Goal: Answer question/provide support

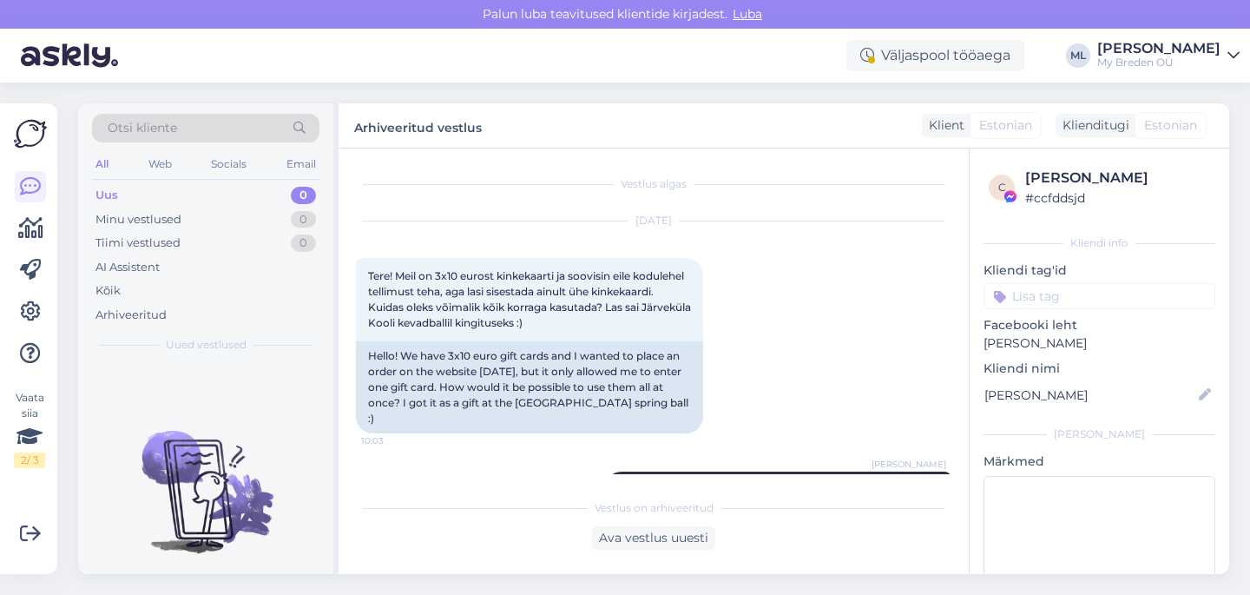
scroll to position [397, 0]
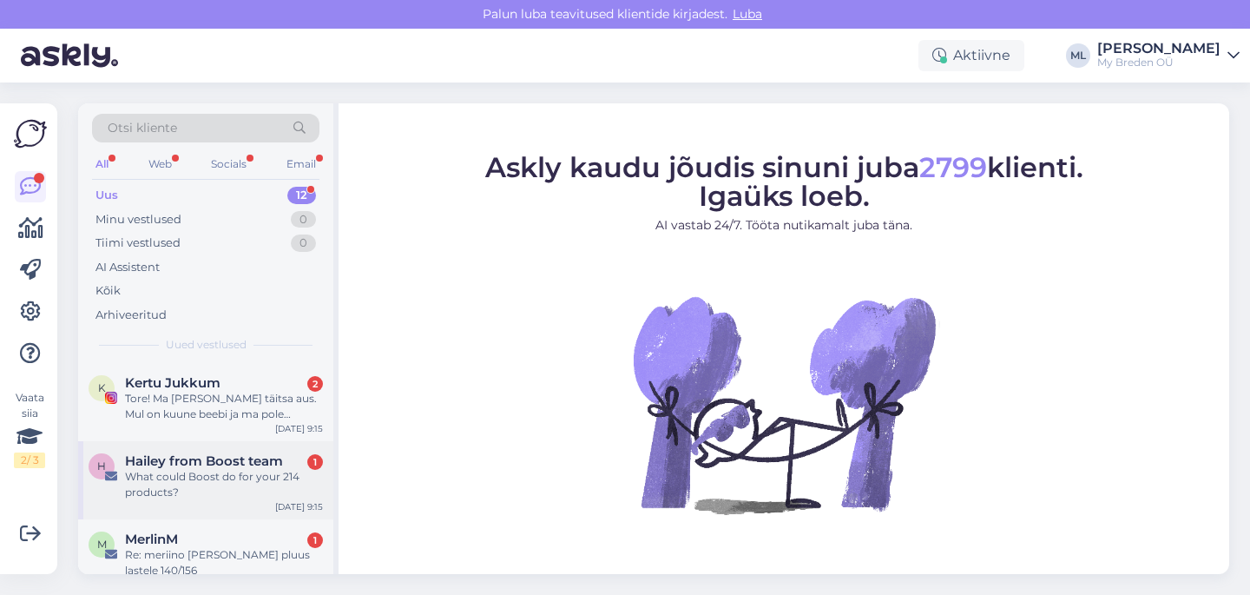
click at [237, 470] on div "What could Boost do for your 214 products?" at bounding box center [224, 484] width 198 height 31
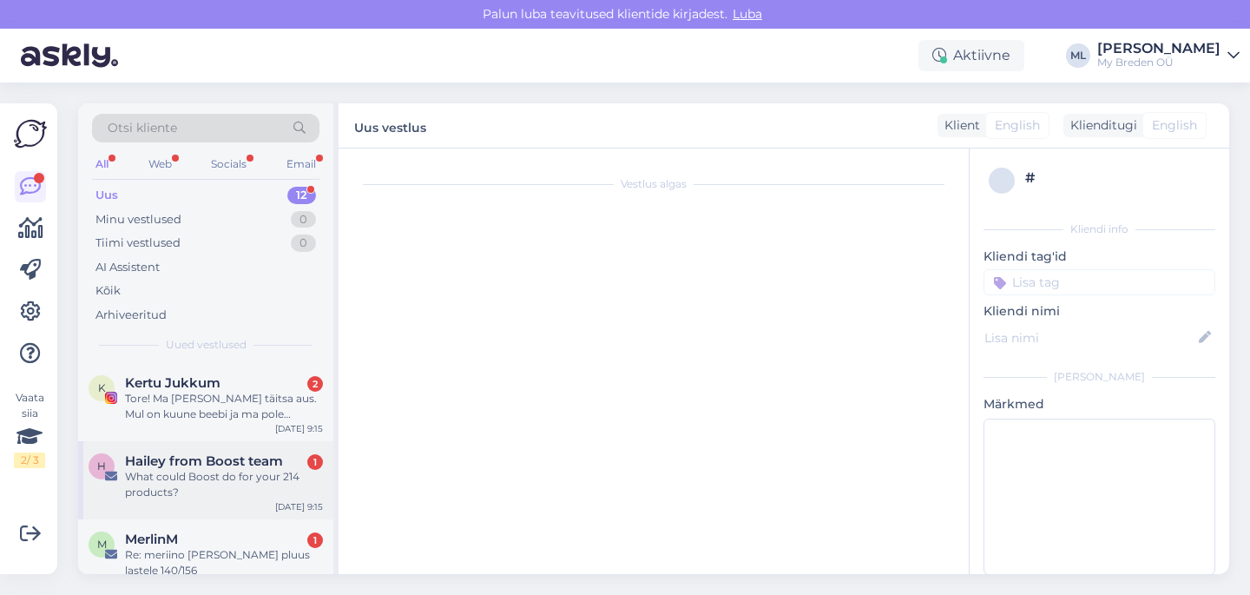
scroll to position [422, 0]
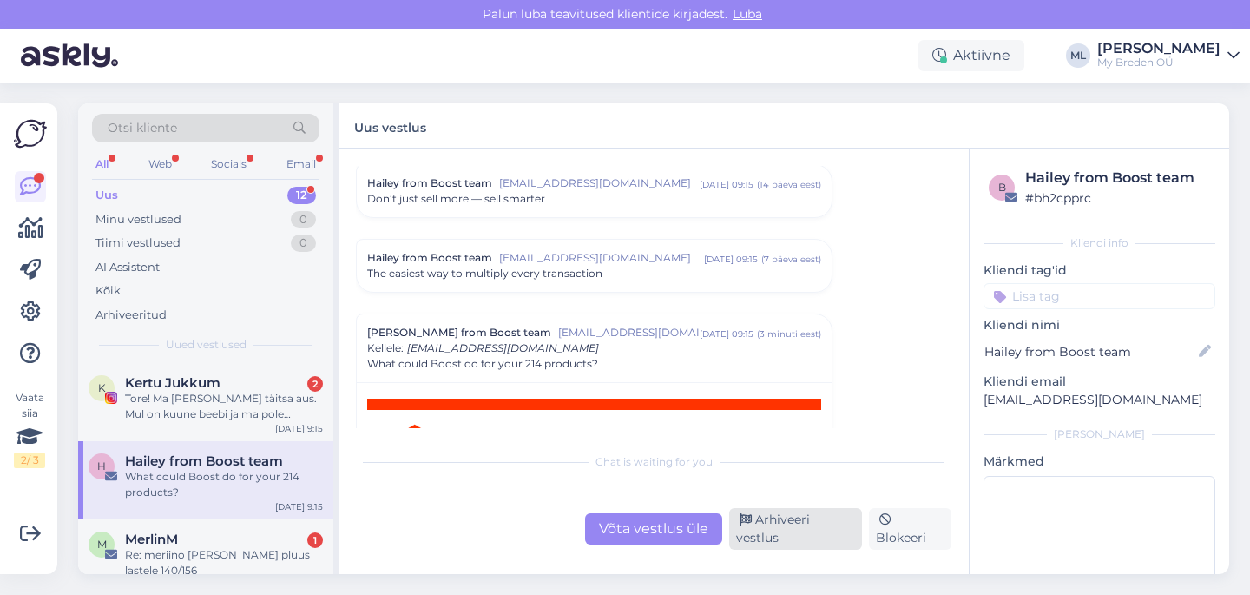
click at [786, 544] on div "Arhiveeri vestlus" at bounding box center [795, 529] width 133 height 42
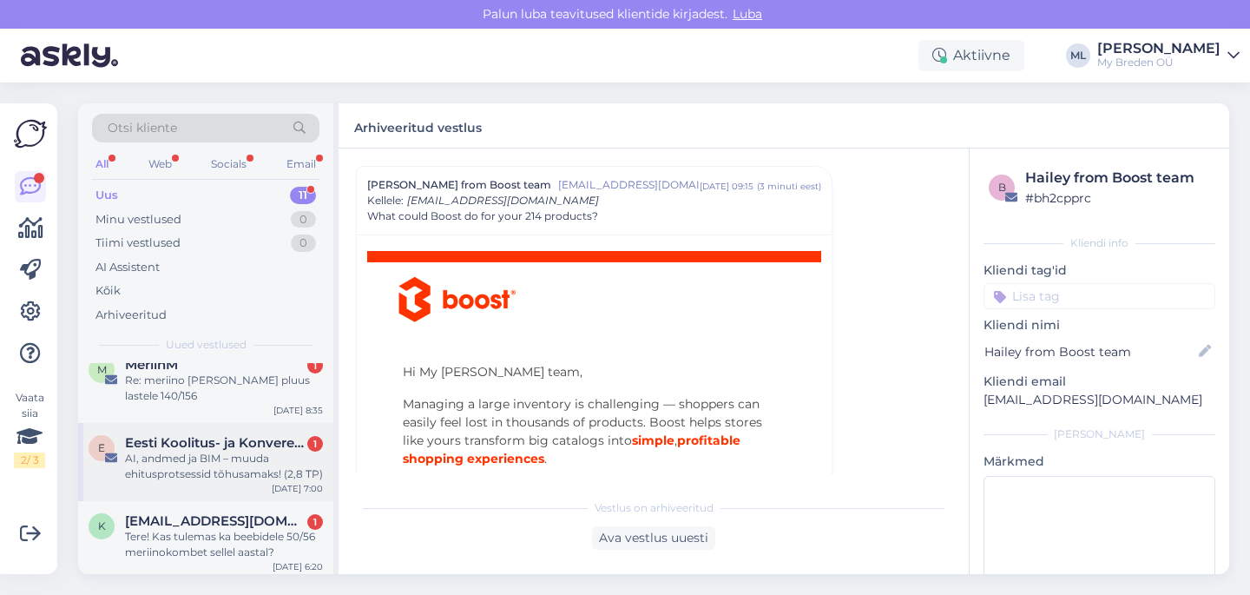
scroll to position [95, 0]
click at [163, 469] on div "AI, andmed ja BIM – muuda ehitusprotsessid tõhusamaks! (2,8 TP)" at bounding box center [224, 466] width 198 height 31
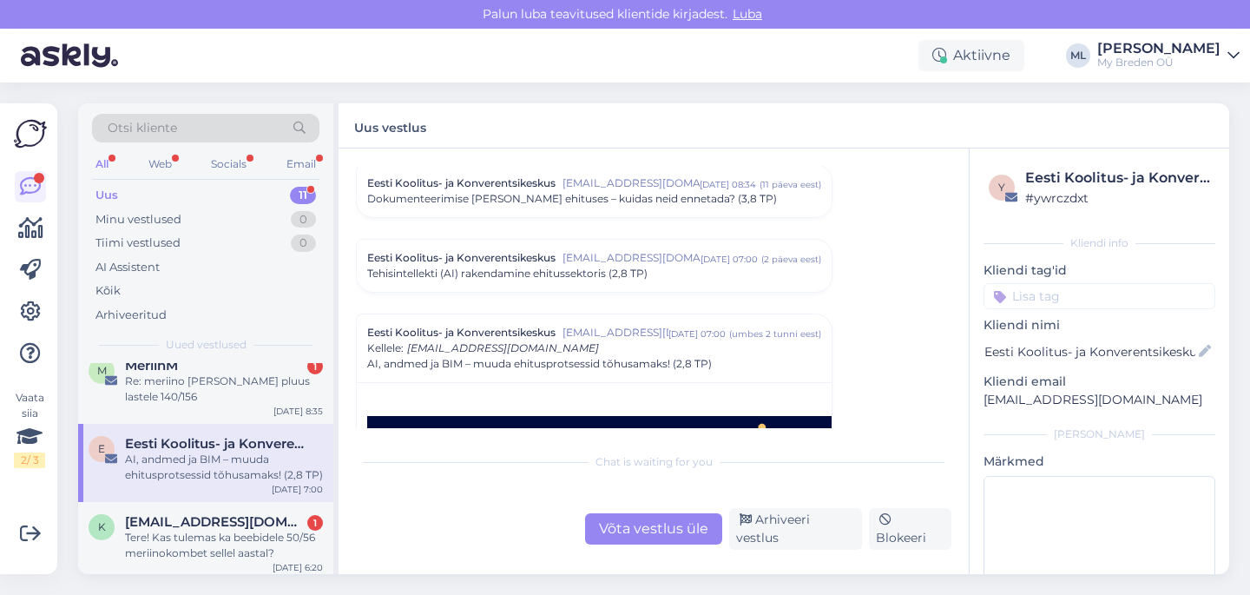
click at [801, 516] on div "Chat is waiting for you Võta vestlus üle Arhiveeri vestlus Blokeeri" at bounding box center [653, 497] width 595 height 106
click at [793, 535] on div "Arhiveeri vestlus" at bounding box center [795, 529] width 133 height 42
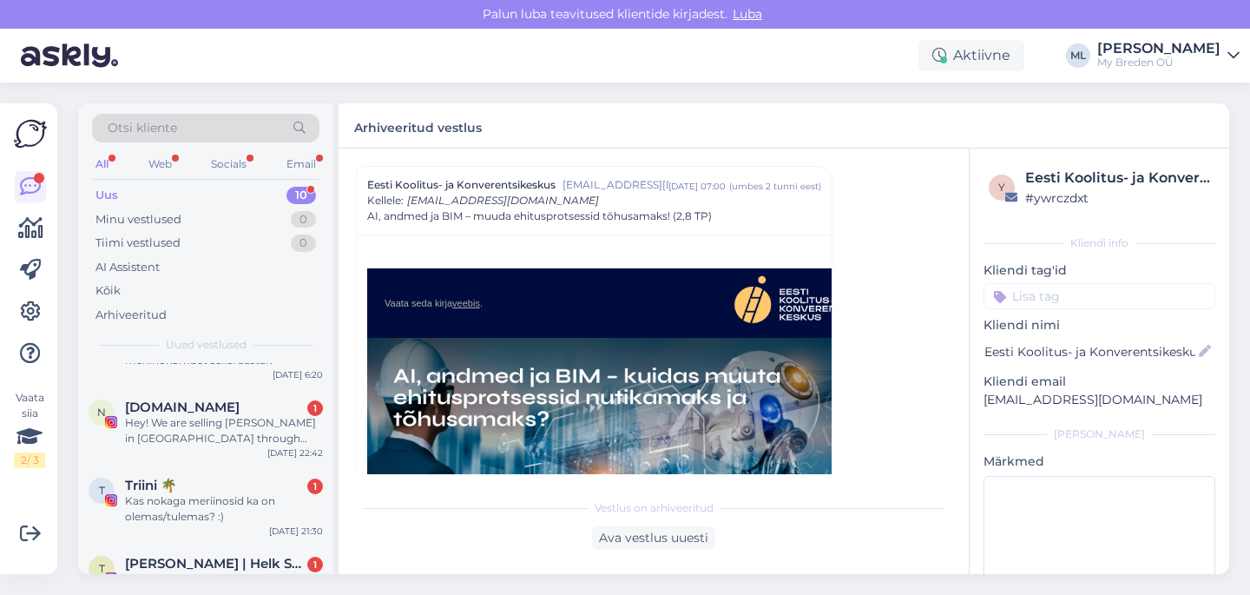
scroll to position [214, 0]
click at [169, 429] on div "Hey! We are selling Breden in Lithuania through Hertwill. We would like to down…" at bounding box center [224, 426] width 198 height 31
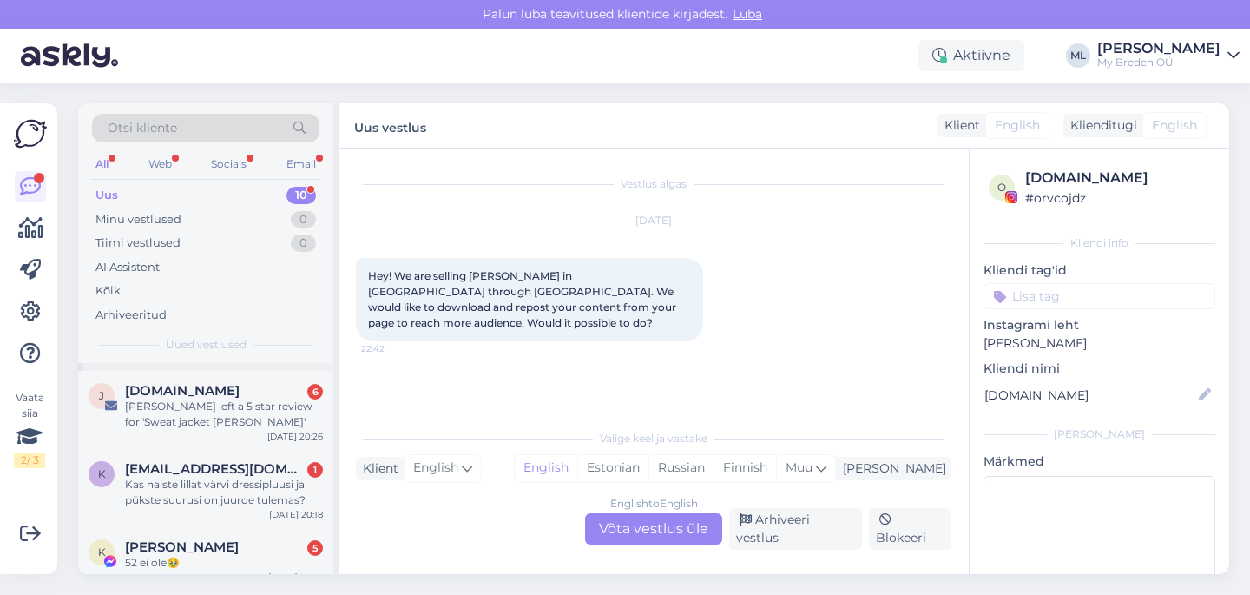
scroll to position [466, 0]
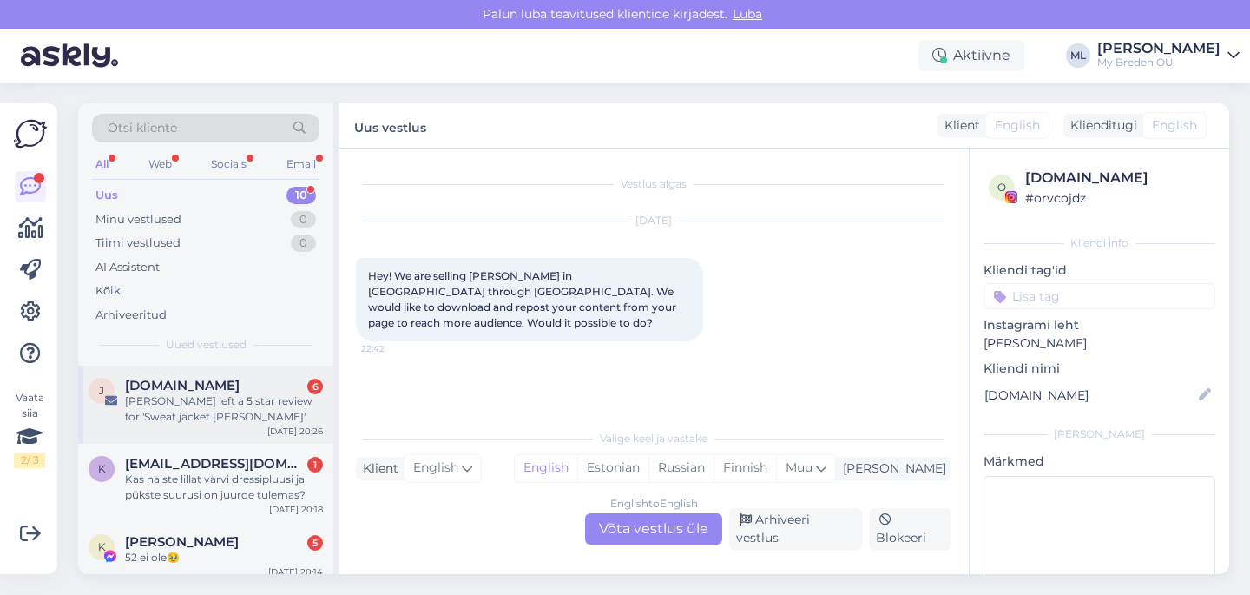
click at [202, 405] on div "[PERSON_NAME] left a 5 star review for 'Sweat jacket [PERSON_NAME]'" at bounding box center [224, 408] width 198 height 31
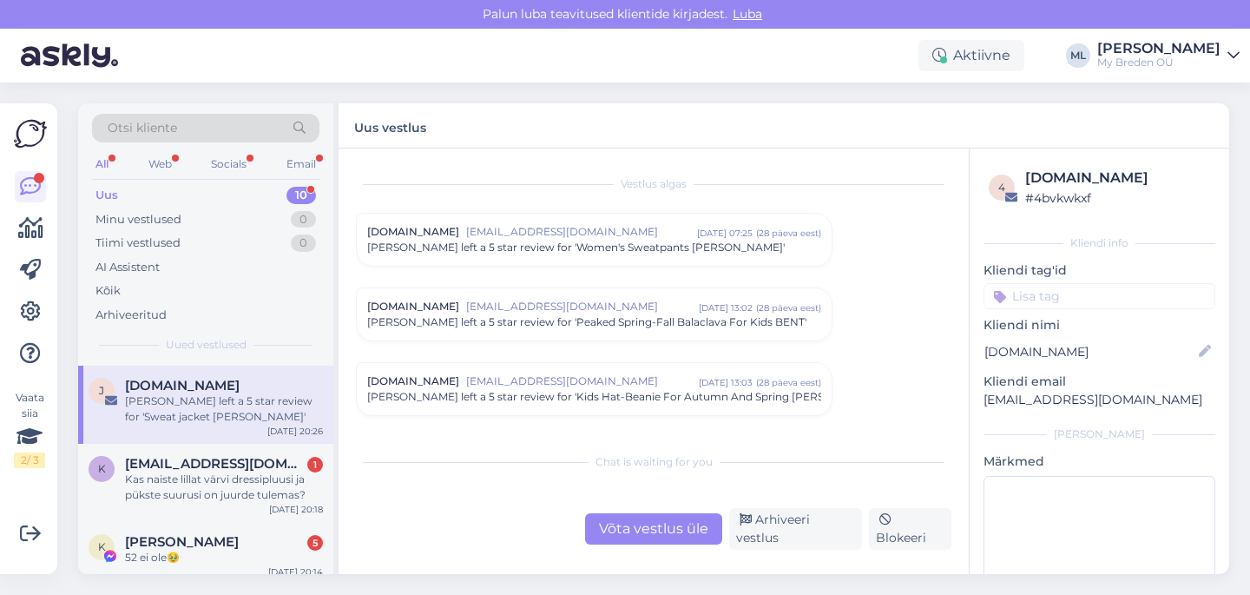
scroll to position [7290, 0]
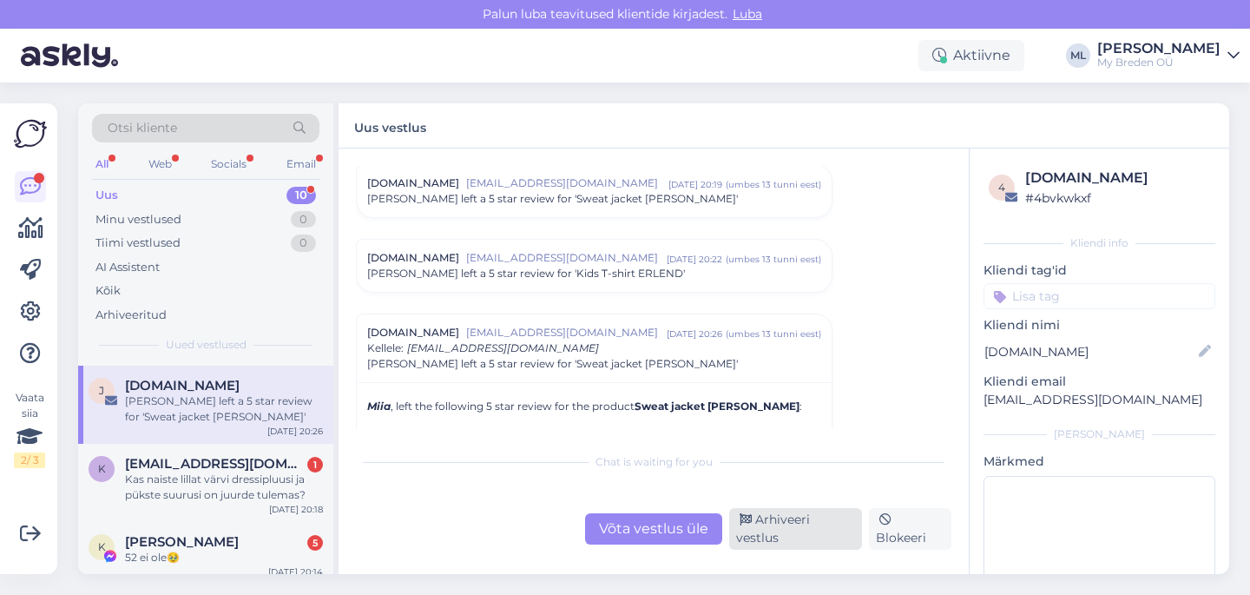
click at [810, 537] on div "Arhiveeri vestlus" at bounding box center [795, 529] width 133 height 42
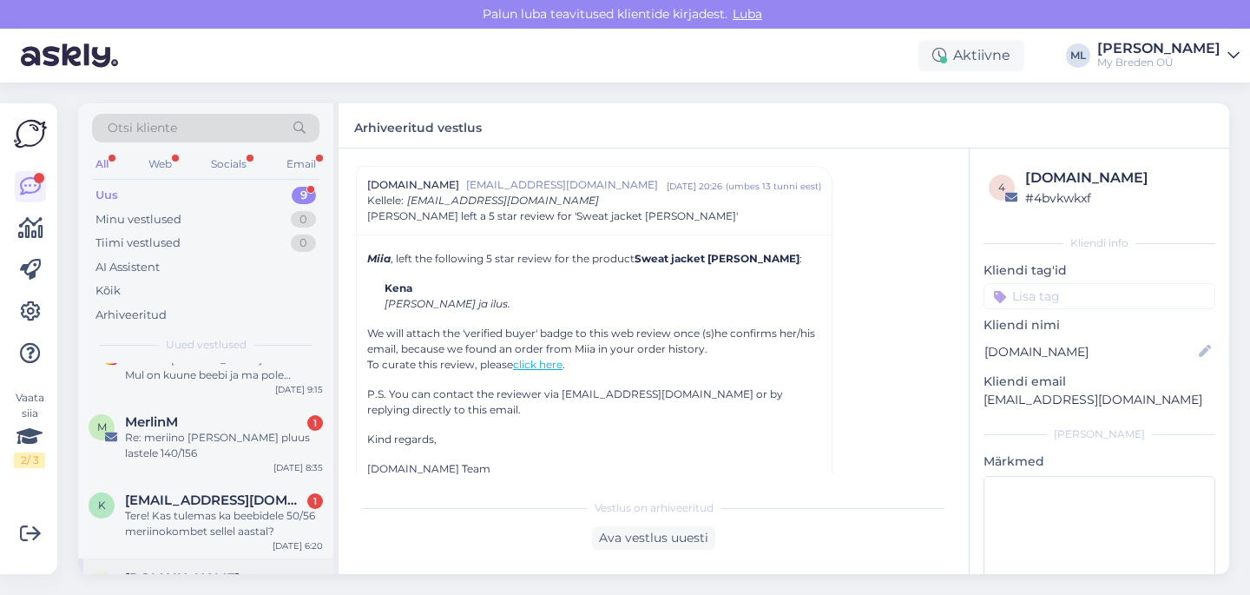
scroll to position [0, 0]
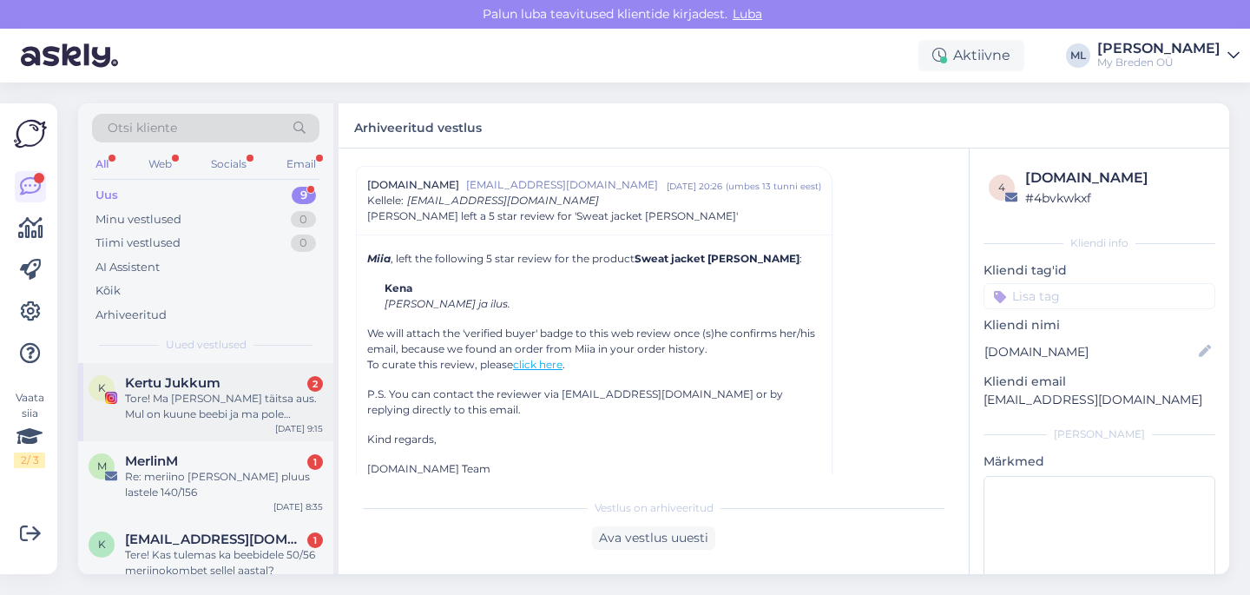
click at [220, 417] on div "Tore! Ma [PERSON_NAME] täitsa aus. Mul on kuune beebi ja ma pole osanud endki r…" at bounding box center [224, 406] width 198 height 31
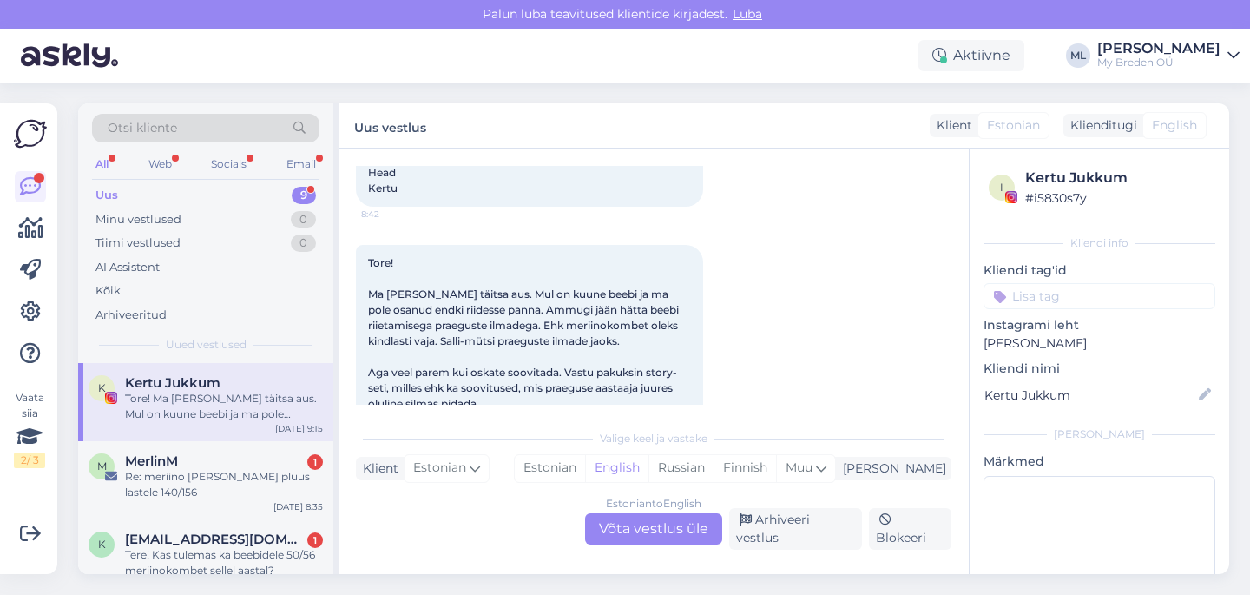
scroll to position [207, 0]
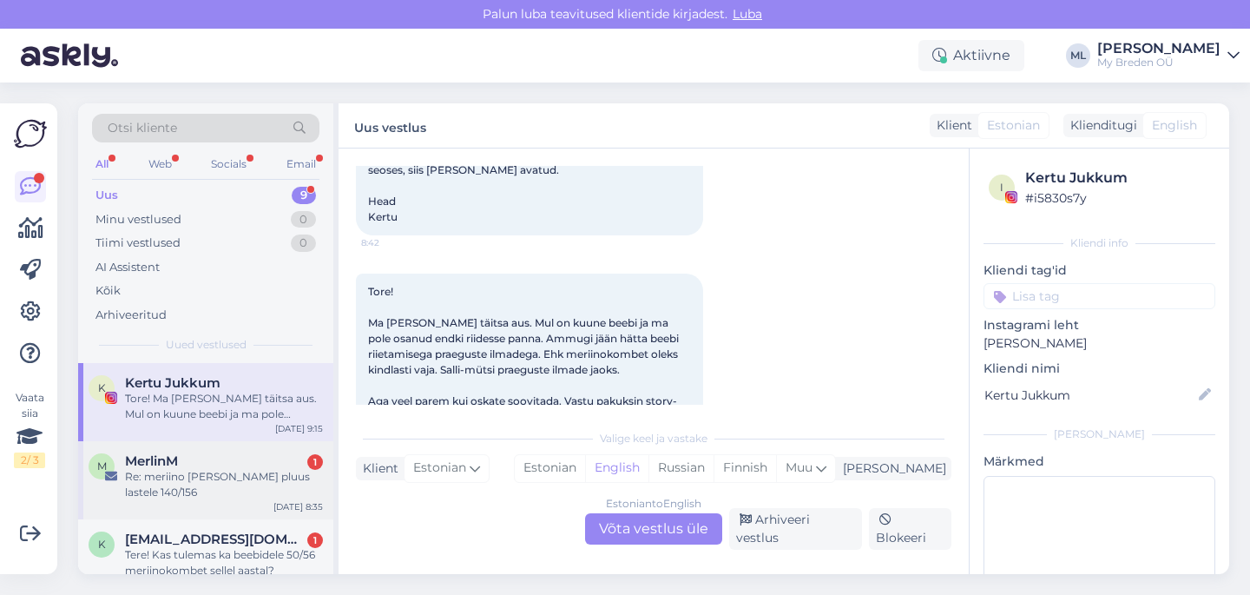
click at [237, 451] on div "M MerlinM 1 Re: meriino vest ja pluus lastele 140/156 Sep 26 8:35" at bounding box center [205, 480] width 255 height 78
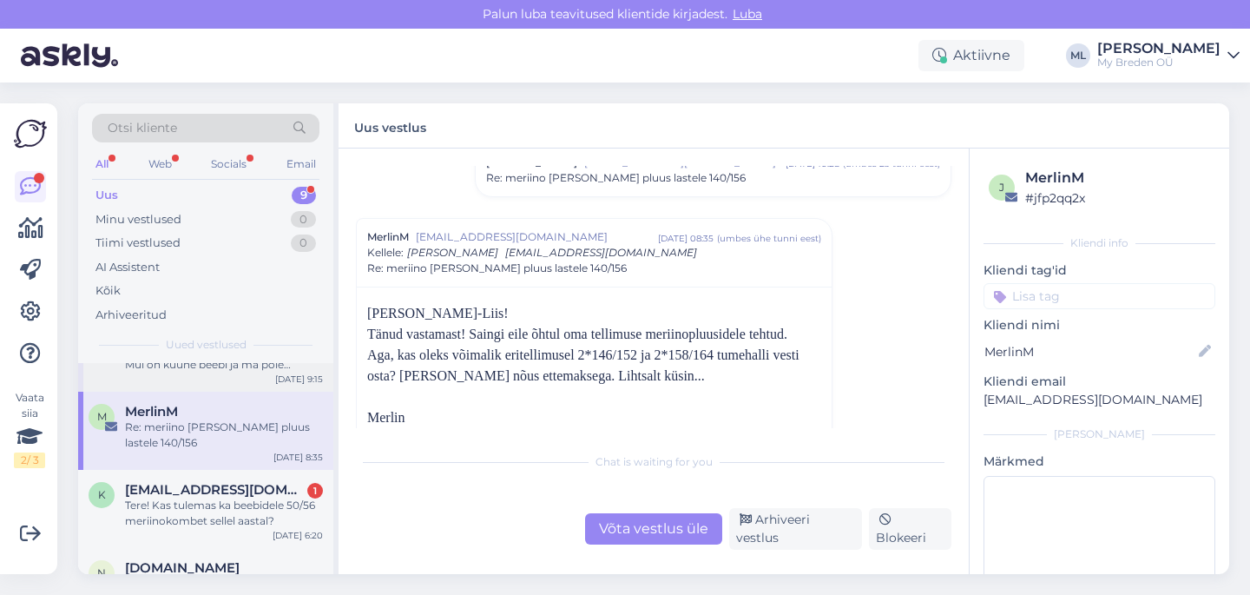
scroll to position [72, 0]
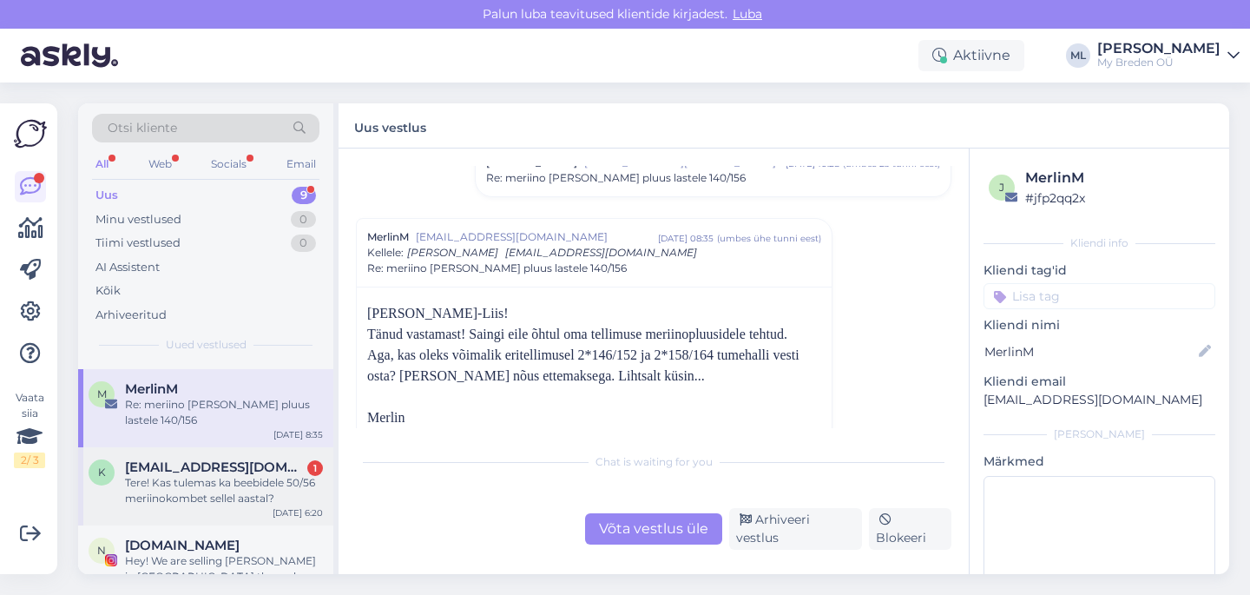
click at [162, 485] on div "Tere! Kas tulemas ka beebidele 50/56 meriinokombet sellel aastal?" at bounding box center [224, 490] width 198 height 31
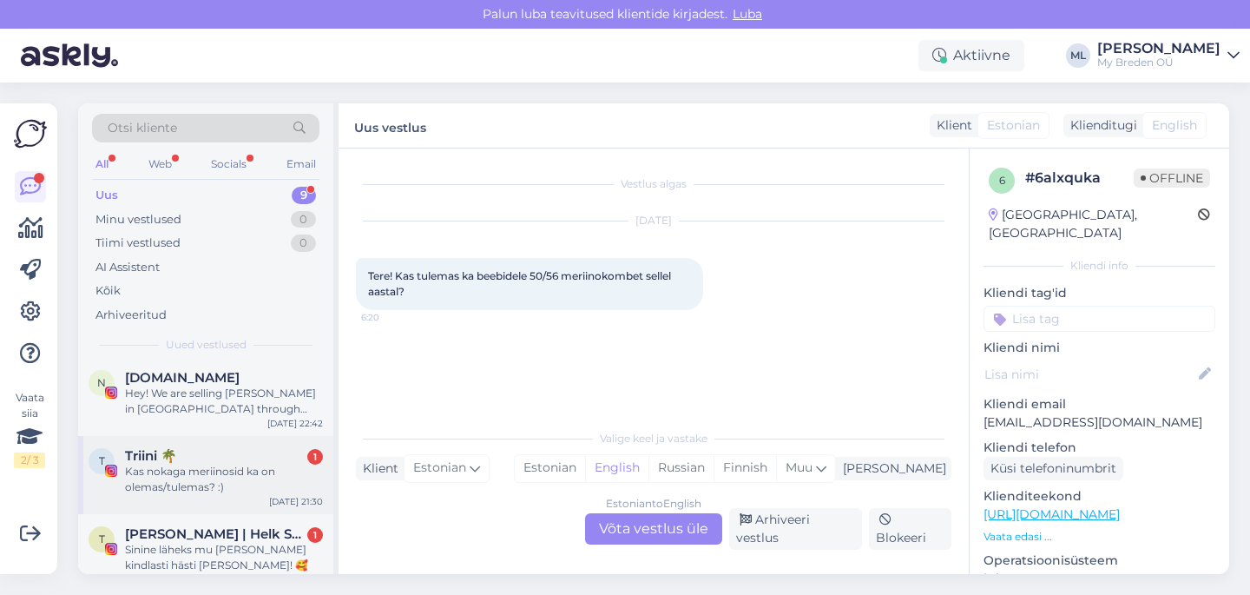
scroll to position [238, 0]
click at [191, 415] on div "Hey! We are selling Breden in Lithuania through Hertwill. We would like to down…" at bounding box center [224, 402] width 198 height 31
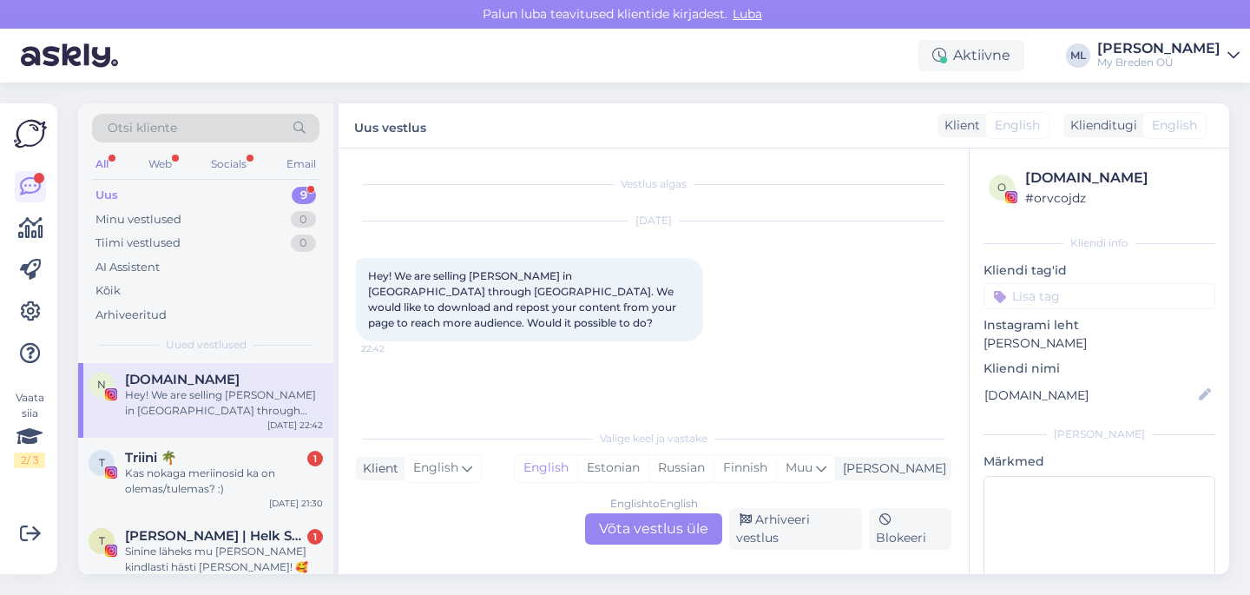
click at [183, 400] on div "Hey! We are selling Breden in Lithuania through Hertwill. We would like to down…" at bounding box center [224, 402] width 198 height 31
click at [170, 466] on div "Kas nokaga meriinosid ka on olemas/tulemas? :)" at bounding box center [224, 480] width 198 height 31
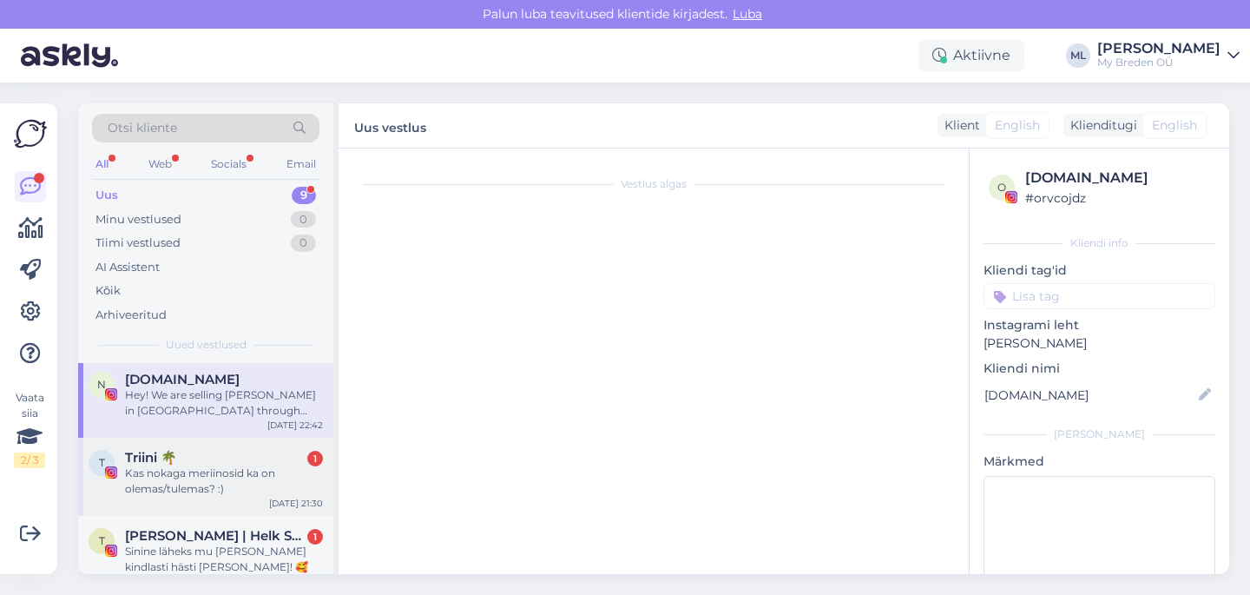
scroll to position [294, 0]
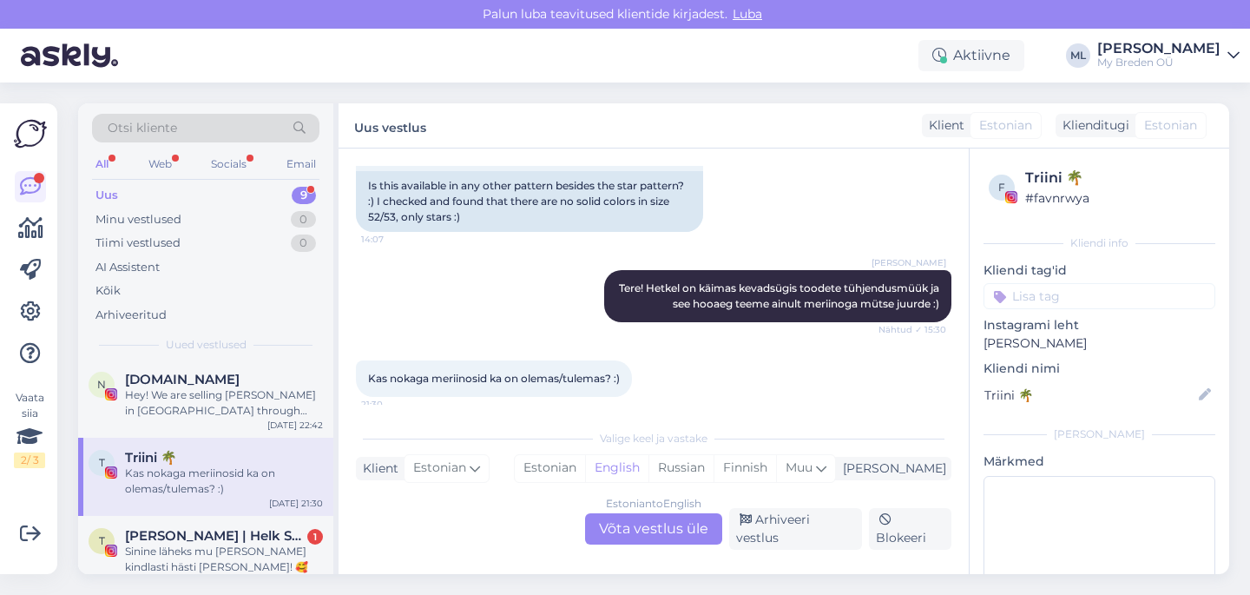
click at [639, 530] on div "Estonian to English Võta vestlus üle" at bounding box center [653, 528] width 137 height 31
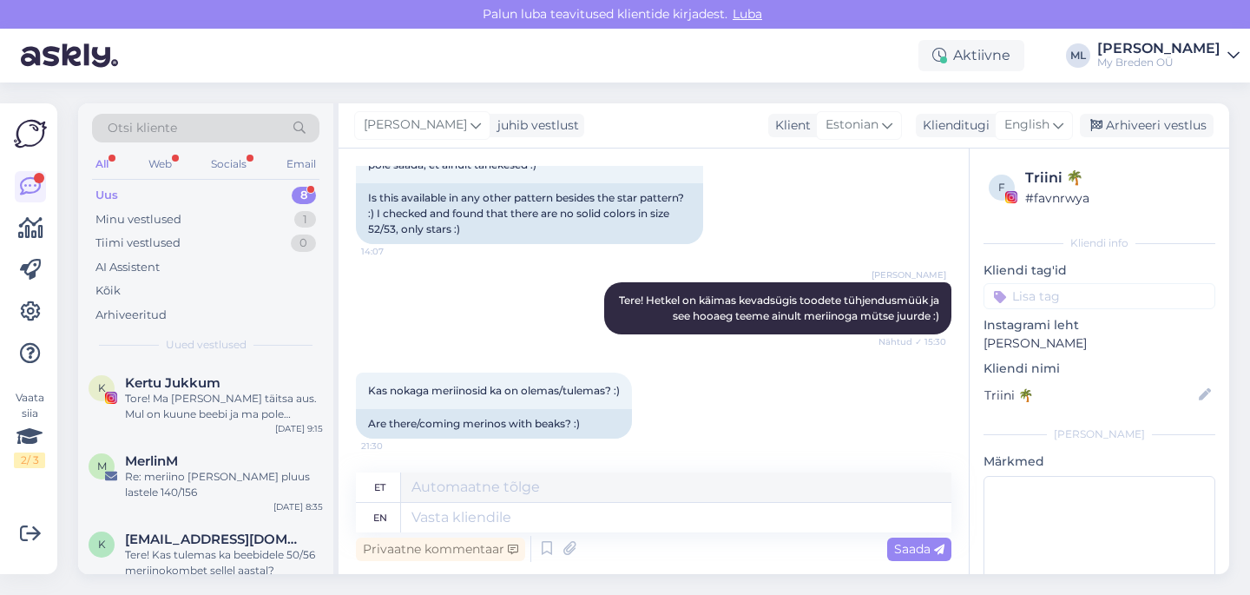
click at [1043, 139] on div "Mari-Liis juhib vestlust Klient Estonian Klienditugi English Arhiveeri vestlus" at bounding box center [784, 125] width 891 height 45
click at [1040, 128] on span "English" at bounding box center [1026, 124] width 45 height 19
type input "est"
click at [942, 202] on link "Estonian" at bounding box center [994, 202] width 191 height 28
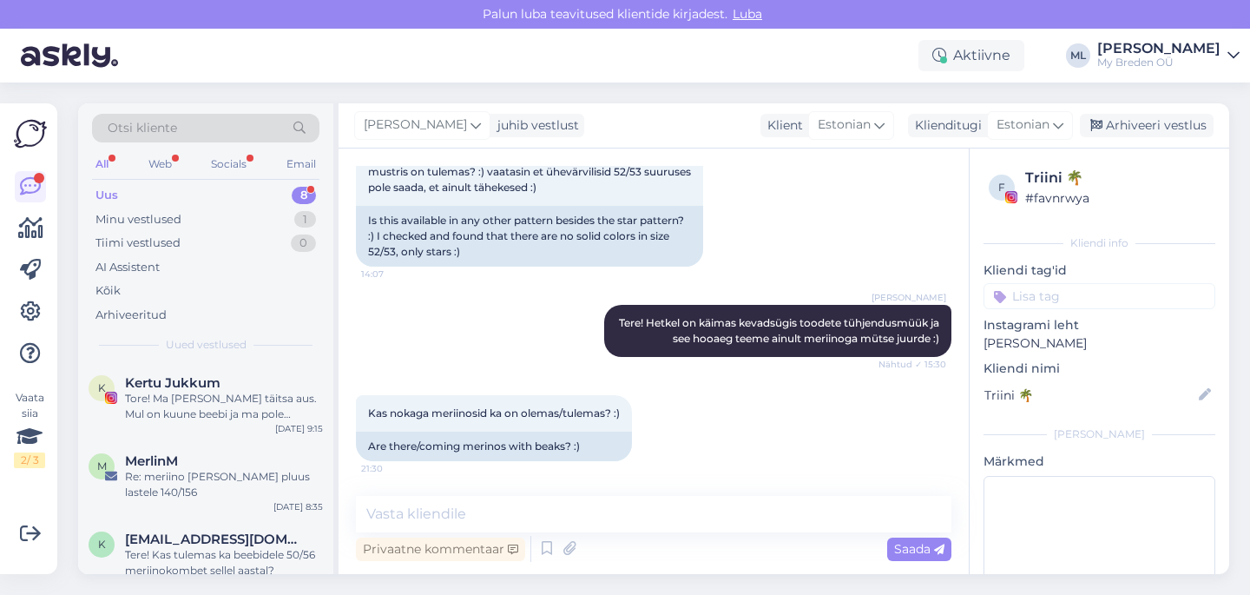
scroll to position [259, 0]
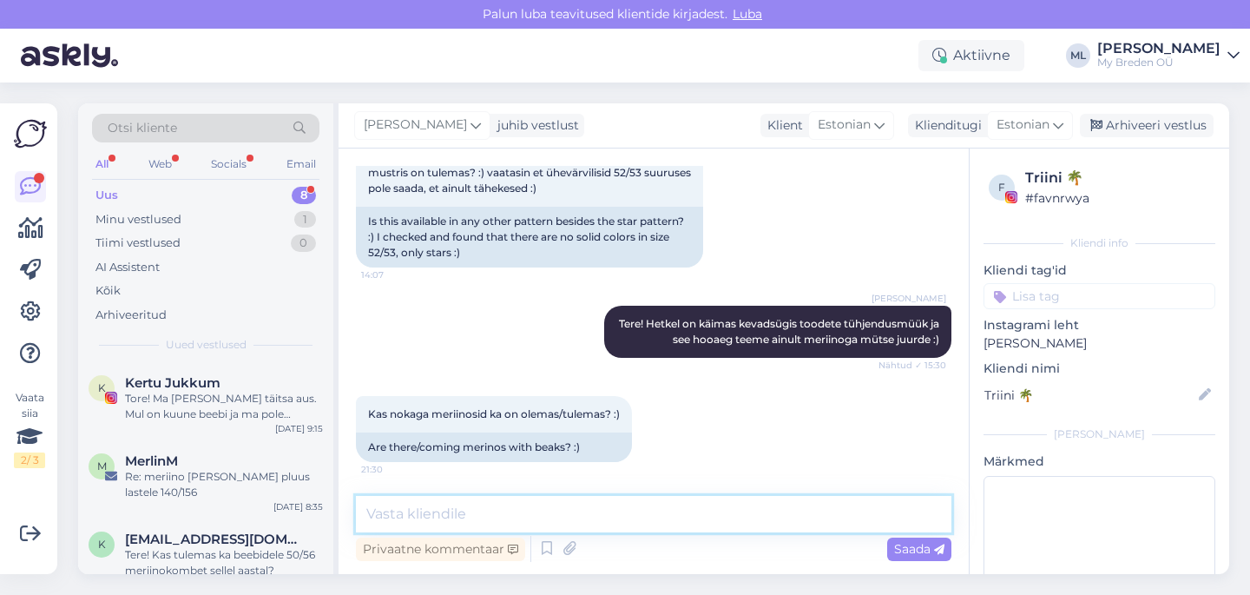
click at [515, 521] on textarea at bounding box center [653, 514] width 595 height 36
type textarea "Kindlasti teeme meriinoga tooteid juurde jooksvalt iga nädal :)"
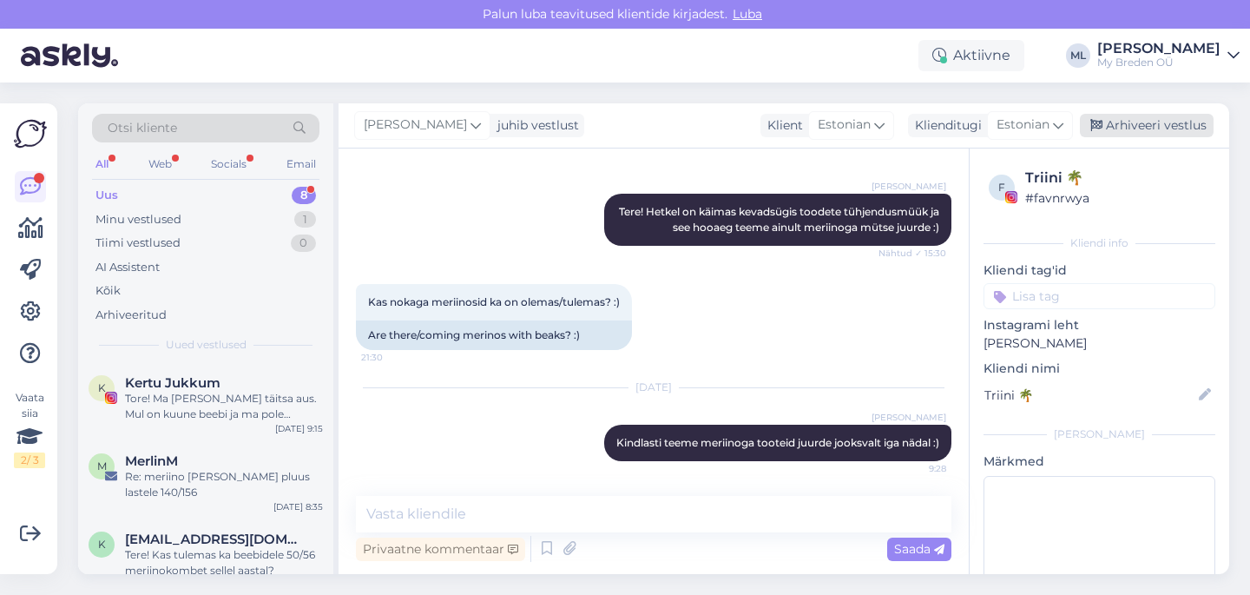
click at [1166, 126] on div "Arhiveeri vestlus" at bounding box center [1147, 125] width 134 height 23
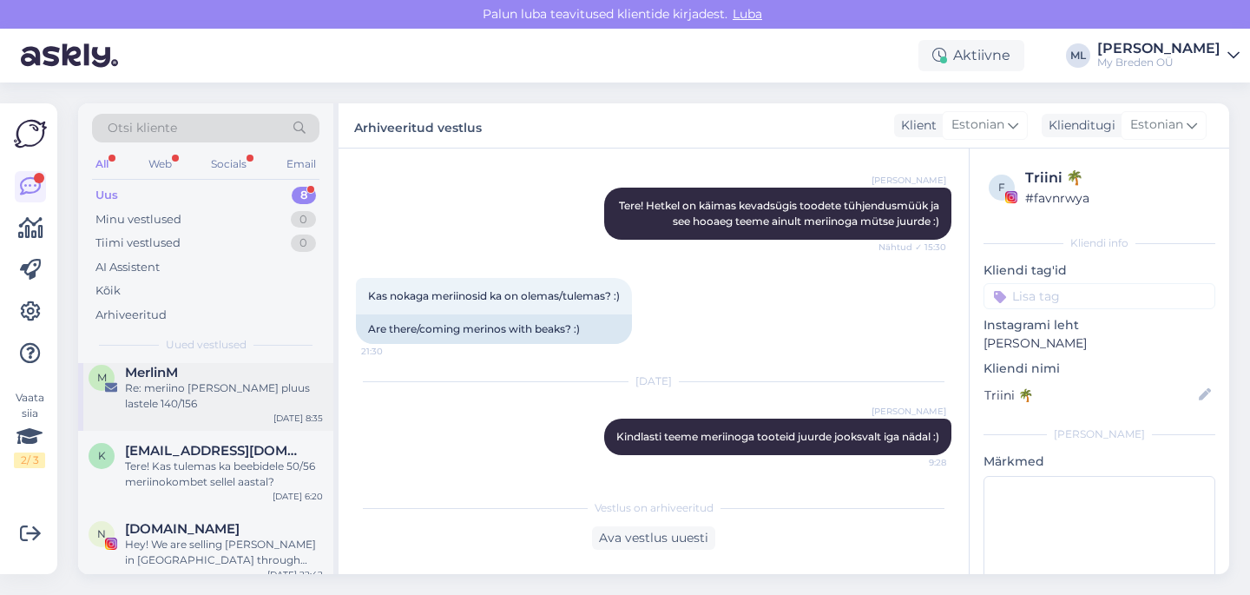
scroll to position [94, 0]
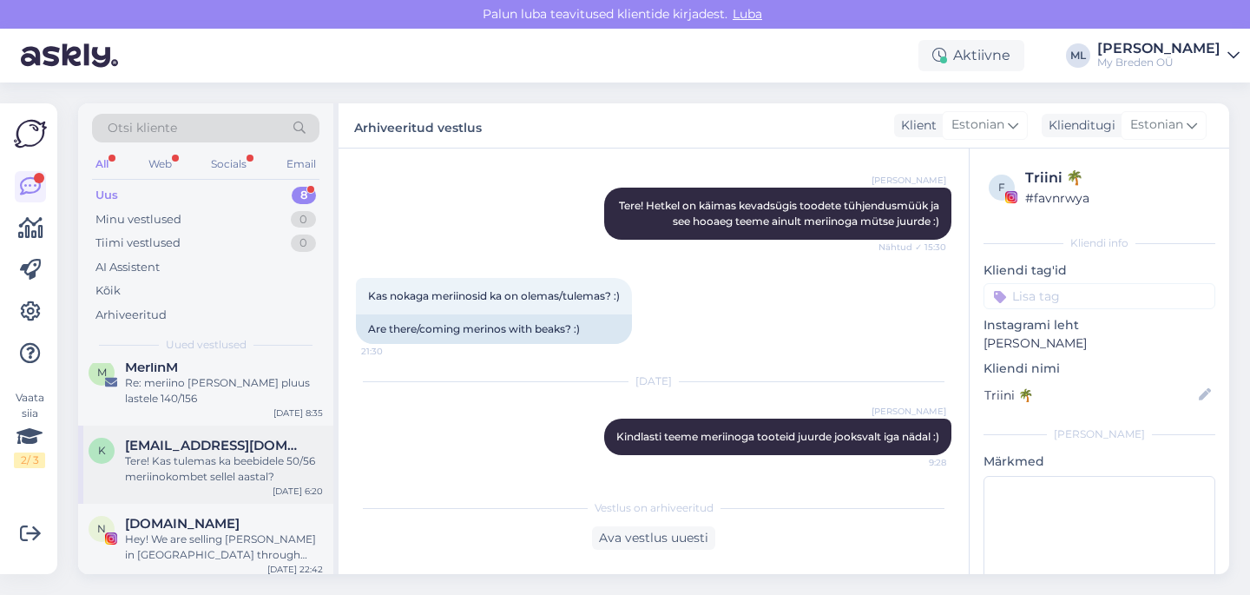
click at [218, 447] on span "[EMAIL_ADDRESS][DOMAIN_NAME]" at bounding box center [215, 445] width 181 height 16
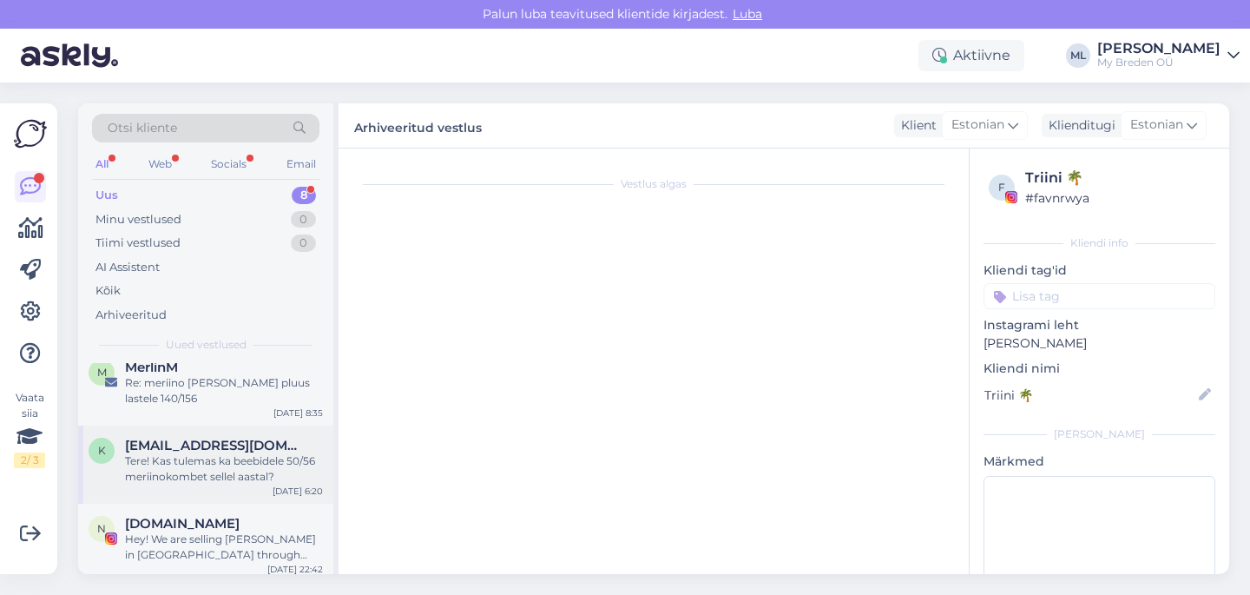
scroll to position [0, 0]
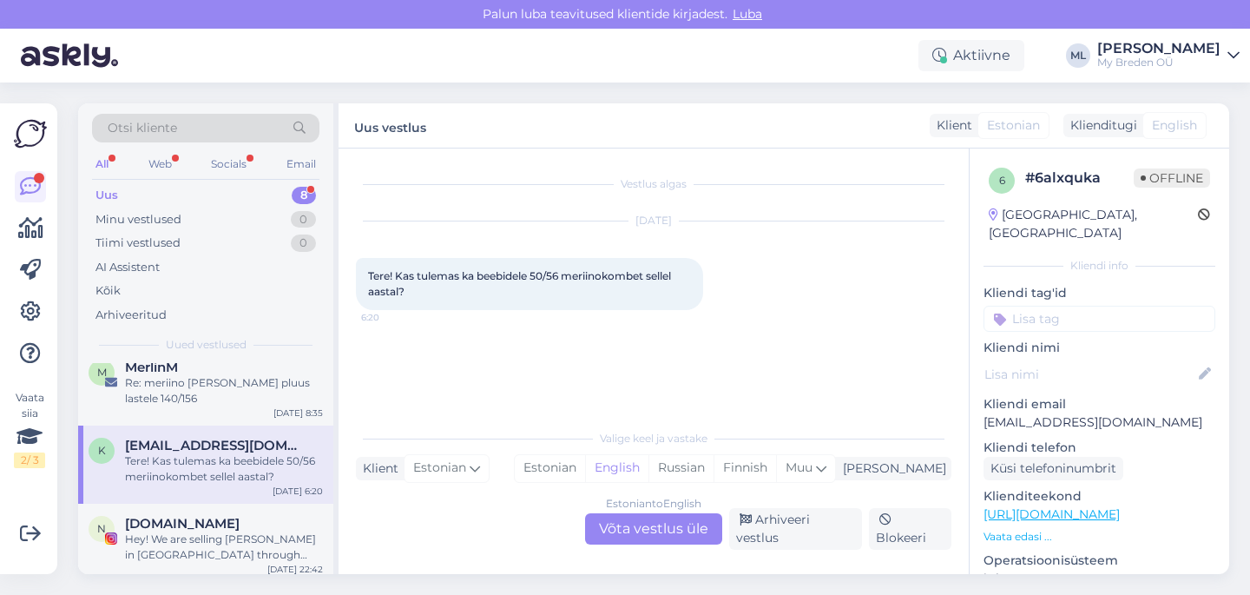
click at [641, 526] on div "Estonian to English Võta vestlus üle" at bounding box center [653, 528] width 137 height 31
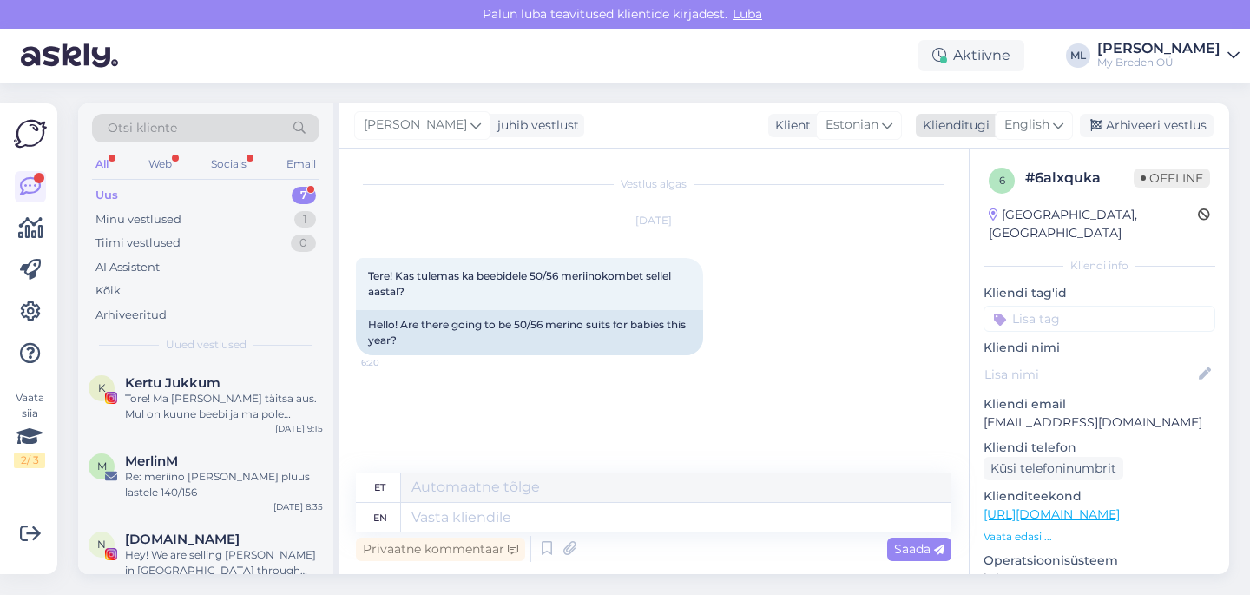
click at [1049, 119] on span "English" at bounding box center [1026, 124] width 45 height 19
click at [965, 206] on link "Estonian" at bounding box center [994, 202] width 191 height 28
click at [411, 517] on textarea at bounding box center [653, 514] width 595 height 36
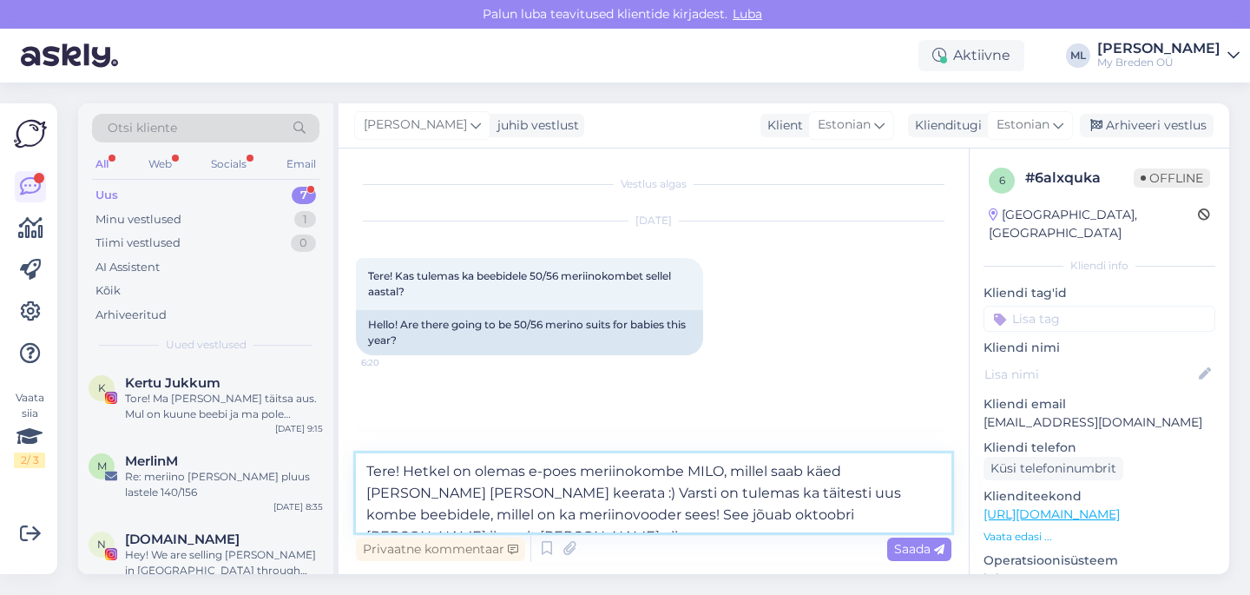
type textarea "Tere! Hetkel on olemas e-poes meriinokombe MILO, millel saab käed [PERSON_NAME]…"
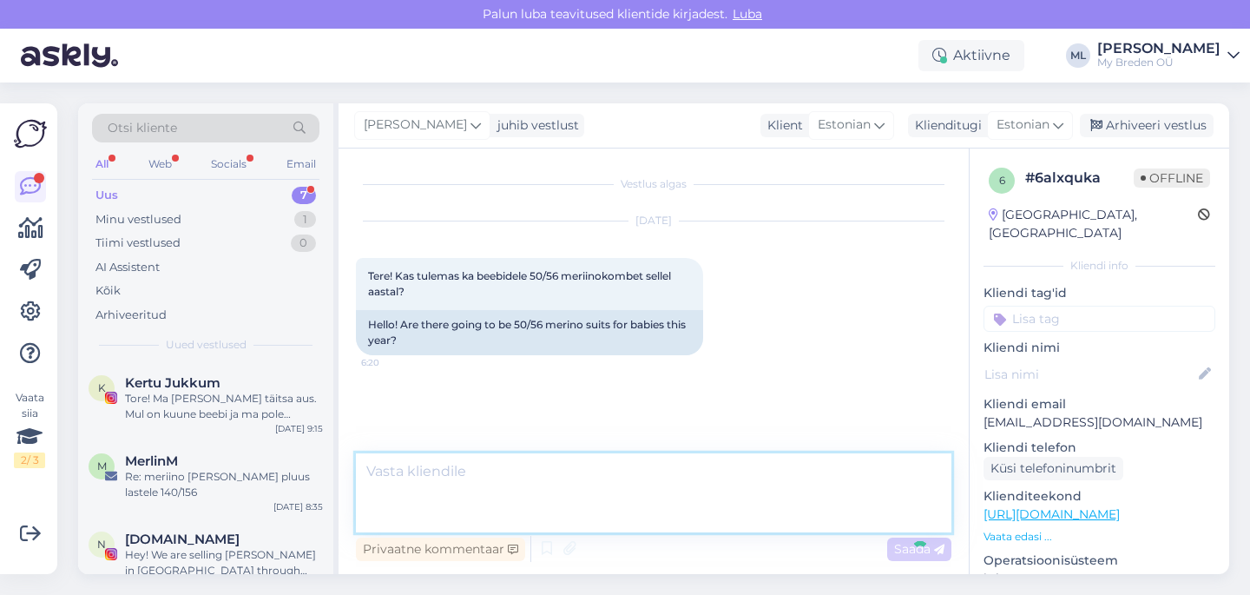
scroll to position [16, 0]
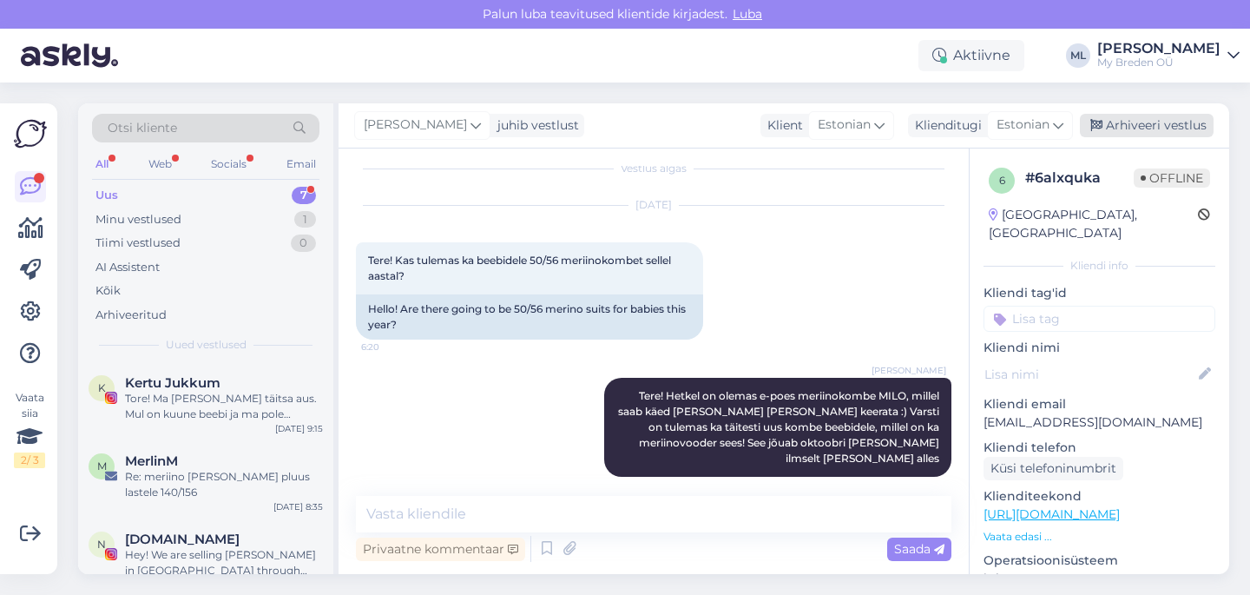
click at [1137, 121] on div "Arhiveeri vestlus" at bounding box center [1147, 125] width 134 height 23
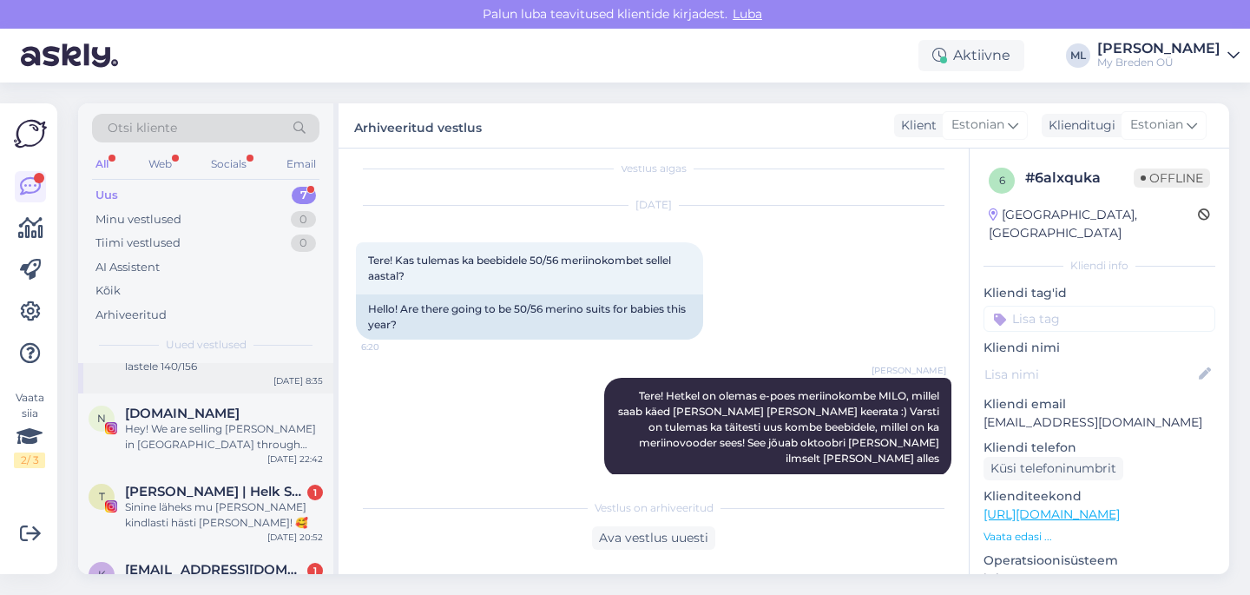
scroll to position [154, 0]
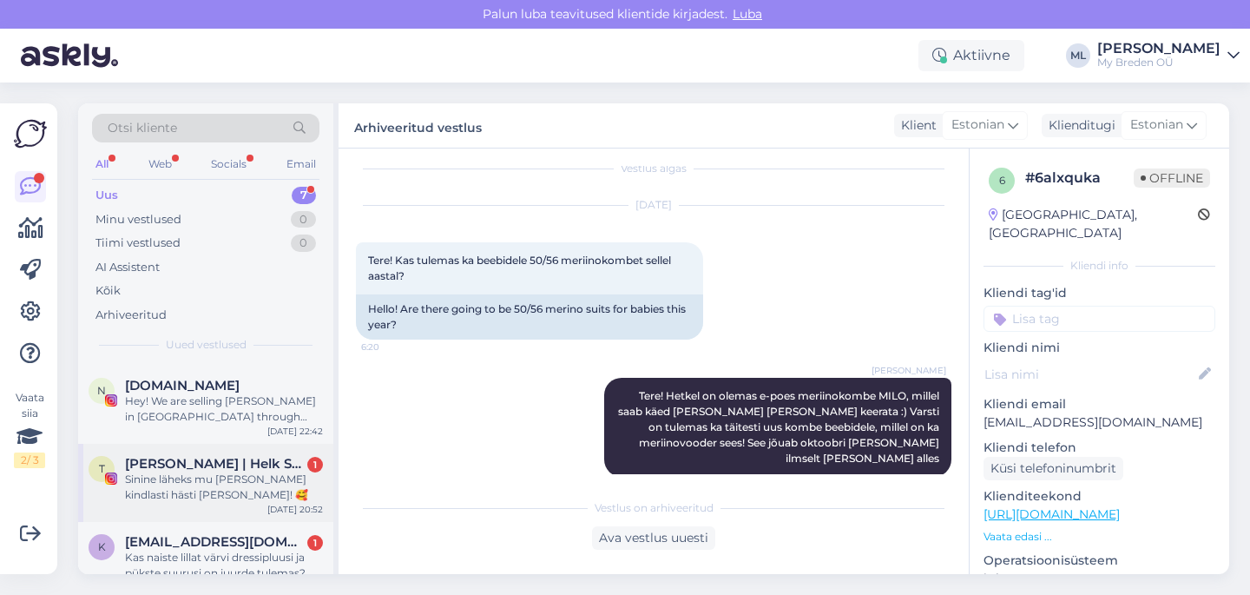
click at [164, 471] on div "Sinine läheks mu Luisele kindlasti hästi peale! 🥰" at bounding box center [224, 486] width 198 height 31
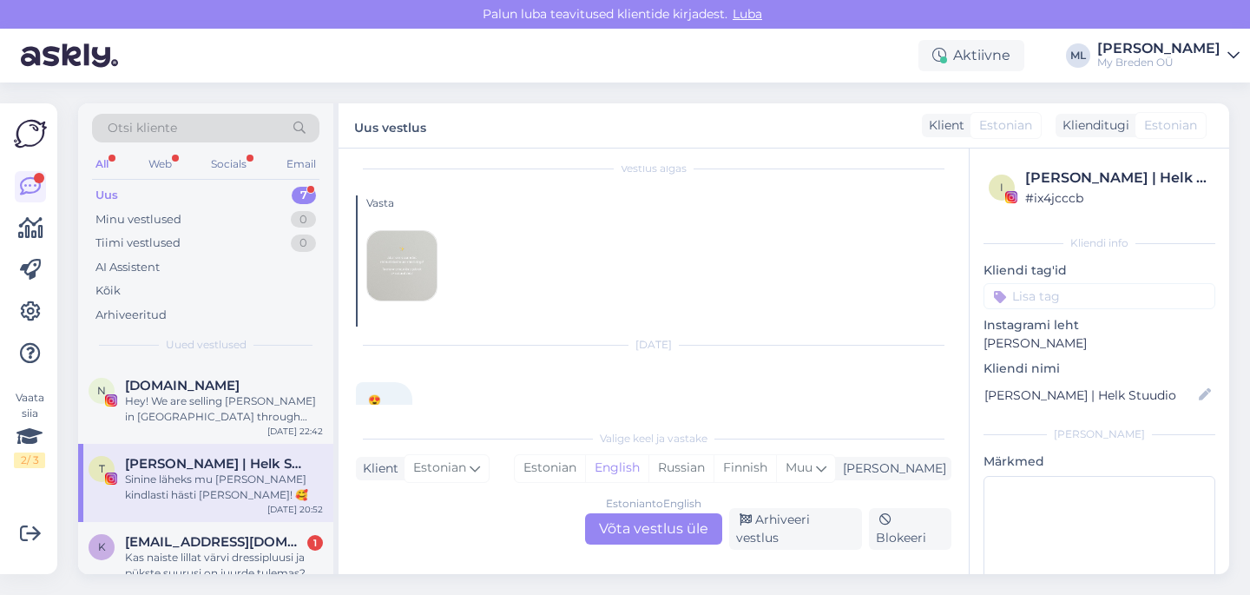
scroll to position [1315, 0]
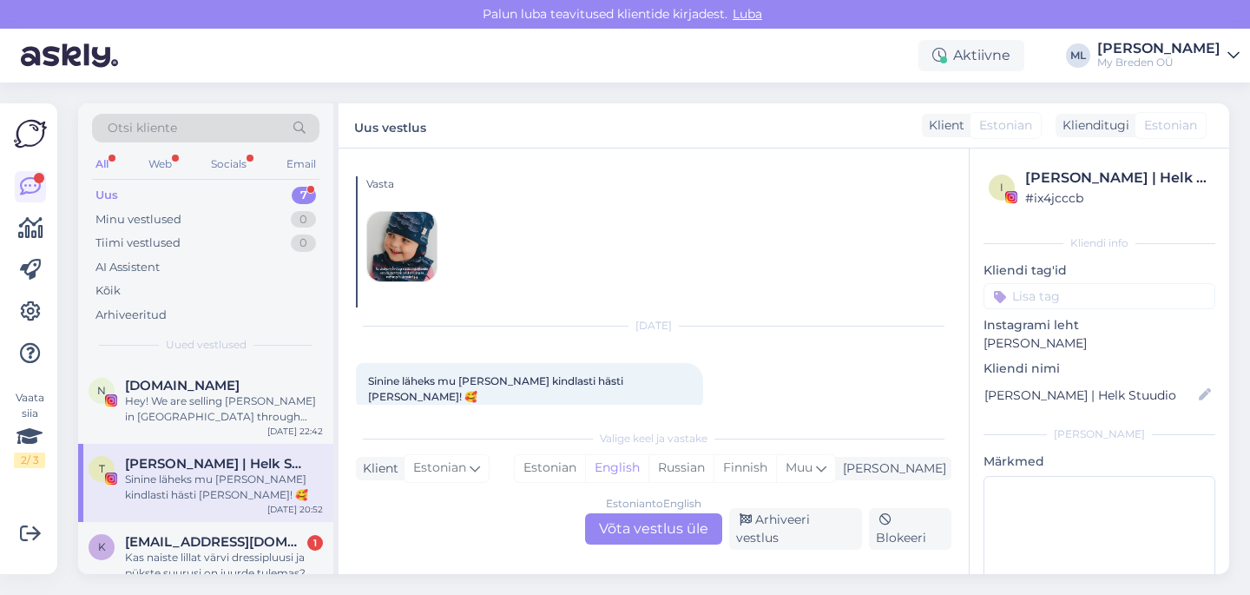
click at [400, 252] on img at bounding box center [401, 246] width 69 height 69
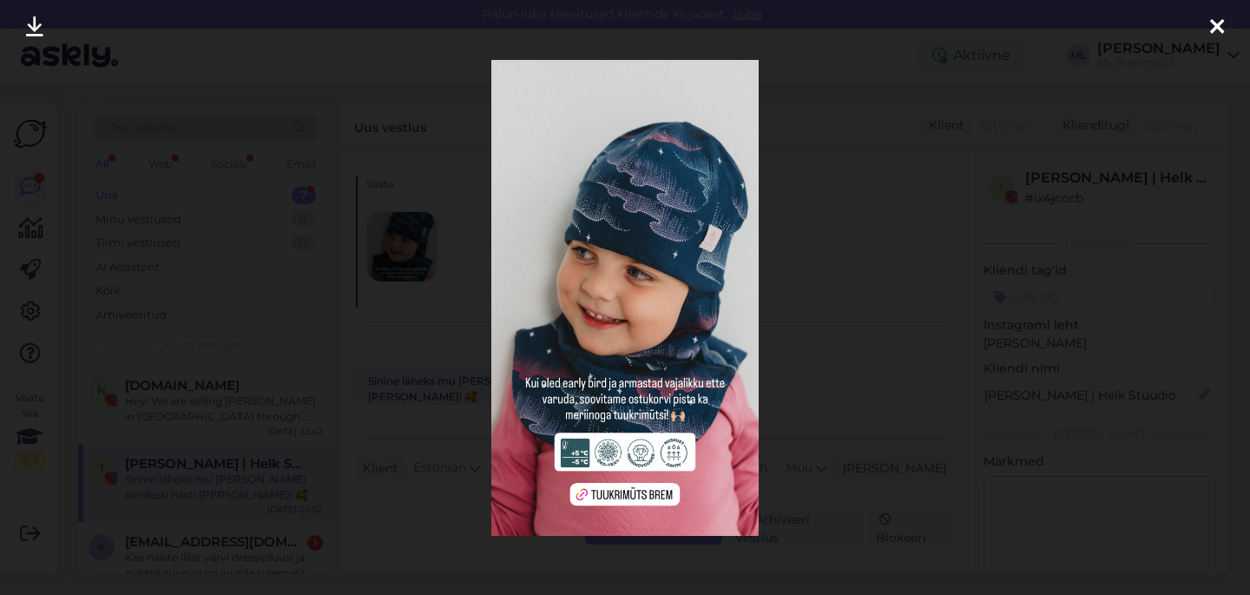
click at [1223, 25] on icon at bounding box center [1217, 27] width 14 height 23
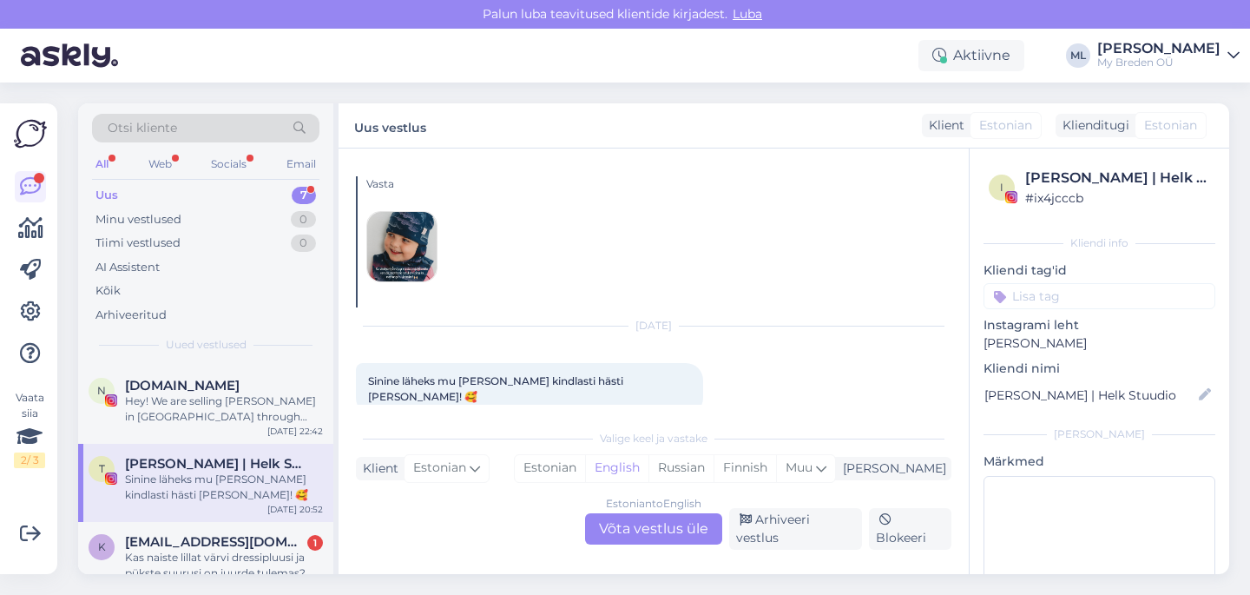
click at [605, 525] on div "Estonian to English Võta vestlus üle" at bounding box center [653, 528] width 137 height 31
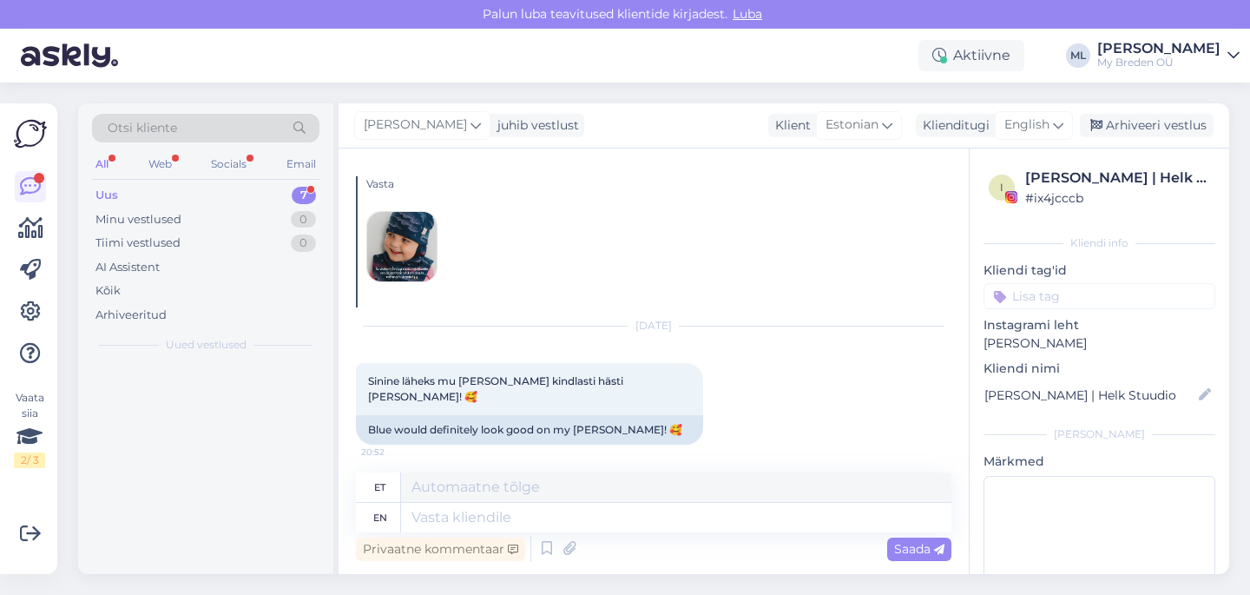
scroll to position [0, 0]
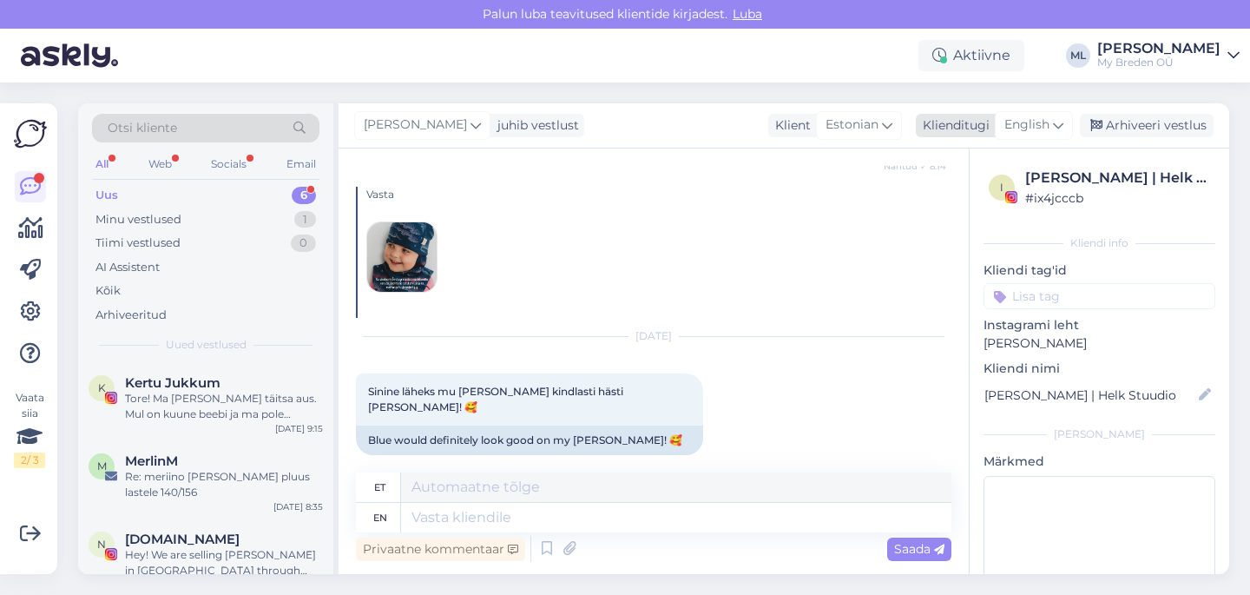
click at [1054, 120] on icon at bounding box center [1058, 124] width 10 height 19
click at [965, 194] on link "Estonian" at bounding box center [994, 202] width 191 height 28
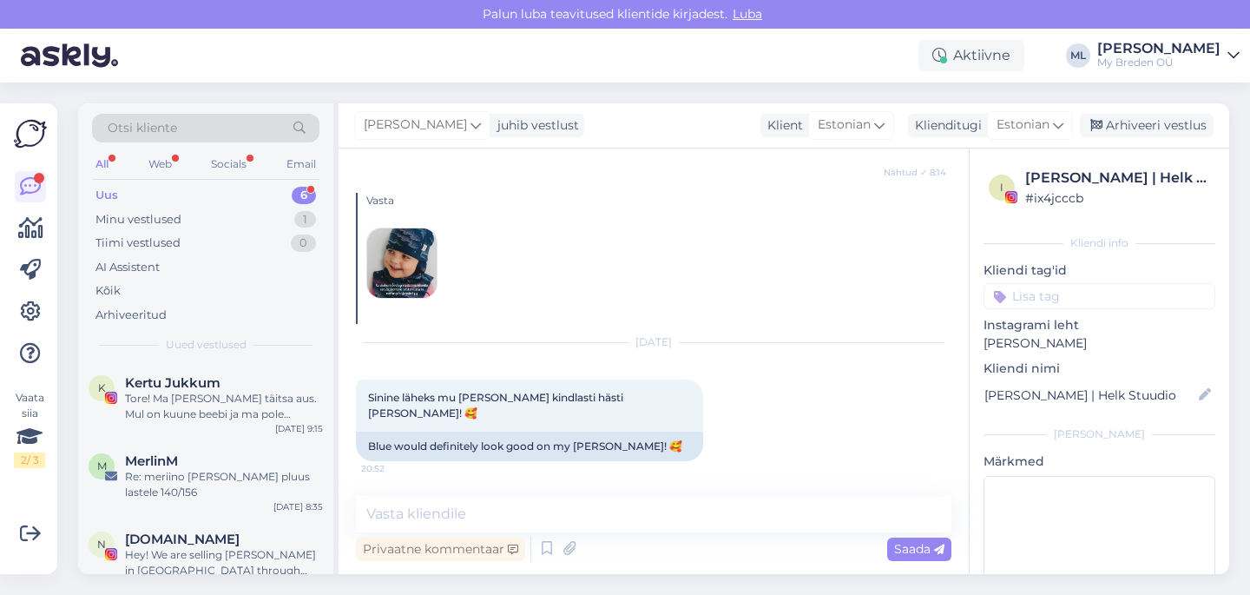
scroll to position [1281, 0]
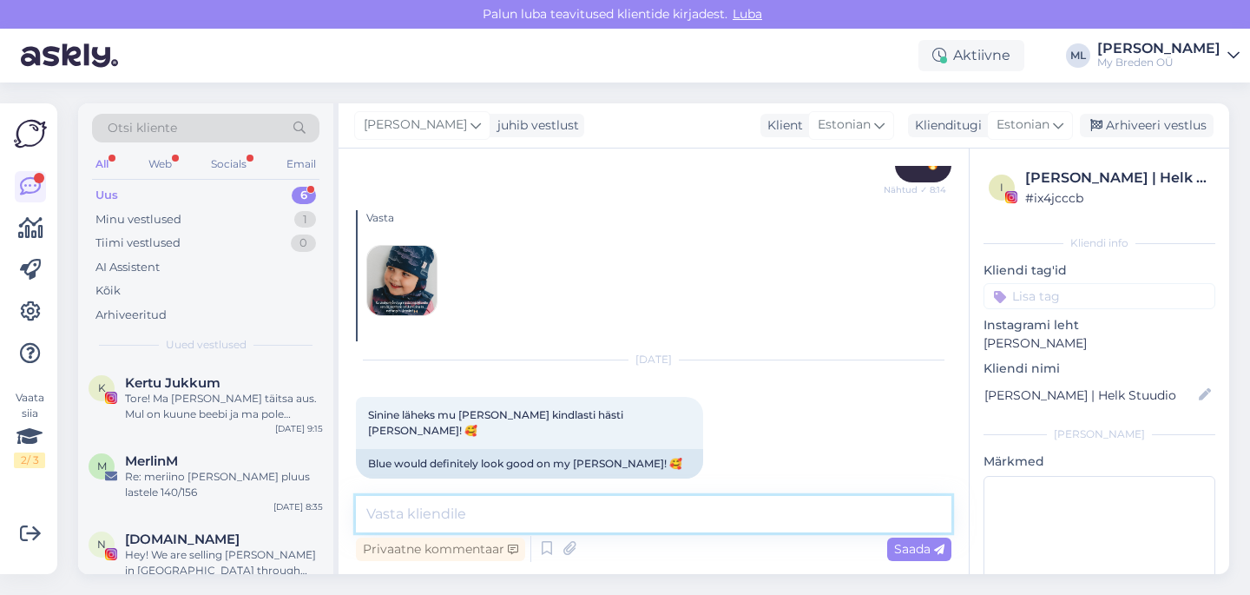
click at [462, 506] on textarea at bounding box center [653, 514] width 595 height 36
click at [475, 516] on textarea "Kindlasti" at bounding box center [653, 514] width 595 height 36
type textarea "Kindlasti 🥰"
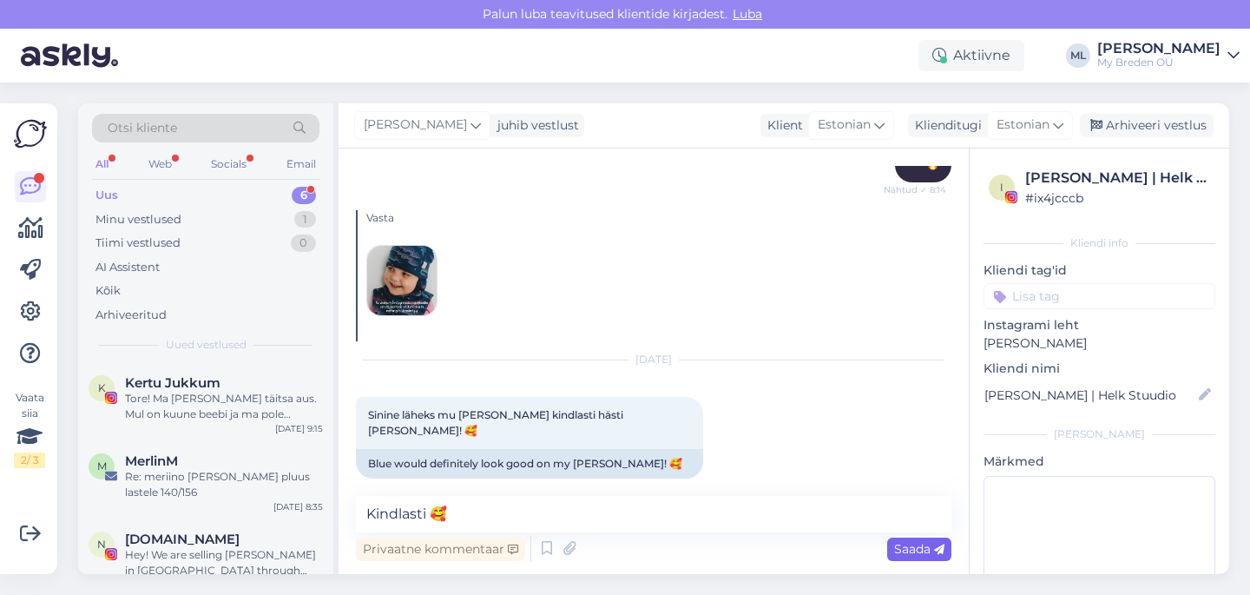
click at [932, 552] on span "Saada" at bounding box center [919, 549] width 50 height 16
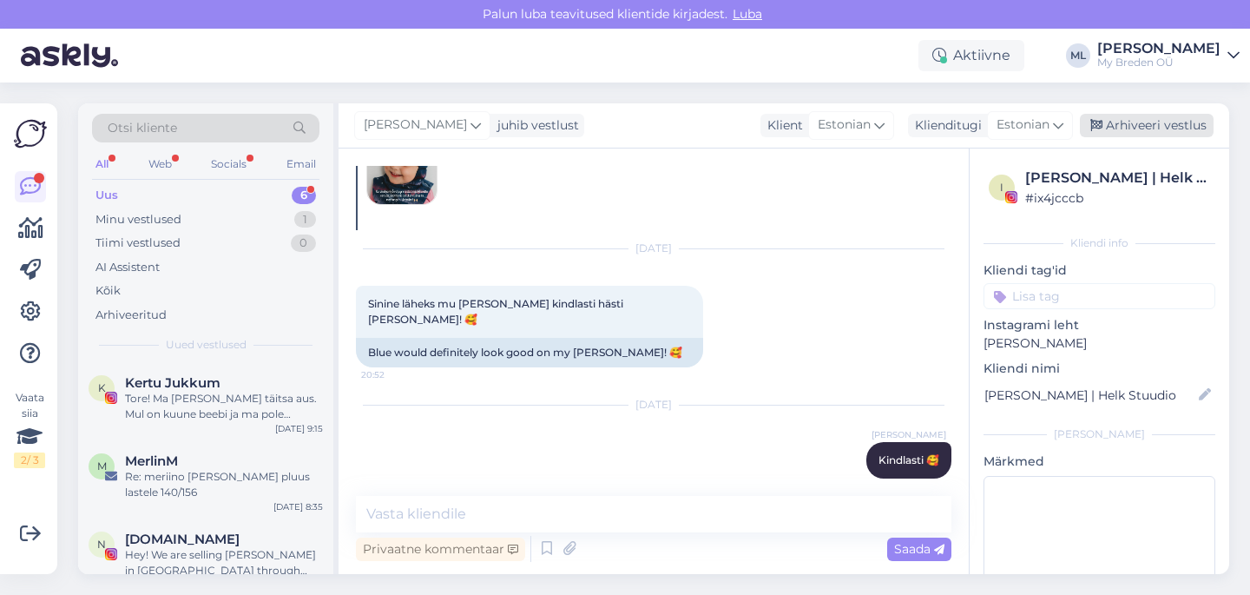
click at [1112, 123] on div "Arhiveeri vestlus" at bounding box center [1147, 125] width 134 height 23
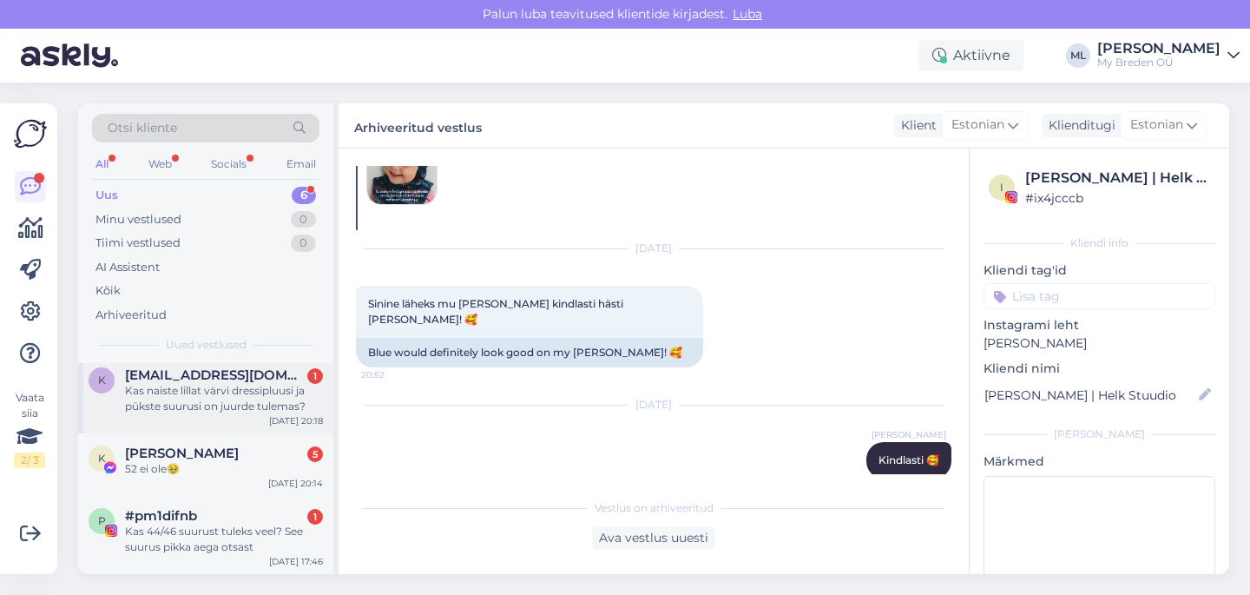
scroll to position [240, 0]
click at [172, 536] on div "Kas 44/46 suurust tuleks veel? See suurus pikka aega otsast" at bounding box center [224, 541] width 198 height 31
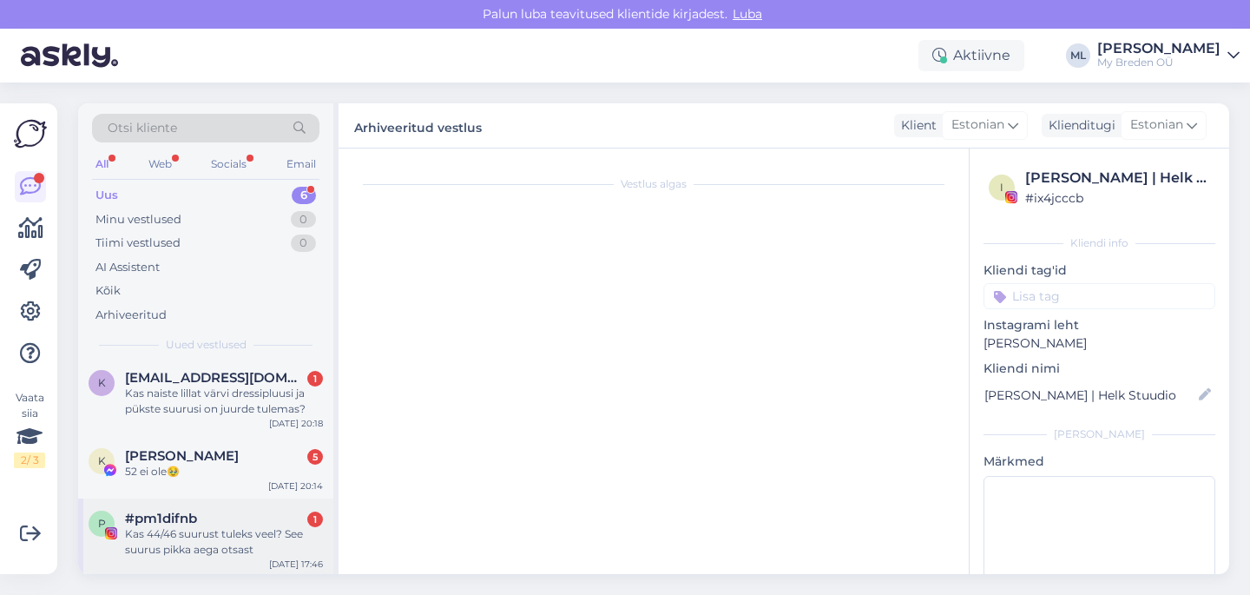
scroll to position [347, 0]
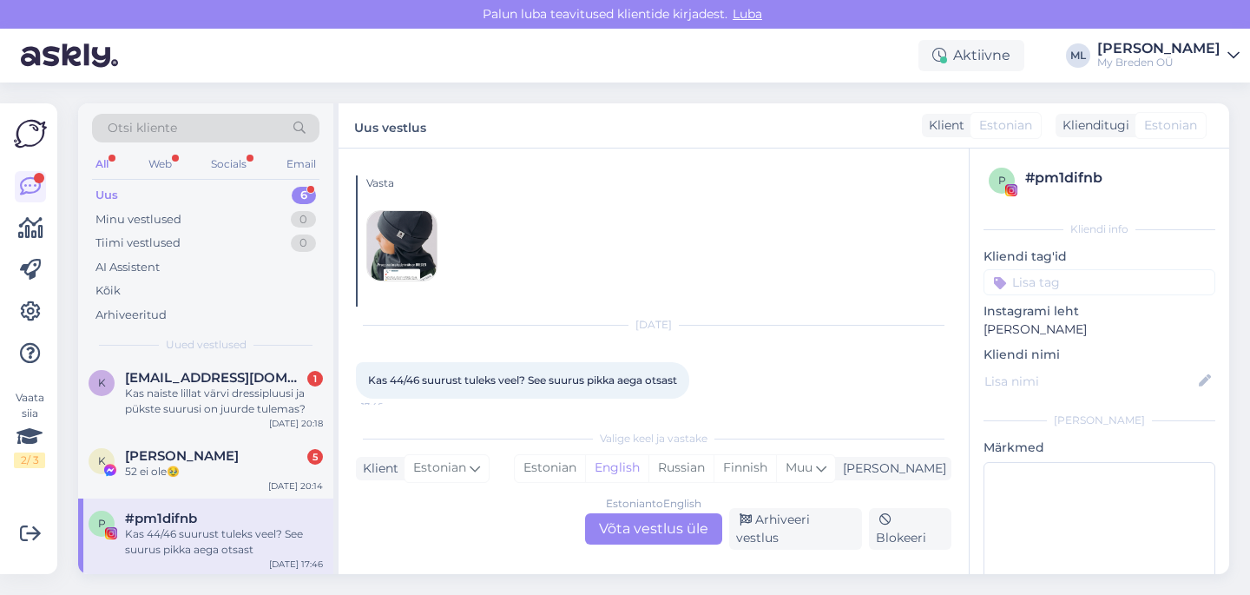
click at [405, 237] on img at bounding box center [401, 245] width 69 height 69
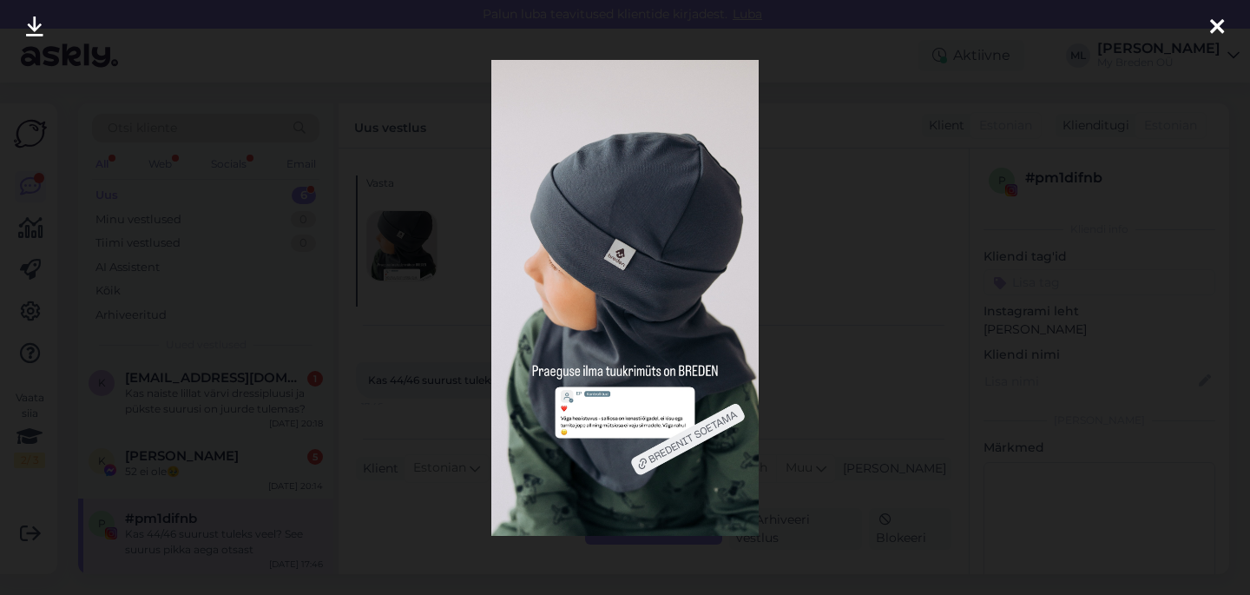
click at [958, 220] on div at bounding box center [625, 297] width 1250 height 595
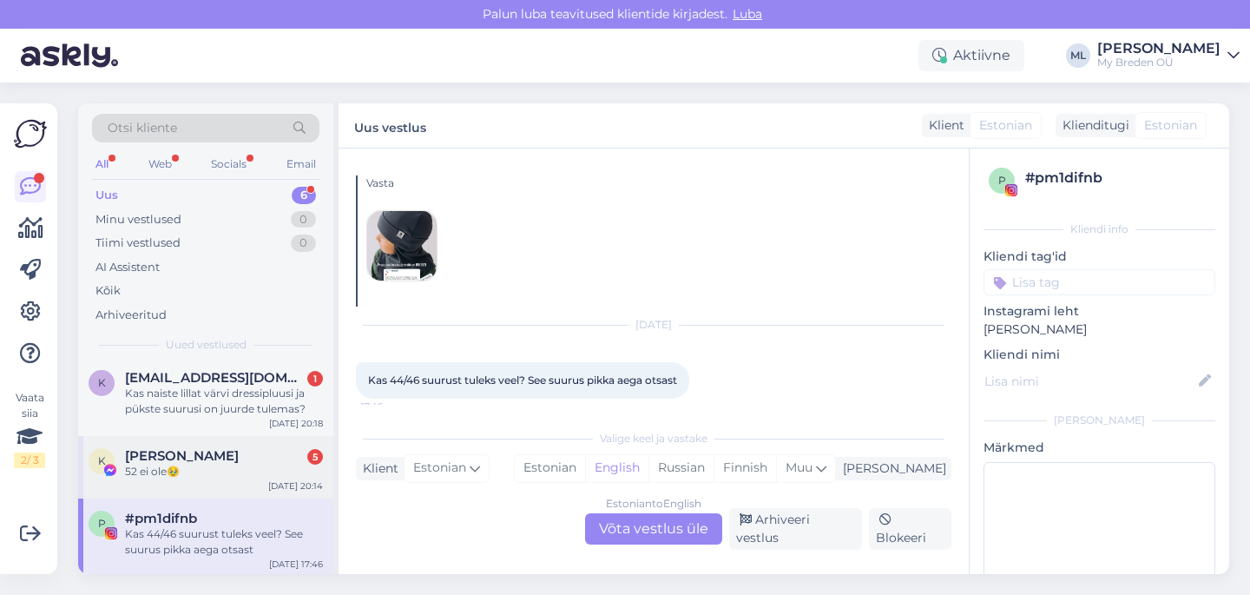
scroll to position [242, 0]
click at [694, 538] on div "Estonian to English Võta vestlus üle" at bounding box center [653, 528] width 137 height 31
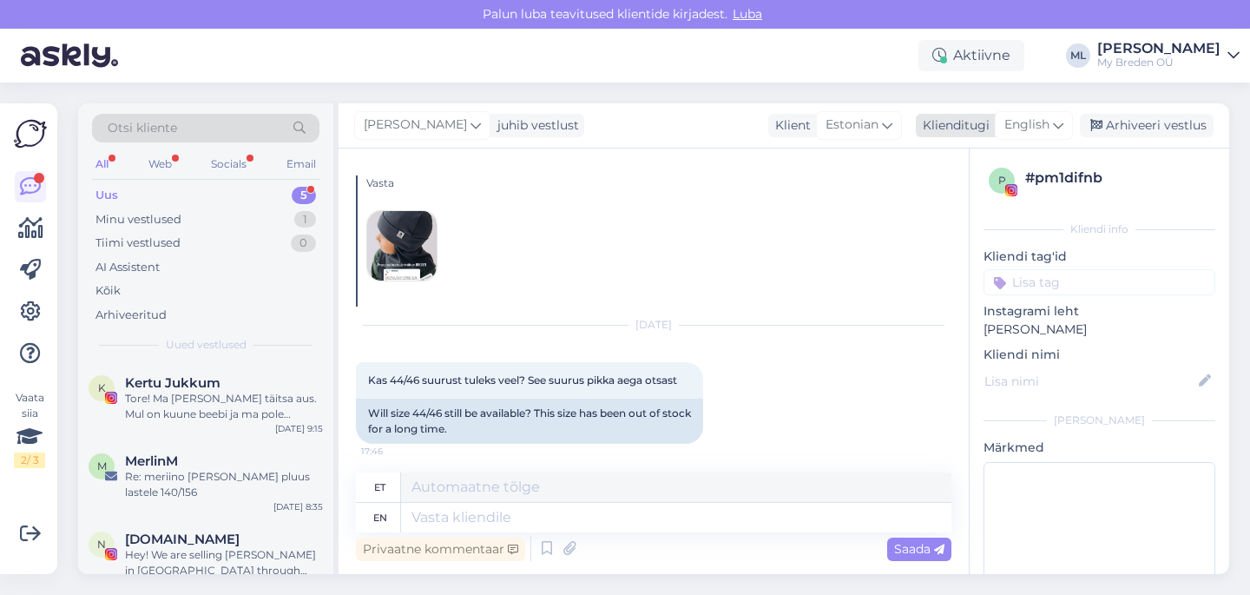
click at [1057, 113] on div "English" at bounding box center [1034, 125] width 78 height 28
click at [934, 195] on link "Estonian" at bounding box center [994, 202] width 191 height 28
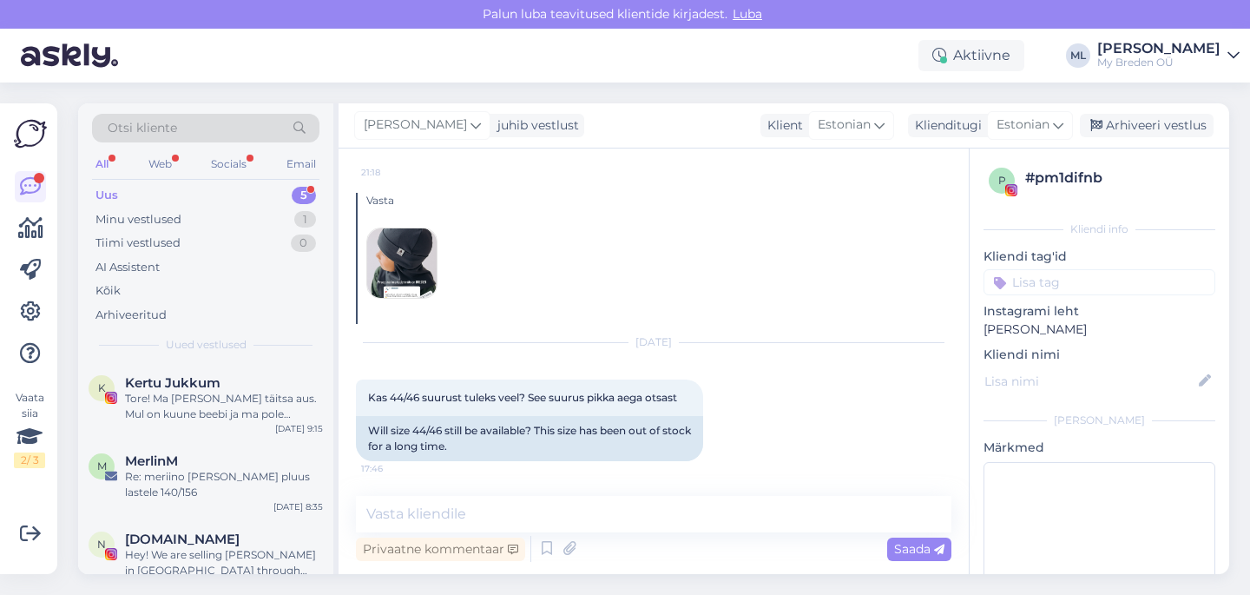
scroll to position [329, 0]
click at [466, 521] on textarea at bounding box center [653, 514] width 595 height 36
type textarea "H"
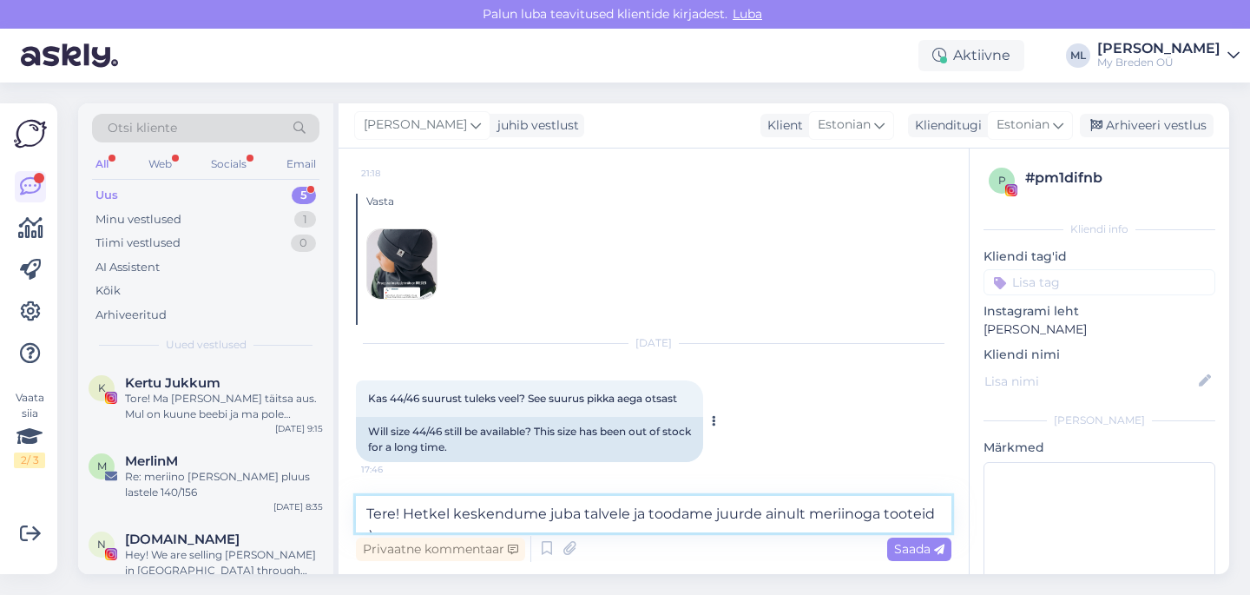
scroll to position [347, 0]
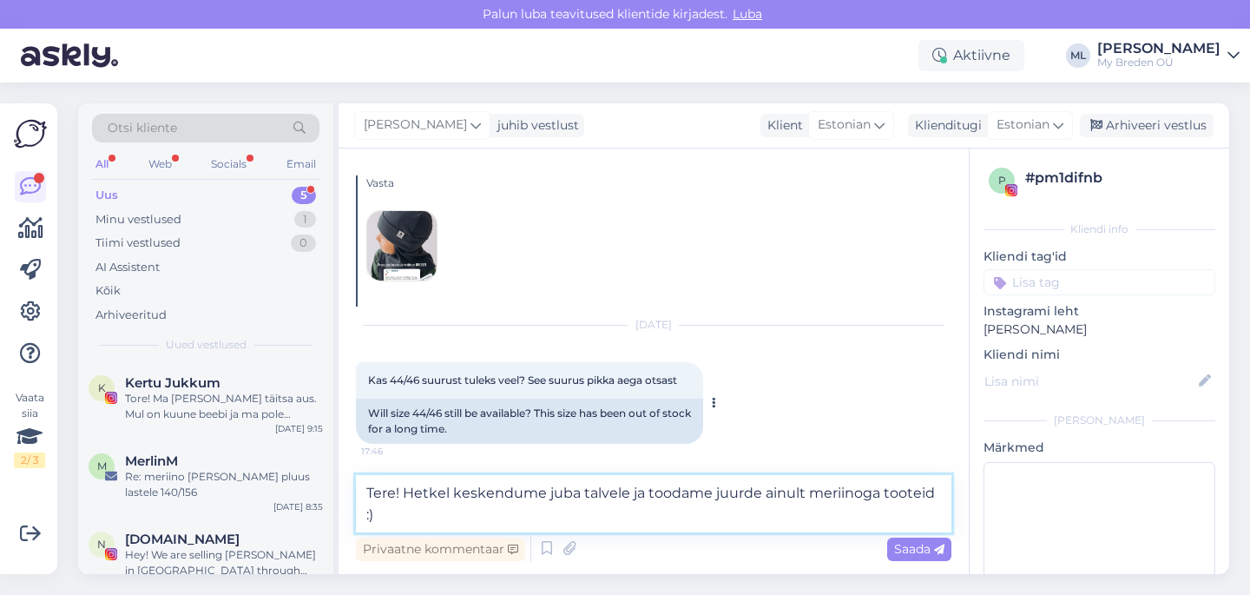
type textarea "Tere! Hetkel keskendume juba talvele ja toodame juurde ainult meriinoga tooteid…"
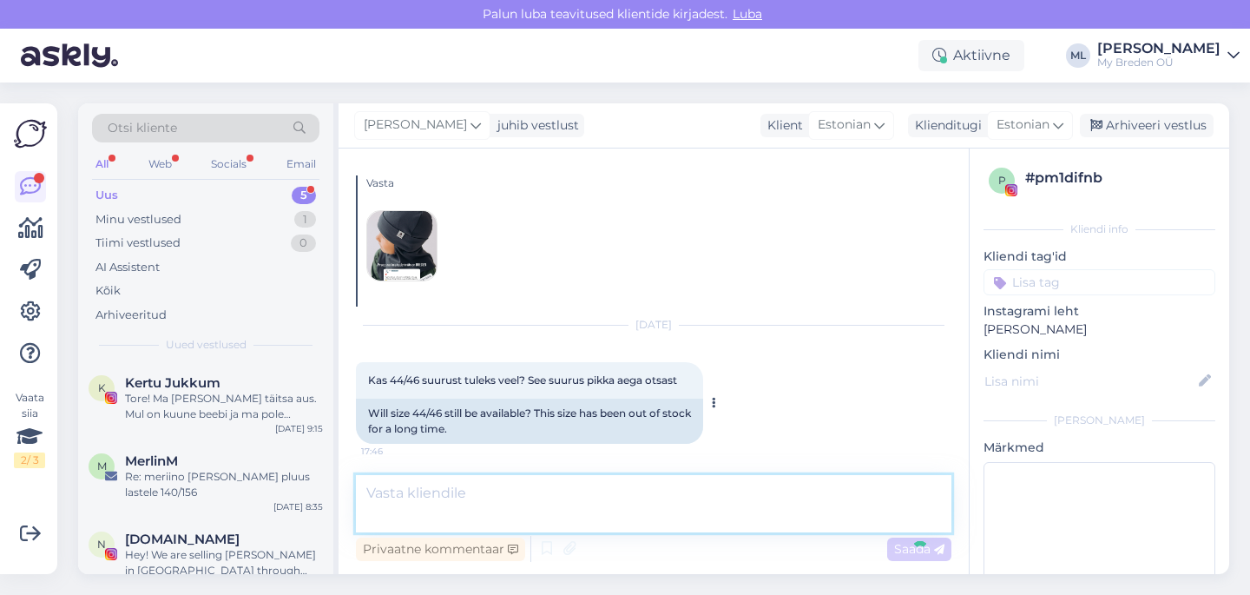
scroll to position [456, 0]
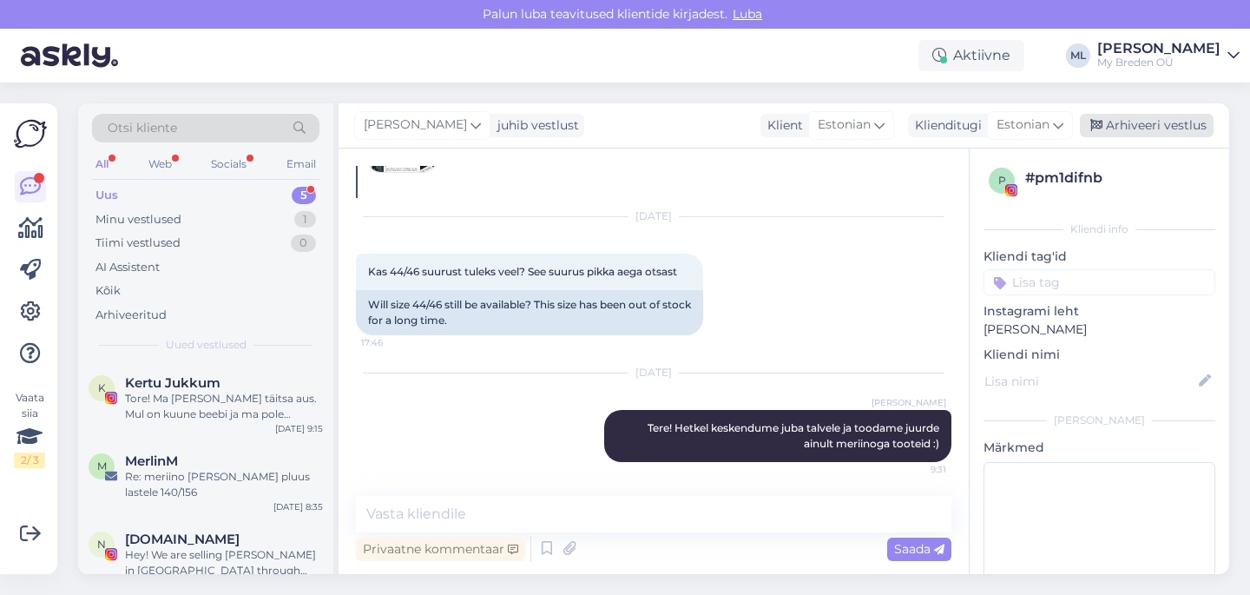
click at [1127, 119] on div "Arhiveeri vestlus" at bounding box center [1147, 125] width 134 height 23
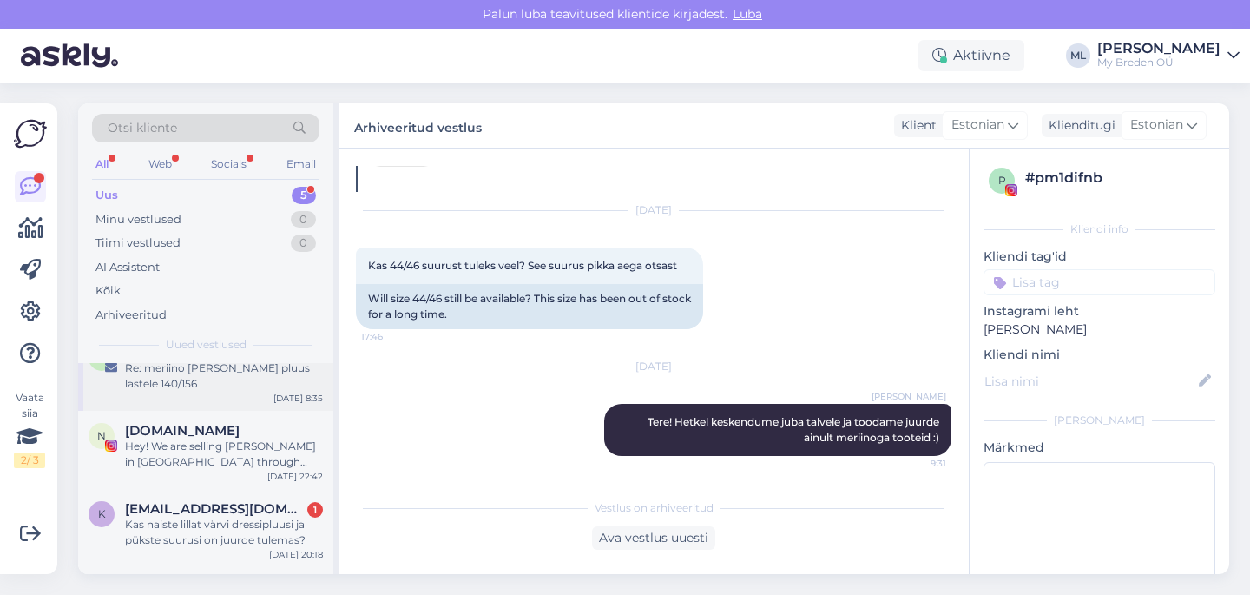
scroll to position [164, 0]
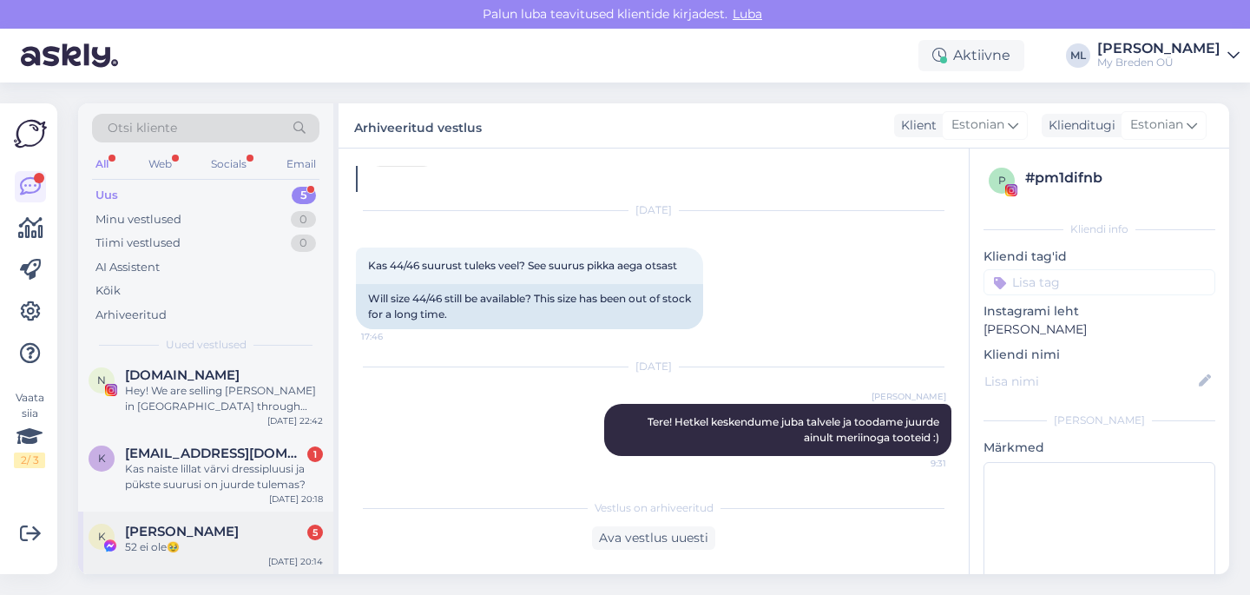
click at [189, 539] on div "52 ei ole🥹" at bounding box center [224, 547] width 198 height 16
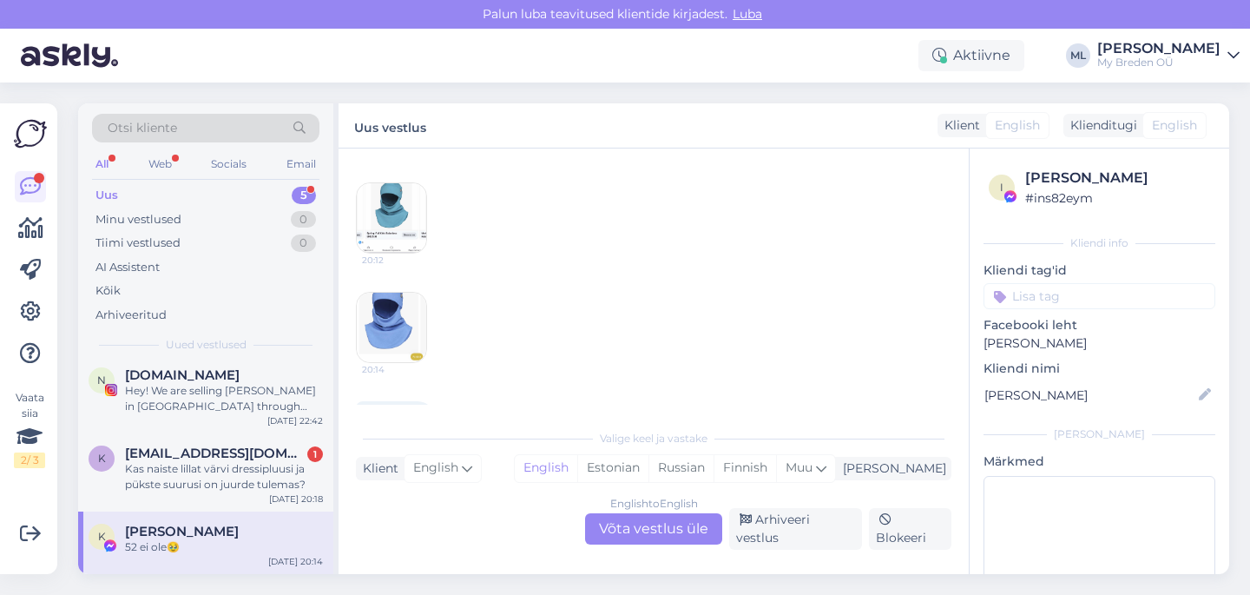
scroll to position [266, 0]
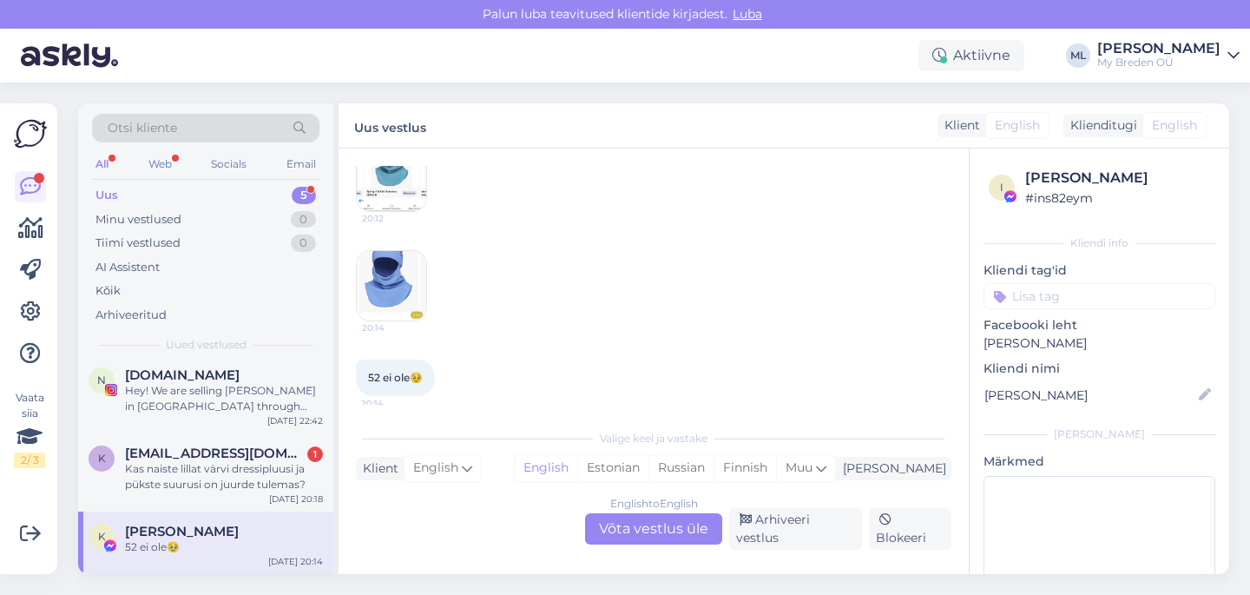
click at [656, 534] on div "English to English Võta vestlus üle" at bounding box center [653, 528] width 137 height 31
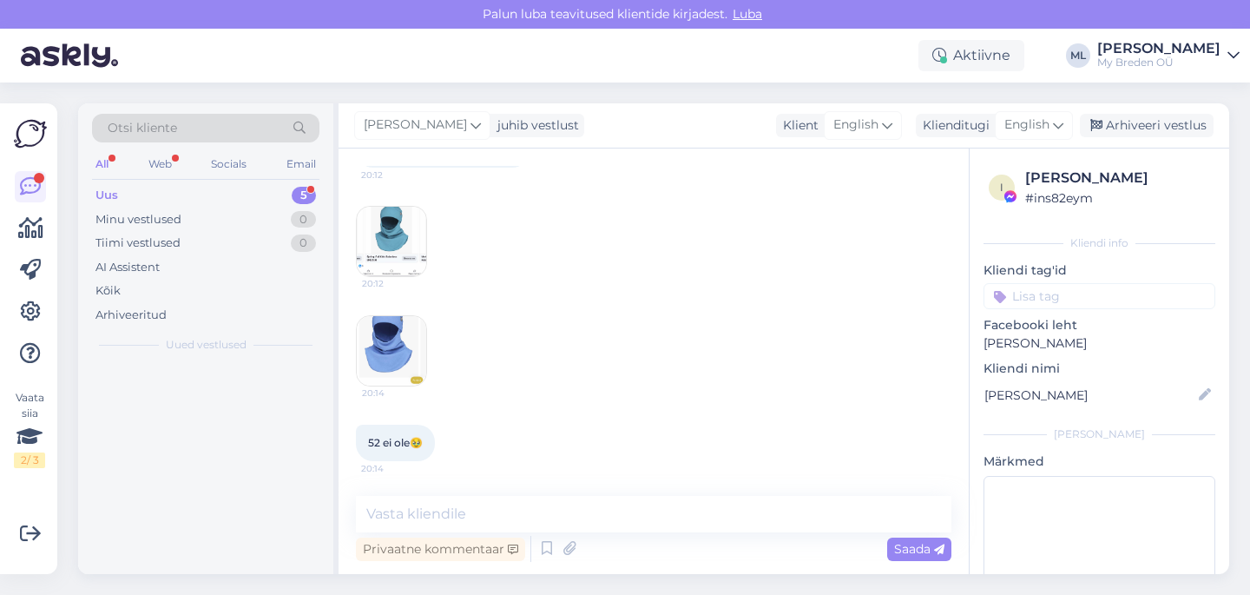
scroll to position [0, 0]
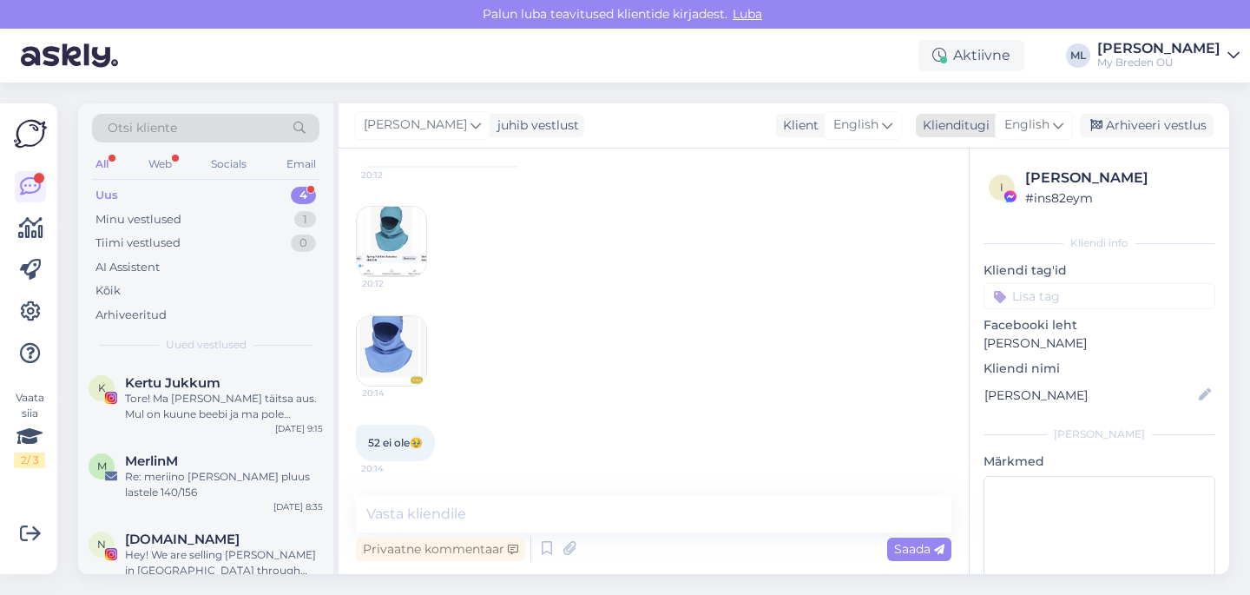
click at [1055, 125] on icon at bounding box center [1058, 124] width 10 height 19
click at [977, 197] on link "Estonian" at bounding box center [994, 202] width 191 height 28
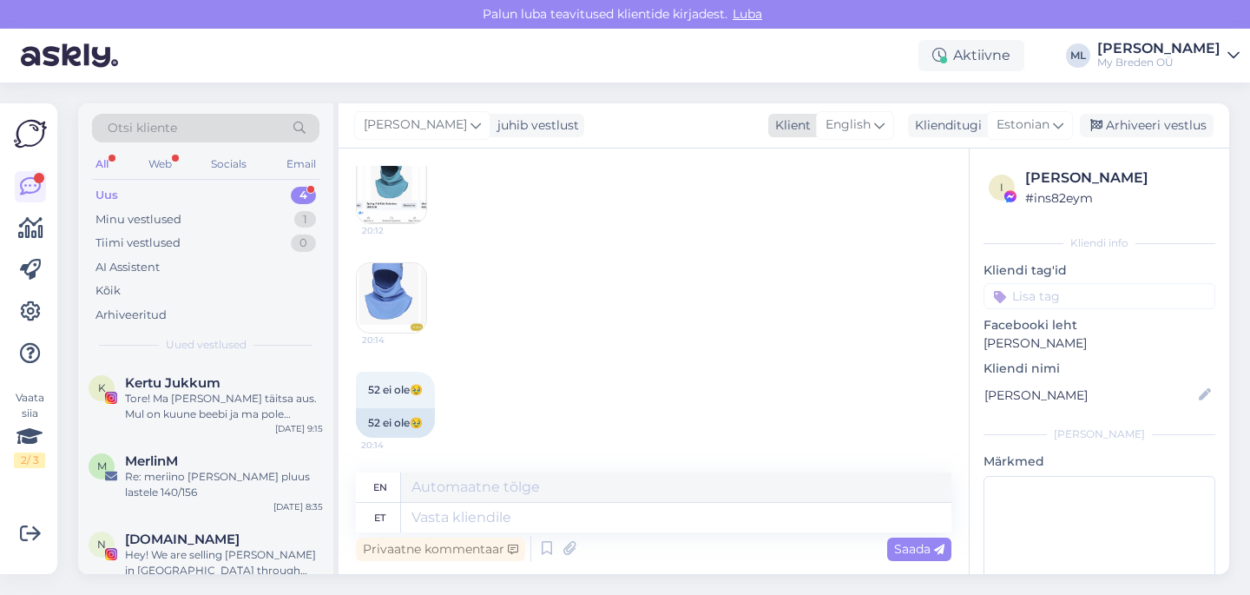
click at [859, 128] on span "English" at bounding box center [848, 124] width 45 height 19
type input "est"
click at [813, 198] on link "Estonian" at bounding box center [831, 202] width 191 height 28
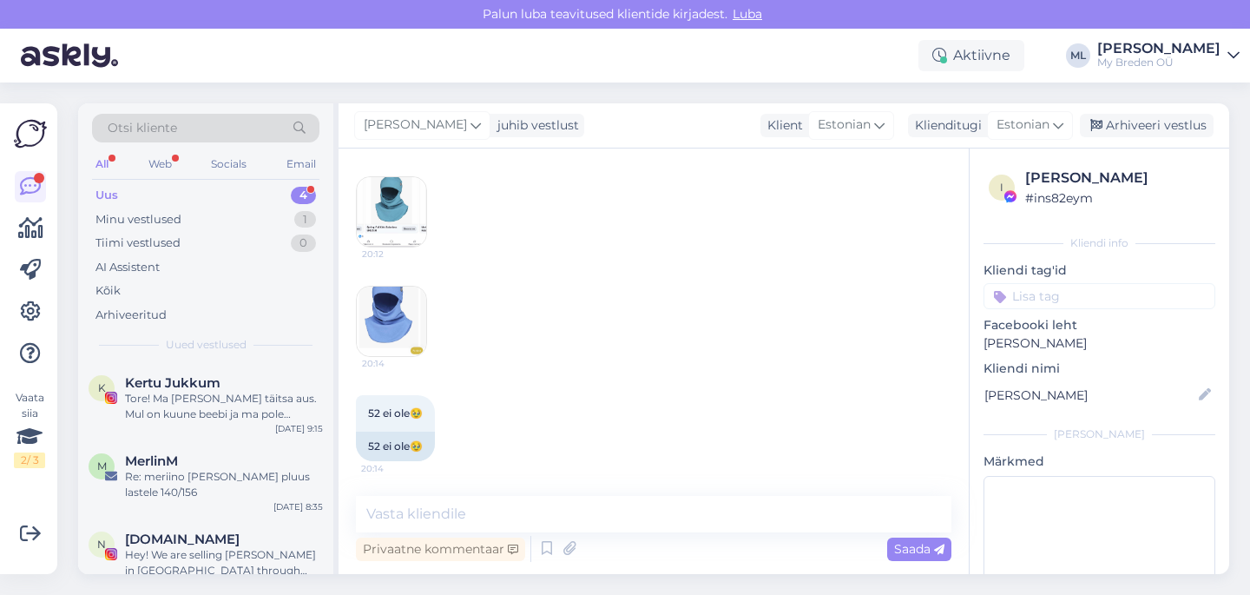
scroll to position [290, 0]
click at [482, 521] on textarea at bounding box center [653, 514] width 595 height 36
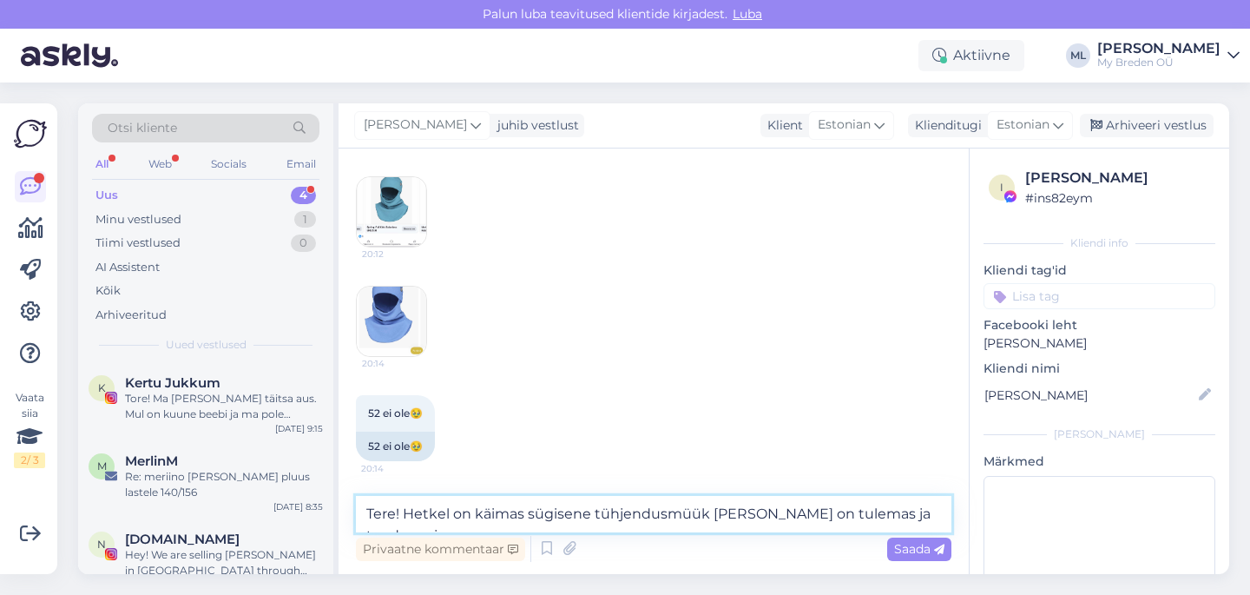
scroll to position [311, 0]
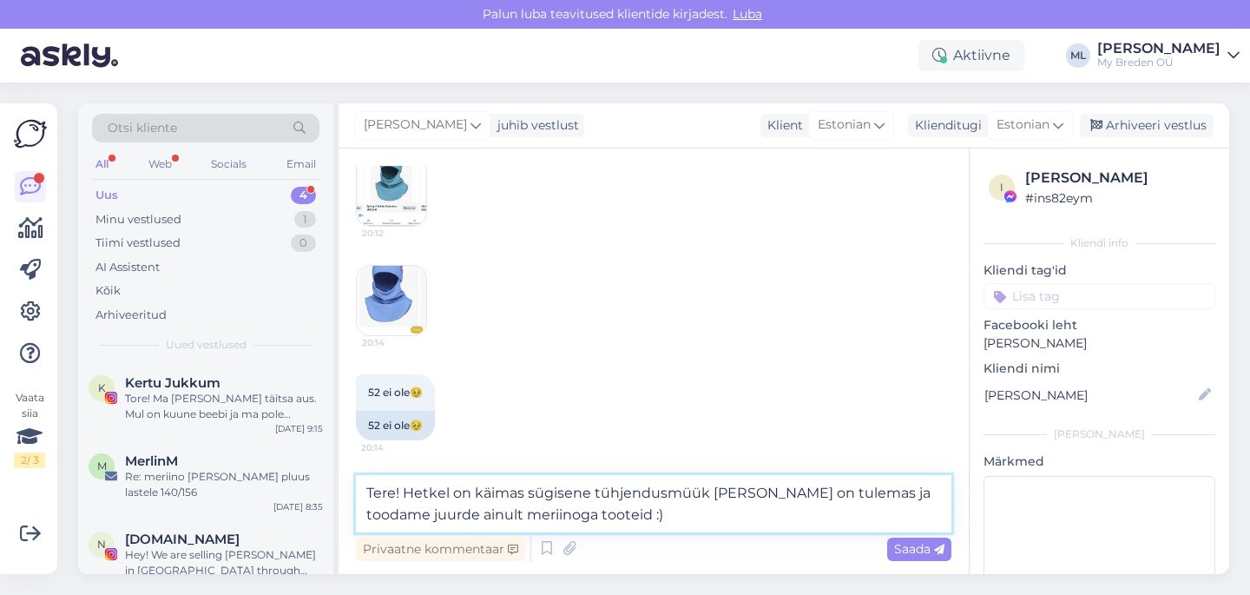
type textarea "Tere! Hetkel on käimas sügisene tühjendusmüük [PERSON_NAME] on tulemas ja tooda…"
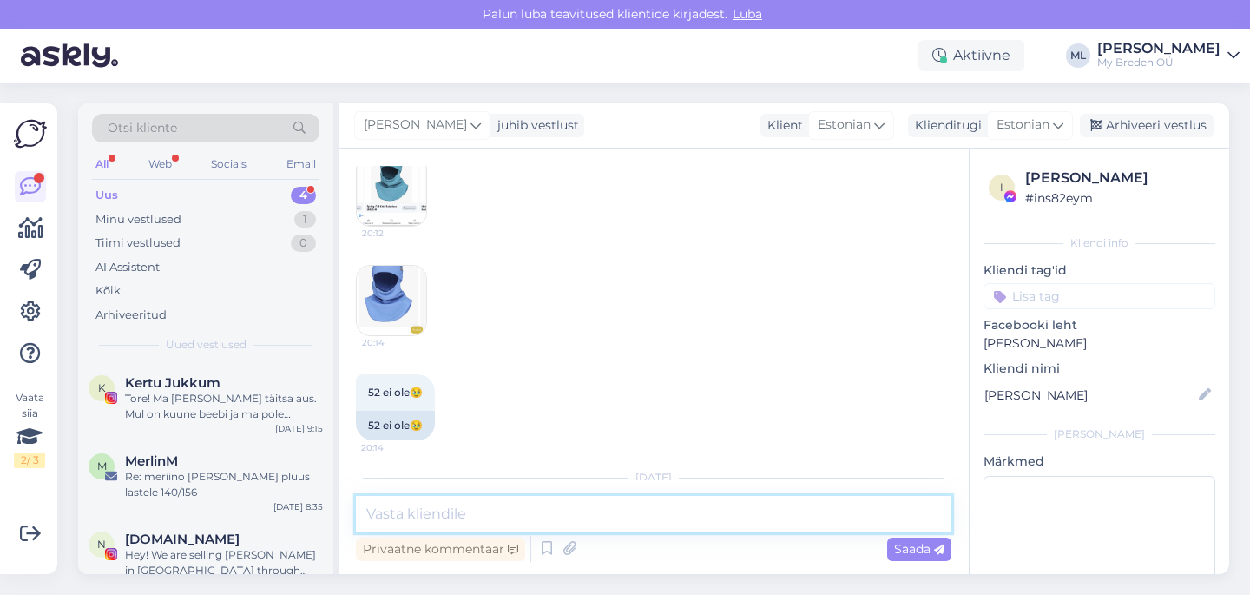
scroll to position [417, 0]
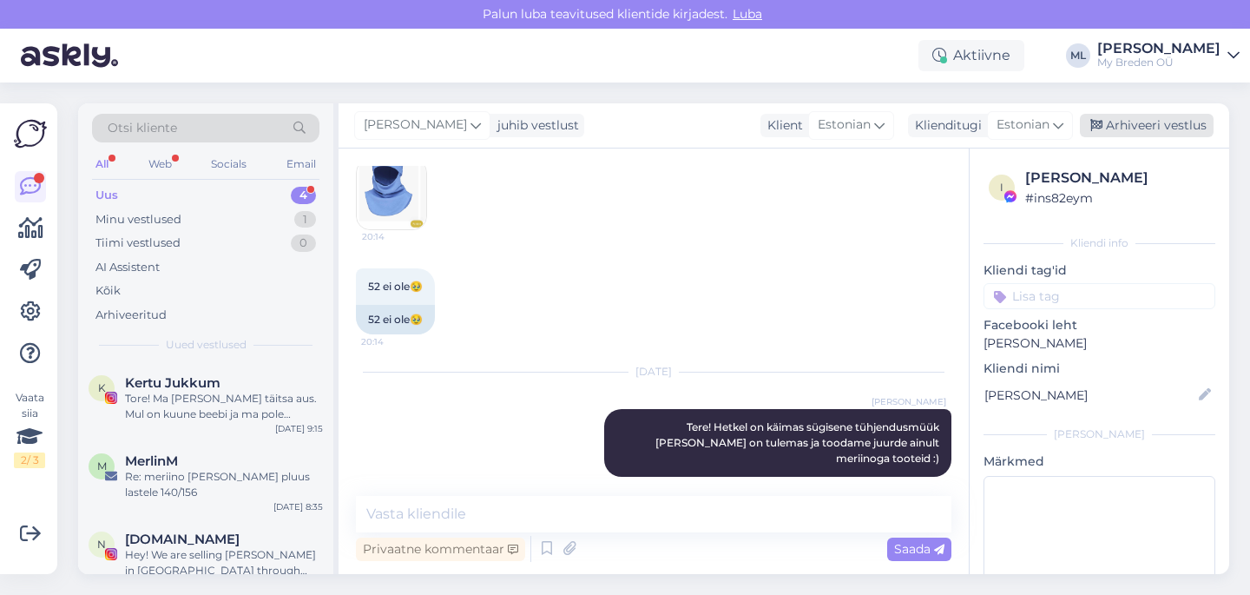
click at [1122, 132] on div "Arhiveeri vestlus" at bounding box center [1147, 125] width 134 height 23
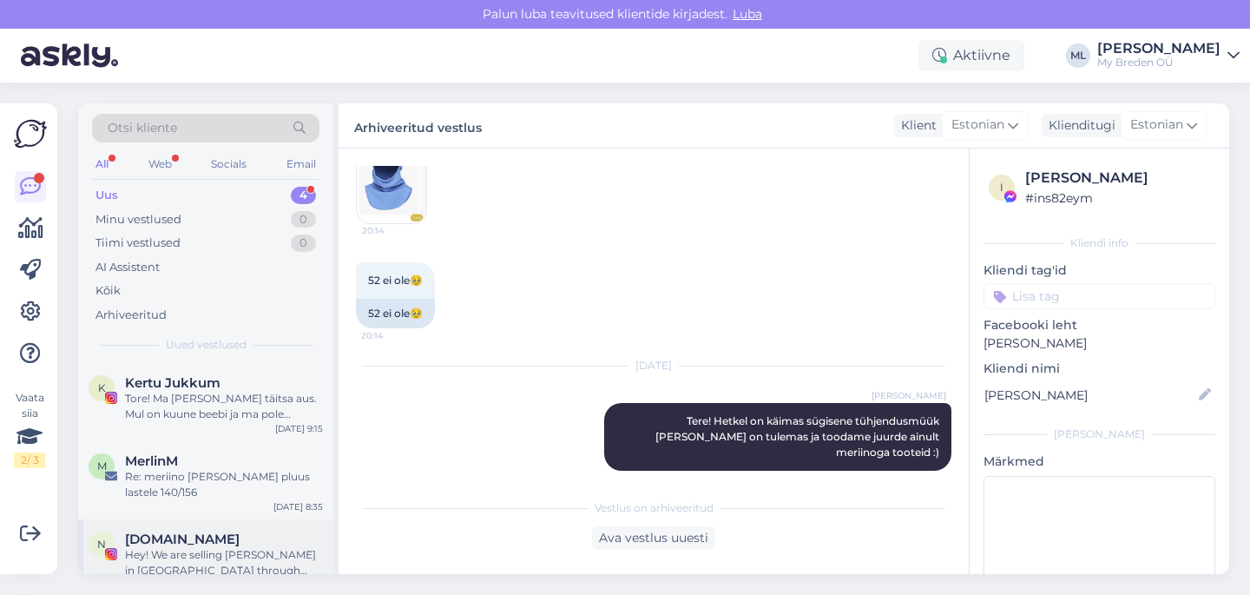
scroll to position [102, 0]
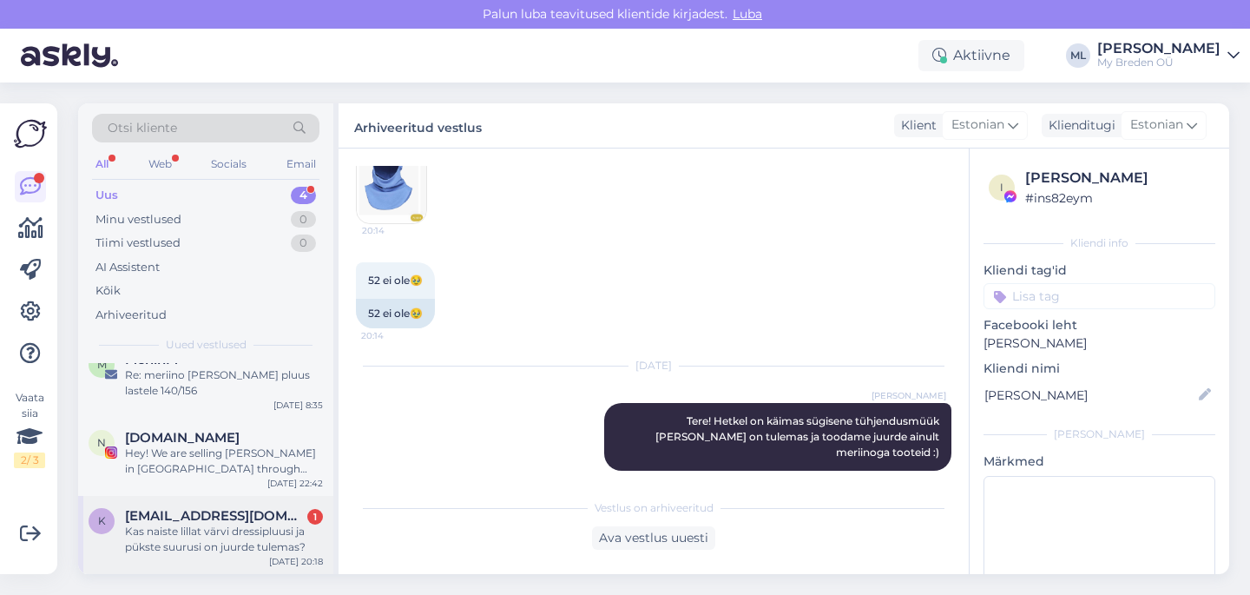
click at [186, 530] on div "Kas naiste lillat värvi dressipluusi ja pükste suurusi on juurde tulemas?" at bounding box center [224, 538] width 198 height 31
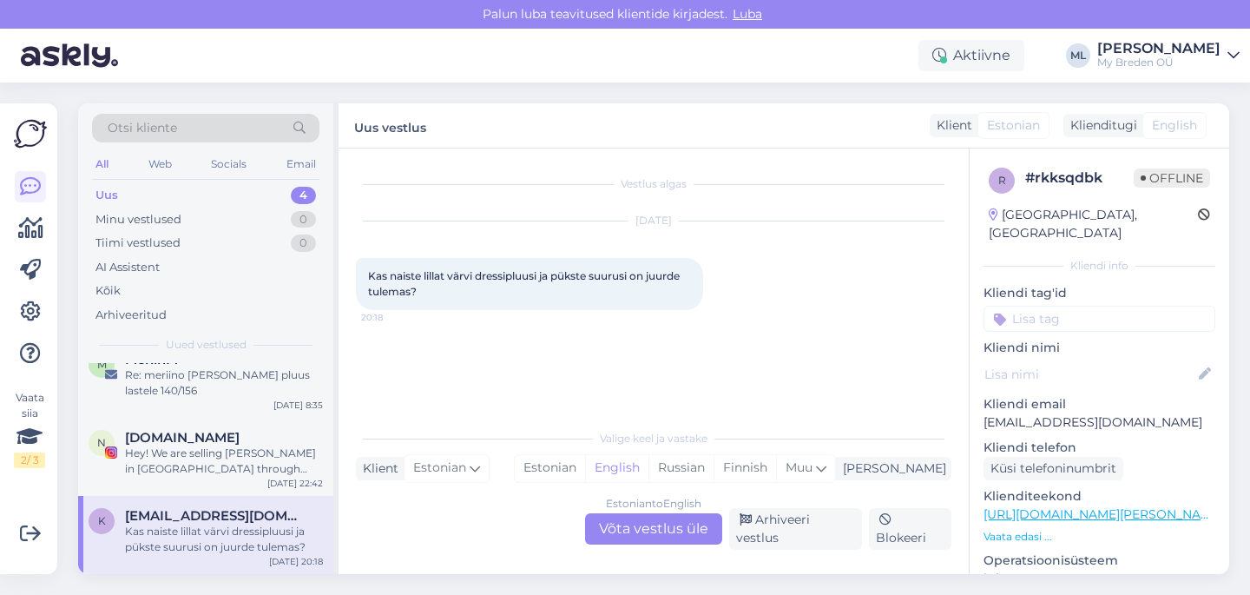
click at [679, 529] on div "Estonian to English Võta vestlus üle" at bounding box center [653, 528] width 137 height 31
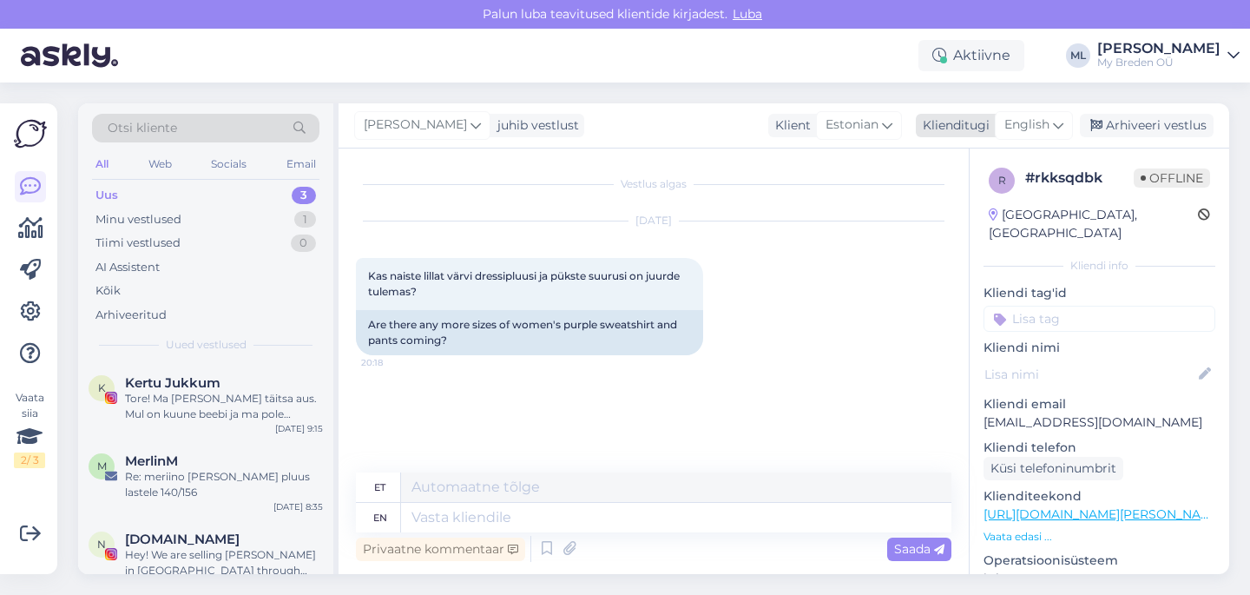
click at [1037, 134] on span "English" at bounding box center [1026, 124] width 45 height 19
click at [938, 191] on link "Estonian" at bounding box center [994, 202] width 191 height 28
click at [496, 513] on textarea at bounding box center [653, 514] width 595 height 36
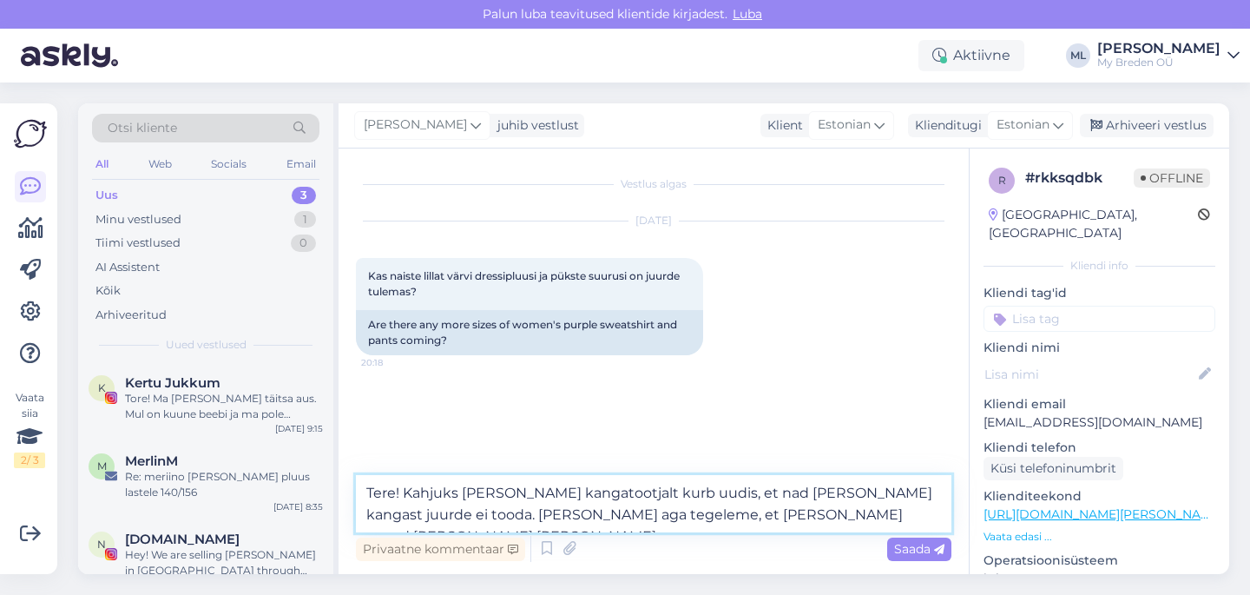
drag, startPoint x: 829, startPoint y: 511, endPoint x: 576, endPoint y: 503, distance: 253.6
click at [576, 503] on textarea "Tere! Kahjuks tuli kangatootjalt kurb uudis, et nad enam seda kangast juurde ei…" at bounding box center [653, 503] width 595 height 57
drag, startPoint x: 571, startPoint y: 504, endPoint x: 466, endPoint y: 513, distance: 105.4
click at [465, 513] on textarea "Tere! Kahjuks tuli kangatootjalt kurb uudis, et nad enam seda kangast juurde ei…" at bounding box center [653, 503] width 595 height 57
drag, startPoint x: 850, startPoint y: 511, endPoint x: 623, endPoint y: 512, distance: 226.6
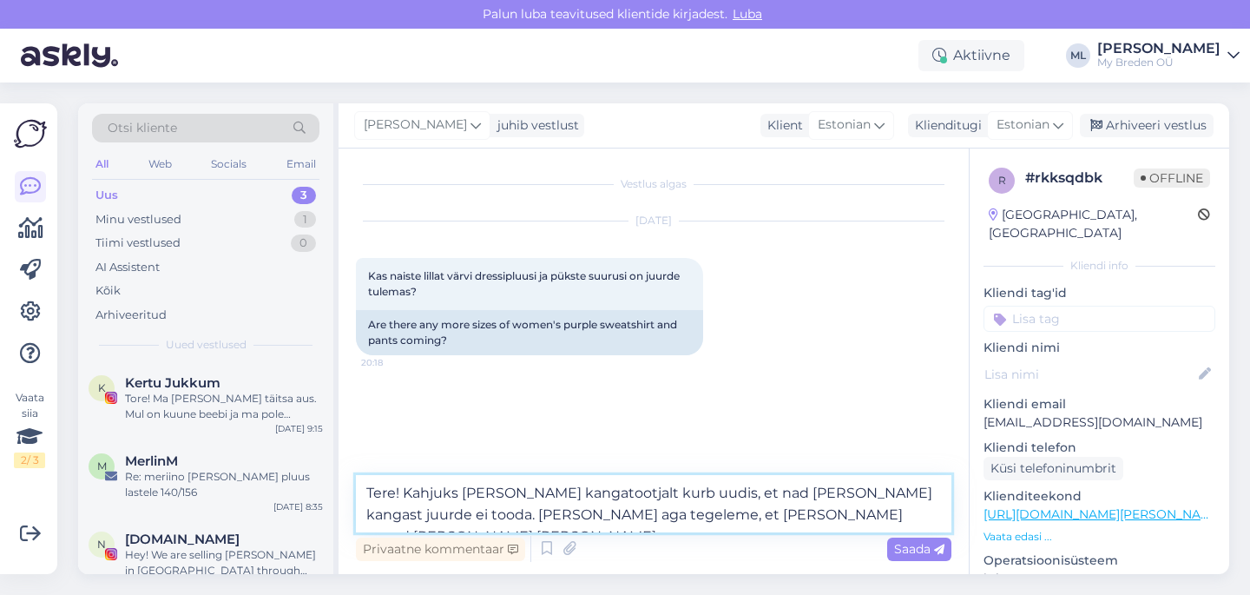
click at [623, 512] on textarea "Tere! Kahjuks tuli kangatootjalt kurb uudis, et nad enam seda kangast juurde ei…" at bounding box center [653, 503] width 595 height 57
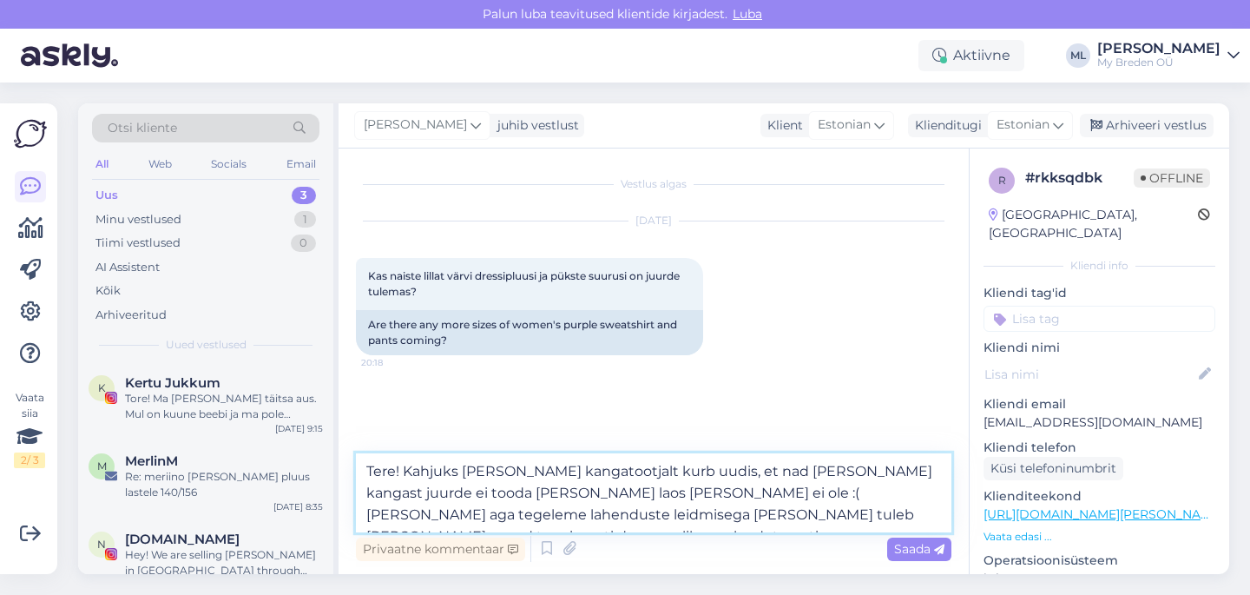
click at [612, 516] on textarea "Tere! Kahjuks tuli kangatootjalt kurb uudis, et nad enam seda kangast juurde ei…" at bounding box center [653, 492] width 595 height 79
click at [628, 512] on textarea "Tere! Kahjuks tuli kangatootjalt kurb uudis, et nad enam seda kangast juurde ei…" at bounding box center [653, 492] width 595 height 79
click at [842, 516] on textarea "Tere! Kahjuks tuli kangatootjalt kurb uudis, et nad enam seda kangast juurde ei…" at bounding box center [653, 492] width 595 height 79
click at [847, 498] on textarea "Tere! Kahjuks tuli kangatootjalt kurb uudis, et nad enam seda kangast juurde ei…" at bounding box center [653, 492] width 595 height 79
click at [918, 492] on textarea "Tere! Kahjuks tuli kangatootjalt kurb uudis, et nad enam seda kangast juurde ei…" at bounding box center [653, 492] width 595 height 79
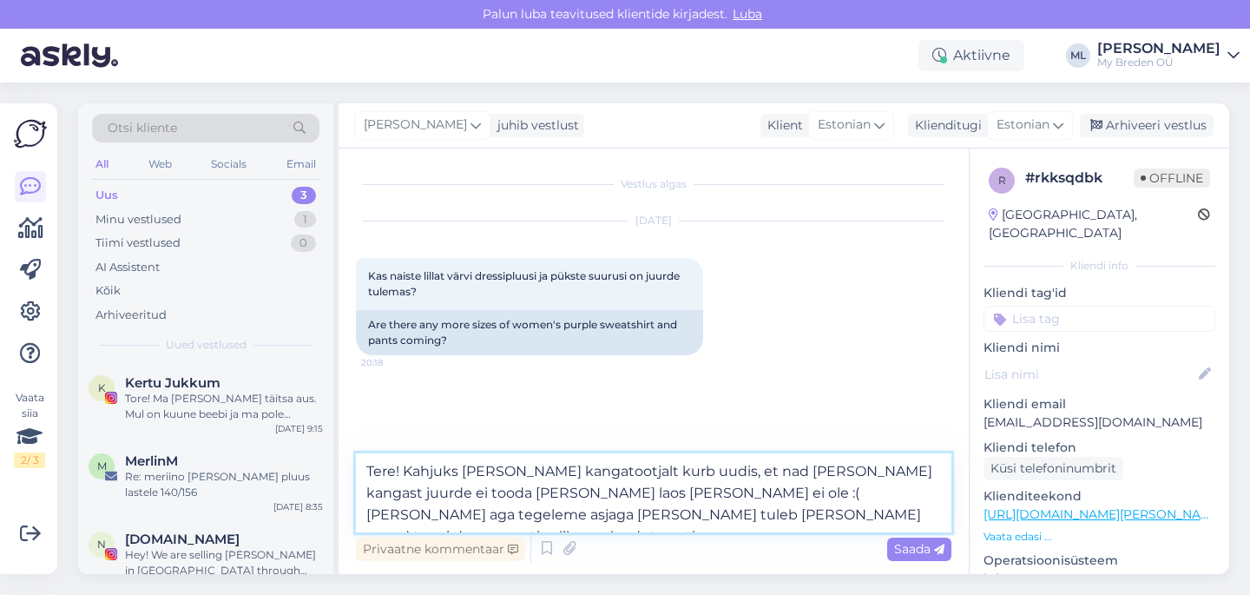
click at [661, 514] on textarea "Tere! Kahjuks tuli kangatootjalt kurb uudis, et nad enam seda kangast juurde ei…" at bounding box center [653, 492] width 595 height 79
click at [782, 519] on textarea "Tere! Kahjuks tuli kangatootjalt kurb uudis, et nad enam seda kangast juurde ei…" at bounding box center [653, 492] width 595 height 79
click at [633, 489] on textarea "Tere! Kahjuks tuli kangatootjalt kurb uudis, et nad enam seda kangast juurde ei…" at bounding box center [653, 492] width 595 height 79
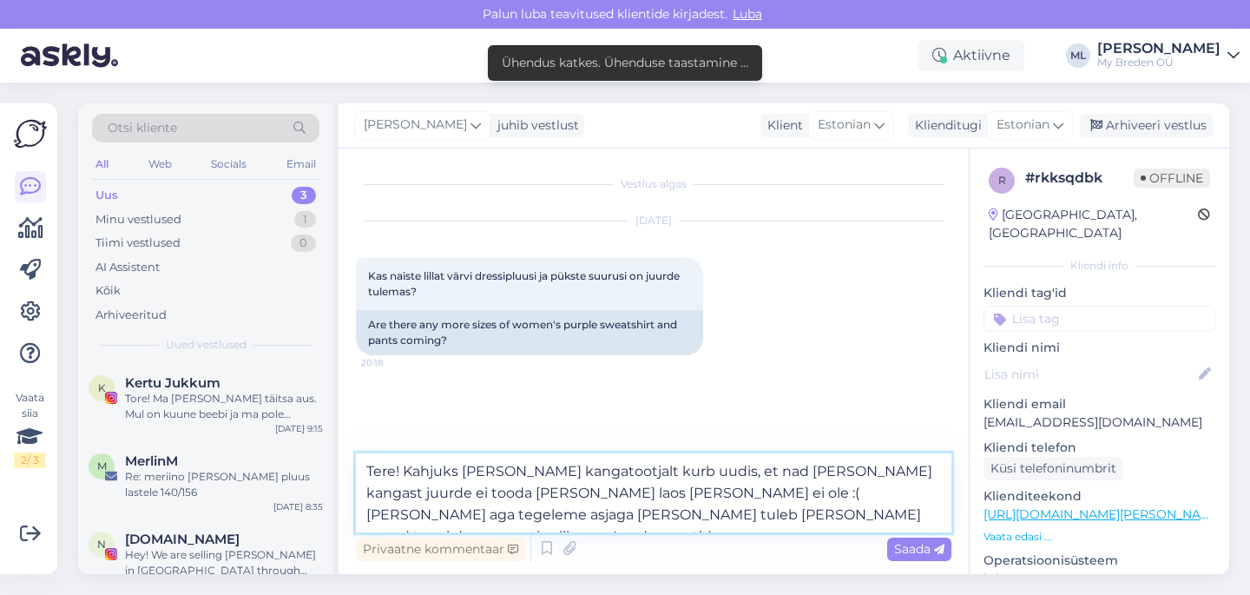
type textarea "Tere! Kahjuks [PERSON_NAME] kangatootjalt kurb uudis, et nad [PERSON_NAME] kang…"
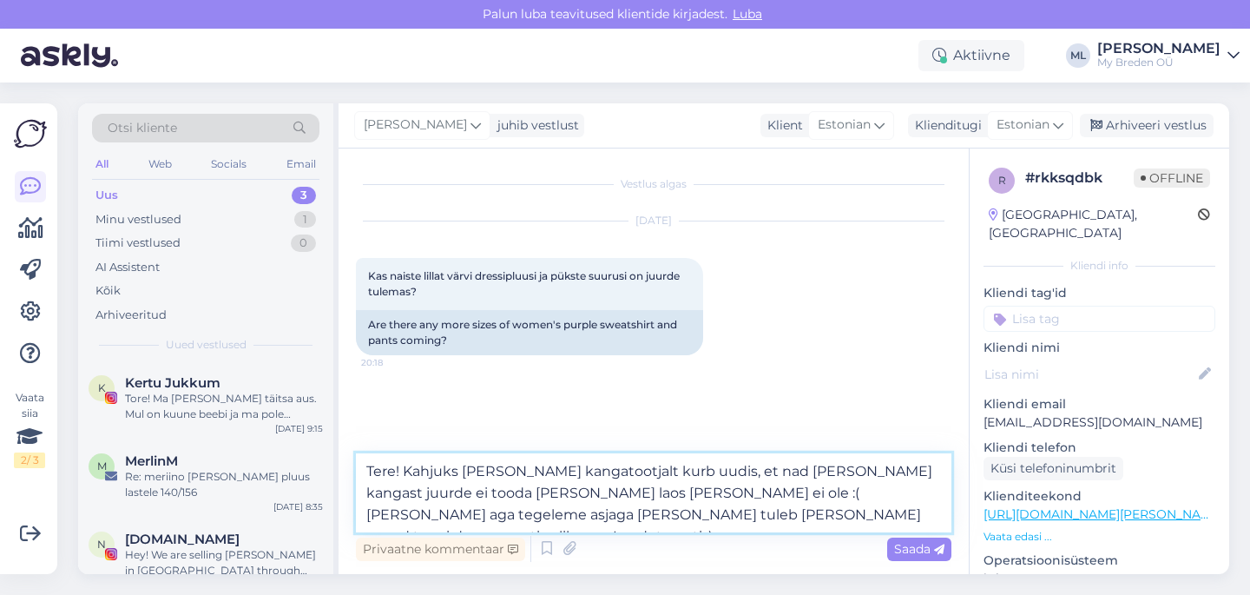
click at [803, 515] on textarea "Tere! Kahjuks [PERSON_NAME] kangatootjalt kurb uudis, et nad [PERSON_NAME] kang…" at bounding box center [653, 492] width 595 height 79
click at [911, 540] on div "Saada" at bounding box center [919, 548] width 64 height 23
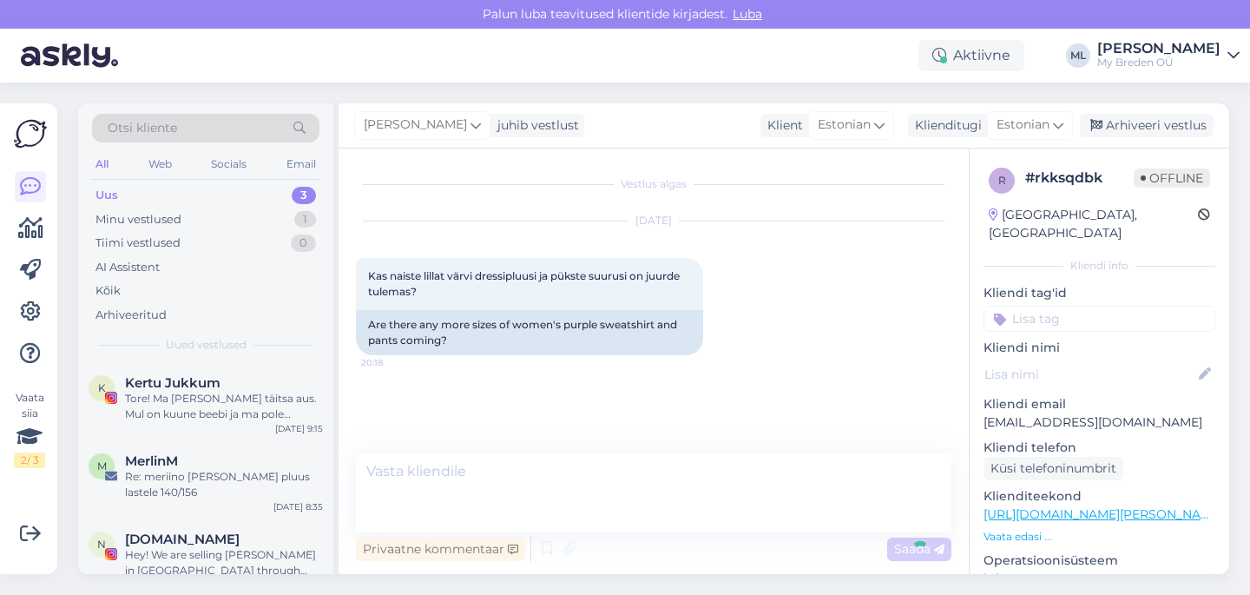
scroll to position [52, 0]
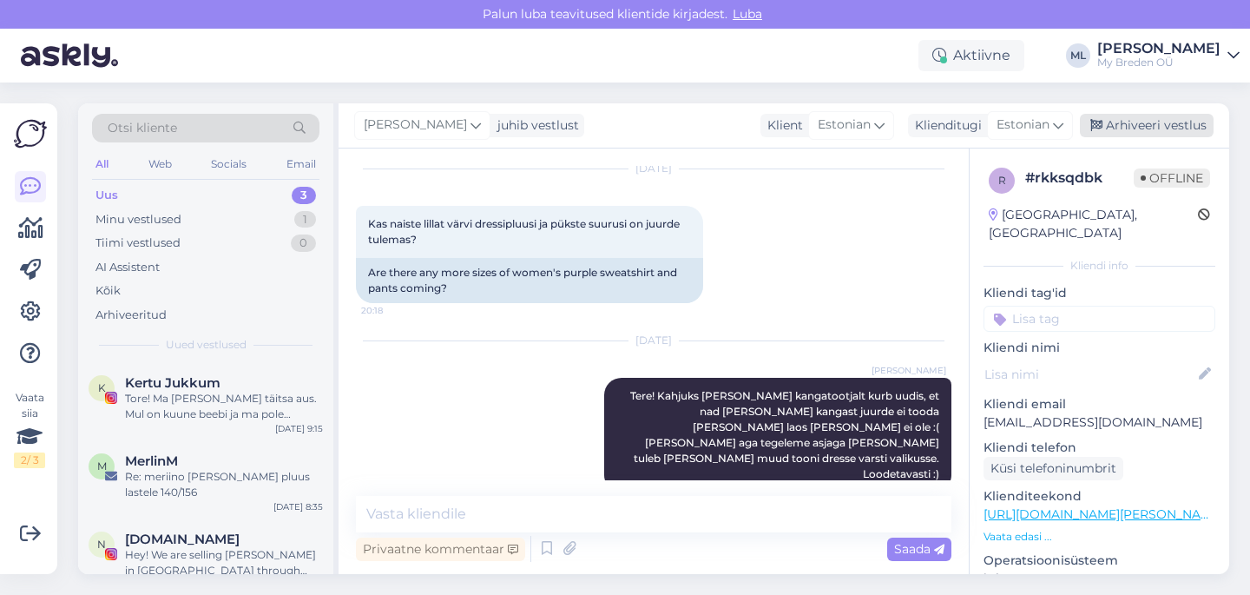
click at [1141, 133] on div "Arhiveeri vestlus" at bounding box center [1147, 125] width 134 height 23
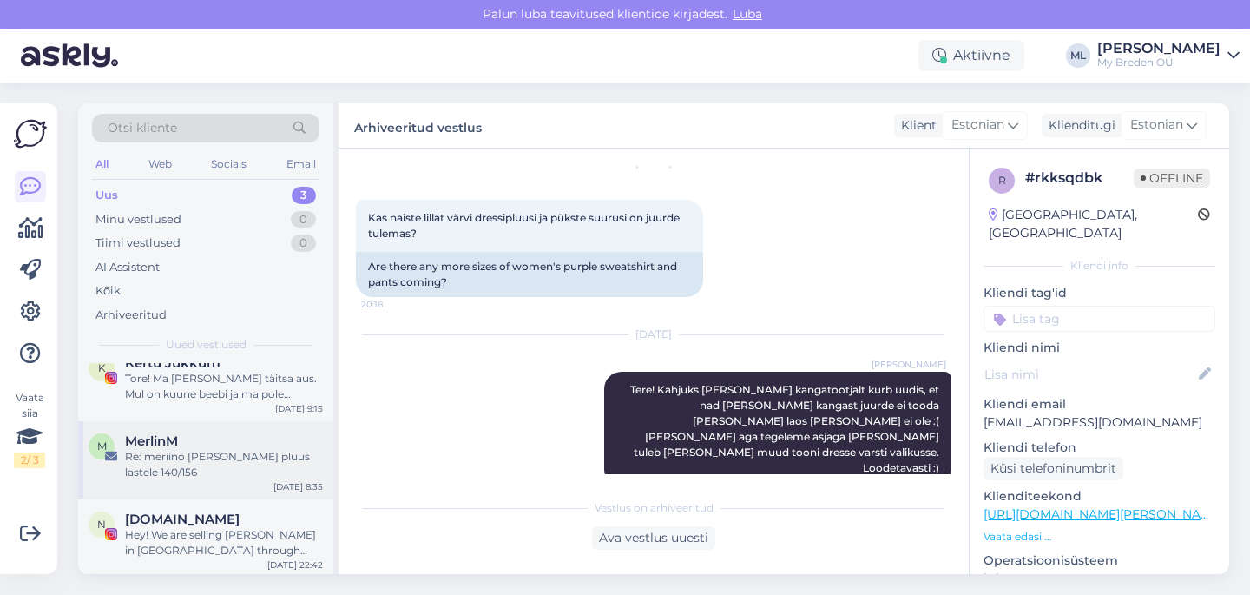
scroll to position [23, 0]
click at [201, 449] on div "Re: meriino vest ja pluus lastele 140/156" at bounding box center [224, 460] width 198 height 31
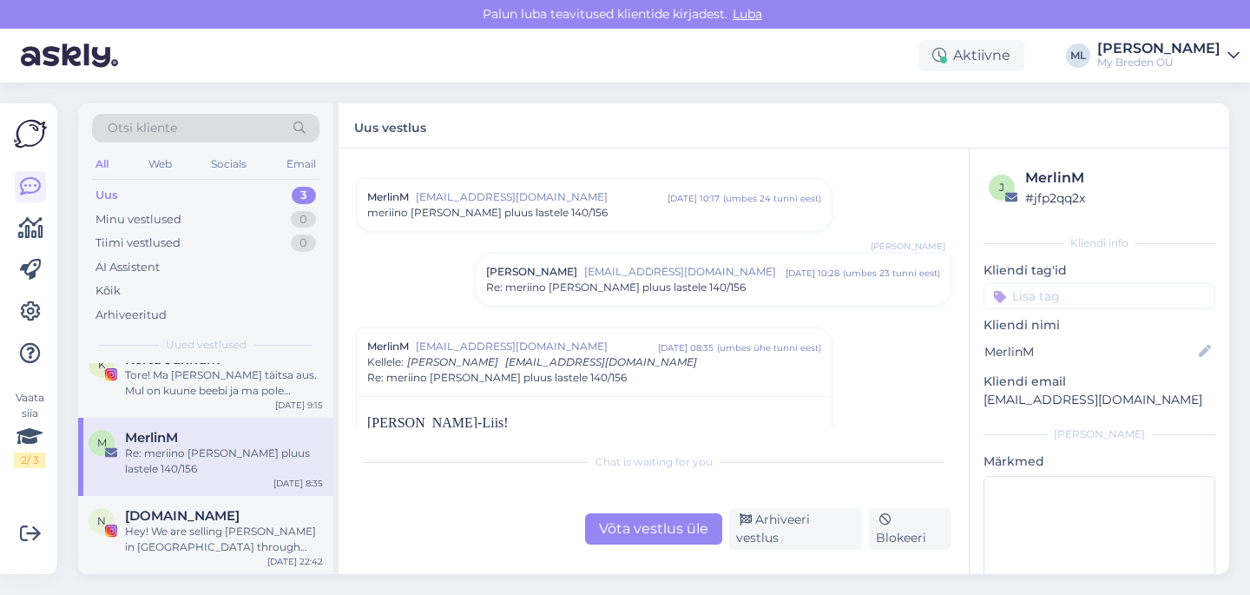
scroll to position [15, 0]
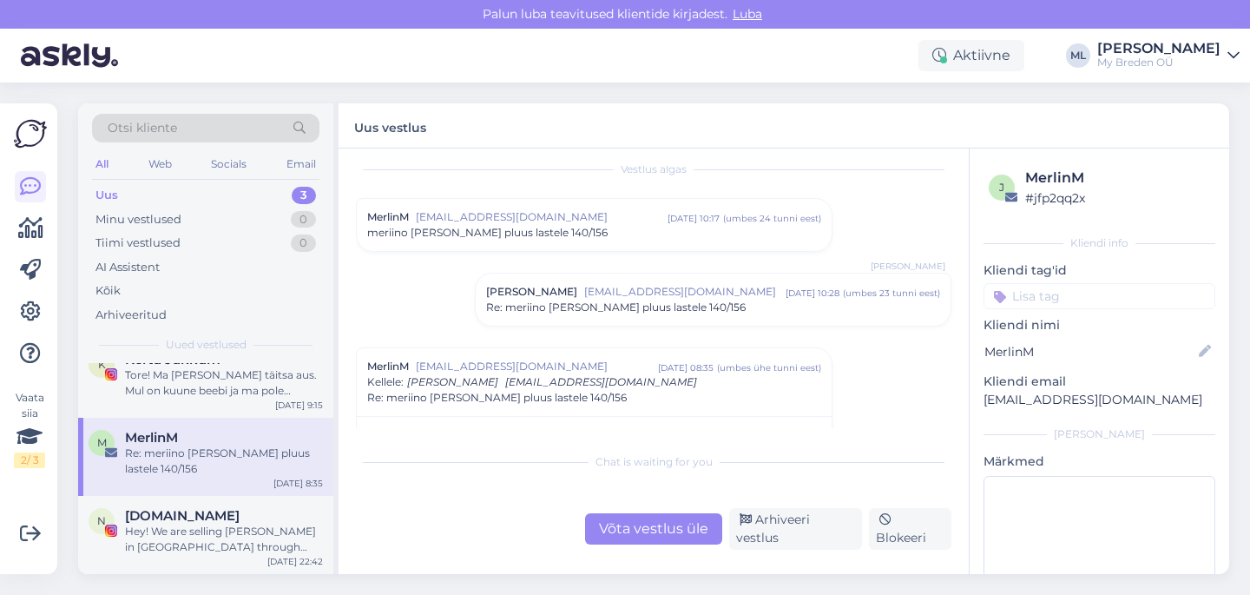
click at [1024, 398] on p "mari77lyn@yahoo.com" at bounding box center [1099, 400] width 232 height 18
click at [1027, 401] on p "mari77lyn@yahoo.com" at bounding box center [1099, 400] width 232 height 18
copy div "mari77lyn@yahoo.com Lisa"
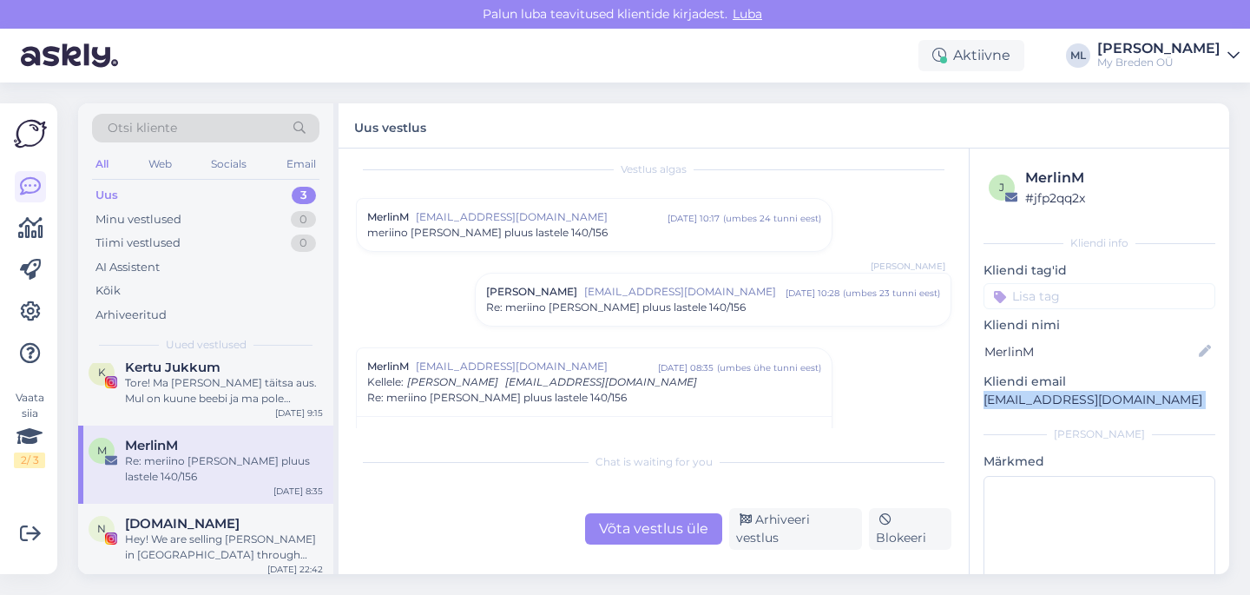
scroll to position [0, 0]
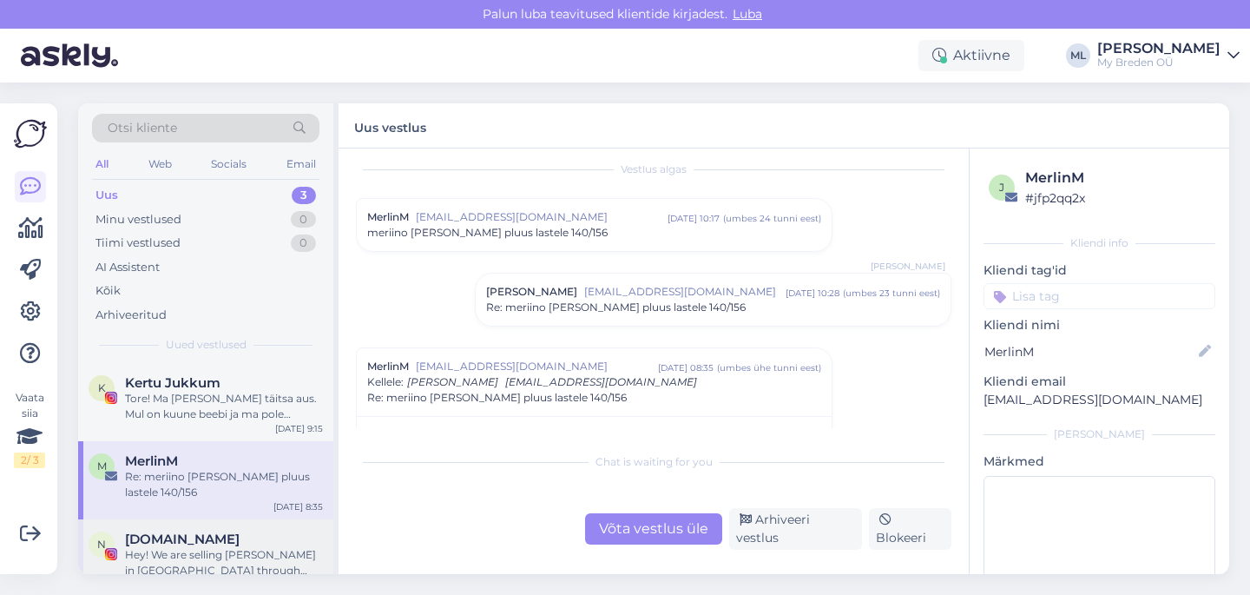
click at [162, 556] on div "Hey! We are selling Breden in Lithuania through Hertwill. We would like to down…" at bounding box center [224, 562] width 198 height 31
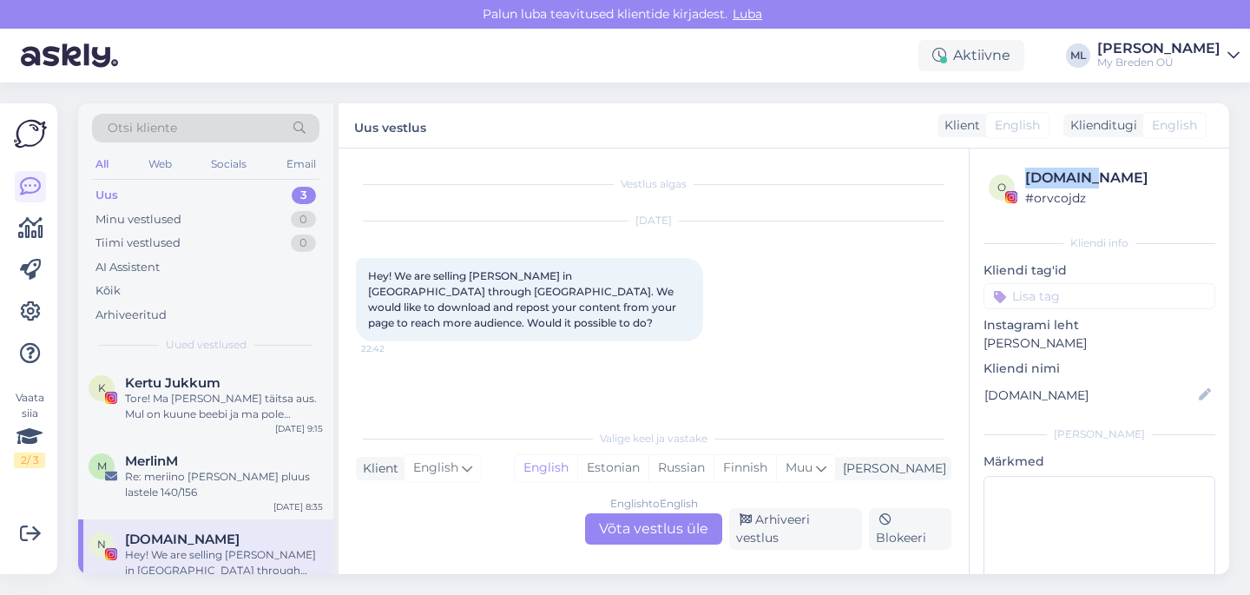
drag, startPoint x: 1093, startPoint y: 179, endPoint x: 1027, endPoint y: 183, distance: 66.1
click at [1027, 183] on div "[DOMAIN_NAME]" at bounding box center [1117, 178] width 185 height 21
copy div "[DOMAIN_NAME]"
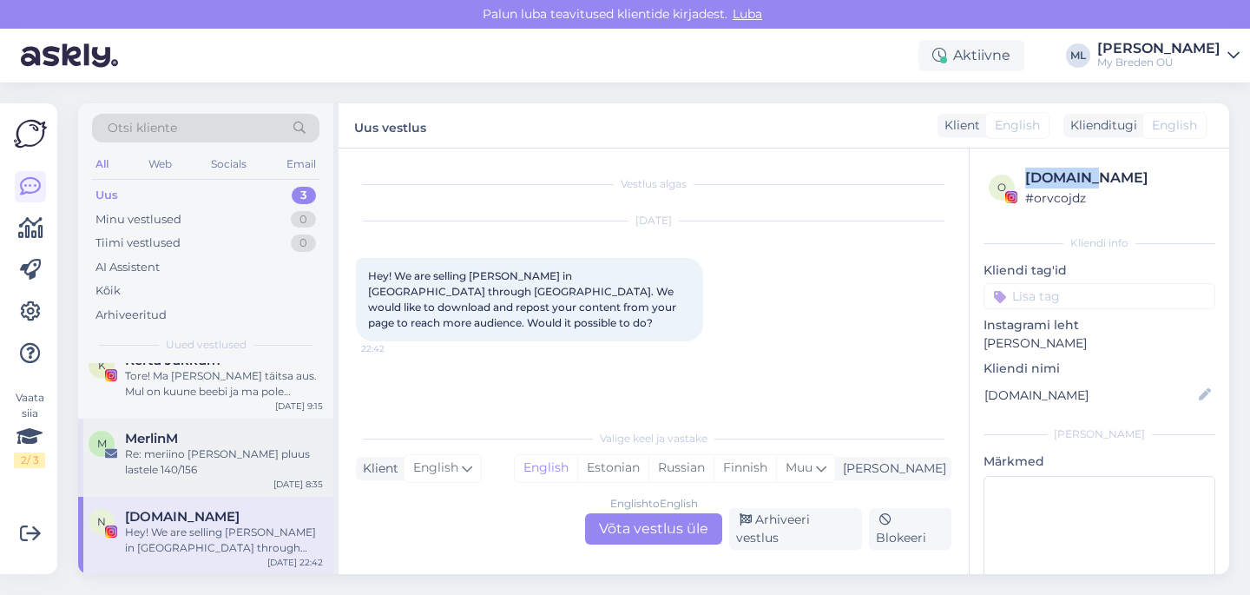
scroll to position [23, 0]
click at [187, 427] on div "M MerlinM Re: meriino vest ja pluus lastele 140/156 Sep 26 8:35" at bounding box center [205, 457] width 255 height 78
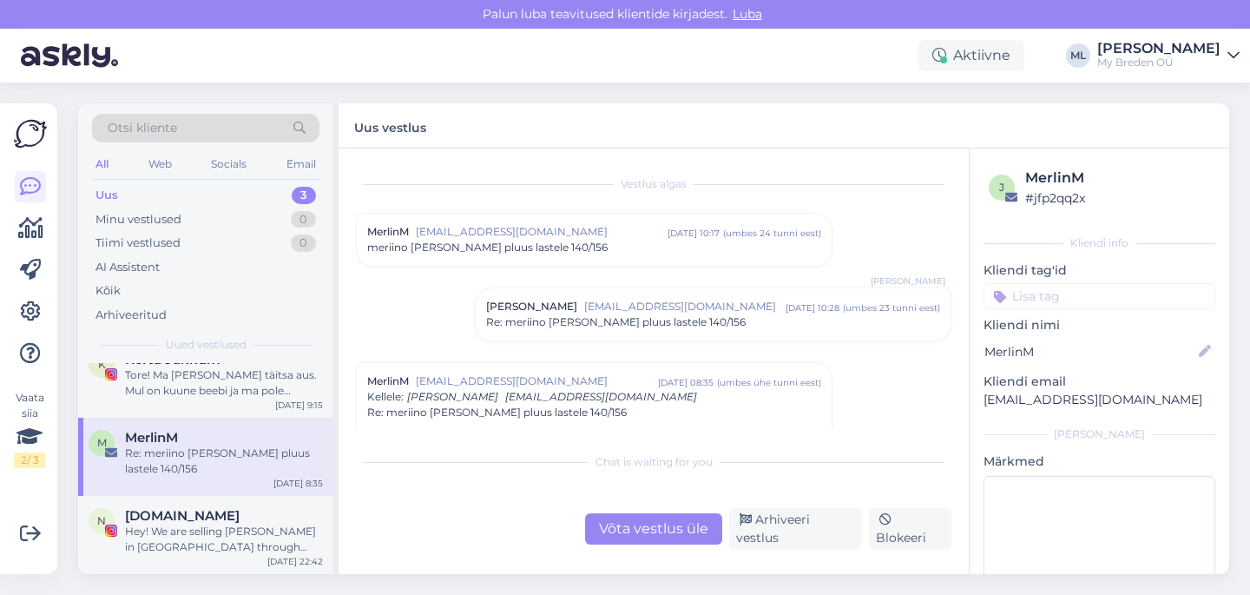
scroll to position [196, 0]
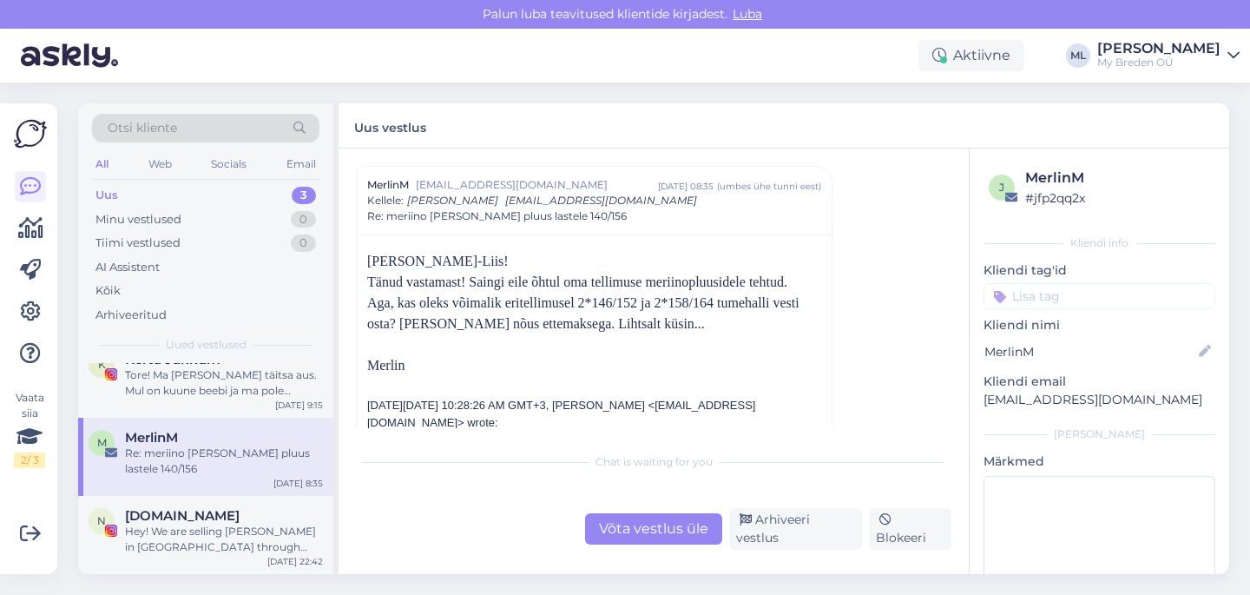
click at [651, 534] on div "Võta vestlus üle" at bounding box center [653, 528] width 137 height 31
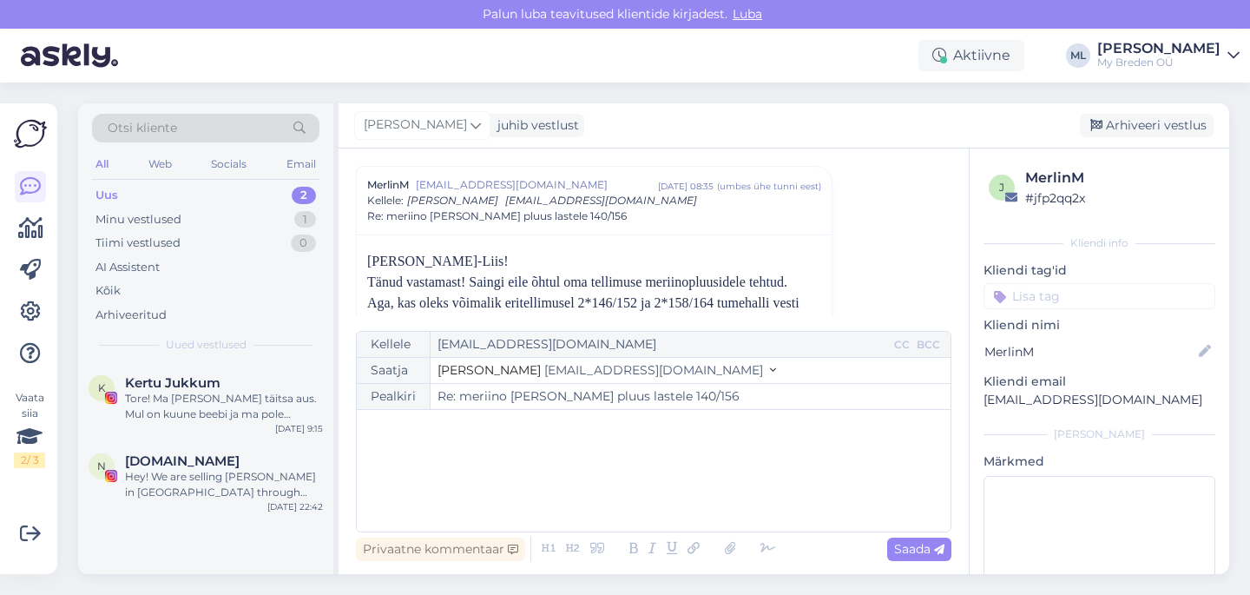
click at [586, 375] on span "info@mybreden.com" at bounding box center [653, 370] width 219 height 16
click at [477, 469] on div "﻿" at bounding box center [653, 470] width 576 height 104
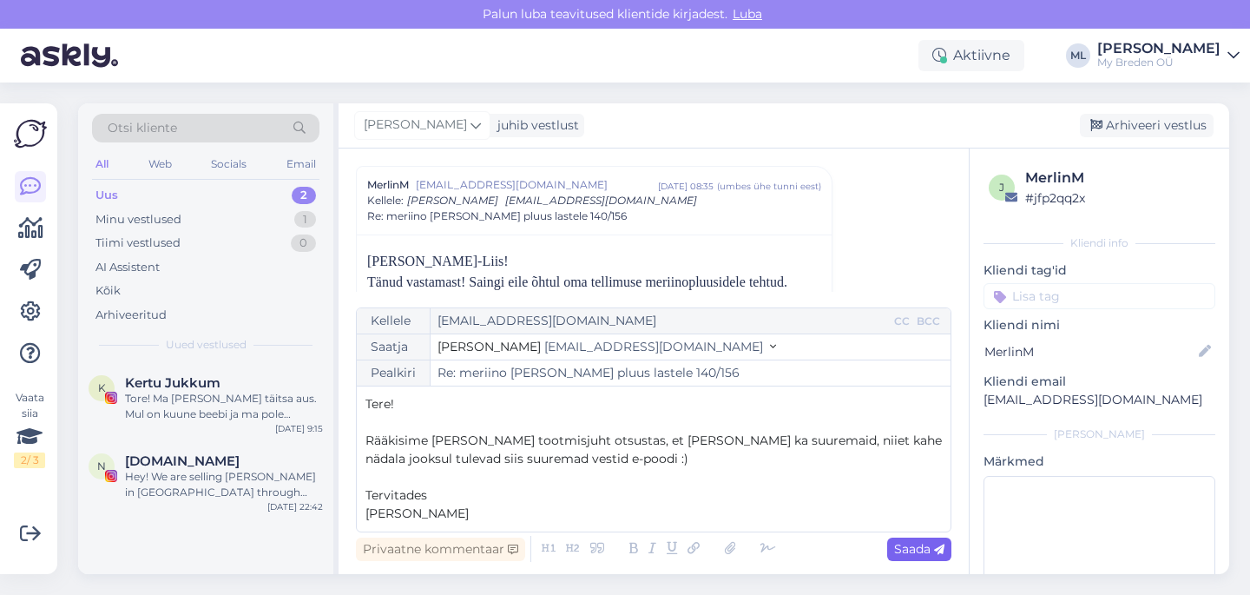
click at [935, 552] on icon at bounding box center [939, 549] width 10 height 10
type input "Re: meriino vest ja pluus lastele 140/156"
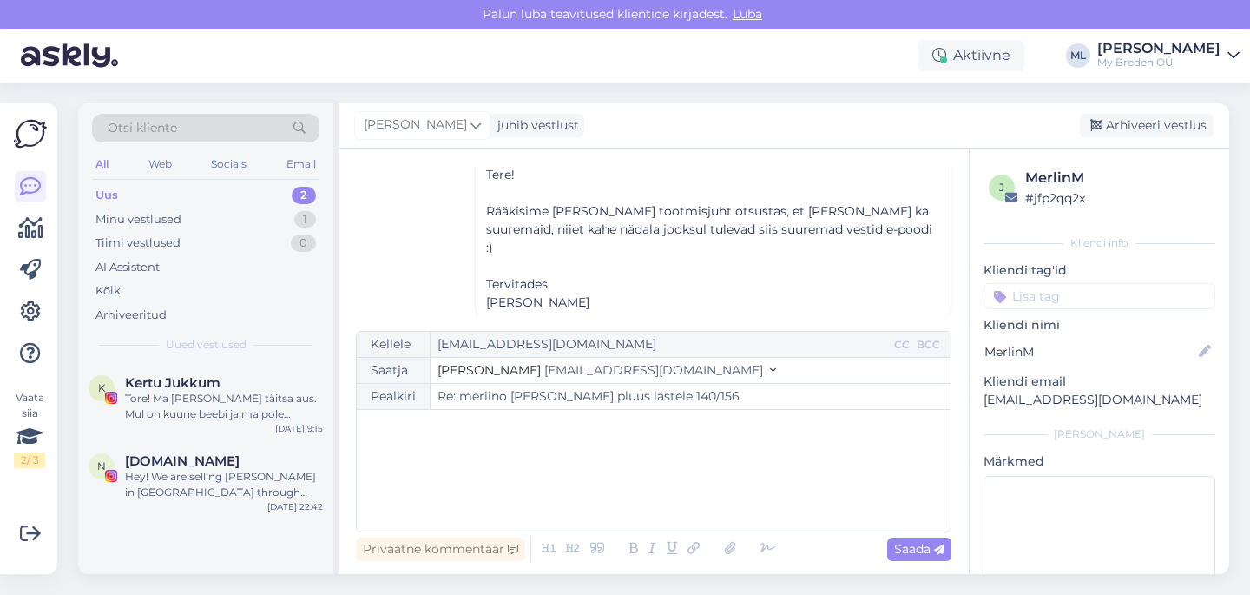
scroll to position [793, 0]
click at [187, 475] on div "Hey! We are selling Breden in Lithuania through Hertwill. We would like to down…" at bounding box center [224, 484] width 198 height 31
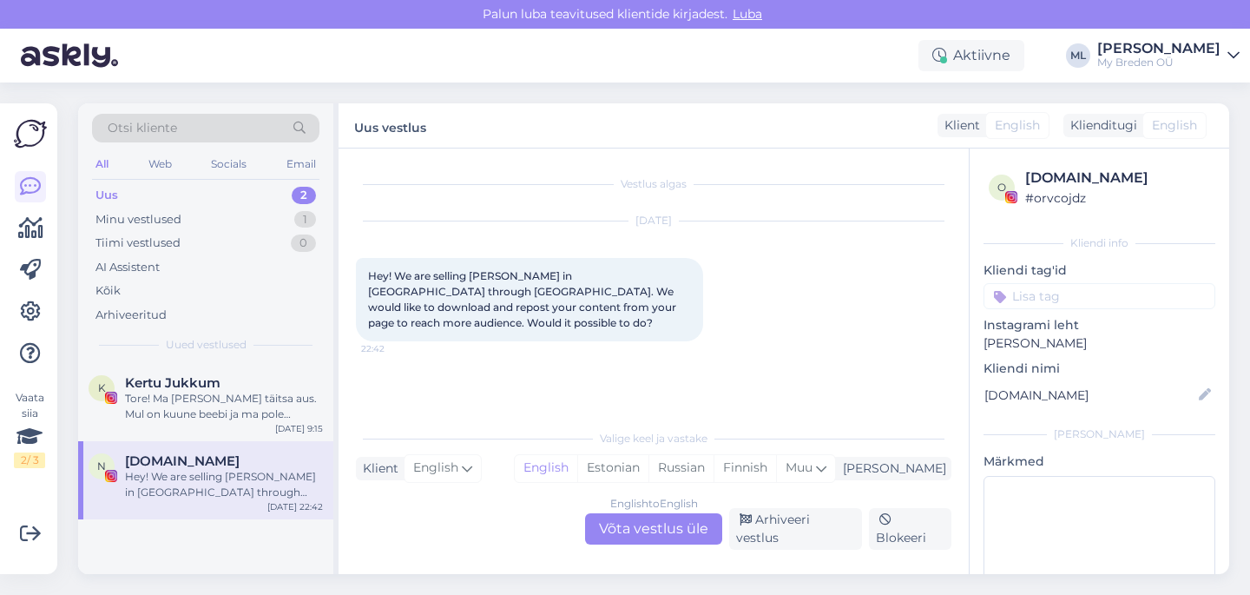
click at [189, 486] on div "Hey! We are selling Breden in Lithuania through Hertwill. We would like to down…" at bounding box center [224, 484] width 198 height 31
click at [168, 421] on div "Tore! Ma [PERSON_NAME] täitsa aus. Mul on kuune beebi ja ma pole osanud endki r…" at bounding box center [224, 406] width 198 height 31
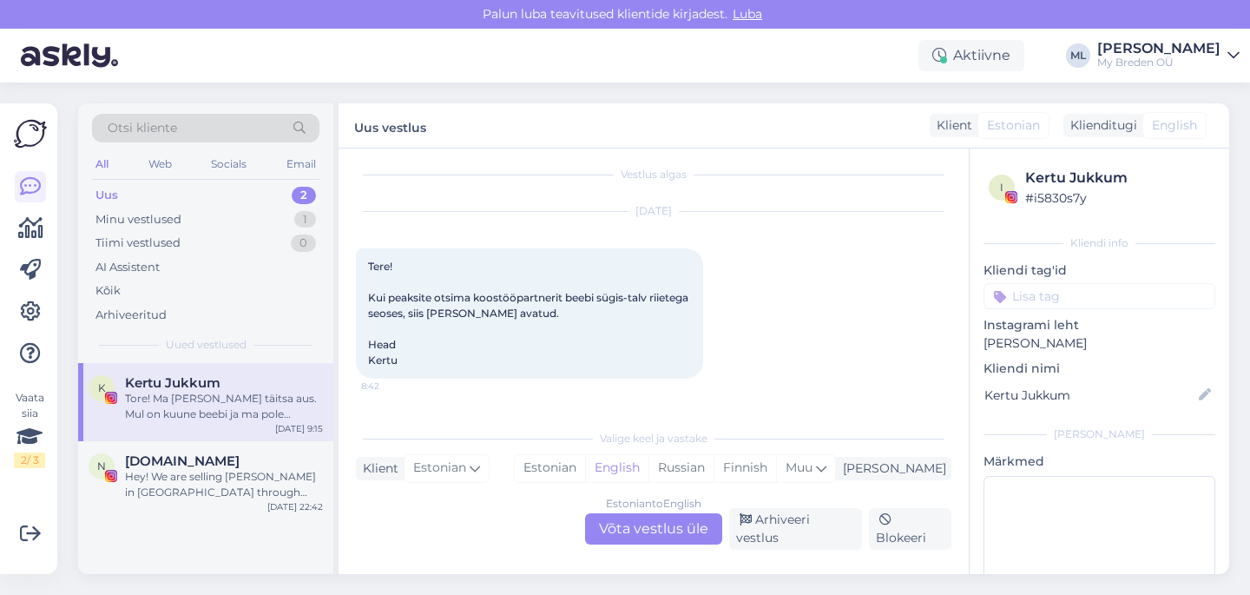
scroll to position [128, 0]
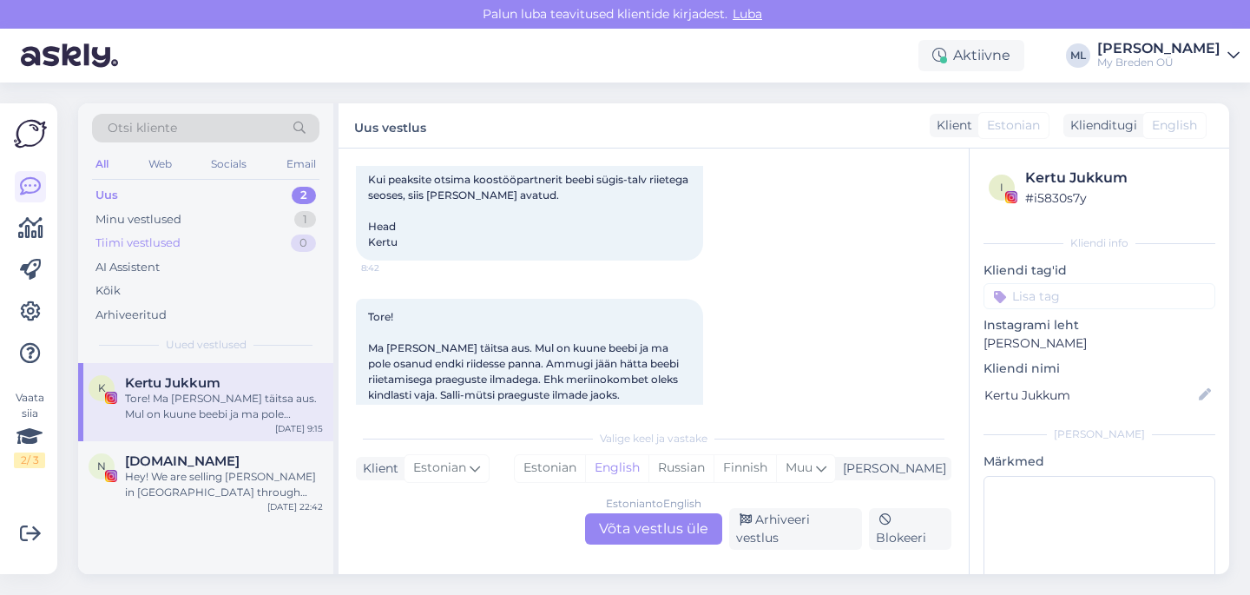
click at [158, 234] on div "Tiimi vestlused" at bounding box center [137, 242] width 85 height 17
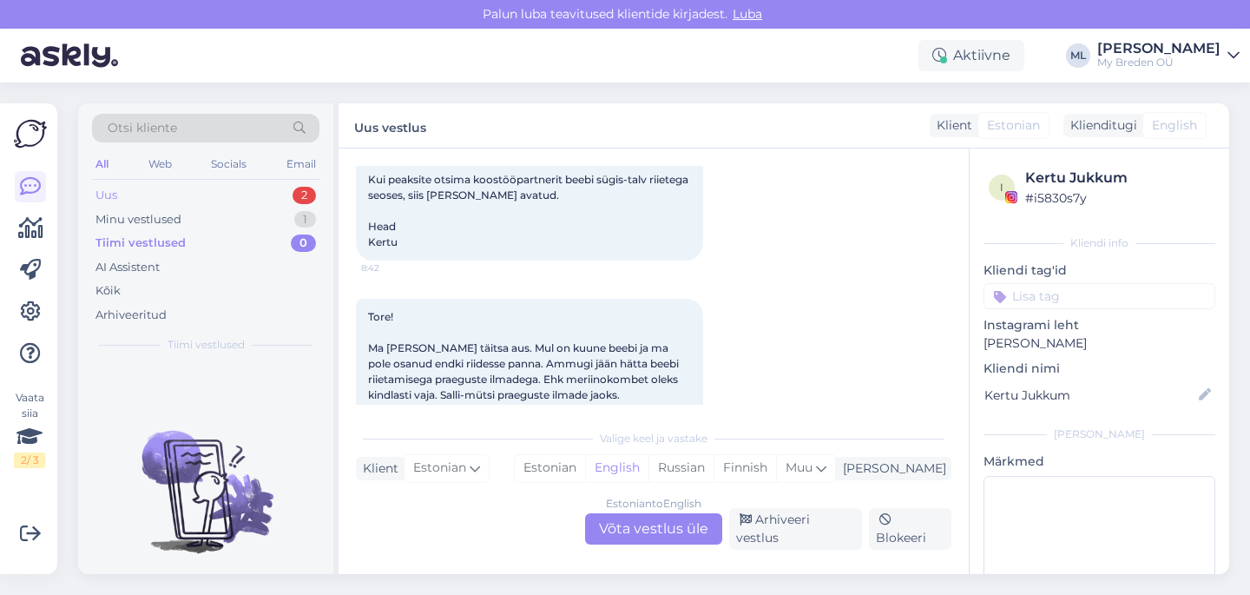
click at [132, 188] on div "Uus 2" at bounding box center [205, 195] width 227 height 24
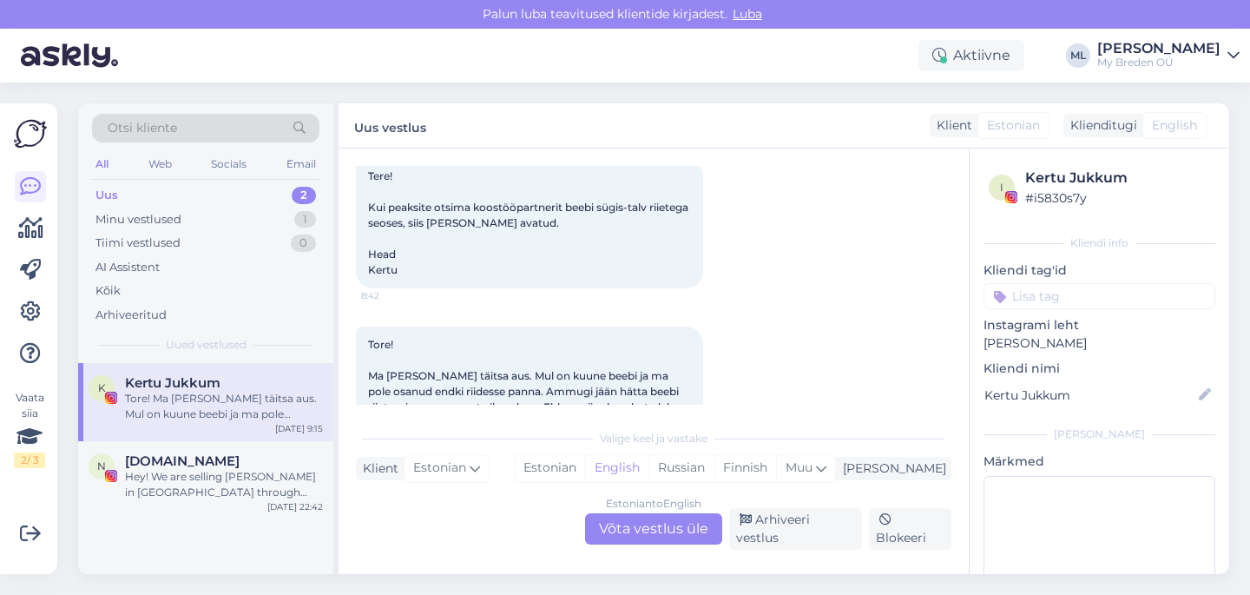
scroll to position [115, 0]
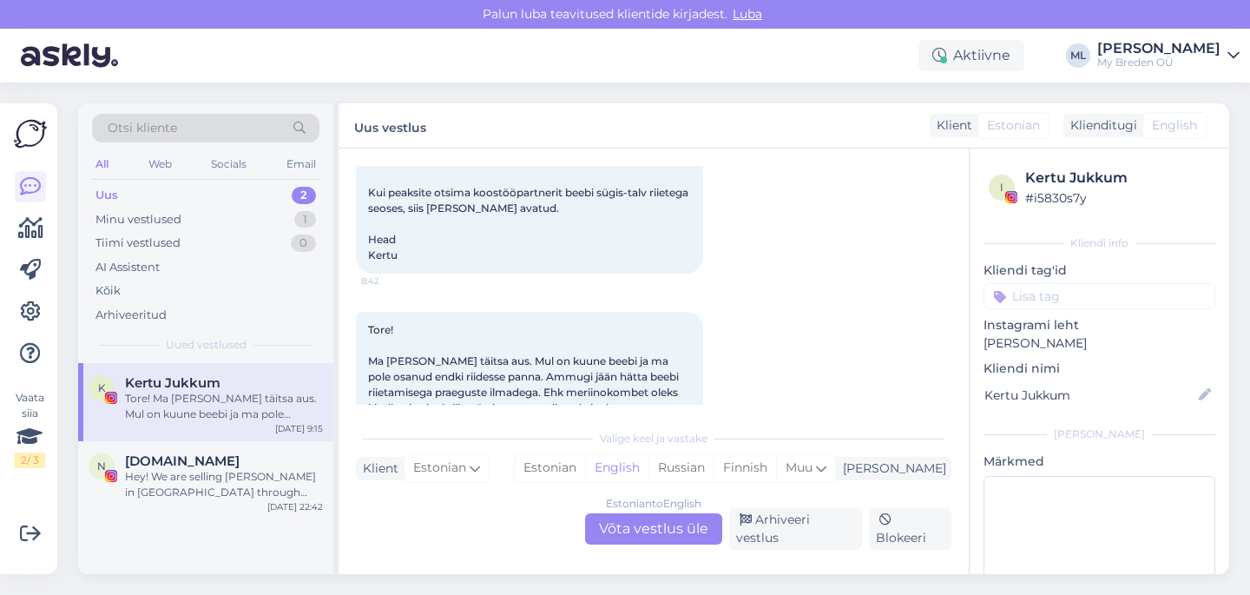
click at [115, 201] on div "Uus" at bounding box center [106, 195] width 23 height 17
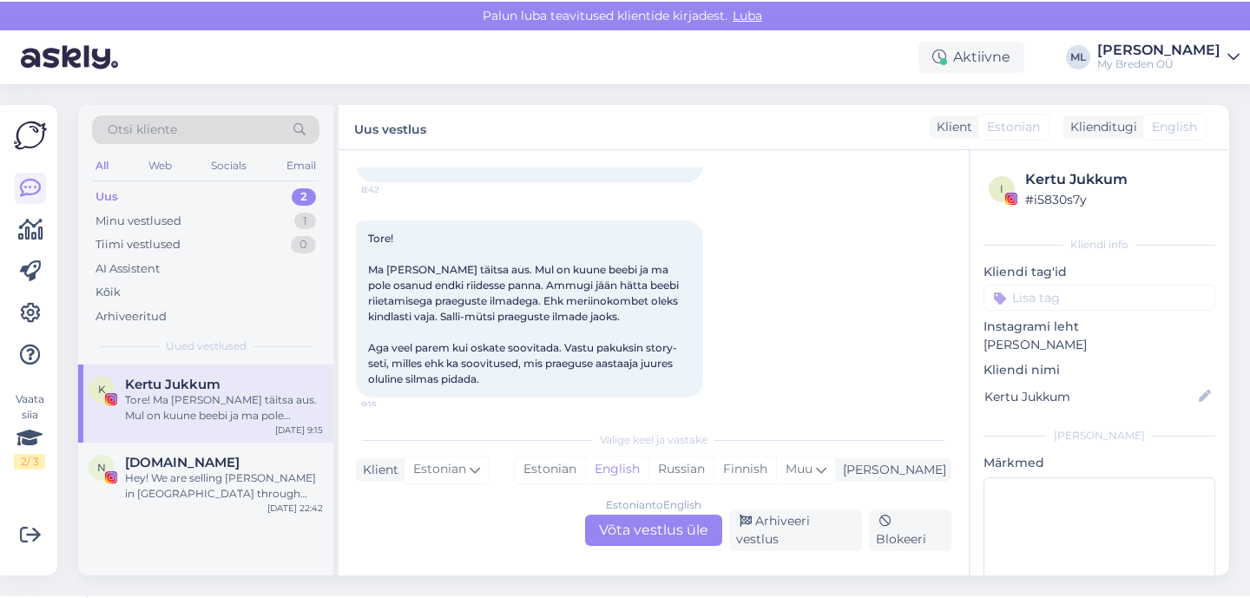
scroll to position [66, 0]
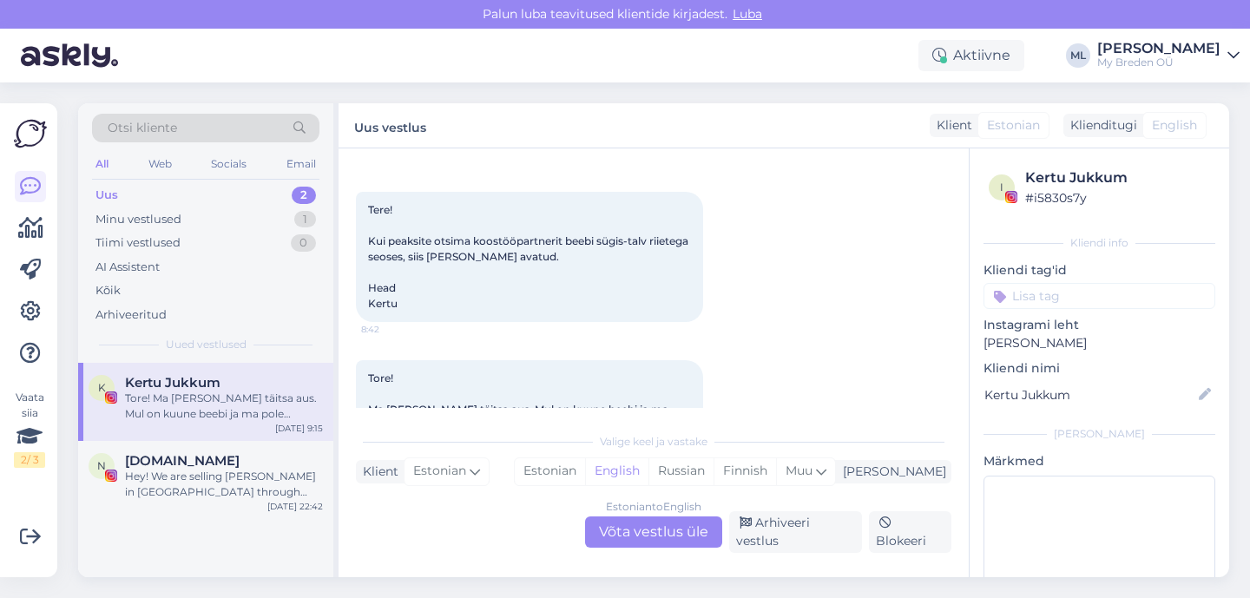
click at [187, 194] on div "Uus 2" at bounding box center [205, 195] width 227 height 24
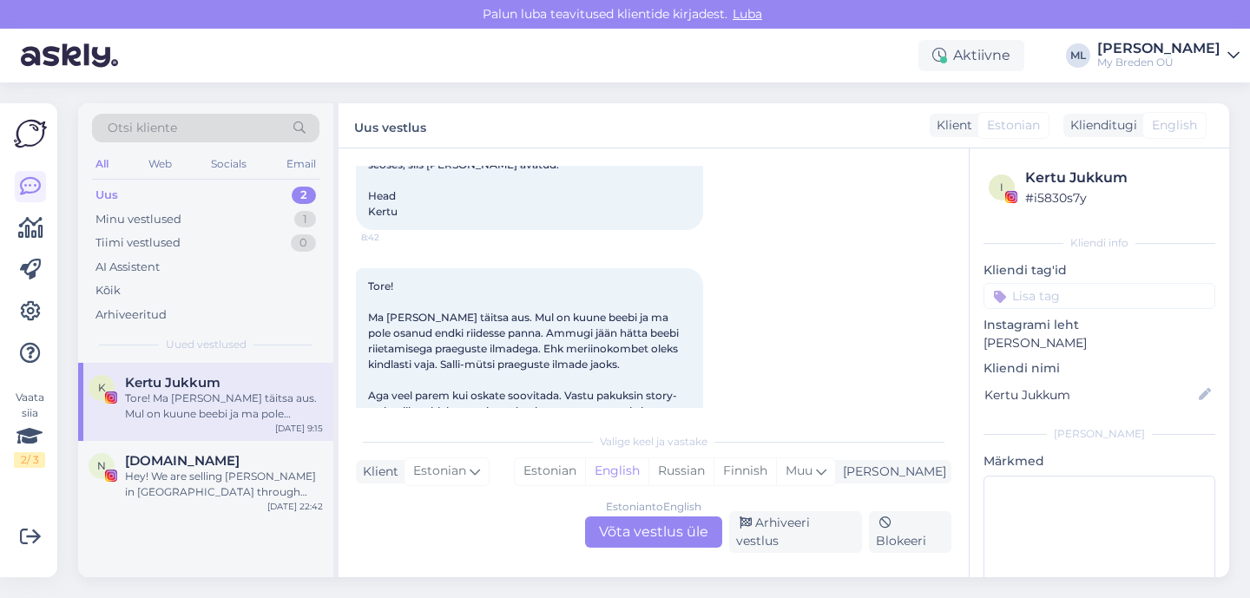
scroll to position [204, 0]
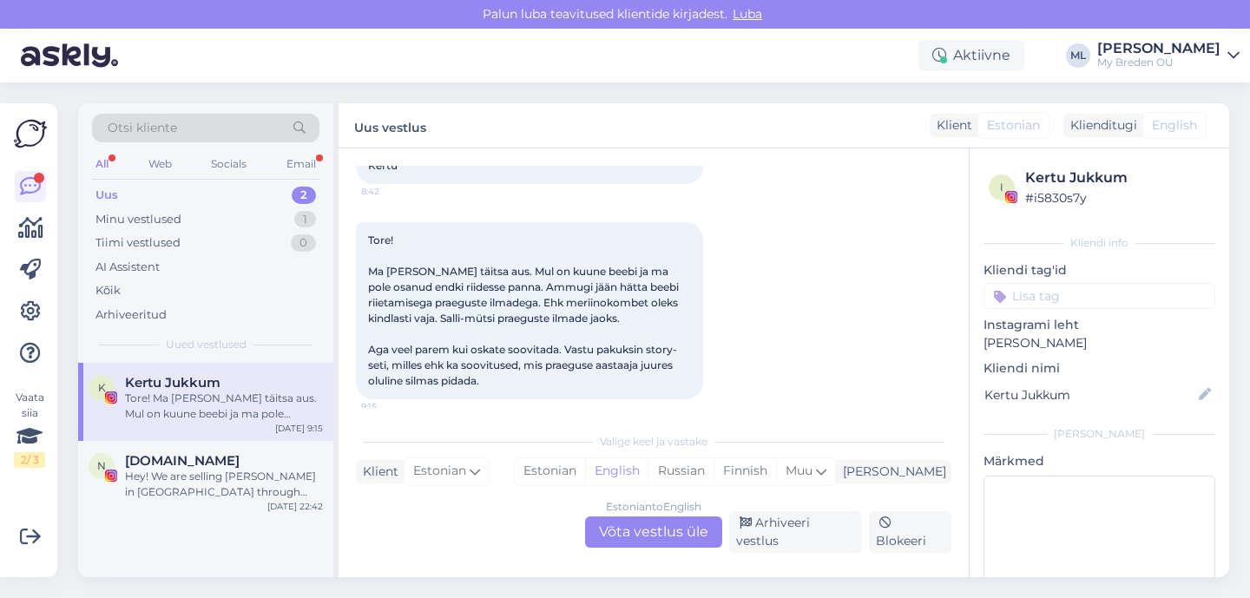
click at [115, 194] on div "Uus" at bounding box center [106, 195] width 23 height 17
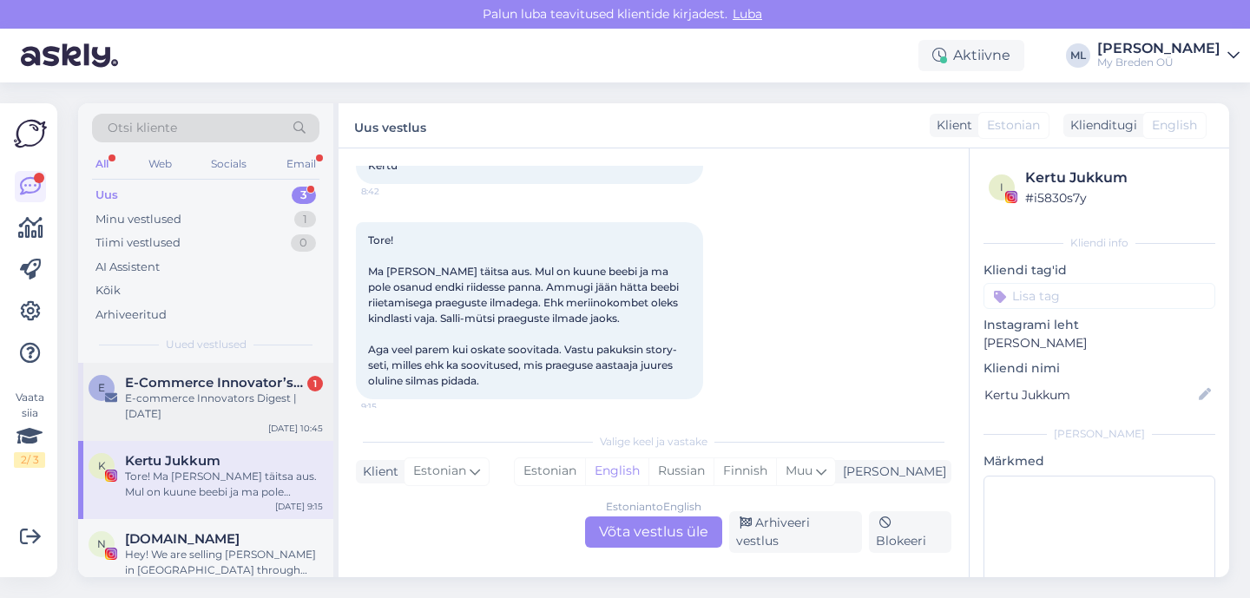
click at [161, 375] on span "E-Commerce Innovator’s Journal" at bounding box center [215, 383] width 181 height 16
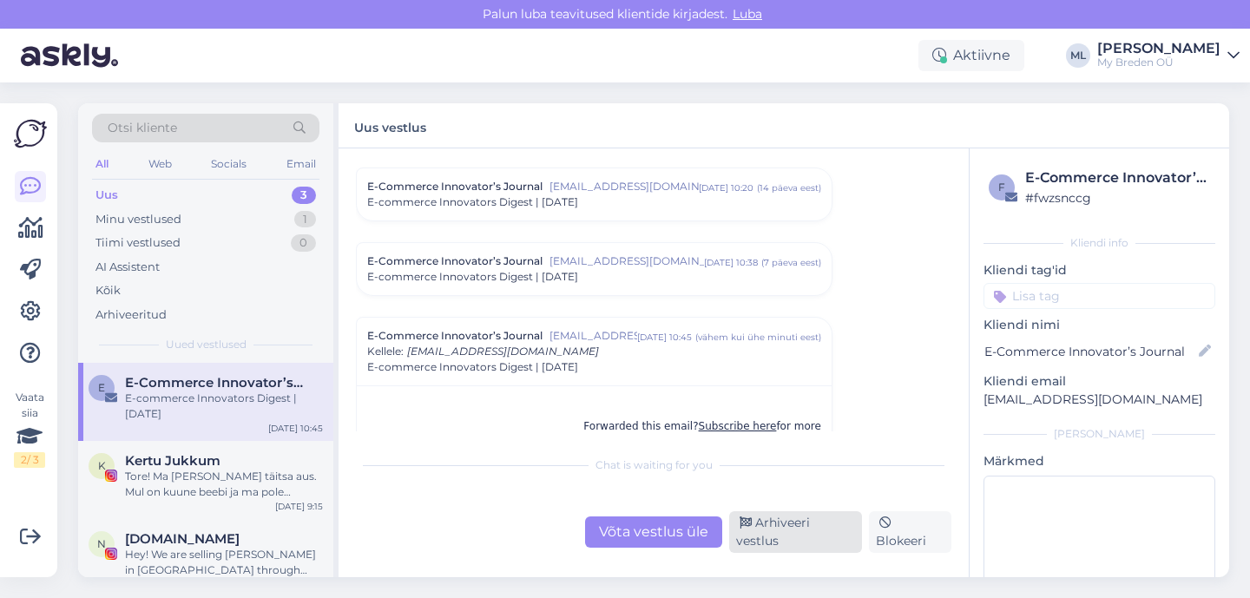
click at [765, 537] on div "Arhiveeri vestlus" at bounding box center [795, 532] width 133 height 42
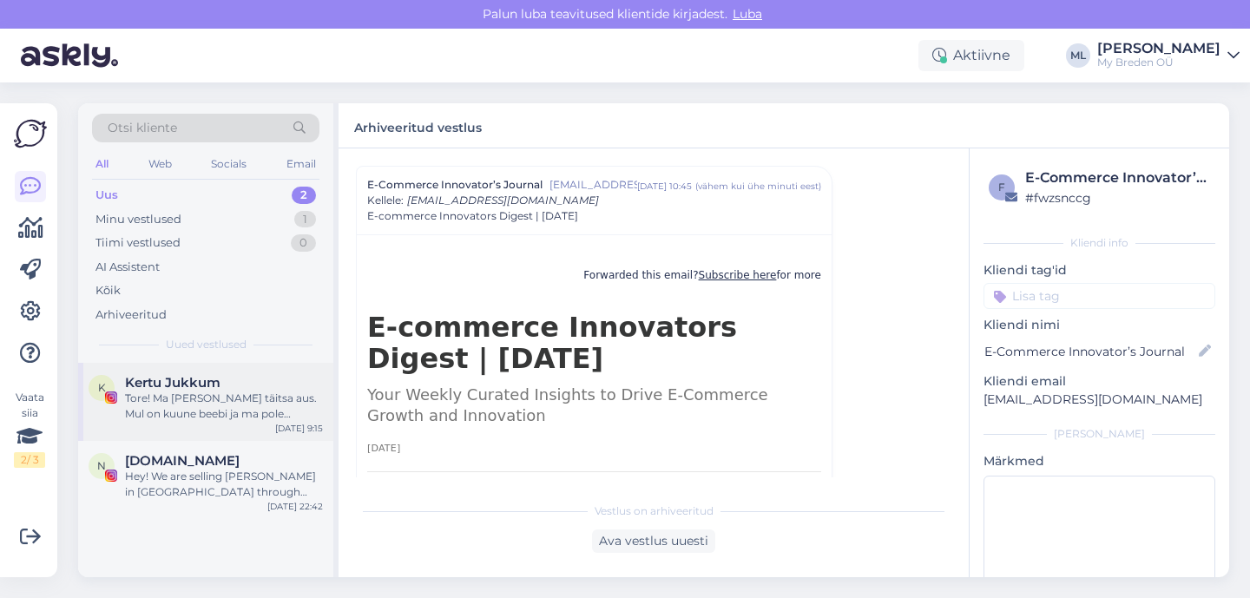
click at [222, 405] on div "Tore! Ma [PERSON_NAME] täitsa aus. Mul on kuune beebi ja ma pole osanud endki r…" at bounding box center [224, 406] width 198 height 31
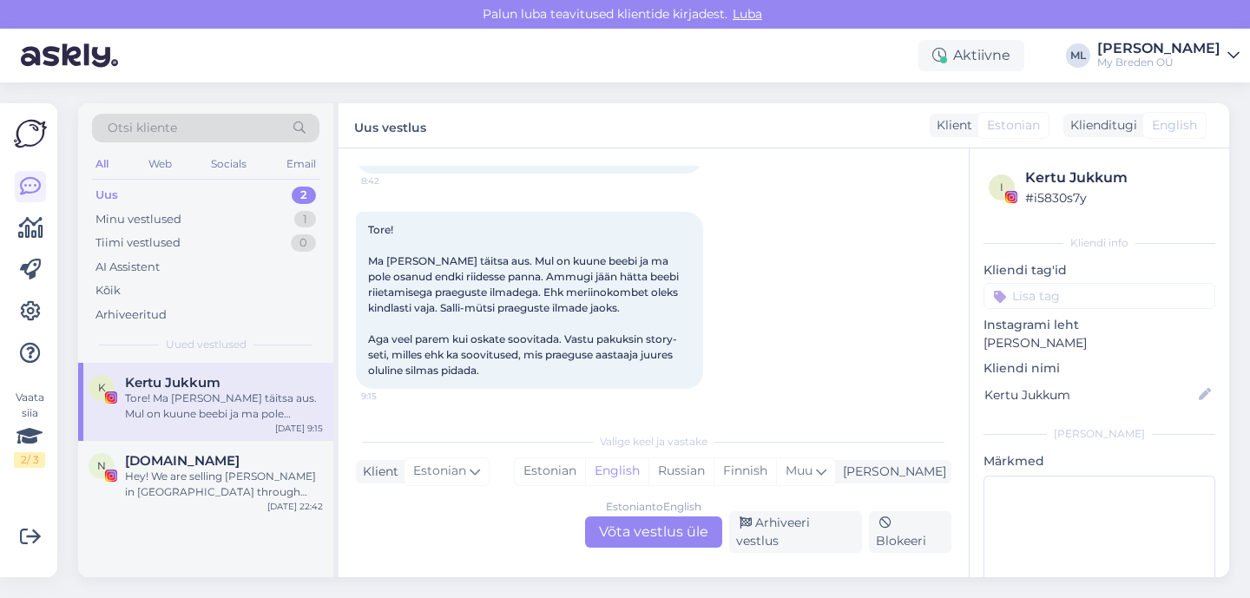
scroll to position [204, 0]
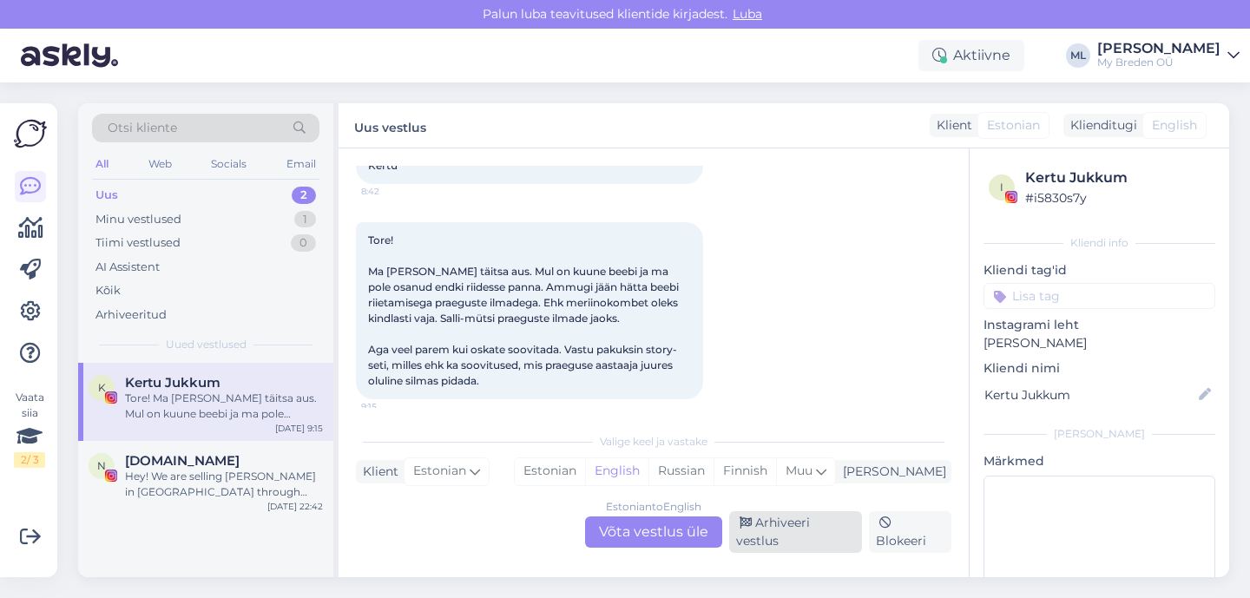
click at [803, 531] on div "Arhiveeri vestlus" at bounding box center [795, 532] width 133 height 42
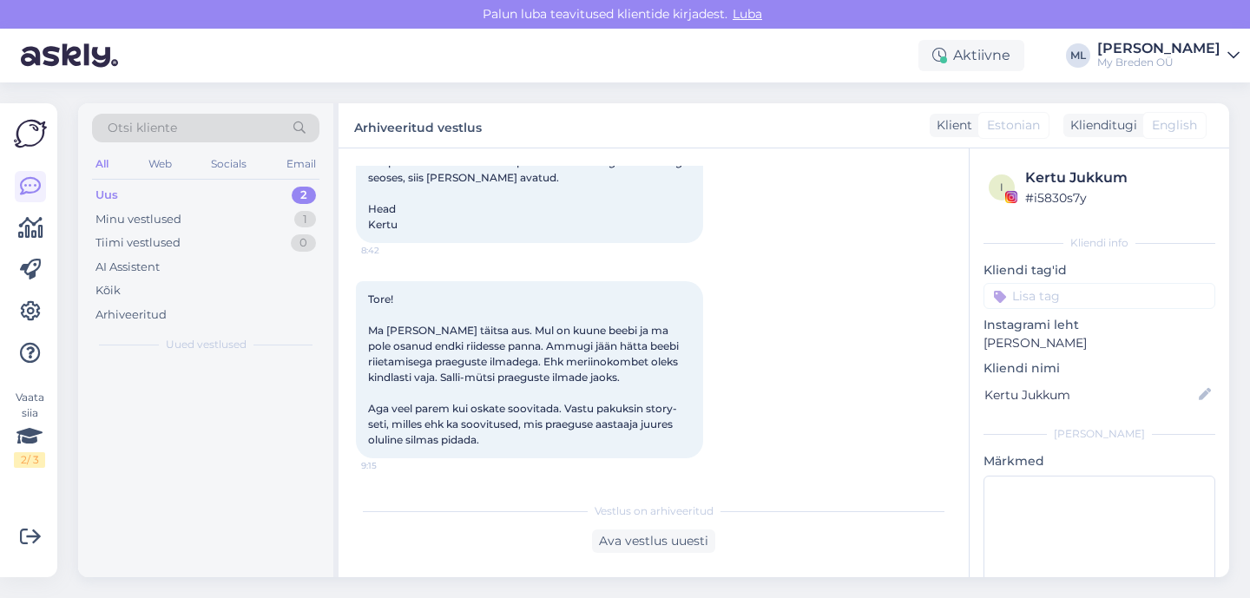
scroll to position [145, 0]
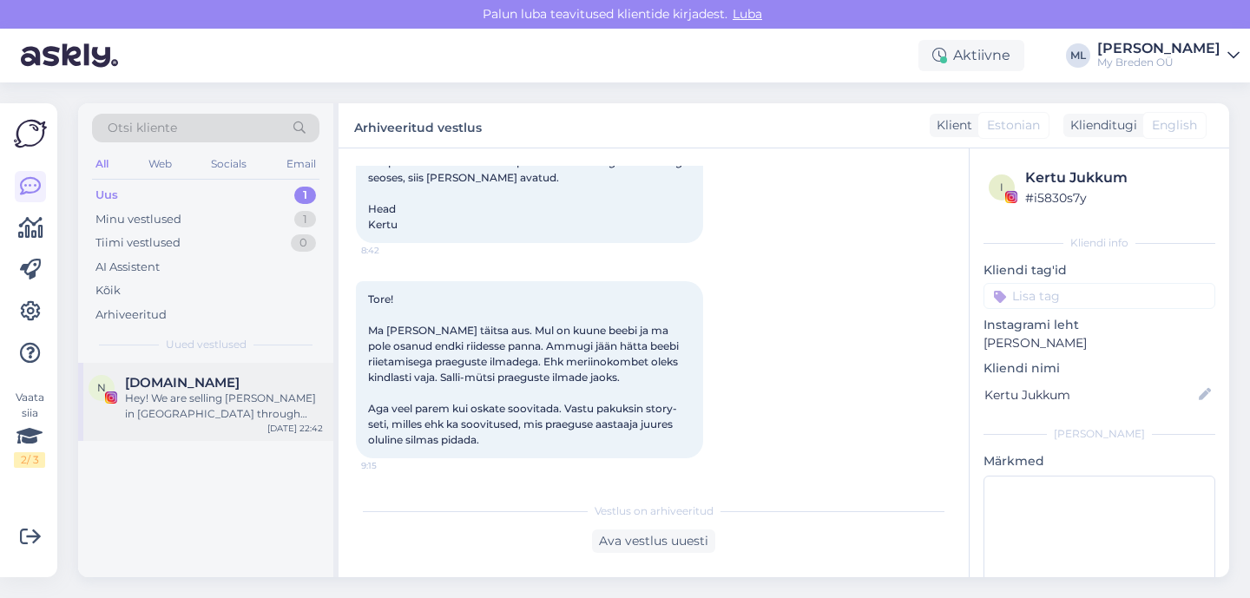
click at [134, 410] on div "Hey! We are selling Breden in Lithuania through Hertwill. We would like to down…" at bounding box center [224, 406] width 198 height 31
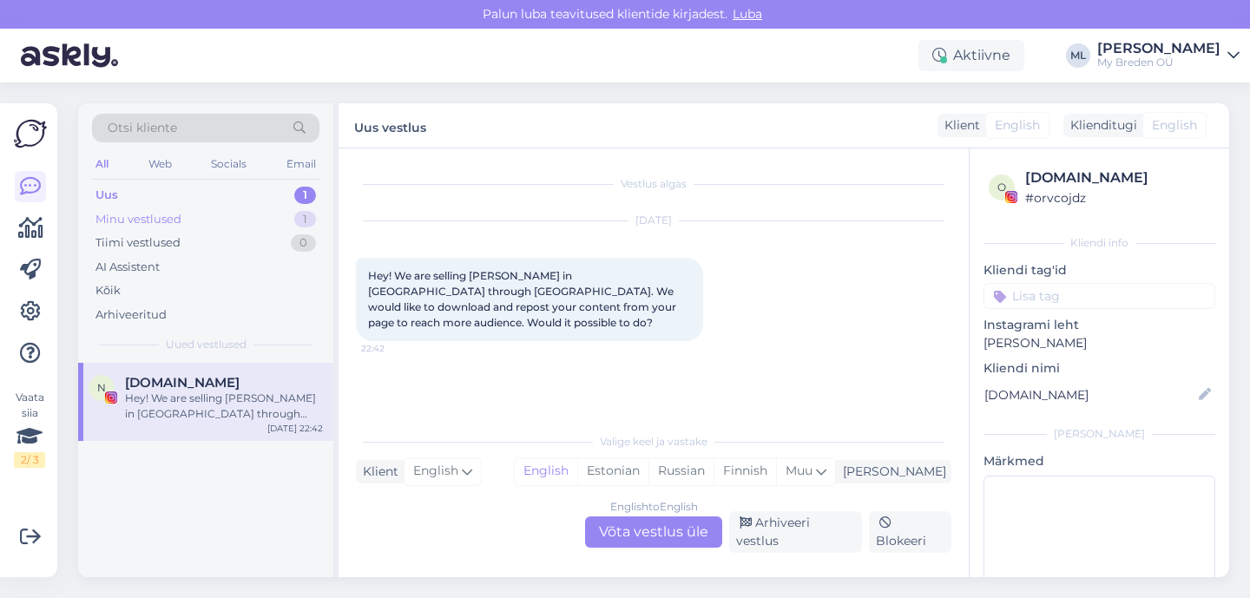
click at [191, 215] on div "Minu vestlused 1" at bounding box center [205, 219] width 227 height 24
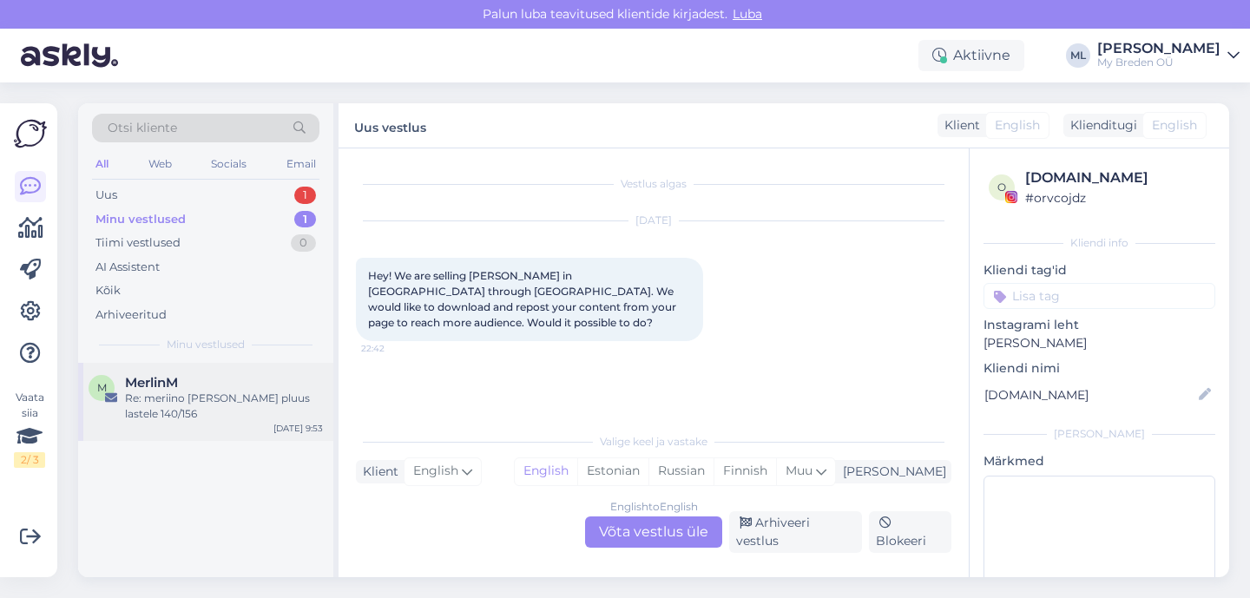
click at [213, 414] on div "Re: meriino vest ja pluus lastele 140/156" at bounding box center [224, 406] width 198 height 31
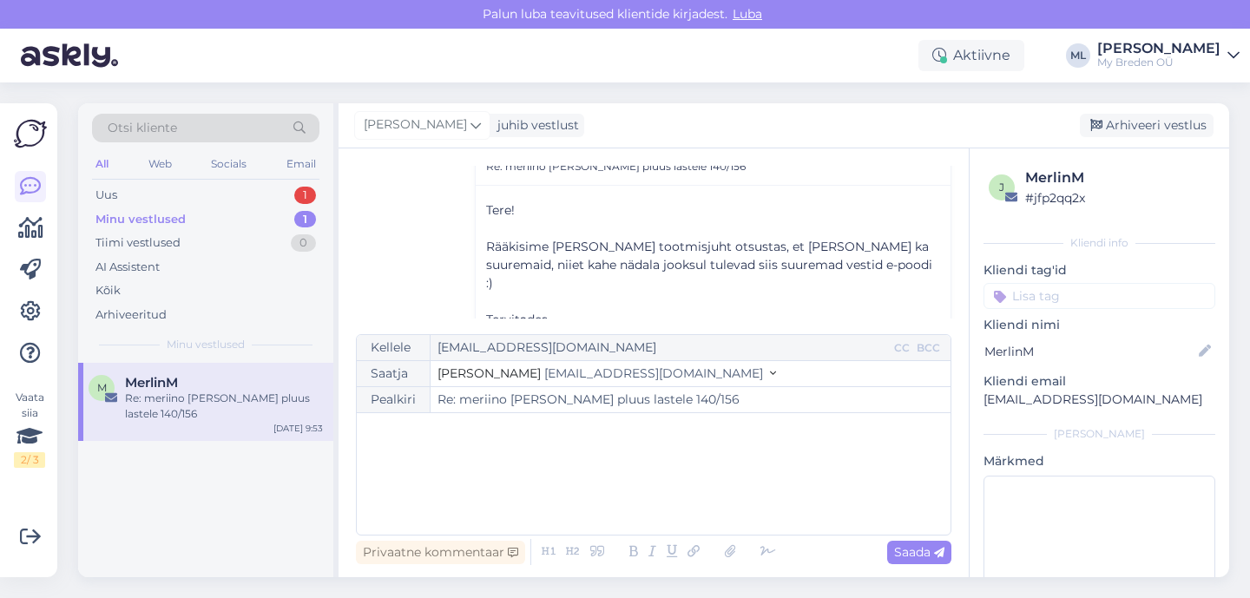
scroll to position [352, 0]
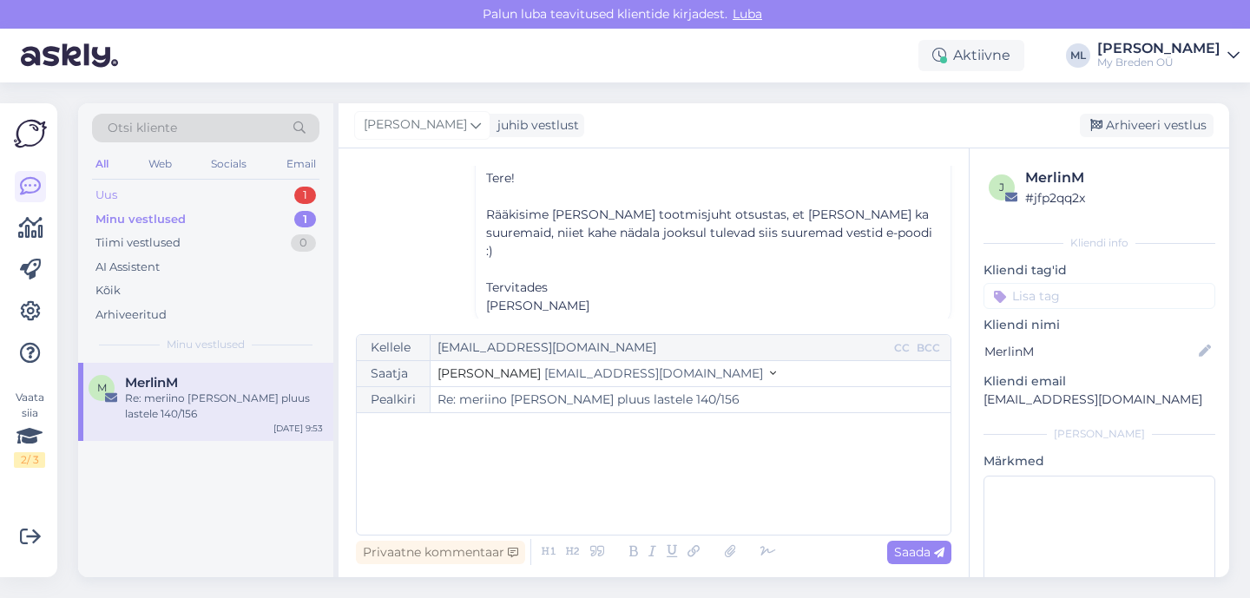
click at [122, 202] on div "Uus 1" at bounding box center [205, 195] width 227 height 24
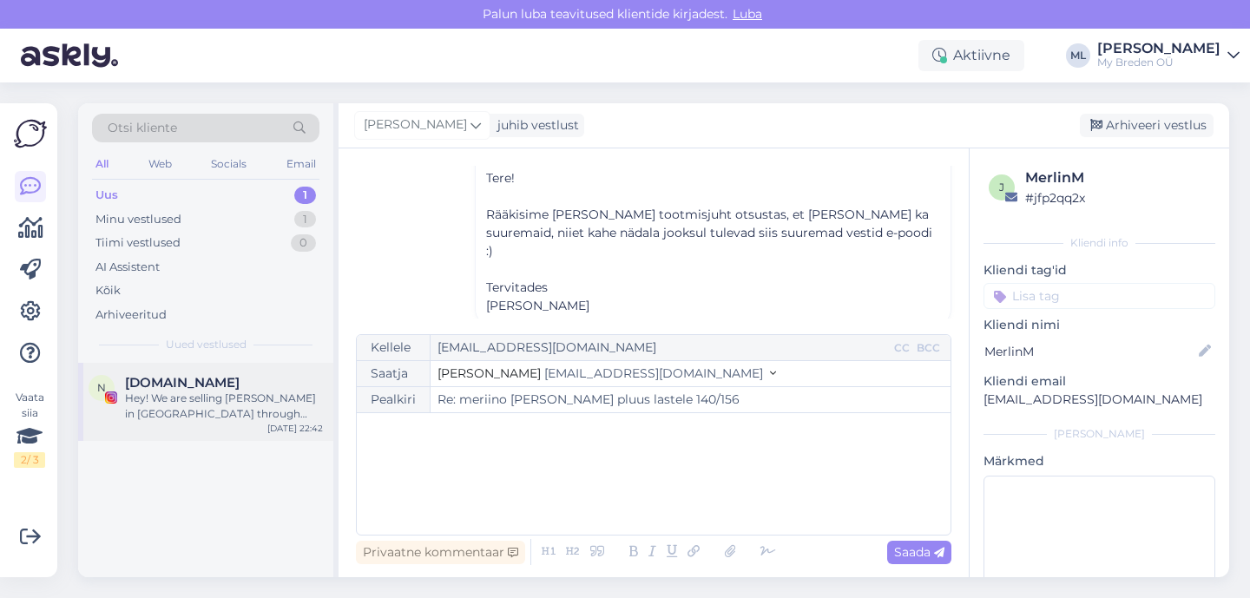
click at [190, 388] on div "[DOMAIN_NAME]" at bounding box center [224, 383] width 198 height 16
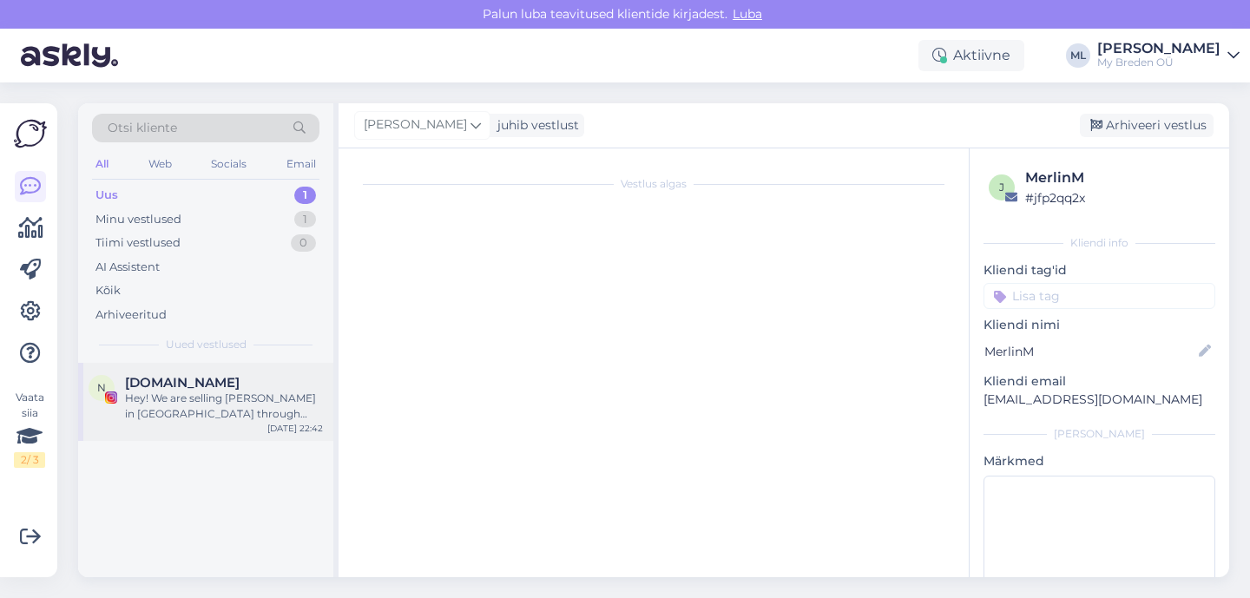
scroll to position [0, 0]
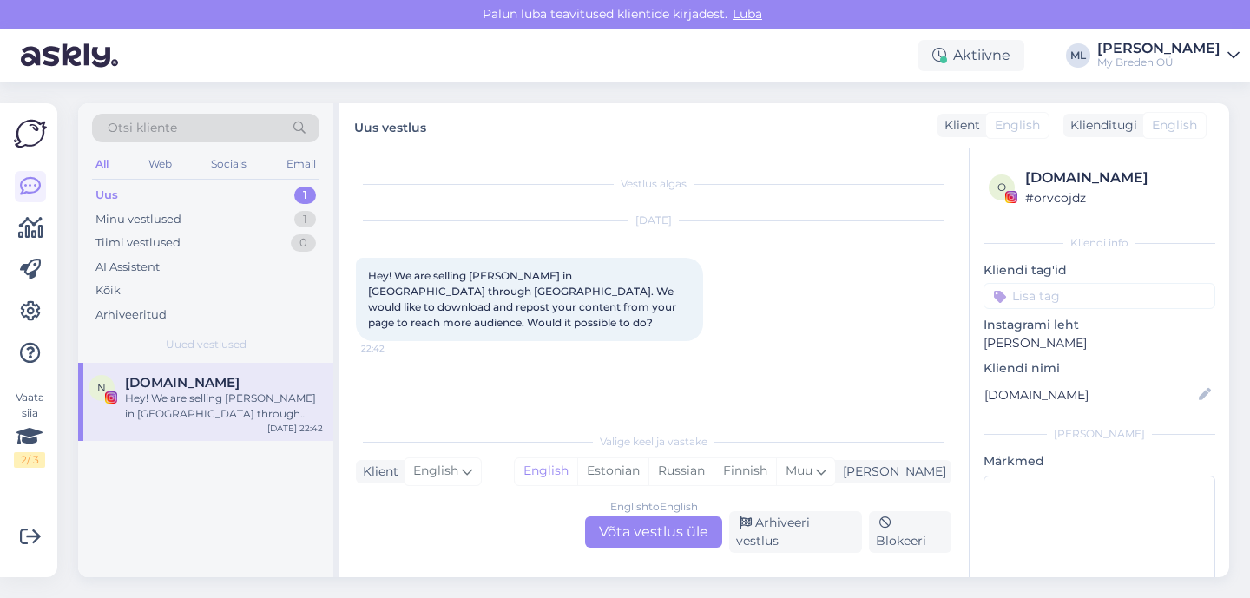
click at [660, 541] on div "English to English Võta vestlus üle" at bounding box center [653, 531] width 137 height 31
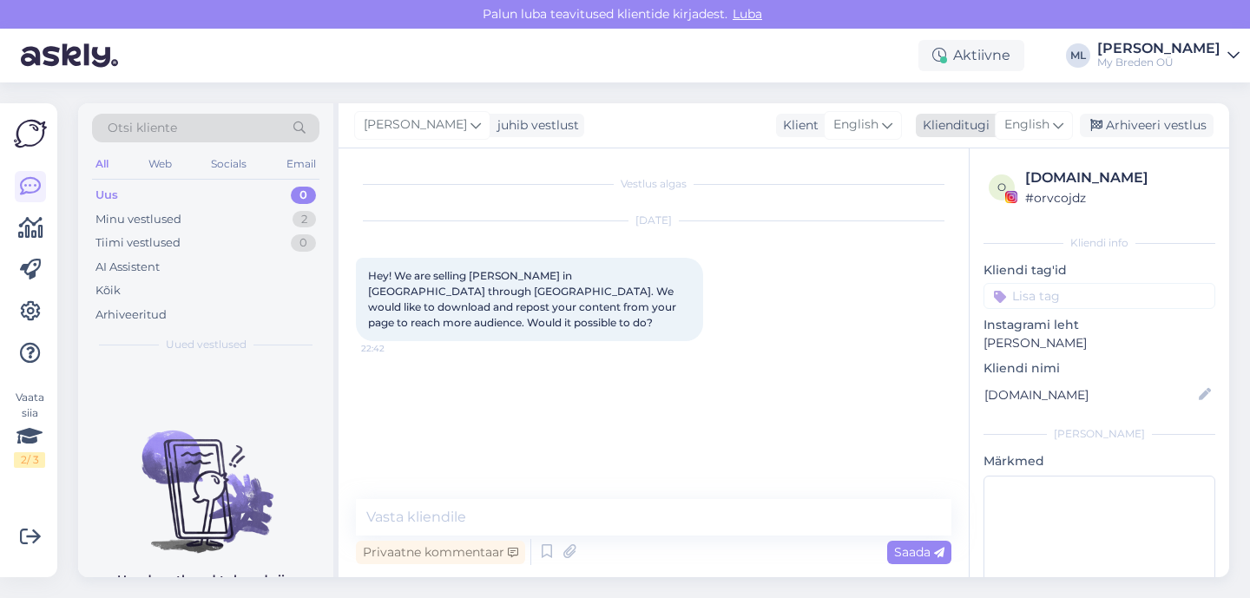
click at [1027, 121] on span "English" at bounding box center [1026, 124] width 45 height 19
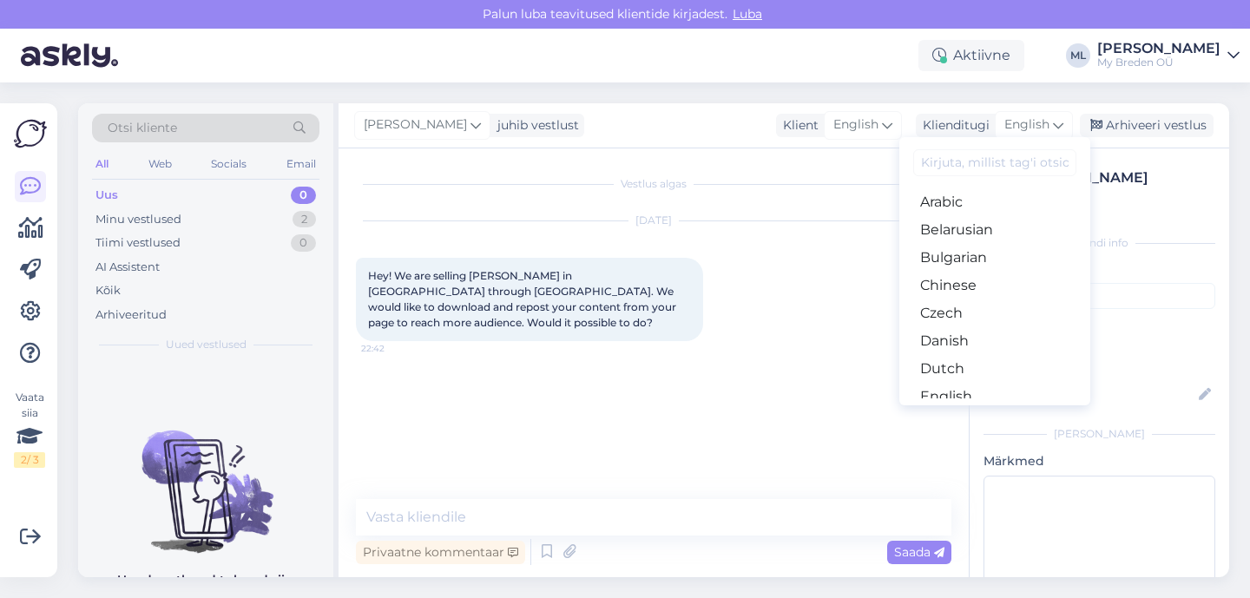
click at [969, 173] on input at bounding box center [994, 162] width 163 height 27
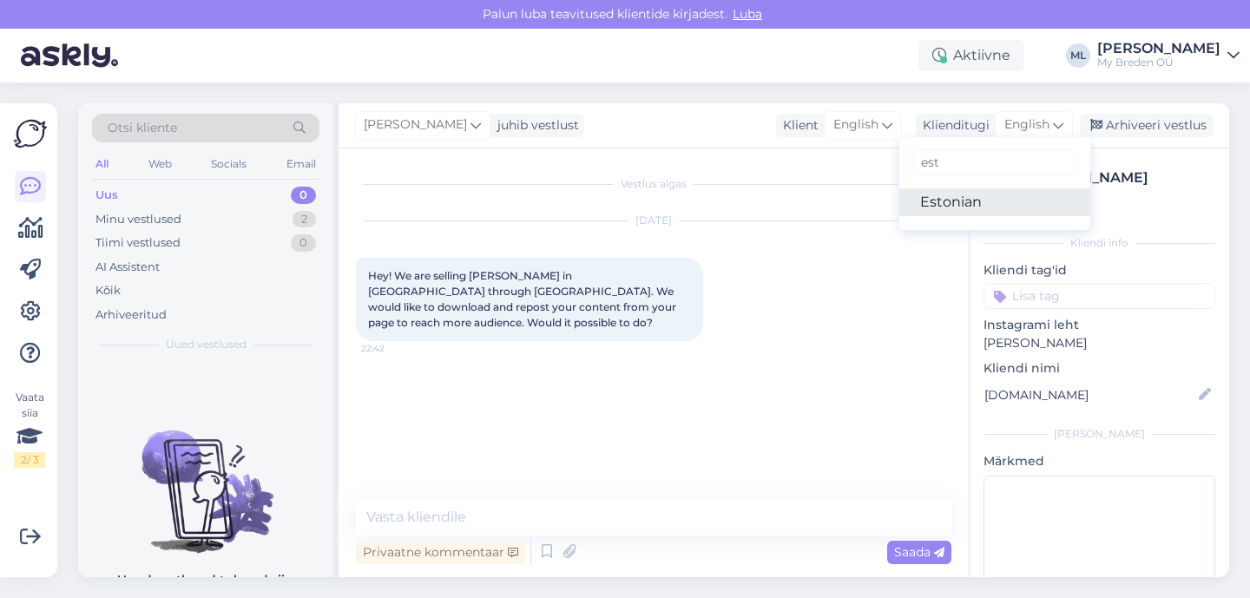
type input "est"
click at [964, 197] on link "Estonian" at bounding box center [994, 202] width 191 height 28
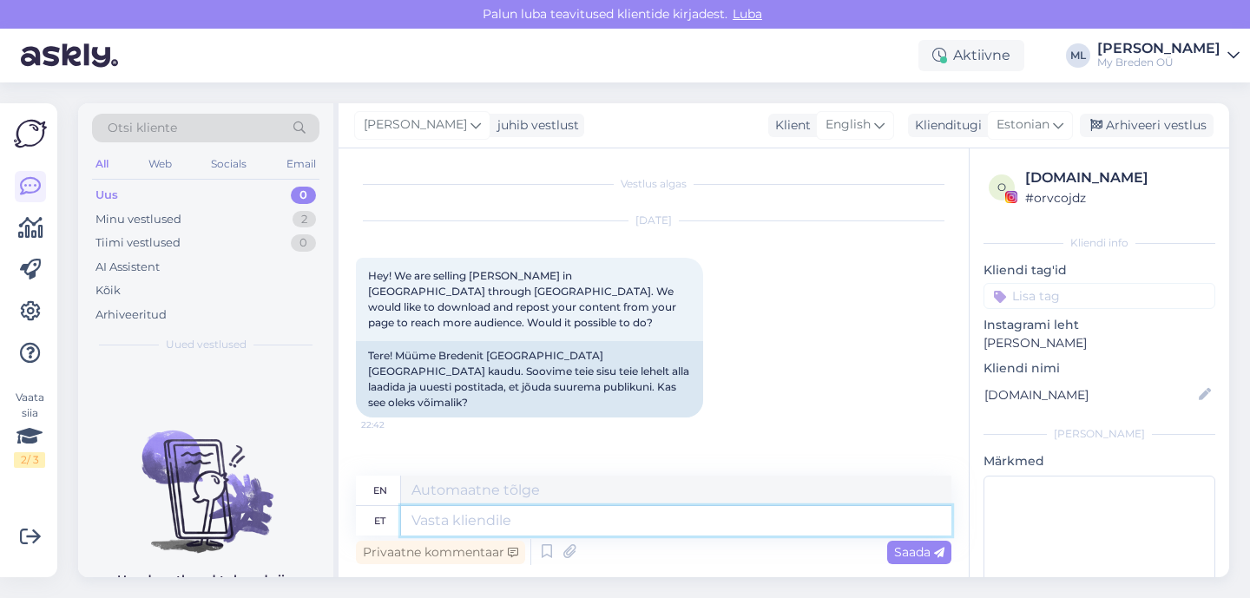
click at [462, 526] on textarea at bounding box center [676, 521] width 550 height 30
type textarea "T"
type textarea "hei!"
type textarea "hey!"
type textarea "h"
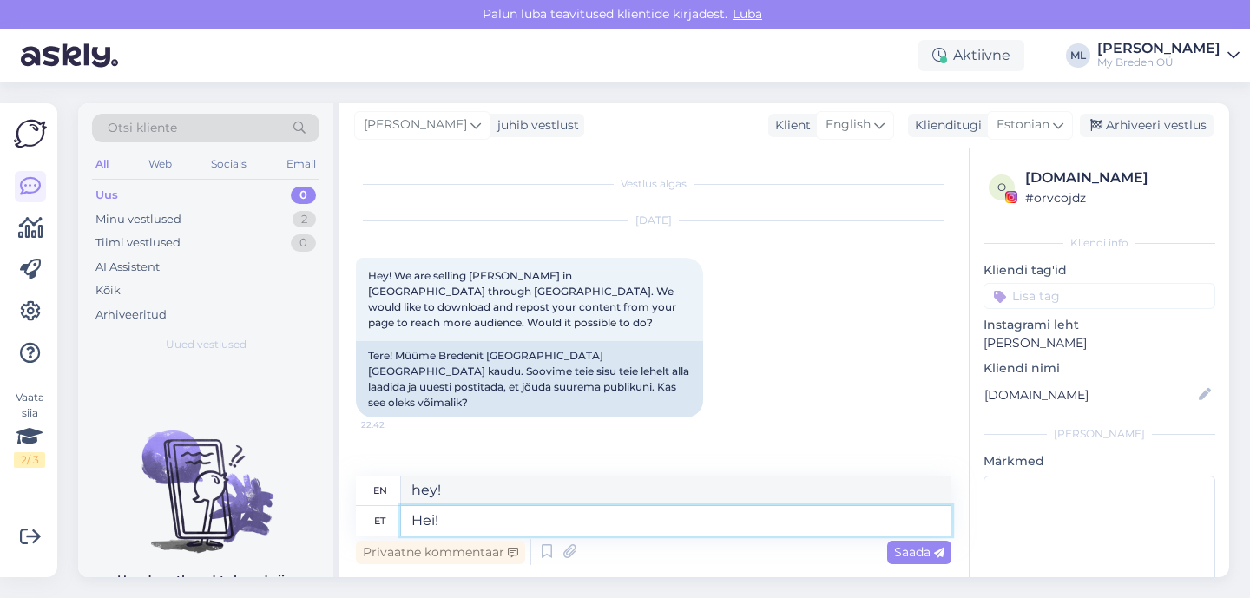
type textarea "Hei!"
type textarea "Hey!"
type textarea "Hei! Edastasin"
type textarea "Hey! I forwarded it."
type textarea "Hei! Edastasin selle müügile,"
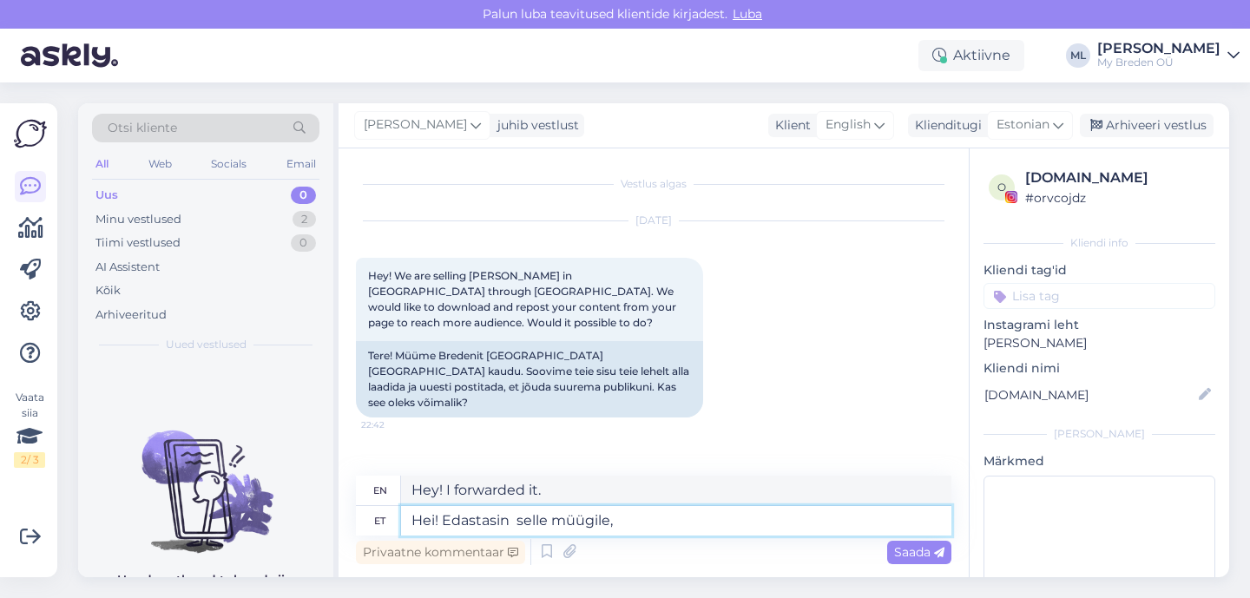
type textarea "Hey! I put it up for sale,"
type textarea "Hei! Edastasin selle müügiosakonnale"
type textarea "Hey! I passed this on to sales."
type textarea "Hei! Edastasin selle müügiosakonnale,"
type textarea "Hey! I forwarded this to the sales department,"
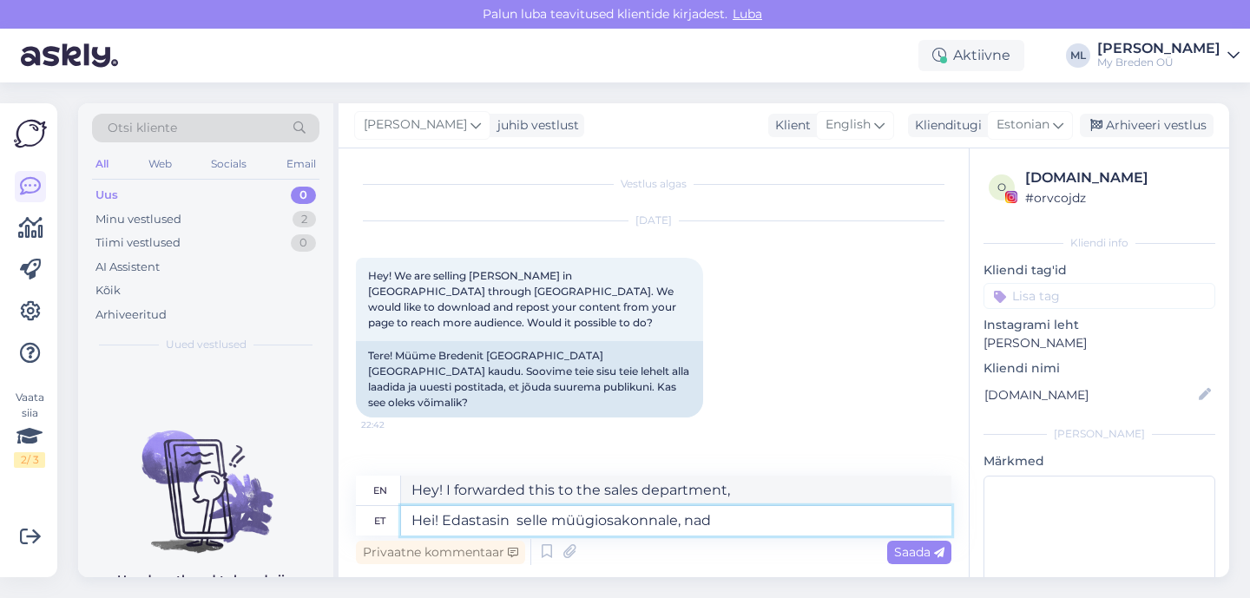
type textarea "Hei! Edastasin selle müügiosakonnale, nad"
type textarea "Hey! I forwarded this to the sales department, they"
type textarea "Hei! Edastasin selle müügiosakonnale, nad vastavad"
type textarea "Hey! I forwarded this to the sales department, they will respond"
type textarea "Hei! Edastasin selle müügiosakonnale, nad vastavad täna"
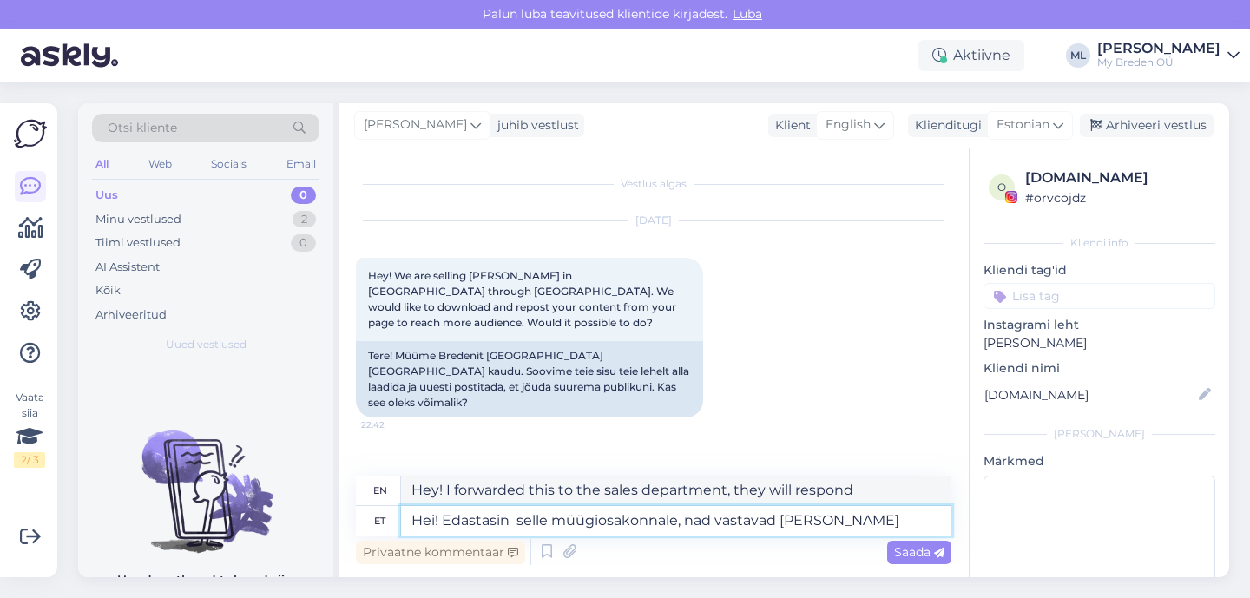
type textarea "Hey! I forwarded this to sales, they will respond today"
type textarea "Hei! Edastasin selle müügiosakonnale, nad vastavad [PERSON_NAME] :)"
type textarea "Hey! I forwarded this to the sales department, they will respond today :)"
type textarea "Hei! Edastasin selle müügiosakonnale, nad vastavad [PERSON_NAME] :)"
click at [914, 555] on span "Saada" at bounding box center [919, 552] width 50 height 16
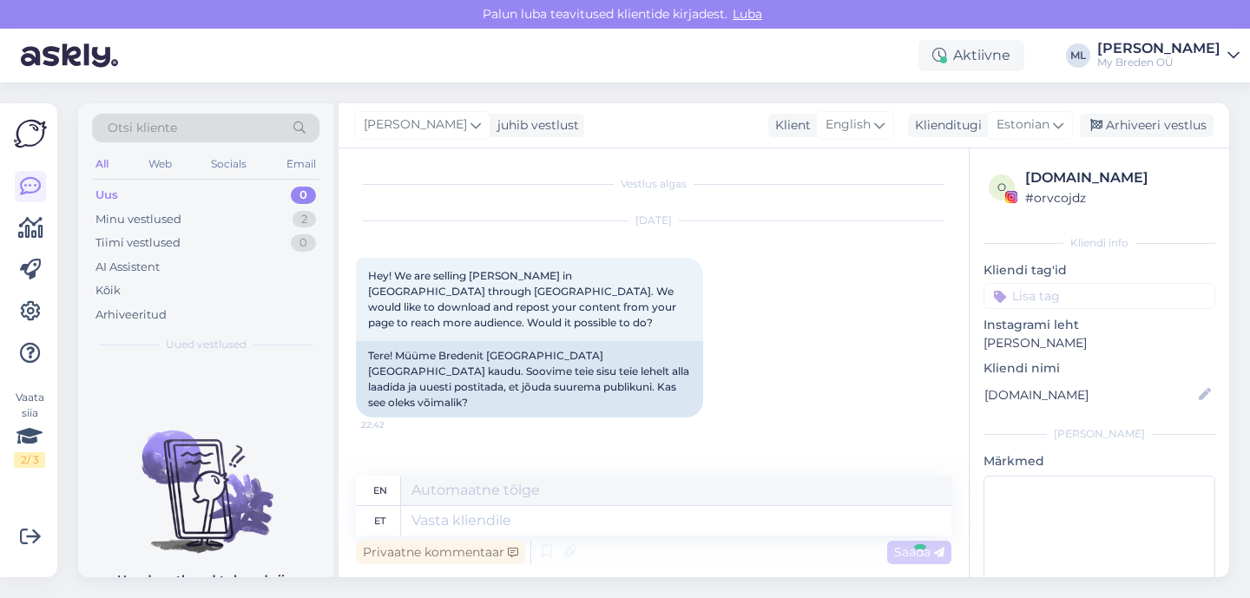
scroll to position [102, 0]
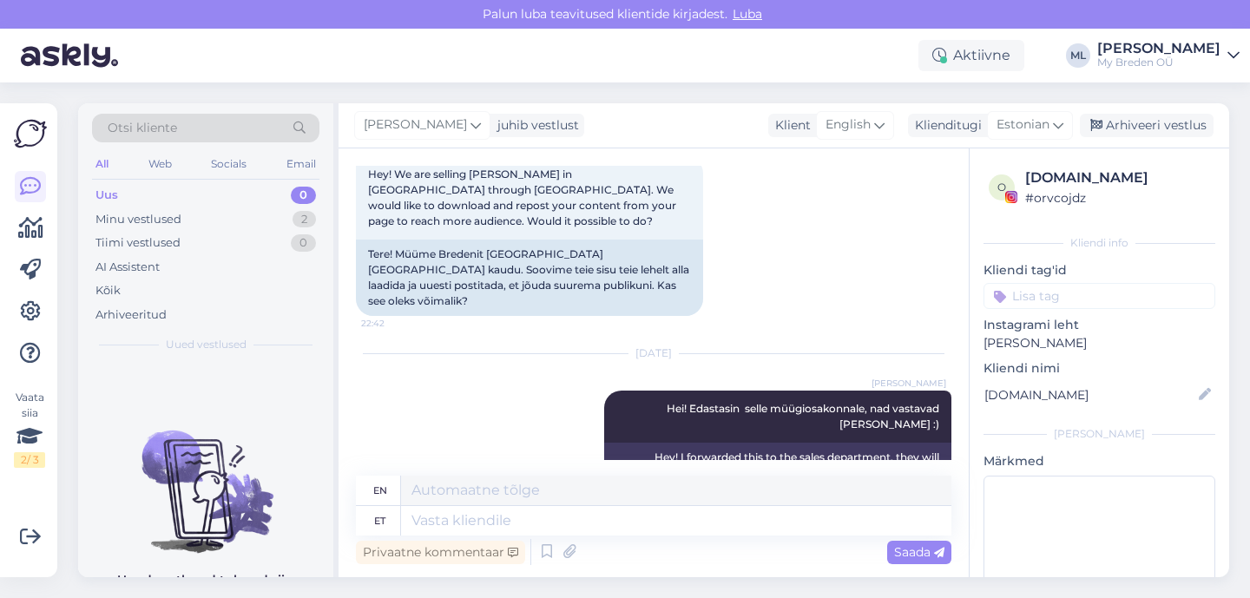
click at [1184, 106] on div "Mari-Liis juhib vestlust Klient English Klienditugi Estonian est Estonian Arhiv…" at bounding box center [784, 125] width 891 height 45
click at [1178, 118] on div "Arhiveeri vestlus" at bounding box center [1147, 125] width 134 height 23
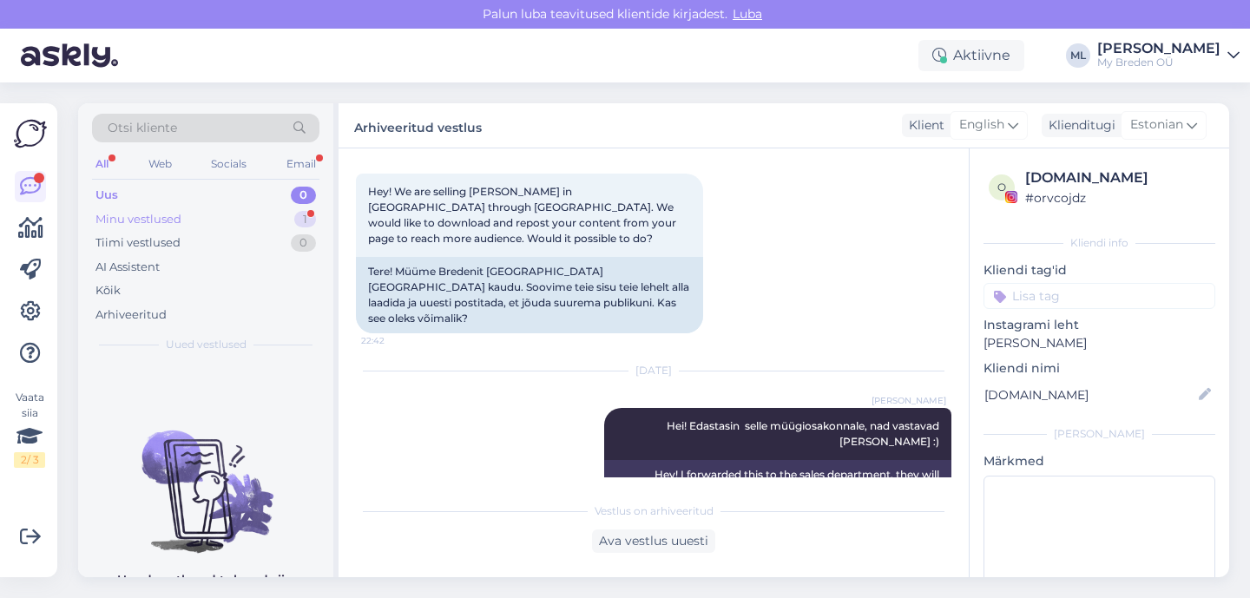
click at [275, 228] on div "Minu vestlused 1" at bounding box center [205, 219] width 227 height 24
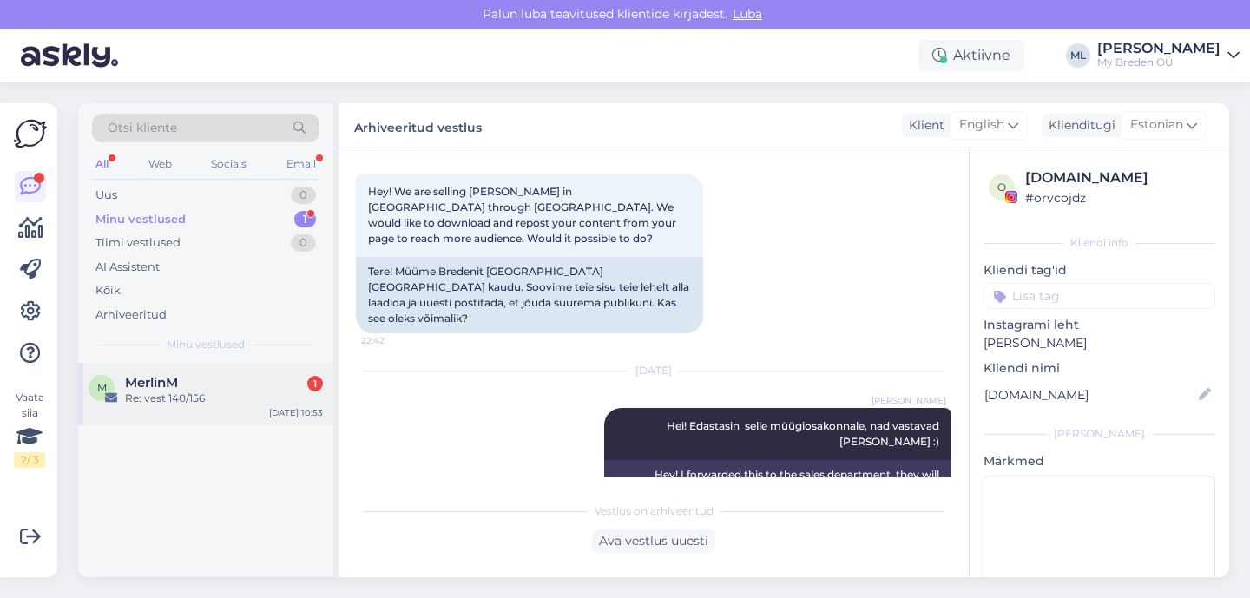
click at [158, 378] on span "MerlinM" at bounding box center [151, 383] width 53 height 16
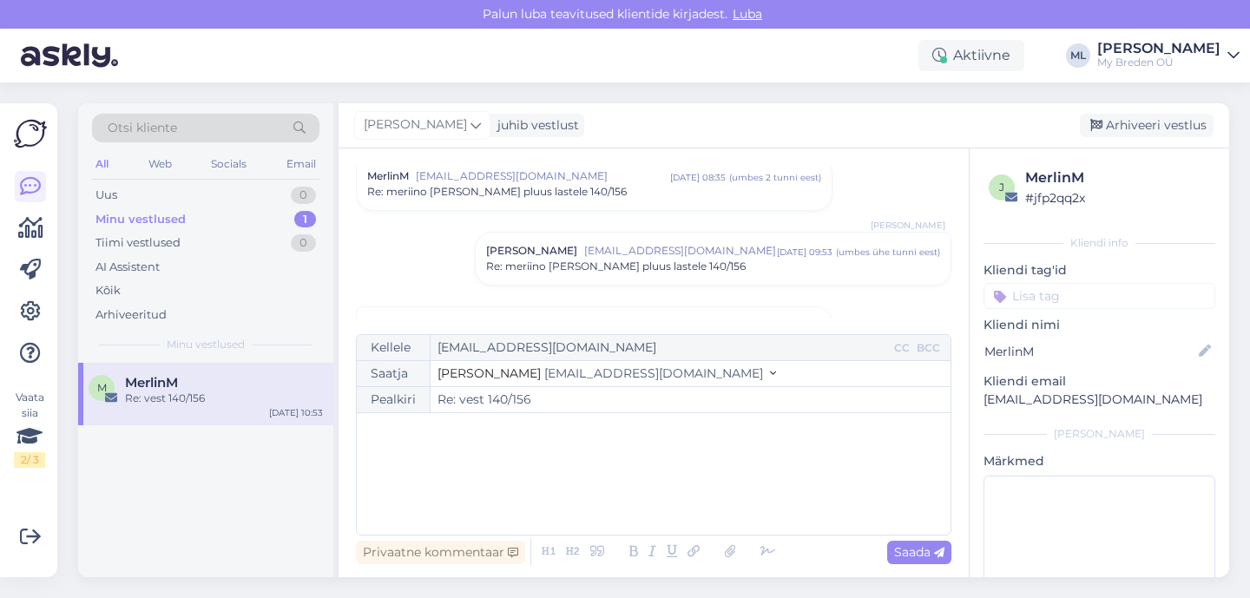
scroll to position [0, 0]
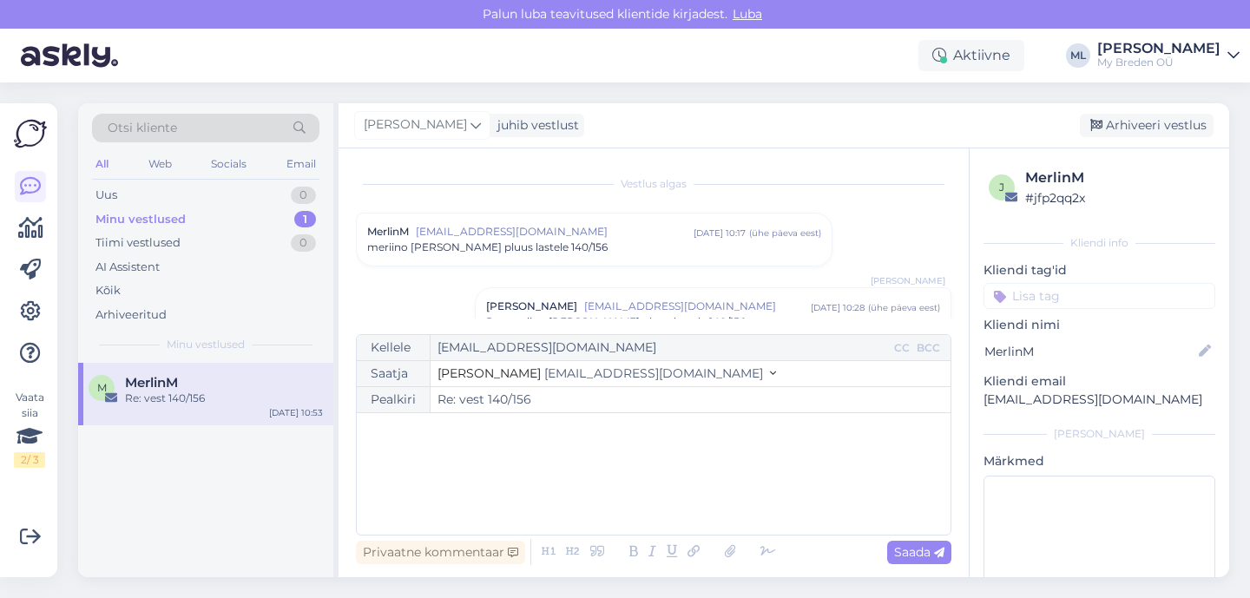
click at [156, 491] on div "M MerlinM Re: vest 140/156 Sep 26 10:53" at bounding box center [205, 470] width 255 height 214
click at [188, 220] on div "Minu vestlused 1" at bounding box center [205, 219] width 227 height 24
click at [101, 189] on div "Uus" at bounding box center [106, 195] width 22 height 17
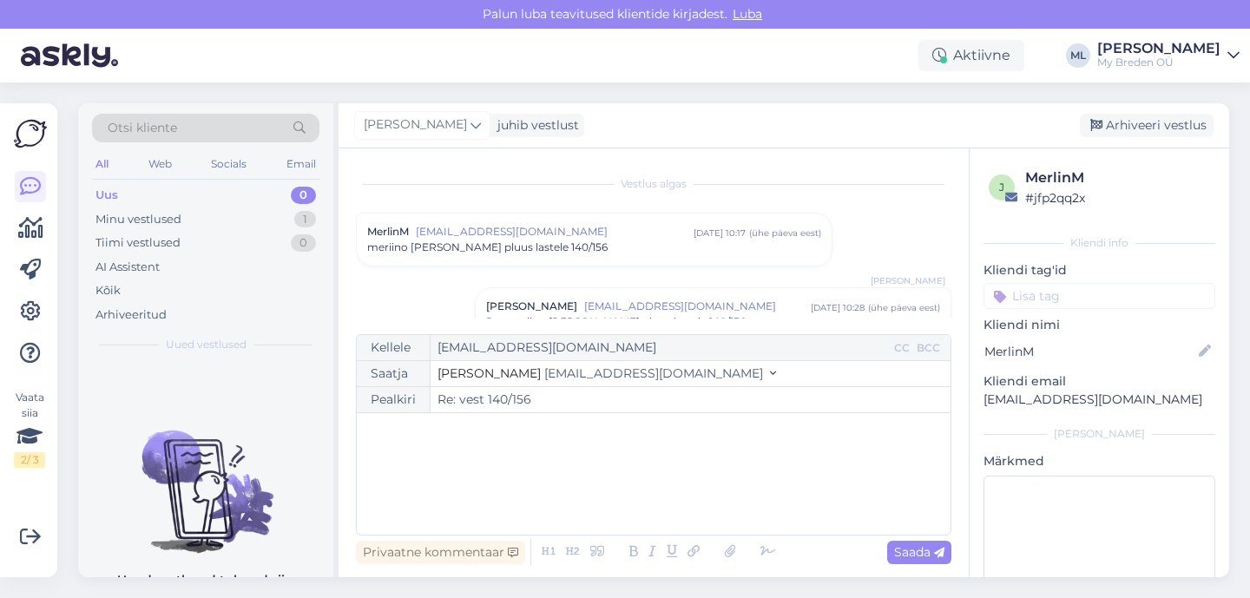
drag, startPoint x: 157, startPoint y: 416, endPoint x: 412, endPoint y: 470, distance: 260.8
click at [419, 470] on div "Otsi kliente All Web Socials Email Uus 0 Minu vestlused 1 Tiimi vestlused 0 AI …" at bounding box center [653, 340] width 1151 height 474
click at [127, 214] on div "Minu vestlused" at bounding box center [138, 219] width 86 height 17
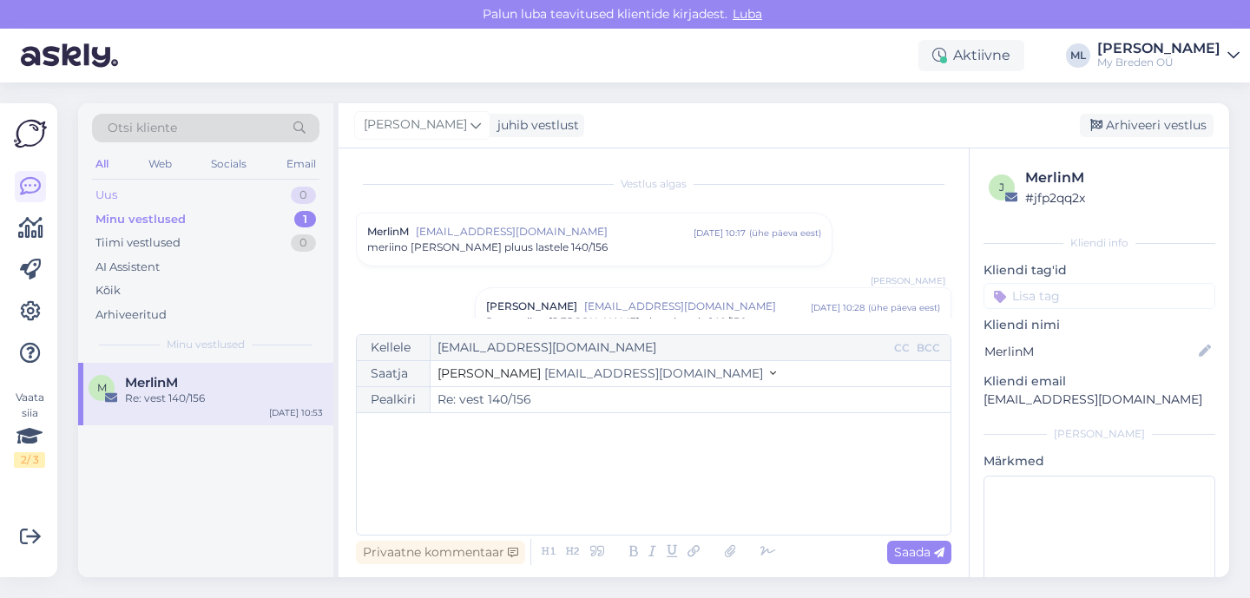
click at [106, 196] on div "Uus" at bounding box center [106, 195] width 22 height 17
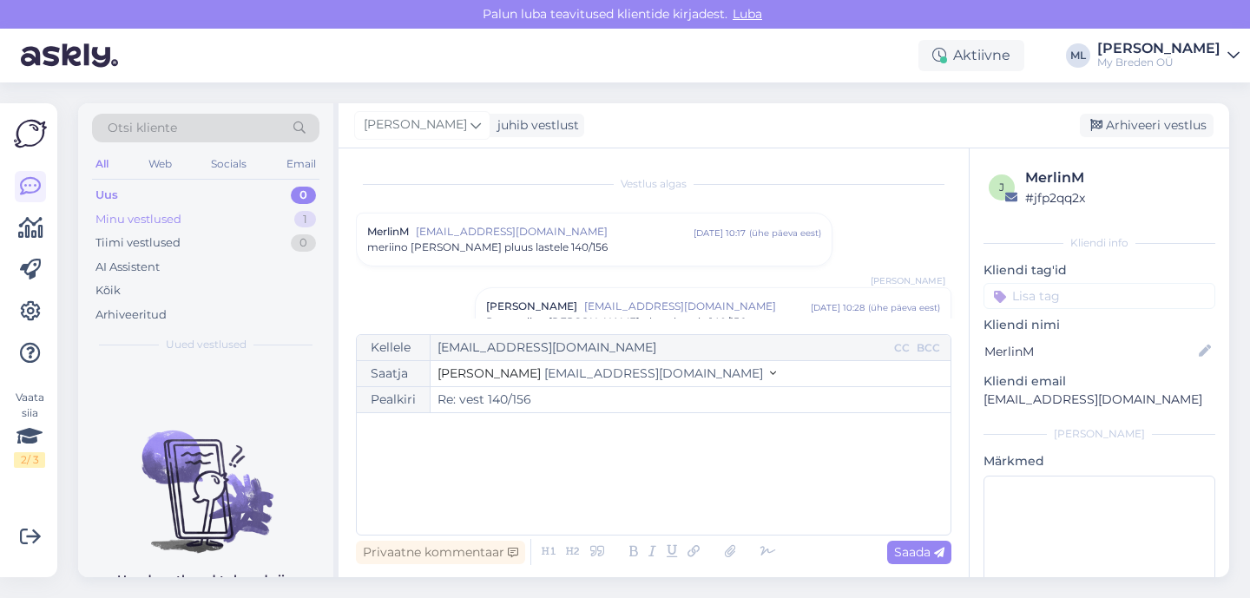
click at [111, 220] on div "Minu vestlused" at bounding box center [138, 219] width 86 height 17
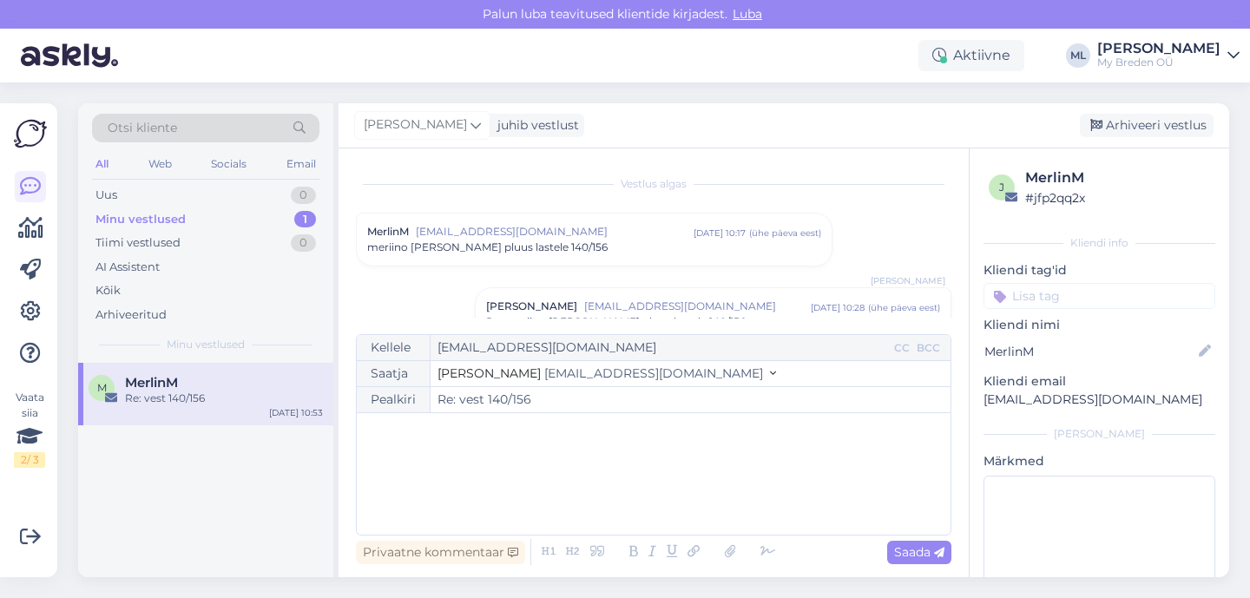
click at [105, 391] on img at bounding box center [111, 397] width 12 height 12
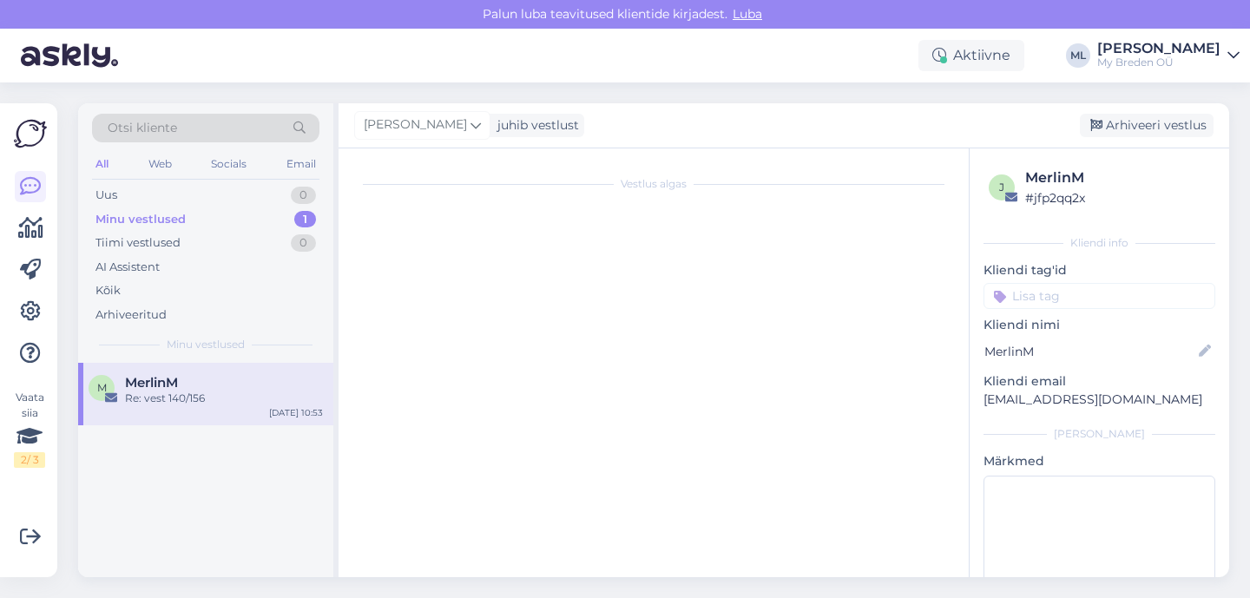
scroll to position [345, 0]
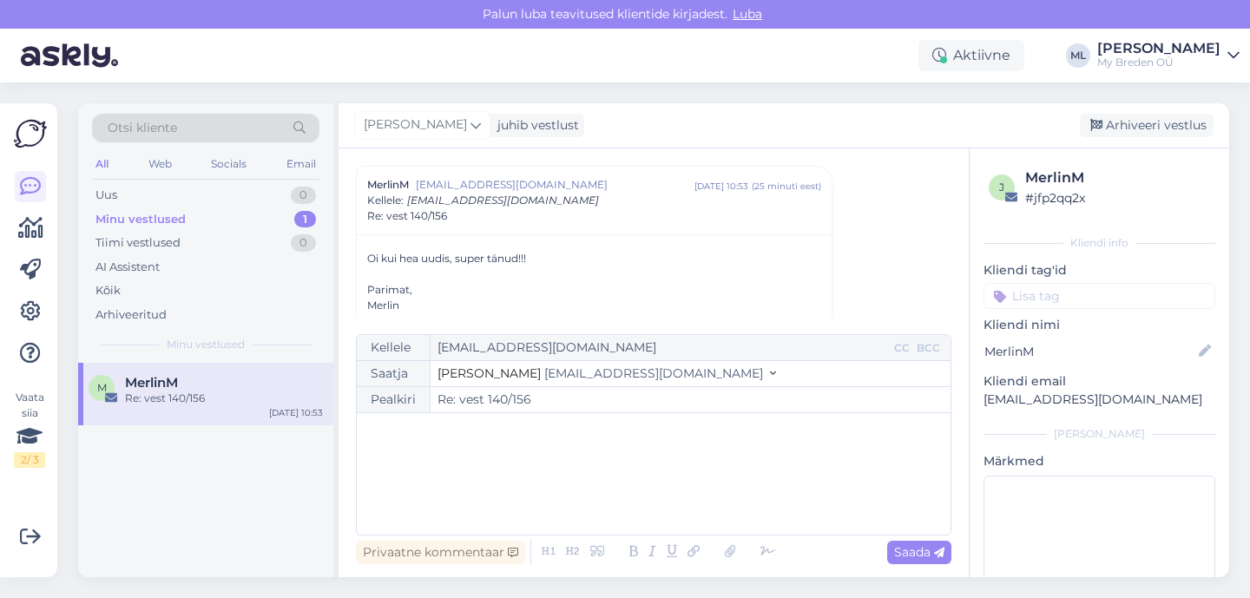
click at [181, 216] on div "Minu vestlused" at bounding box center [140, 219] width 90 height 17
click at [130, 205] on div "Uus 0" at bounding box center [205, 195] width 227 height 24
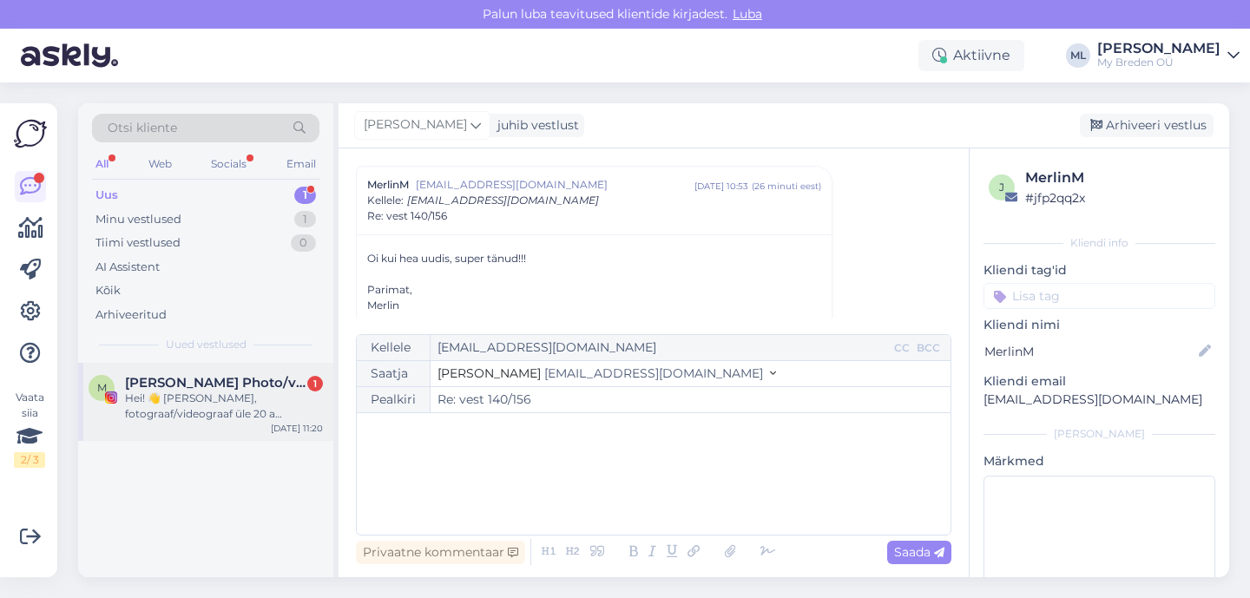
click at [217, 387] on span "[PERSON_NAME] Photo/video" at bounding box center [215, 383] width 181 height 16
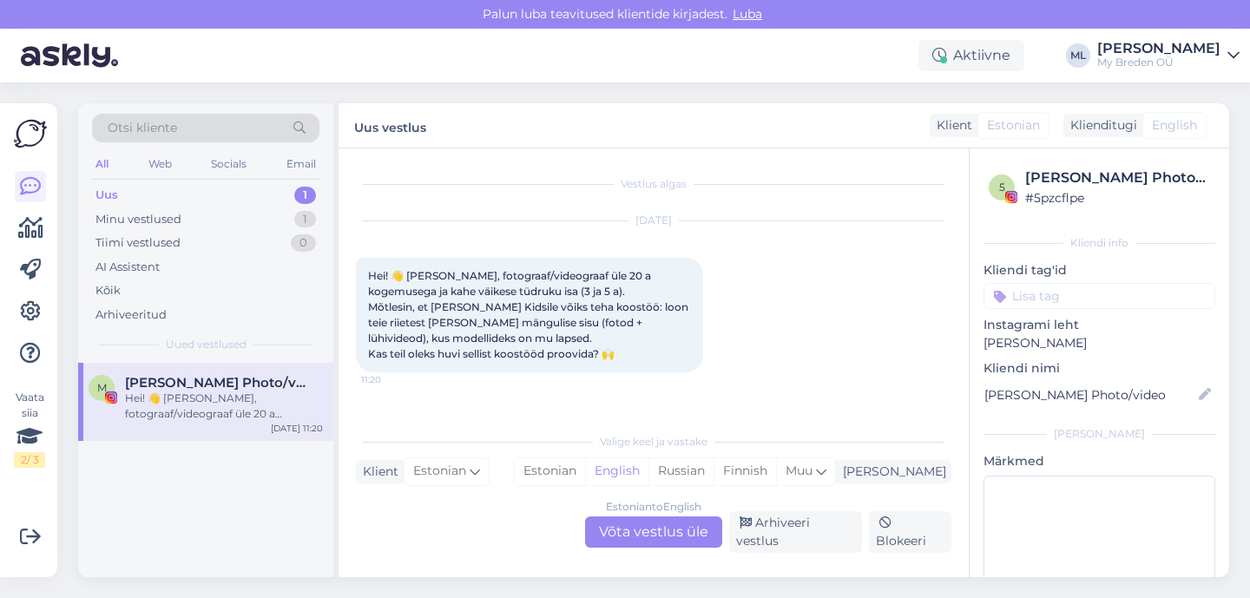
click at [103, 190] on div "Uus" at bounding box center [106, 195] width 23 height 17
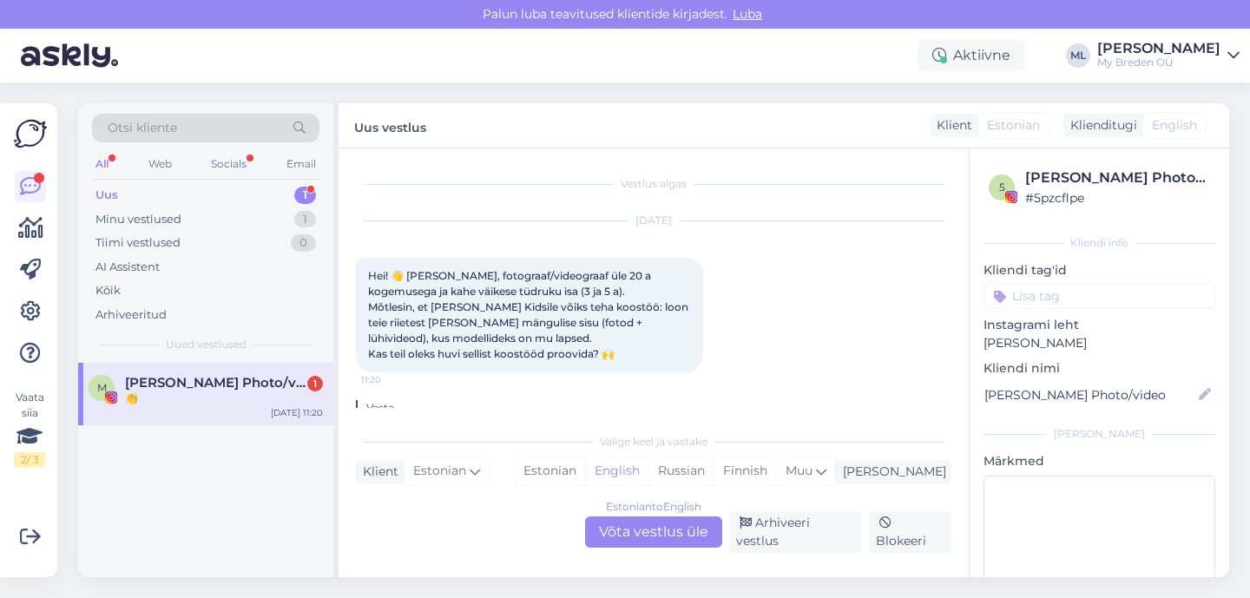
scroll to position [187, 0]
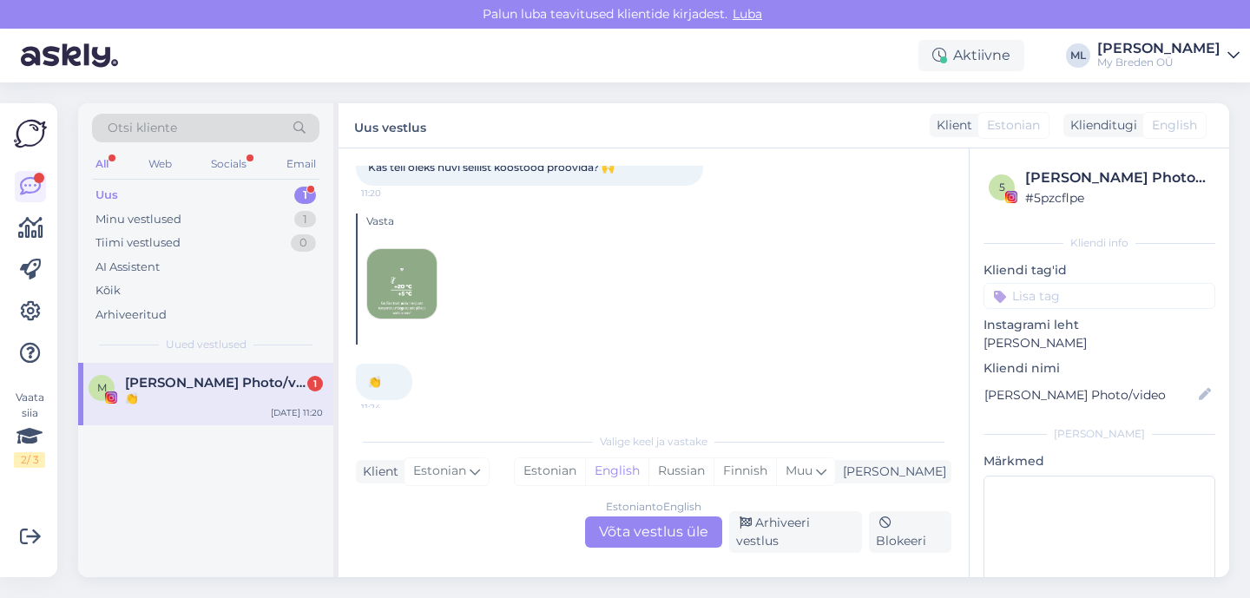
click at [216, 395] on div "👏" at bounding box center [224, 399] width 198 height 16
click at [411, 297] on img at bounding box center [401, 283] width 69 height 69
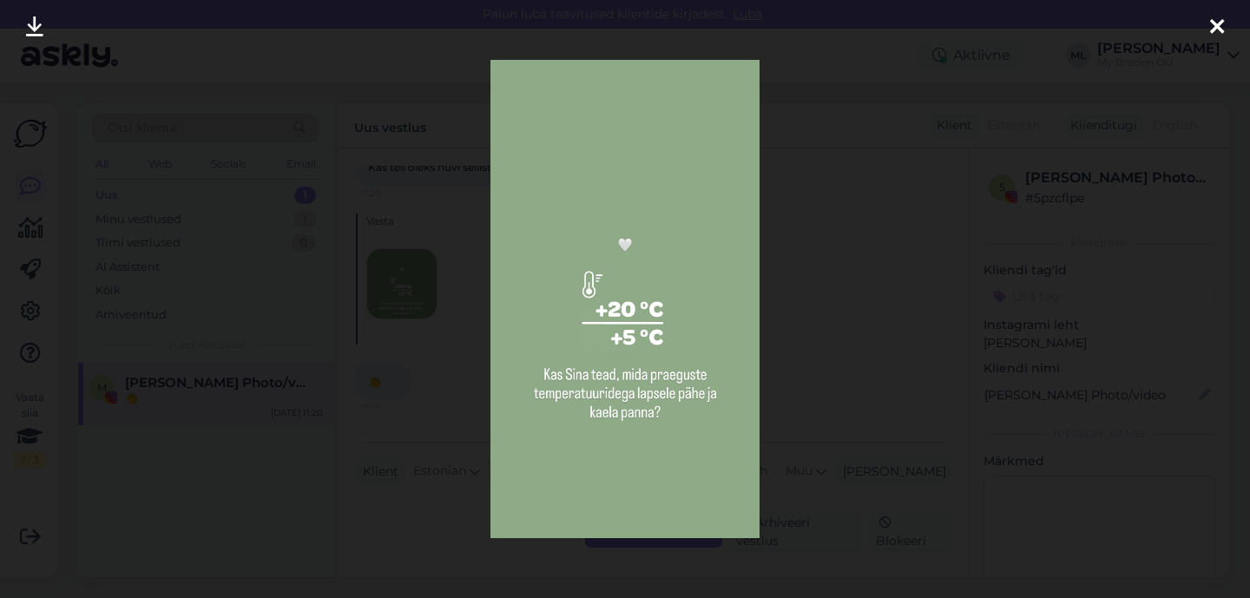
click at [1213, 29] on icon at bounding box center [1217, 27] width 14 height 23
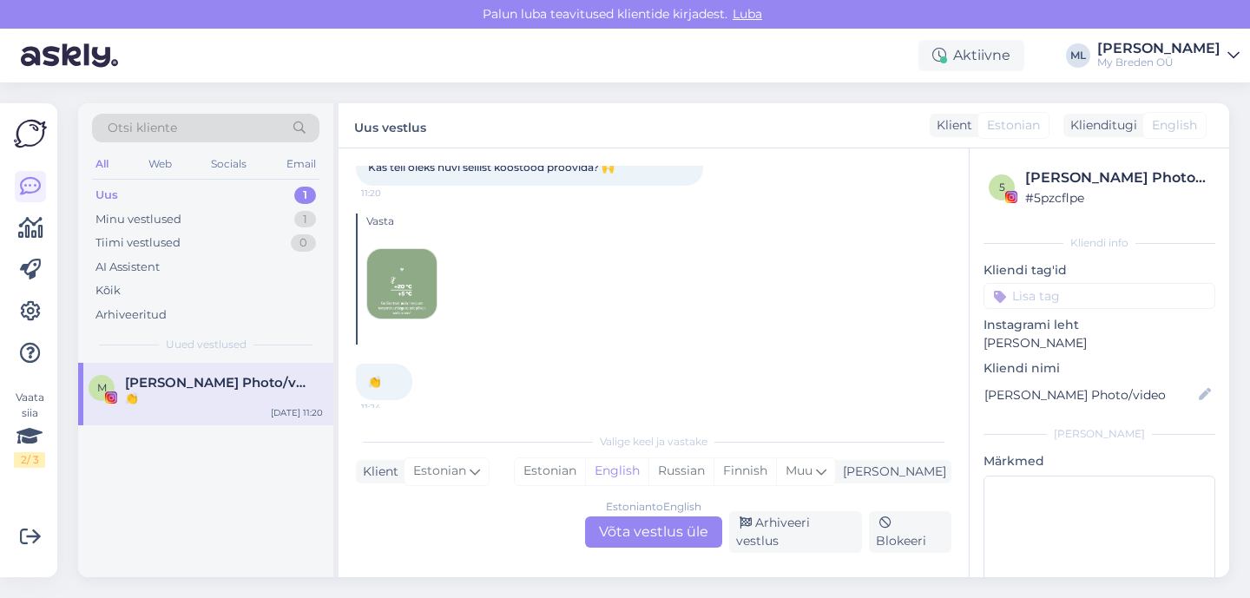
click at [253, 380] on span "[PERSON_NAME] Photo/video" at bounding box center [215, 383] width 181 height 16
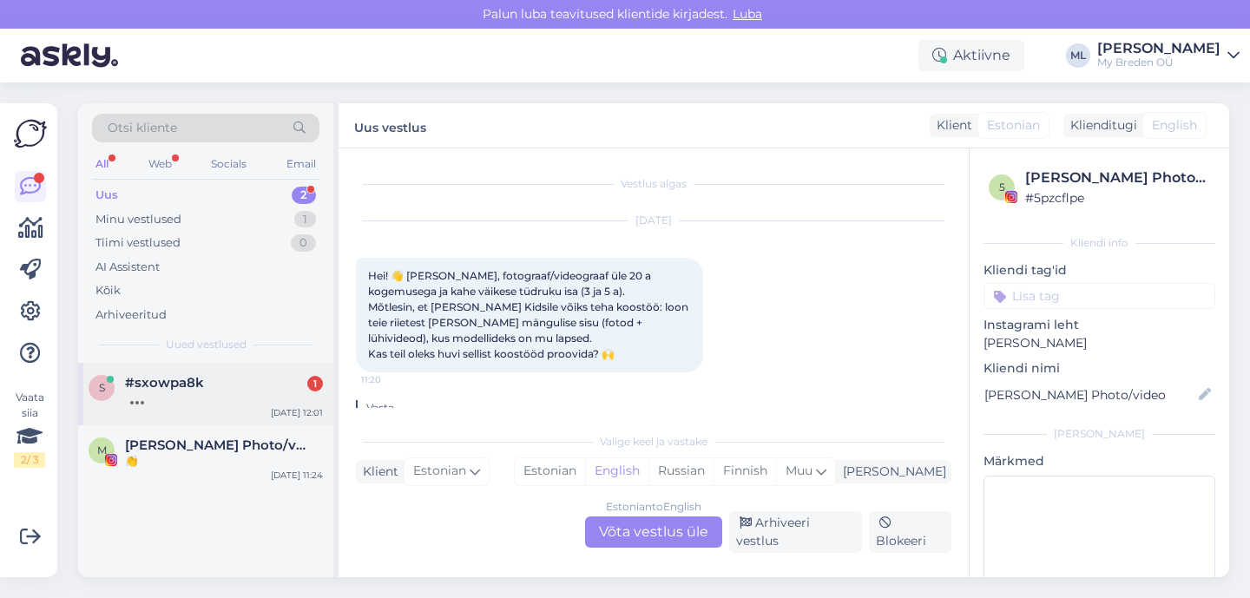
click at [259, 396] on div at bounding box center [224, 399] width 198 height 16
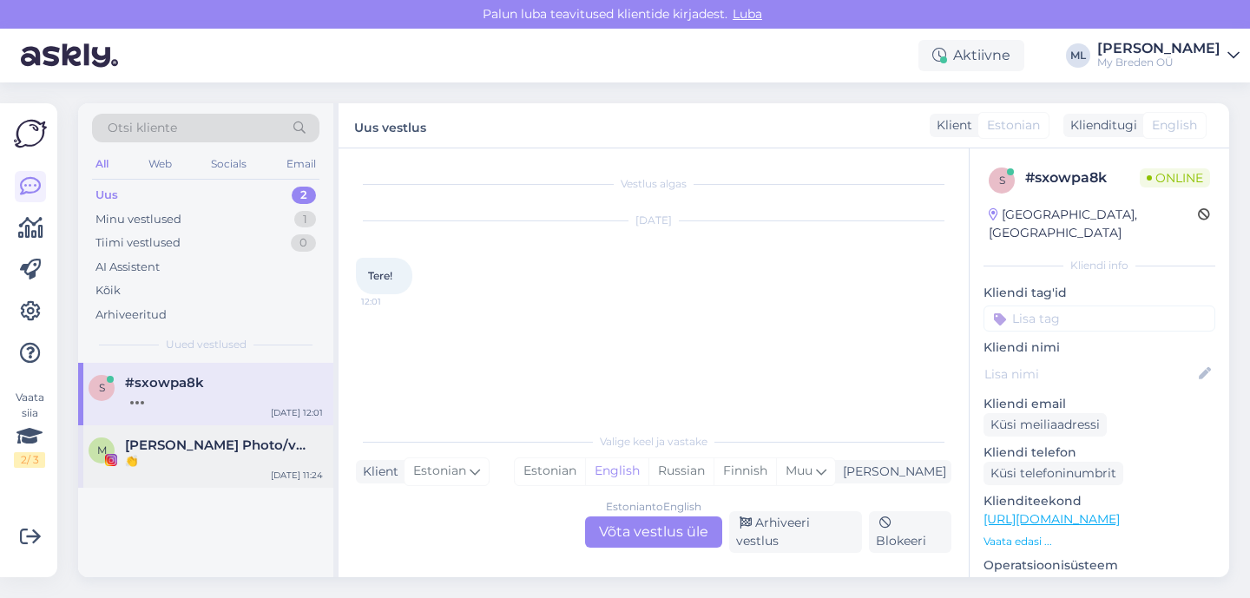
click at [252, 440] on span "[PERSON_NAME] Photo/video" at bounding box center [215, 445] width 181 height 16
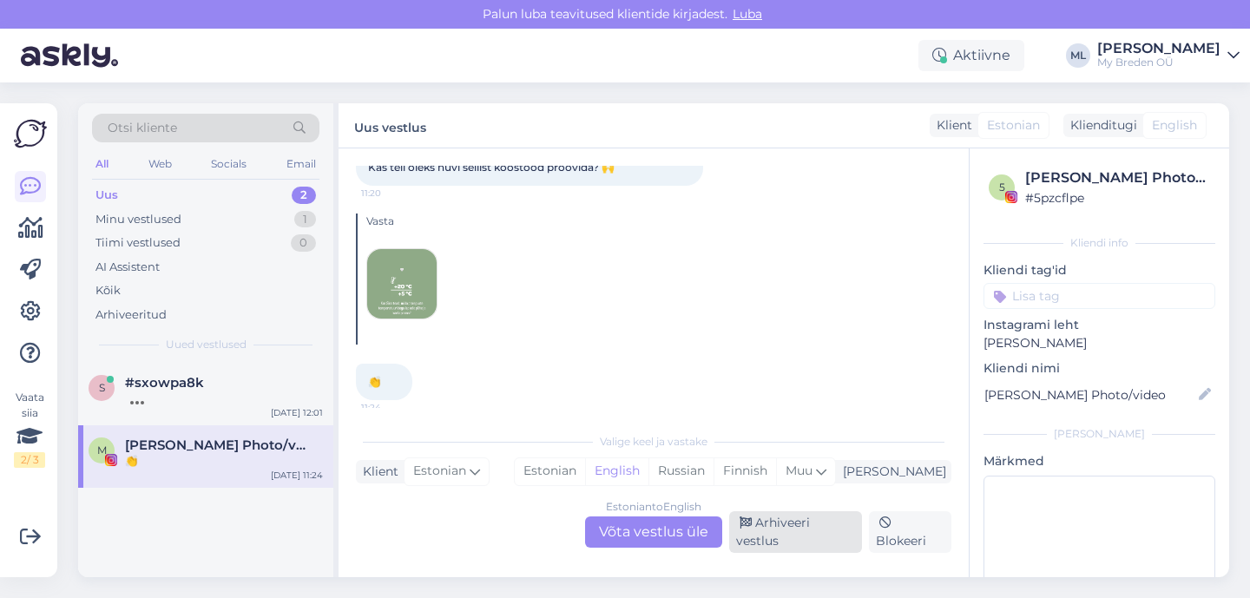
click at [784, 540] on div "Arhiveeri vestlus" at bounding box center [795, 532] width 133 height 42
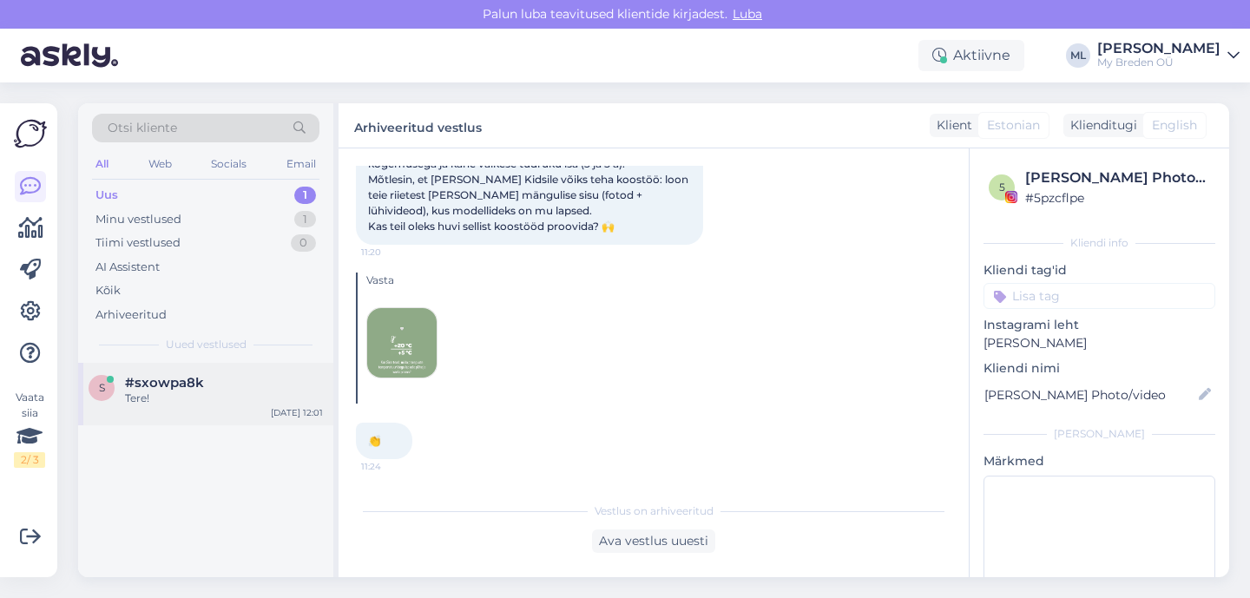
click at [194, 380] on span "#sxowpa8k" at bounding box center [164, 383] width 79 height 16
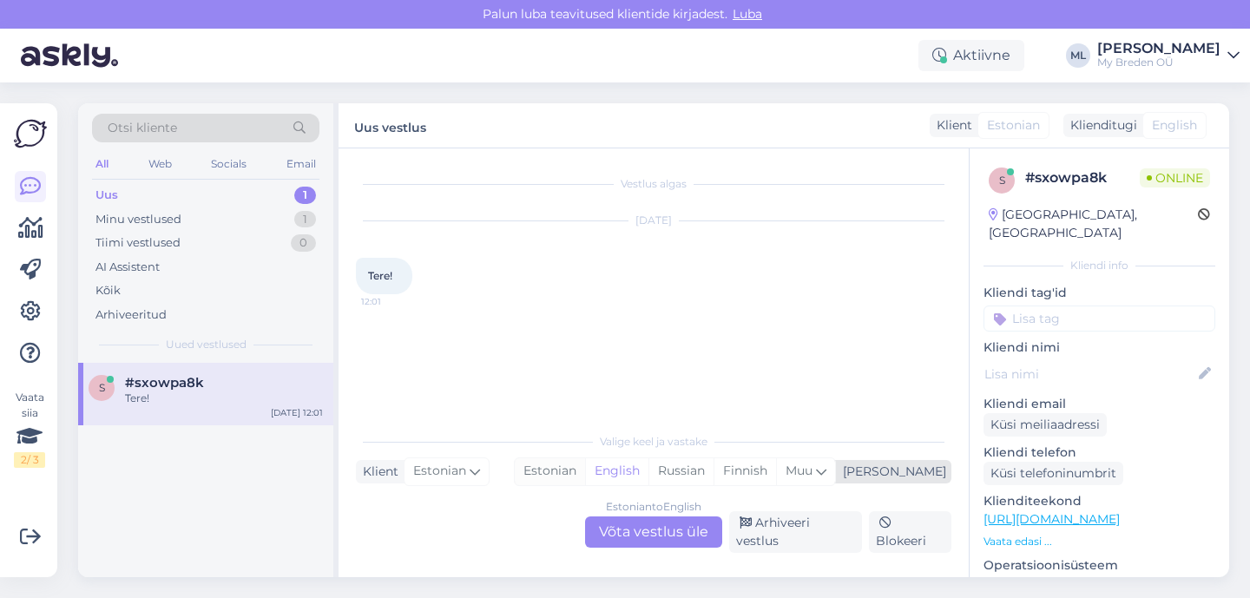
click at [585, 480] on div "Estonian" at bounding box center [550, 471] width 70 height 26
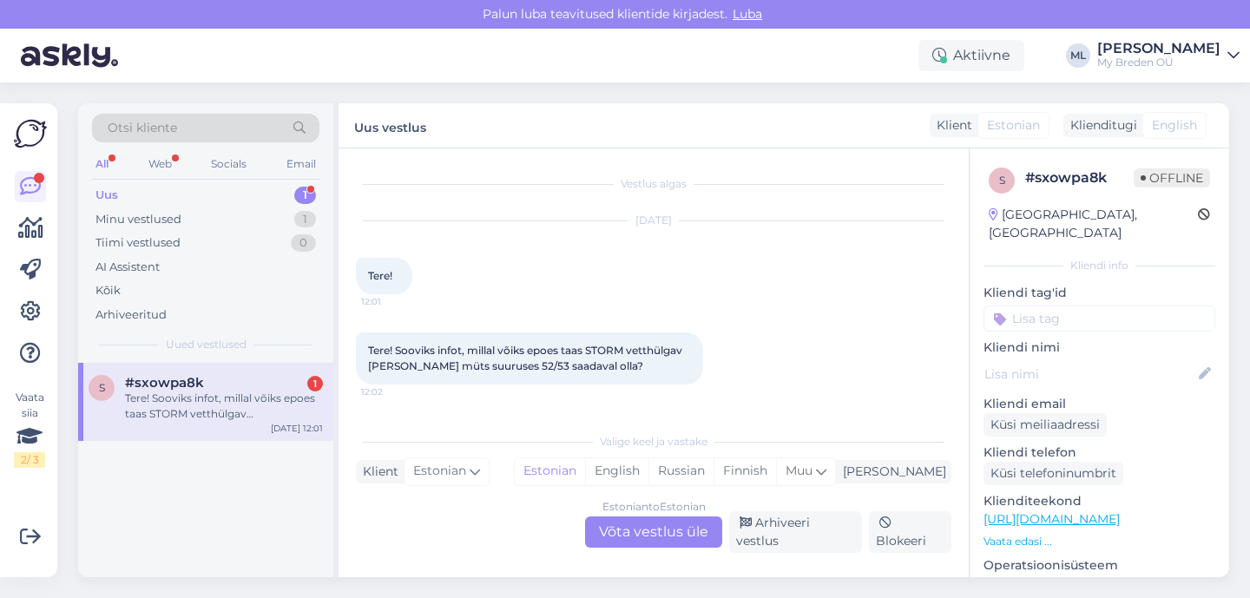
click at [247, 387] on div "#sxowpa8k 1" at bounding box center [224, 383] width 198 height 16
click at [631, 531] on div "Estonian to English Võta vestlus üle" at bounding box center [653, 531] width 137 height 31
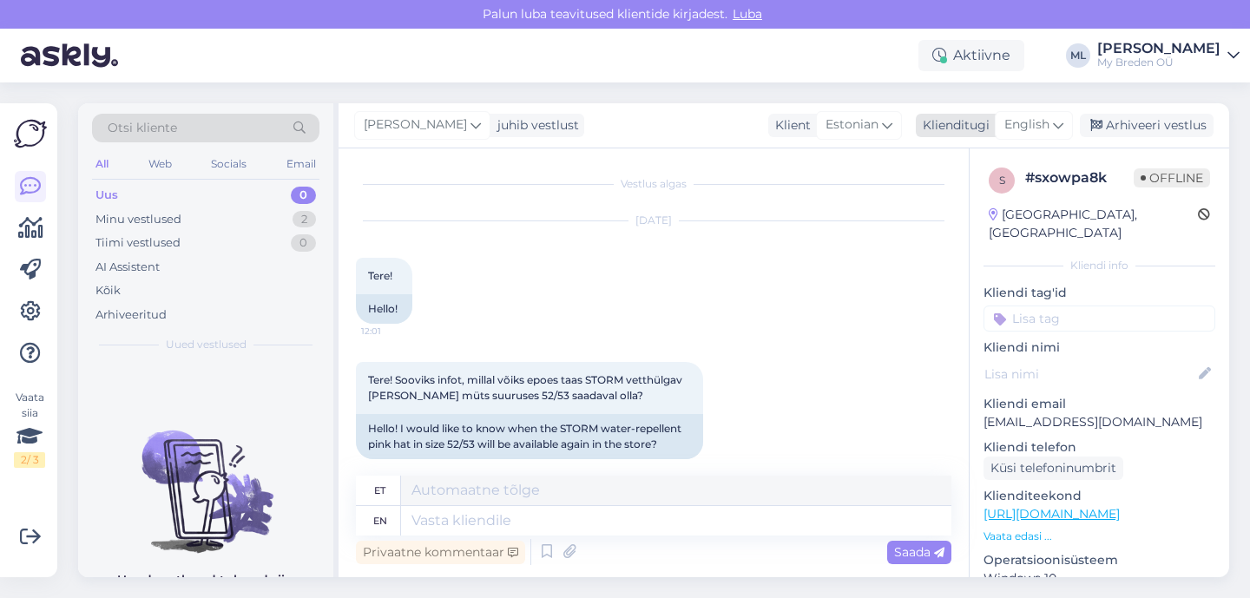
click at [1025, 133] on span "English" at bounding box center [1026, 124] width 45 height 19
type input "est"
click at [966, 202] on link "Estonian" at bounding box center [994, 202] width 191 height 28
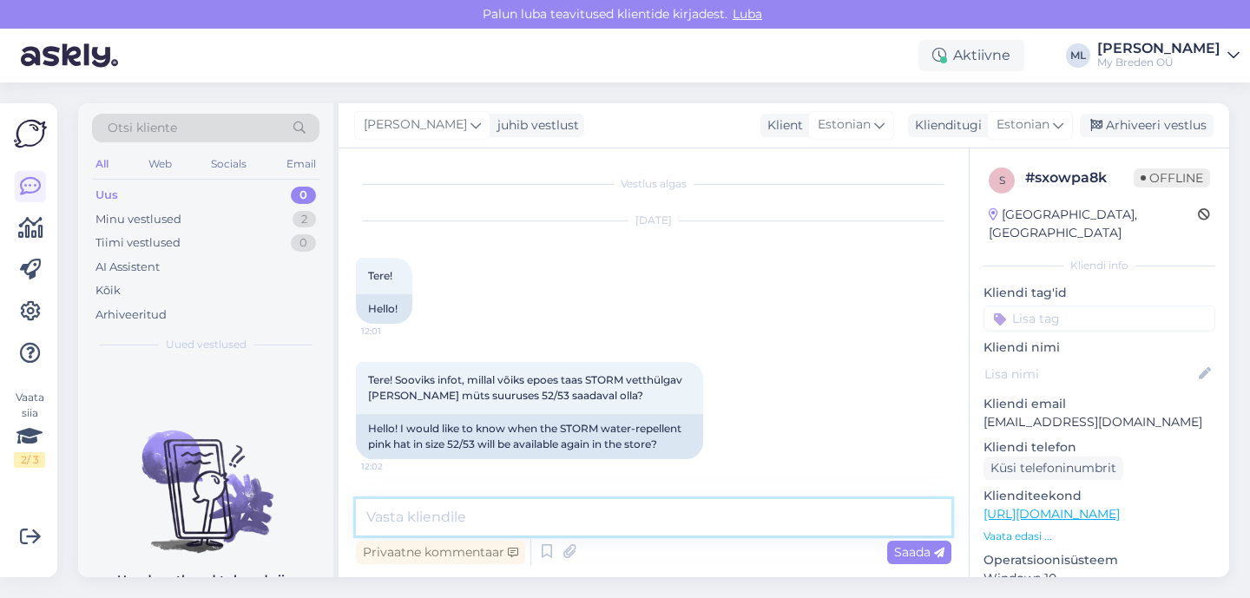
click at [536, 523] on textarea at bounding box center [653, 517] width 595 height 36
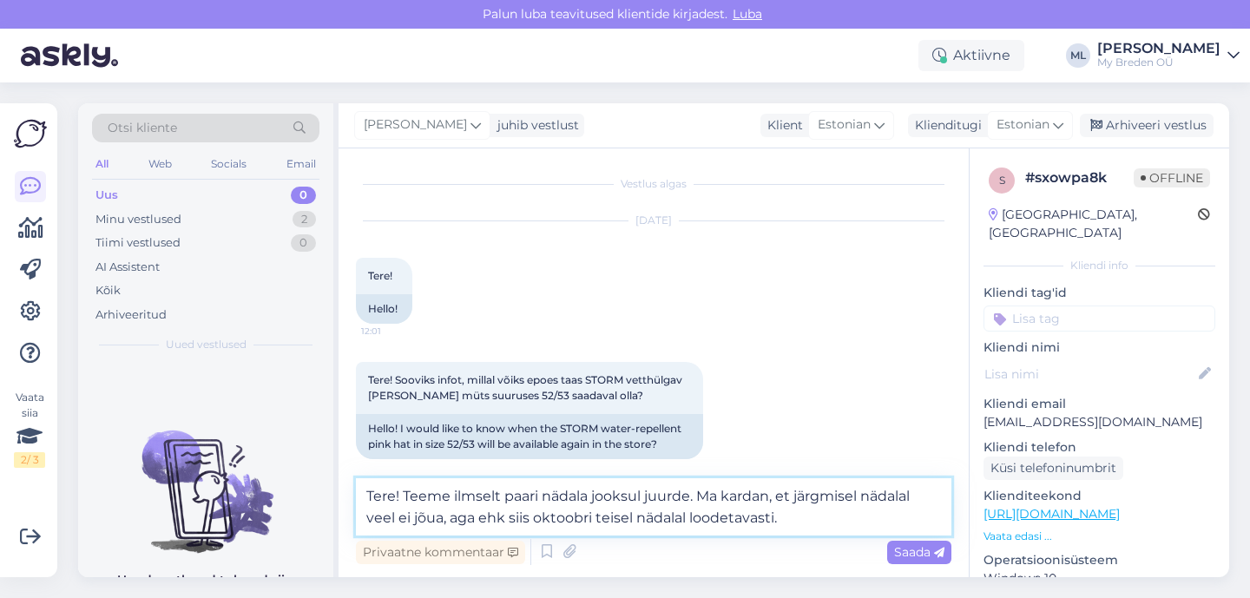
click at [698, 496] on textarea "Tere! Teeme ilmselt paari nädala jooksul juurde. Ma kardan, et järgmisel nädala…" at bounding box center [653, 506] width 595 height 57
type textarea "Tere! Teeme kindlasti juurde! Ma kardan, et järgmisel nädalal veel ei jõua, aga…"
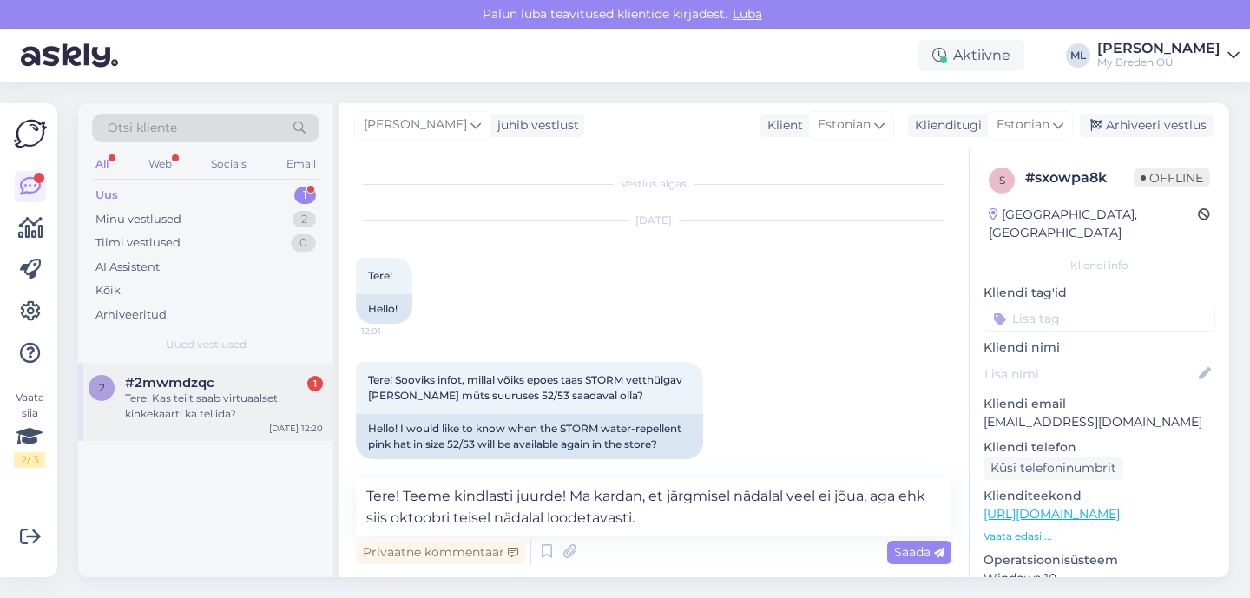
click at [216, 398] on div "Tere! Kas teilt saab virtuaalset kinkekaarti ka tellida?" at bounding box center [224, 406] width 198 height 31
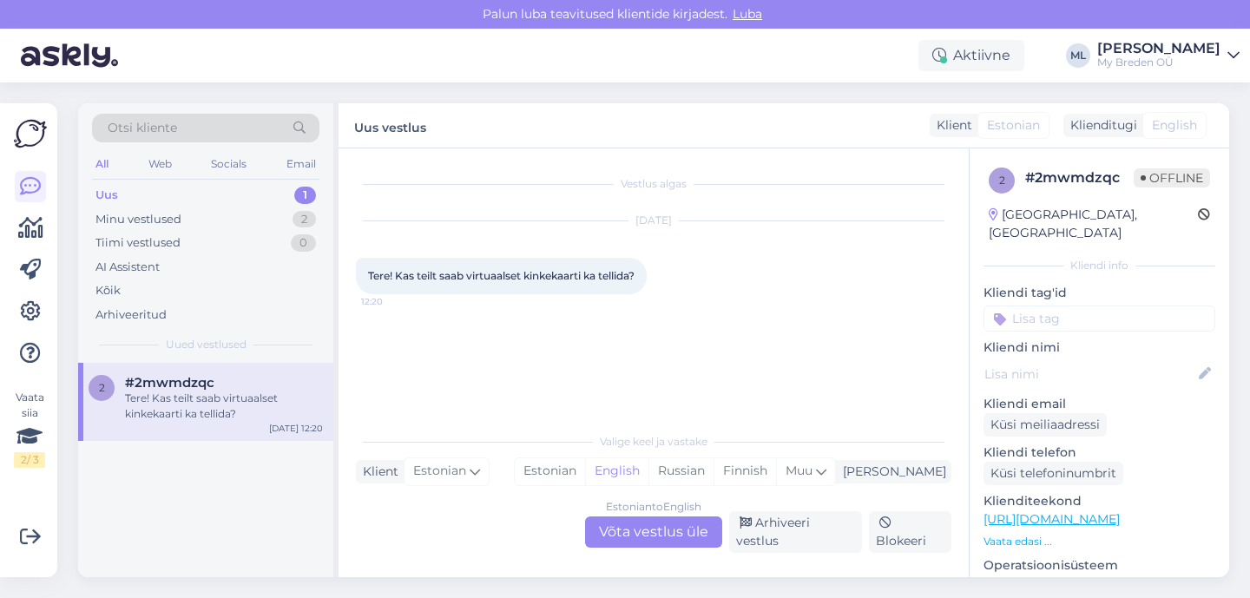
click at [630, 548] on div "Estonian to English Võta vestlus üle" at bounding box center [653, 531] width 137 height 31
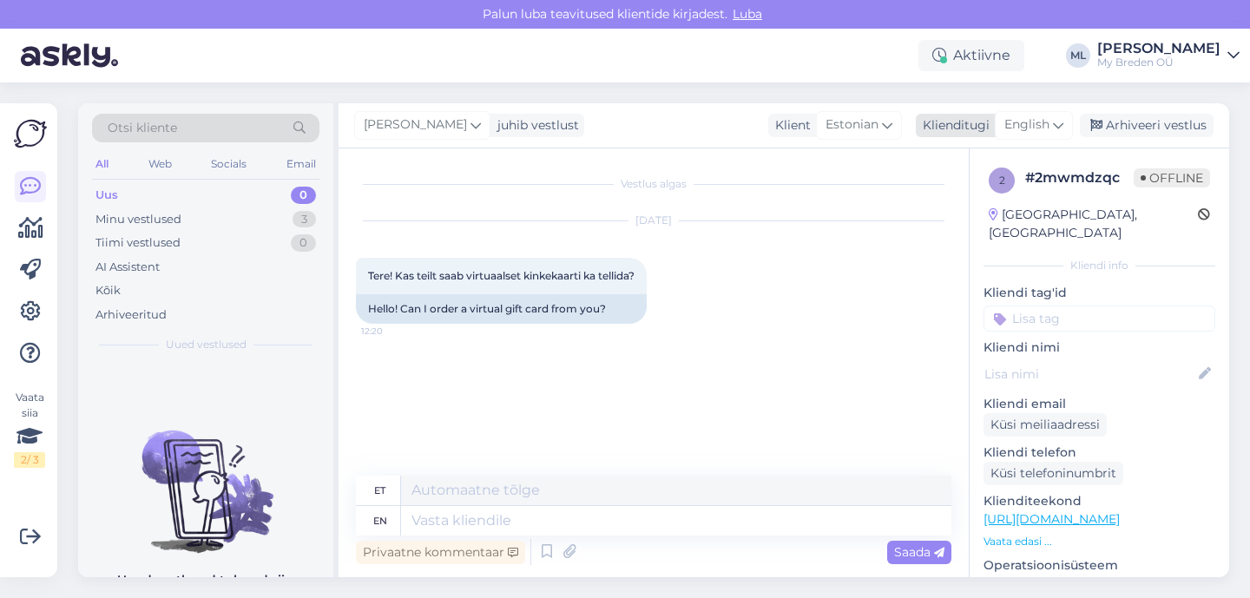
click at [1043, 117] on span "English" at bounding box center [1026, 124] width 45 height 19
click at [974, 200] on link "Estonian" at bounding box center [994, 202] width 191 height 28
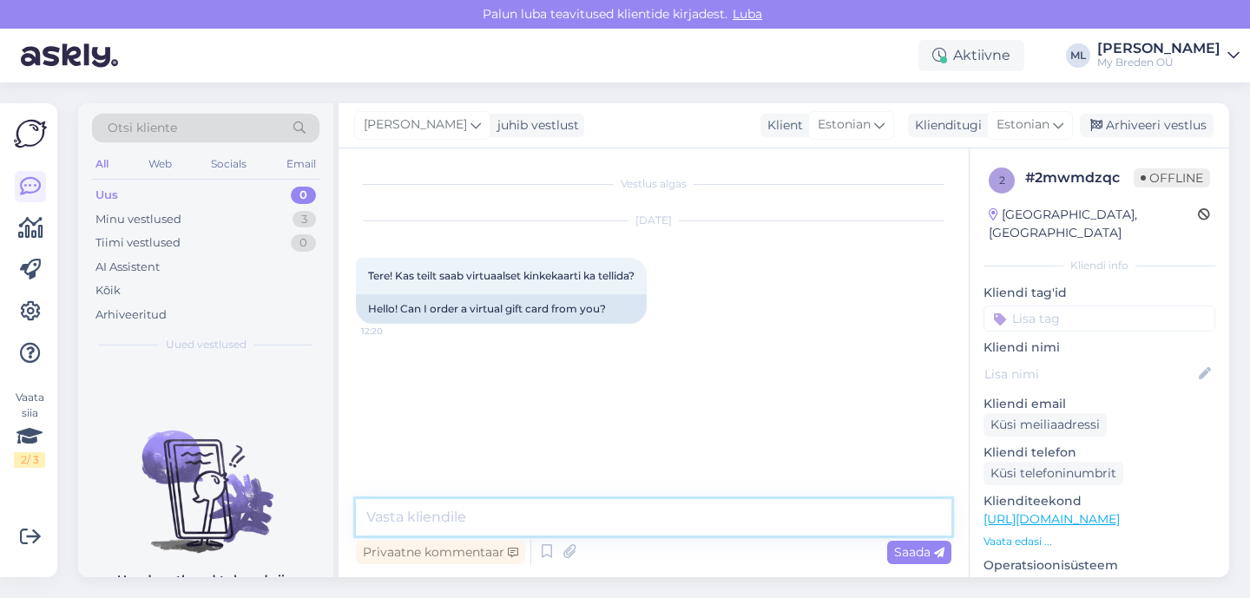
click at [429, 517] on textarea at bounding box center [653, 517] width 595 height 36
click at [654, 525] on textarea "Tere! Jaa, meil ainult virtuaalne ongi" at bounding box center [653, 517] width 595 height 36
click at [648, 512] on textarea "Tere! Jaa, meil ainult virtuaalne ongi" at bounding box center [653, 517] width 595 height 36
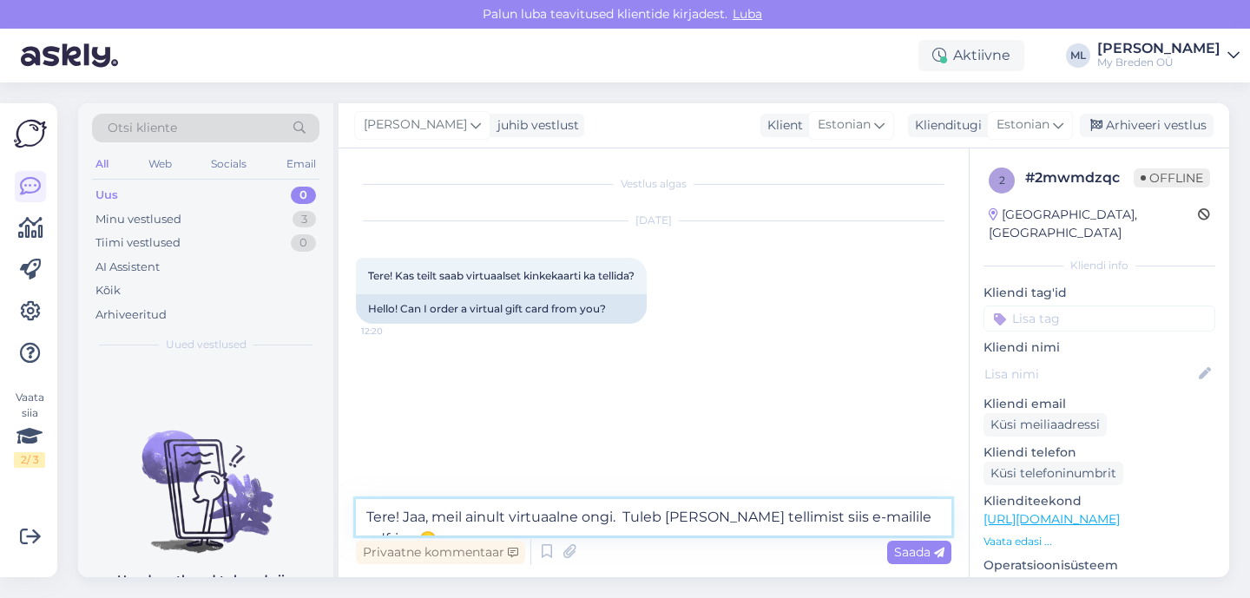
click at [629, 518] on textarea "Tere! Jaa, meil ainult virtuaalne ongi. Tuleb peale tellimist siis e-mailile pd…" at bounding box center [653, 517] width 595 height 36
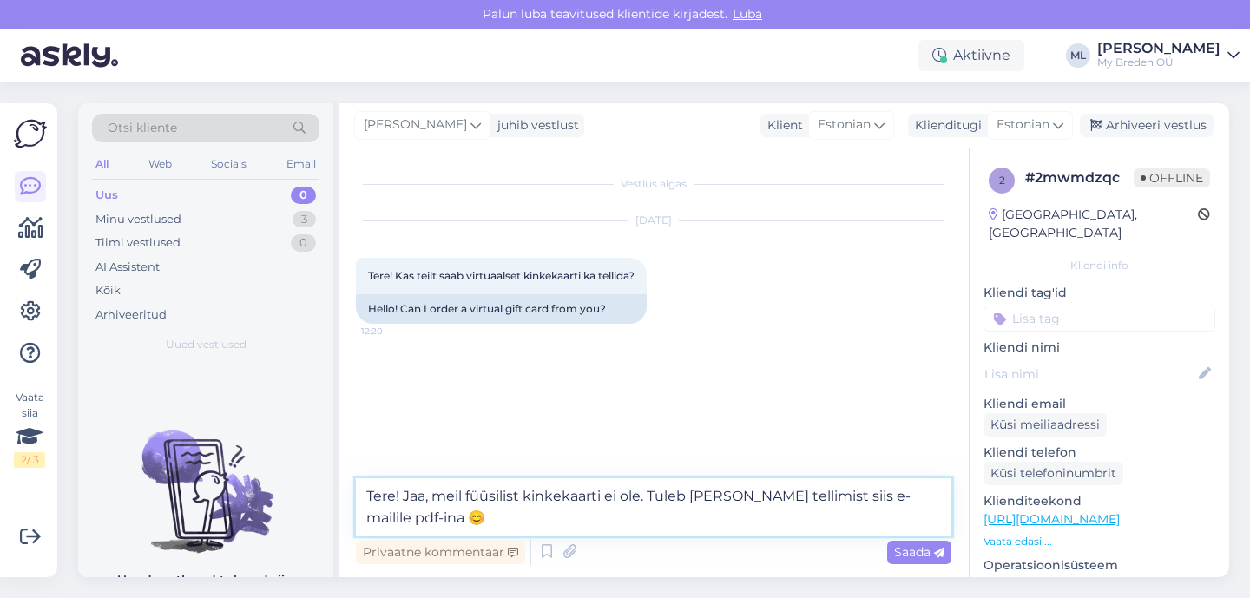
click at [605, 492] on textarea "Tere! Jaa, meil füüsilist kinkekaarti ei ole. Tuleb peale tellimist siis e-mail…" at bounding box center [653, 506] width 595 height 57
type textarea "Tere! Jaa, meil füüsilist kinkekaarti kui sellist ei ole. Tuleb [PERSON_NAME] t…"
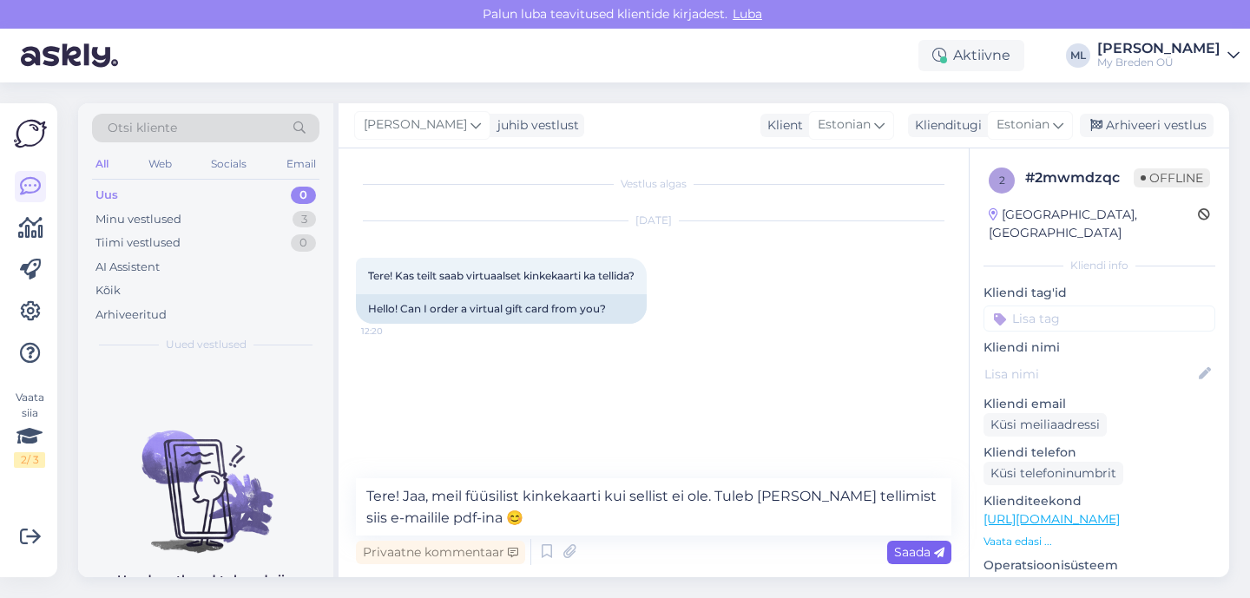
click at [910, 555] on span "Saada" at bounding box center [919, 552] width 50 height 16
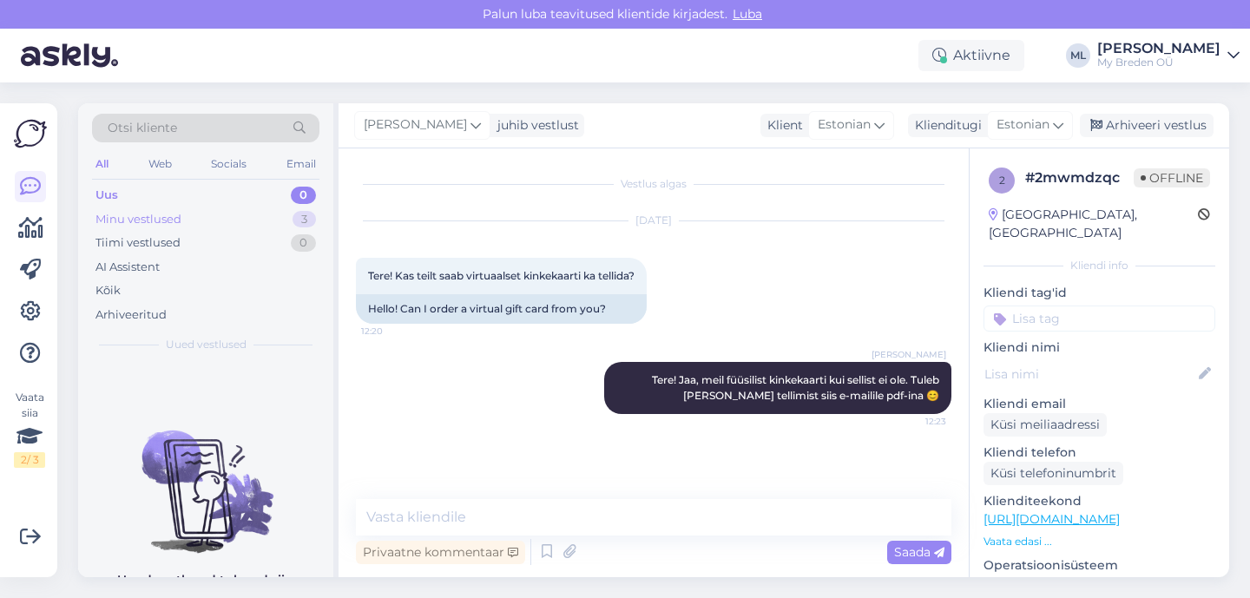
click at [208, 218] on div "Minu vestlused 3" at bounding box center [205, 219] width 227 height 24
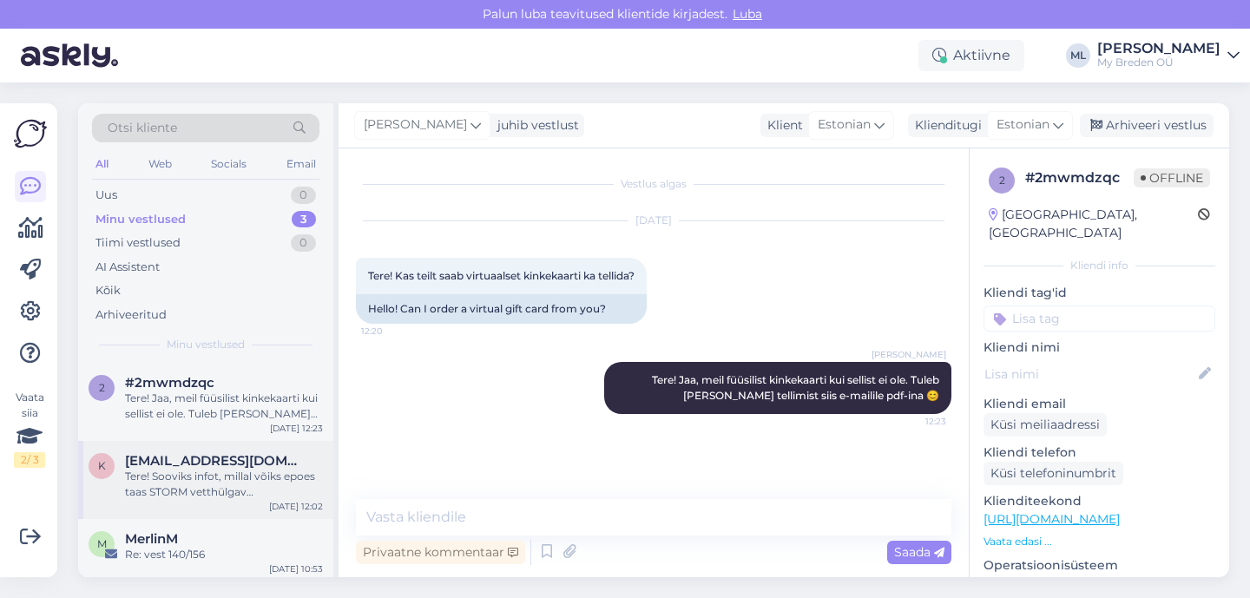
click at [171, 478] on div "Tere! Sooviks infot, millal võiks epoes taas STORM vetthülgav [PERSON_NAME] müt…" at bounding box center [224, 484] width 198 height 31
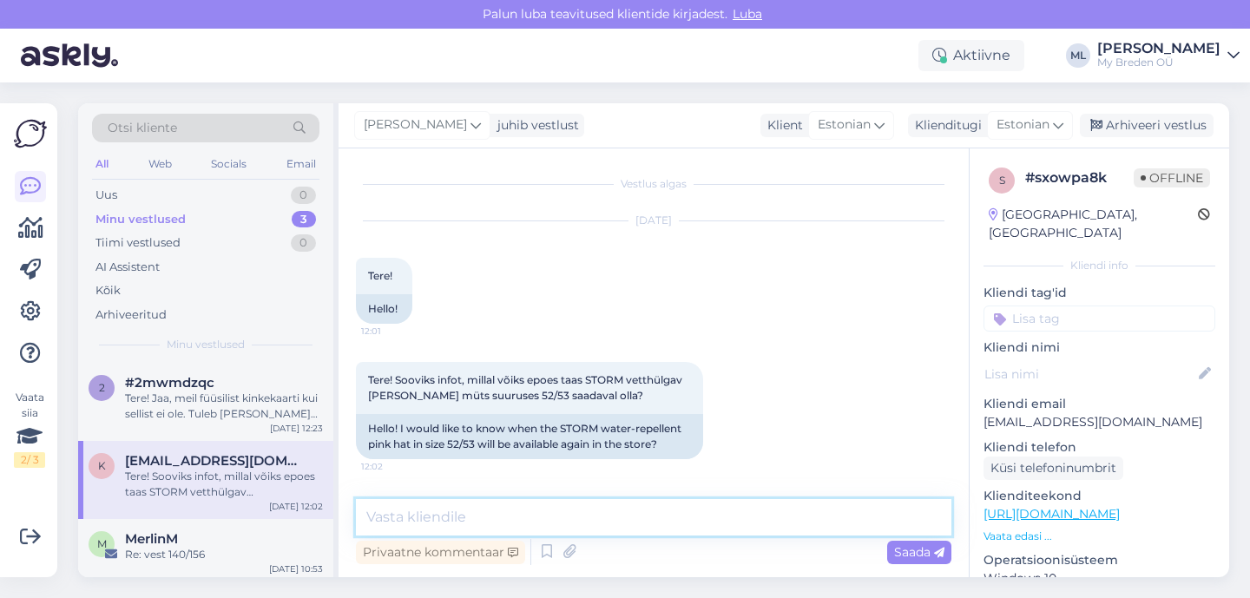
click at [454, 521] on textarea at bounding box center [653, 517] width 595 height 36
click at [228, 469] on div "Tere! Sooviks infot, millal võiks epoes taas STORM vetthülgav [PERSON_NAME] müt…" at bounding box center [224, 484] width 198 height 31
click at [264, 395] on div "Tere! Jaa, meil füüsilist kinkekaarti kui sellist ei ole. Tuleb [PERSON_NAME] t…" at bounding box center [224, 406] width 198 height 31
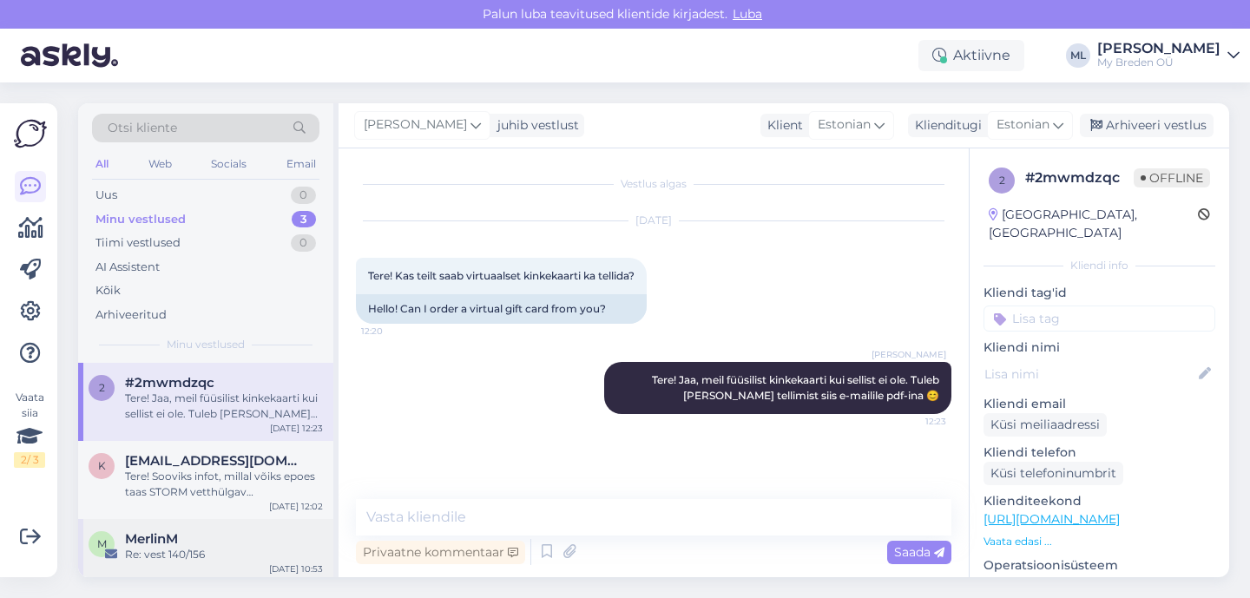
click at [201, 525] on div "M MerlinM Re: vest 140/156 Sep 26 10:53" at bounding box center [205, 550] width 255 height 62
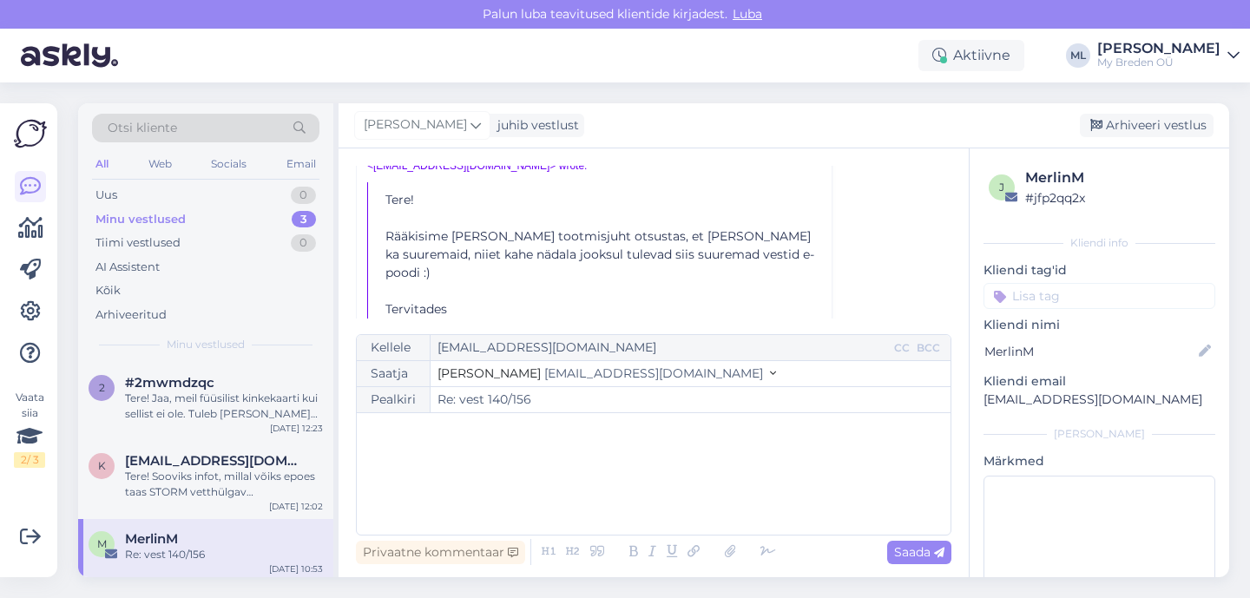
scroll to position [649, 0]
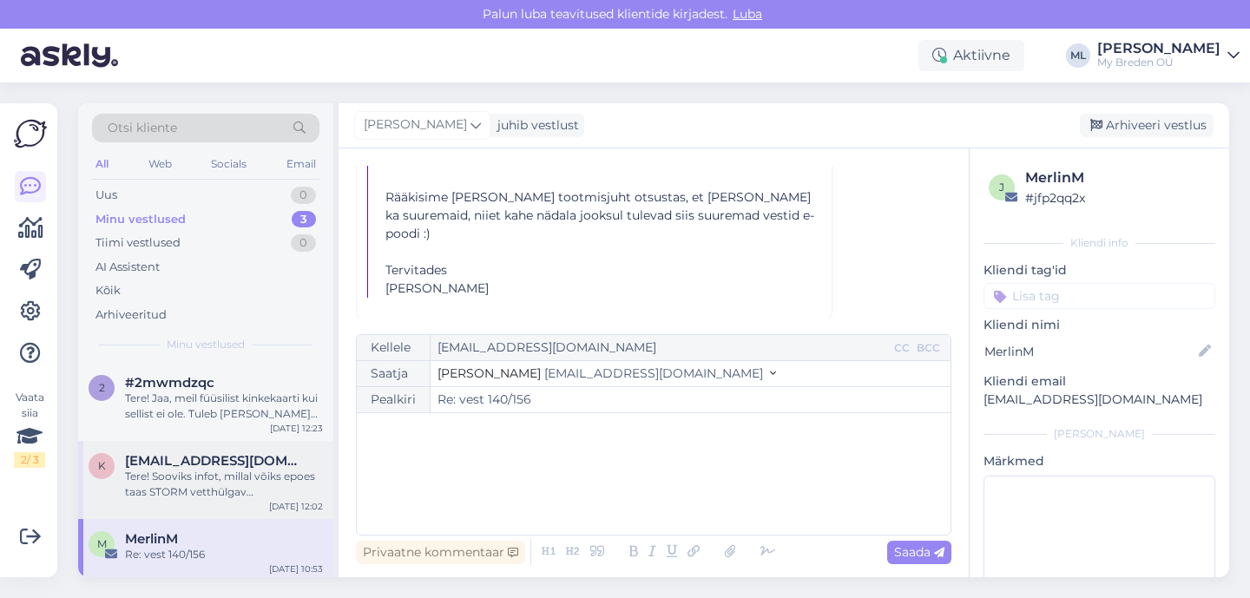
click at [168, 465] on span "[EMAIL_ADDRESS][DOMAIN_NAME]" at bounding box center [215, 461] width 181 height 16
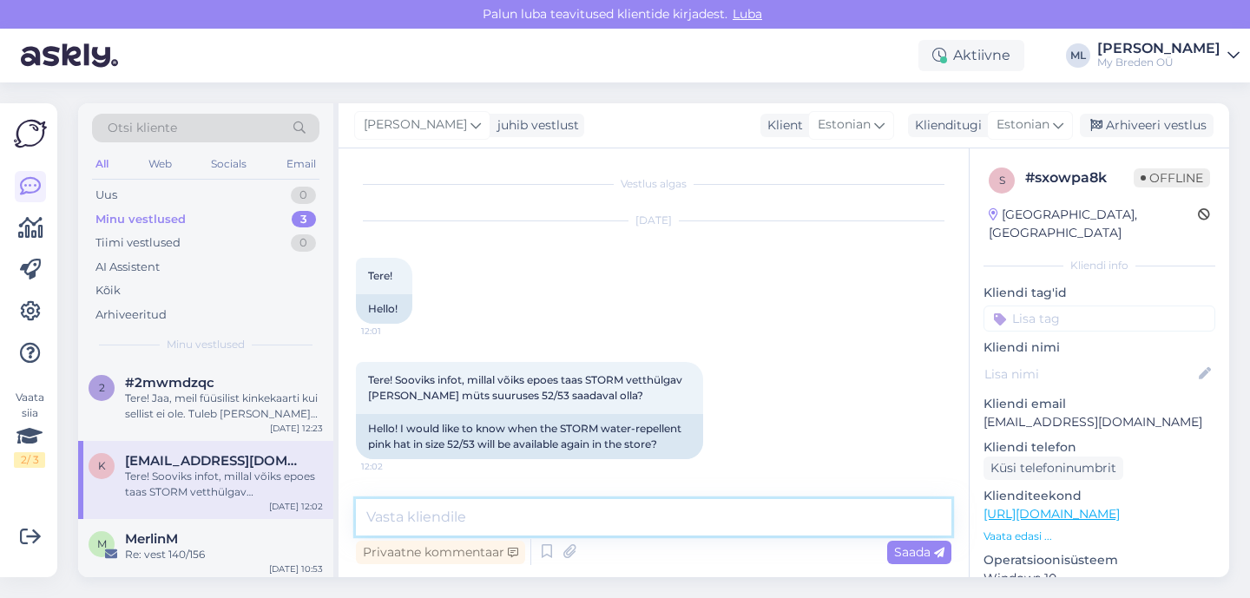
click at [577, 519] on textarea at bounding box center [653, 517] width 595 height 36
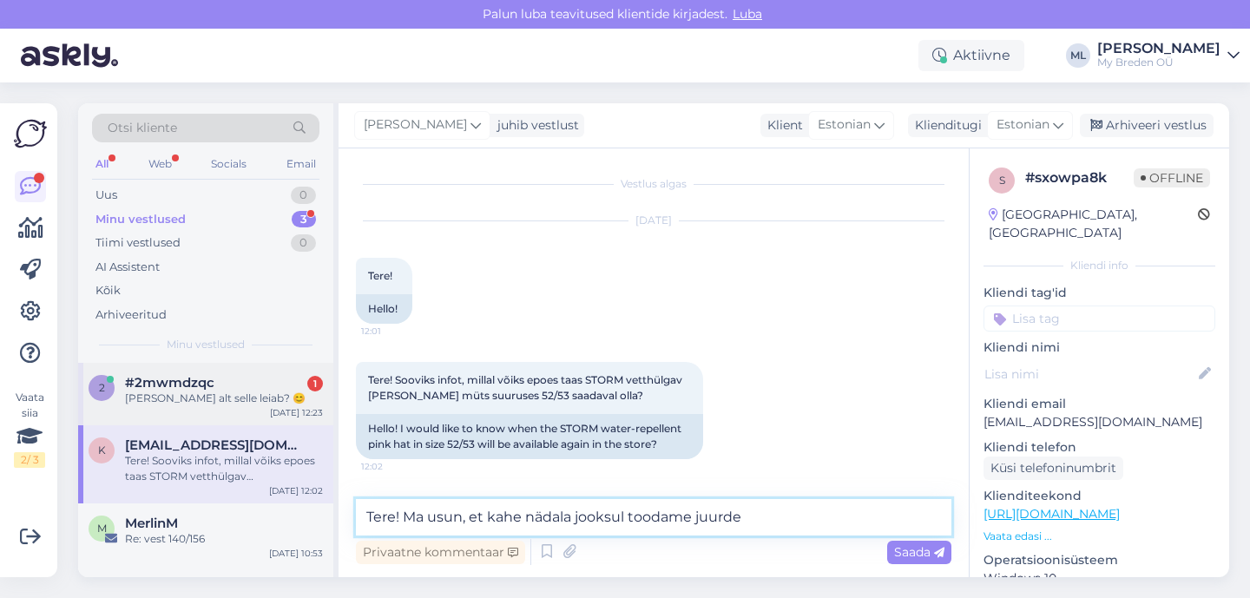
type textarea "Tere! Ma usun, et kahe nädala jooksul toodame juurde"
click at [240, 386] on div "#2mwmdzqc 1" at bounding box center [224, 383] width 198 height 16
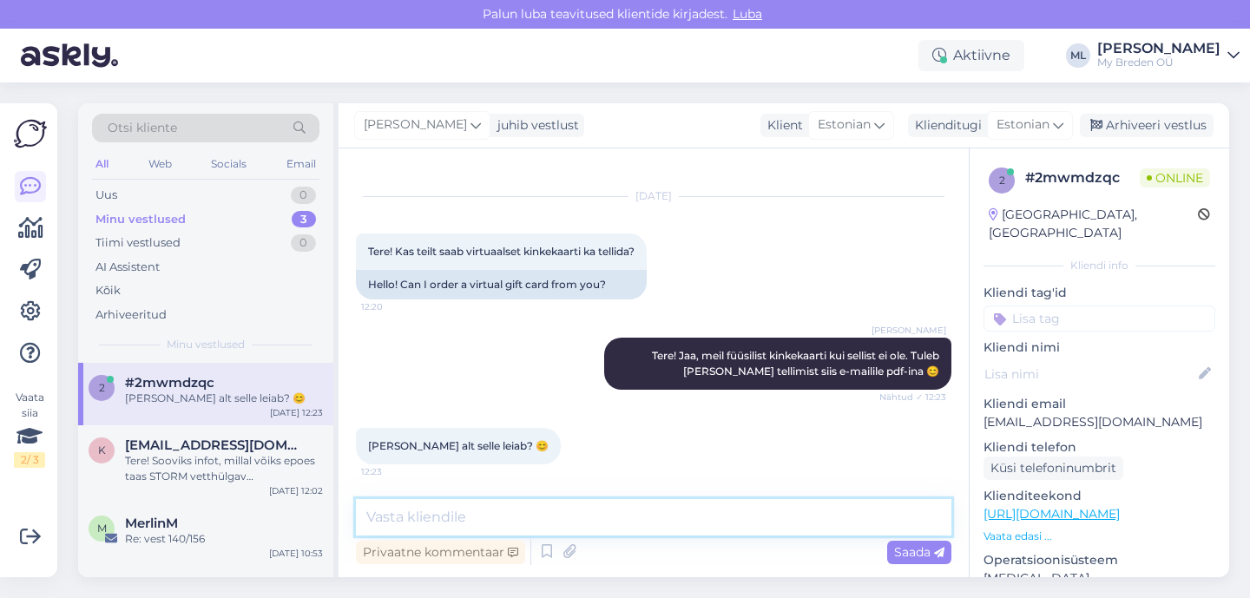
click at [507, 510] on textarea at bounding box center [653, 517] width 595 height 36
type textarea "otsingusse kinkekaart ja peaks olemas olema :)"
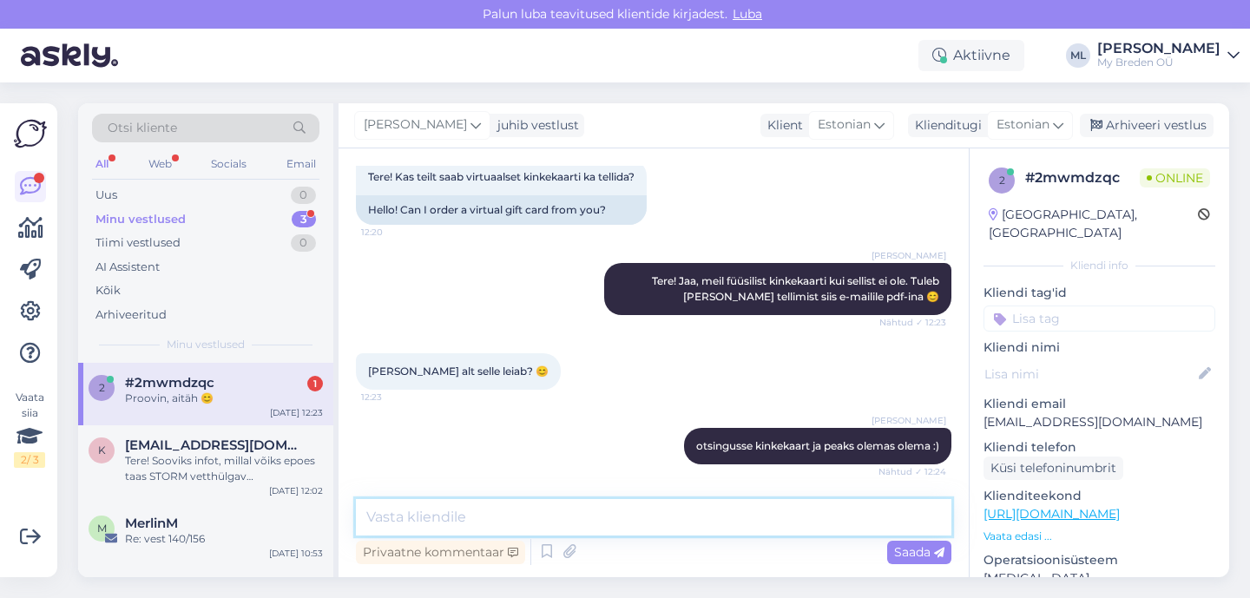
scroll to position [174, 0]
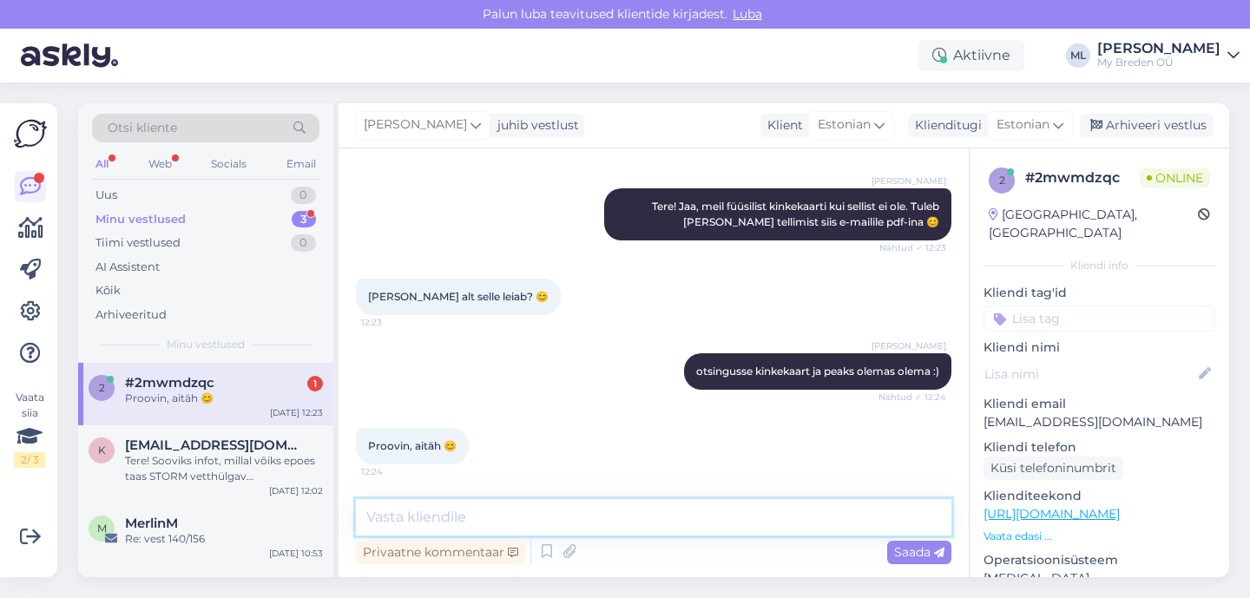
click at [434, 518] on textarea at bounding box center [653, 517] width 595 height 36
click at [436, 511] on textarea at bounding box center [653, 517] width 595 height 36
click at [435, 511] on textarea at bounding box center [653, 517] width 595 height 36
type textarea "🥰"
click at [924, 554] on span "Saada" at bounding box center [919, 552] width 50 height 16
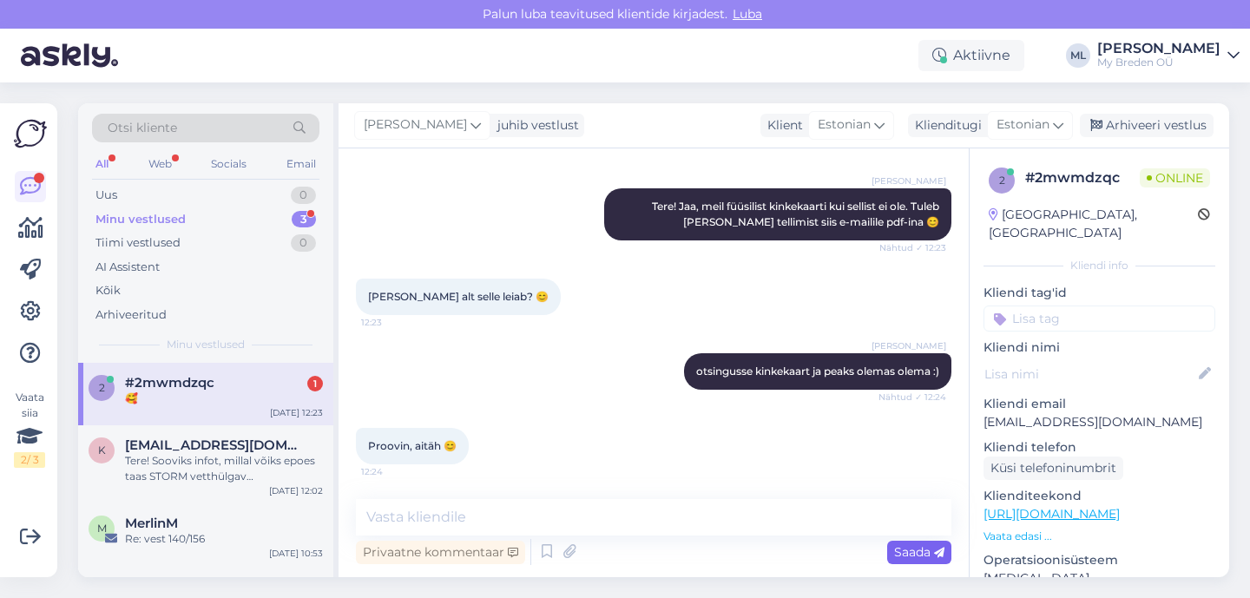
scroll to position [248, 0]
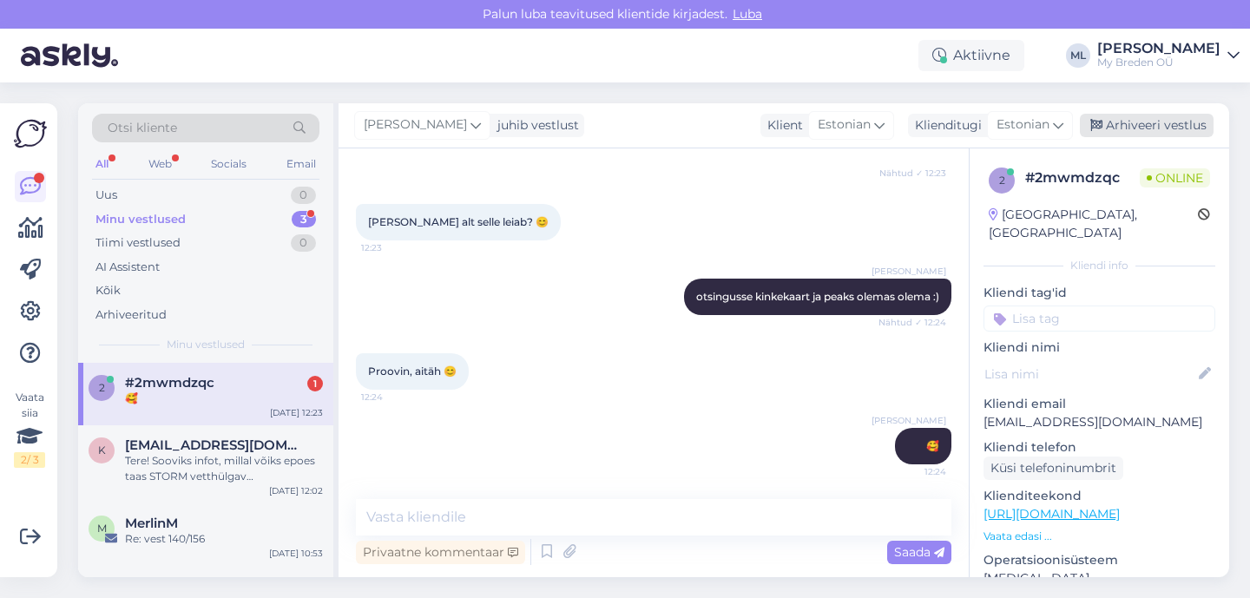
click at [1152, 129] on div "Arhiveeri vestlus" at bounding box center [1147, 125] width 134 height 23
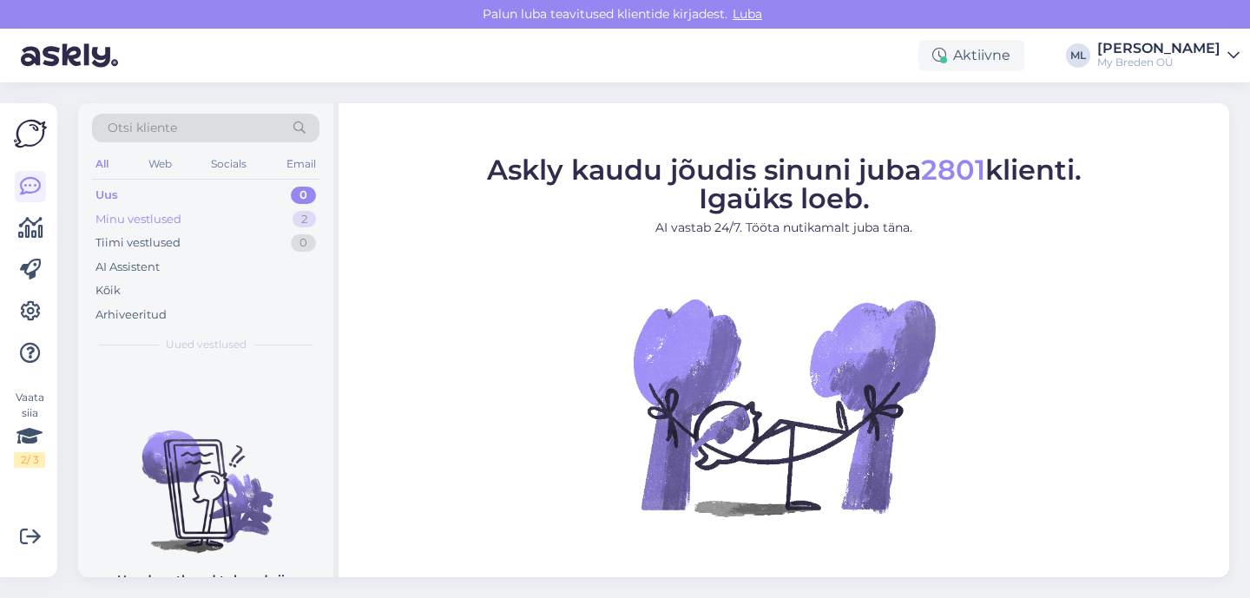
click at [213, 214] on div "Minu vestlused 2" at bounding box center [205, 219] width 227 height 24
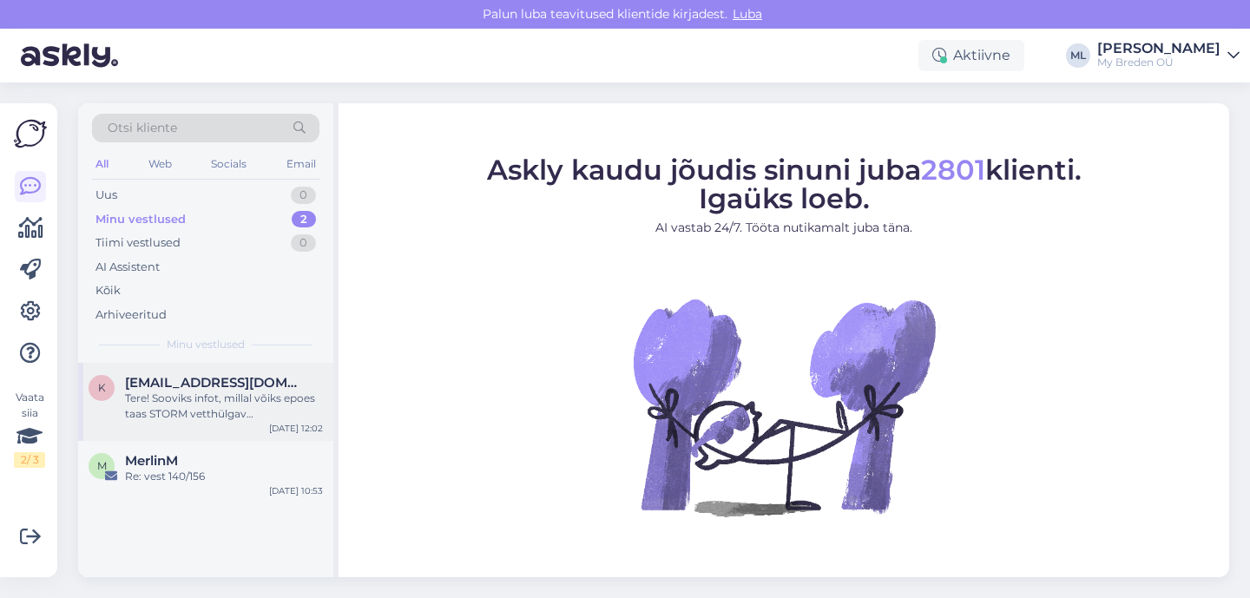
click at [189, 411] on div "Tere! Sooviks infot, millal võiks epoes taas STORM vetthülgav [PERSON_NAME] müt…" at bounding box center [224, 406] width 198 height 31
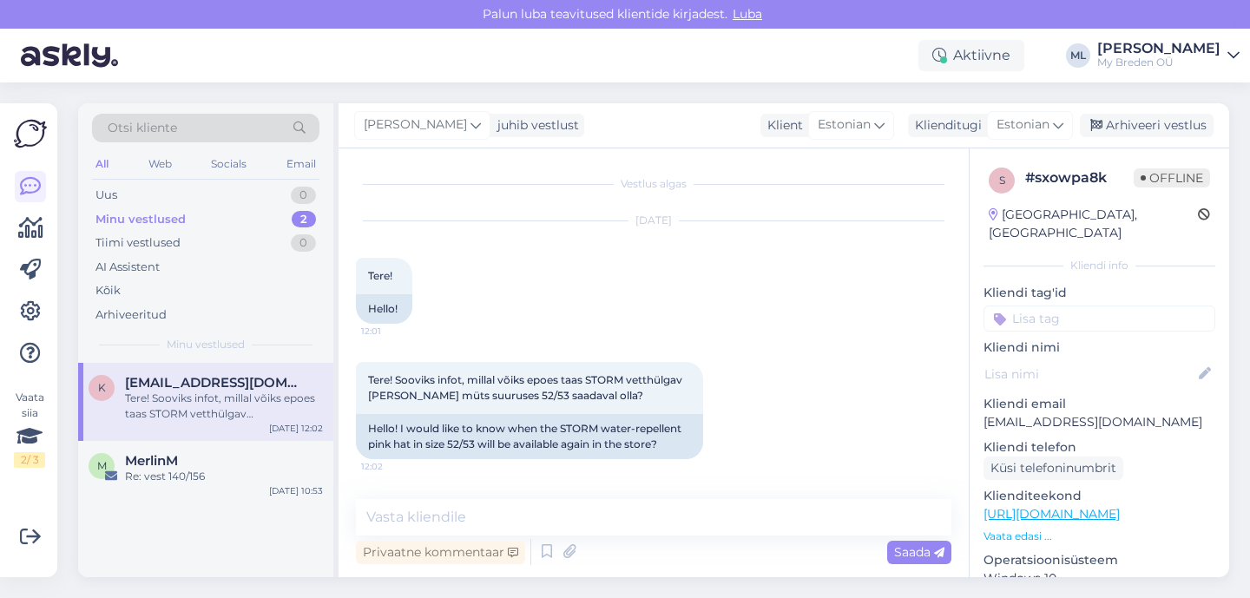
click at [243, 384] on span "[EMAIL_ADDRESS][DOMAIN_NAME]" at bounding box center [215, 383] width 181 height 16
click at [199, 226] on div "Minu vestlused 2" at bounding box center [205, 219] width 227 height 24
click at [161, 201] on div "Uus 0" at bounding box center [205, 195] width 227 height 24
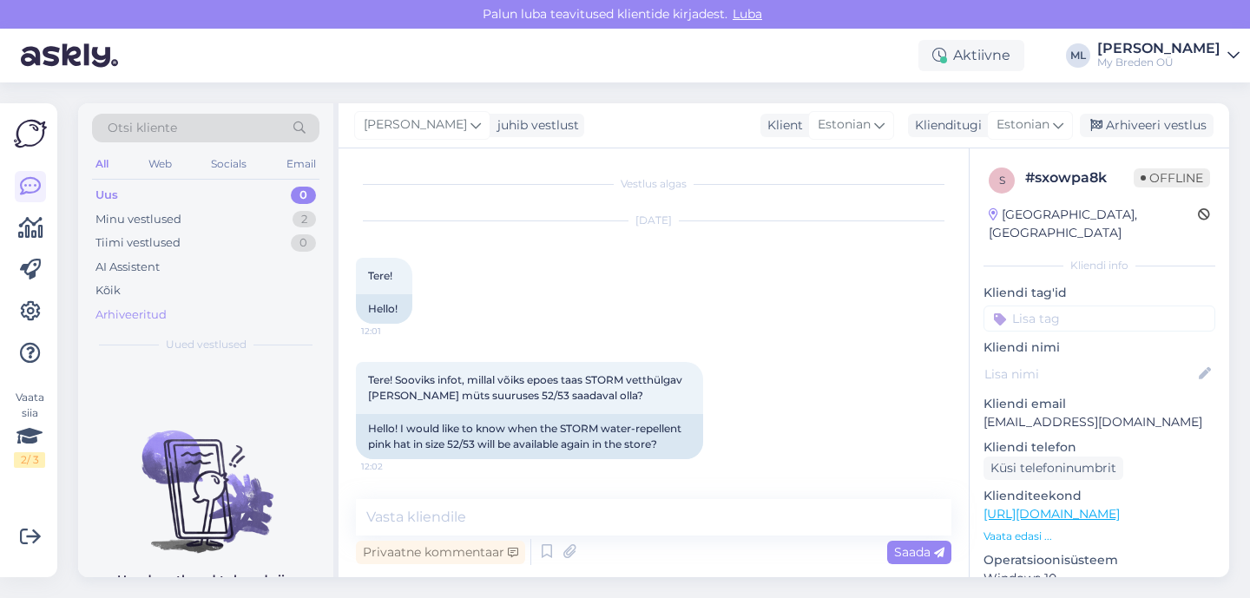
click at [144, 309] on div "Arhiveeritud" at bounding box center [130, 314] width 71 height 17
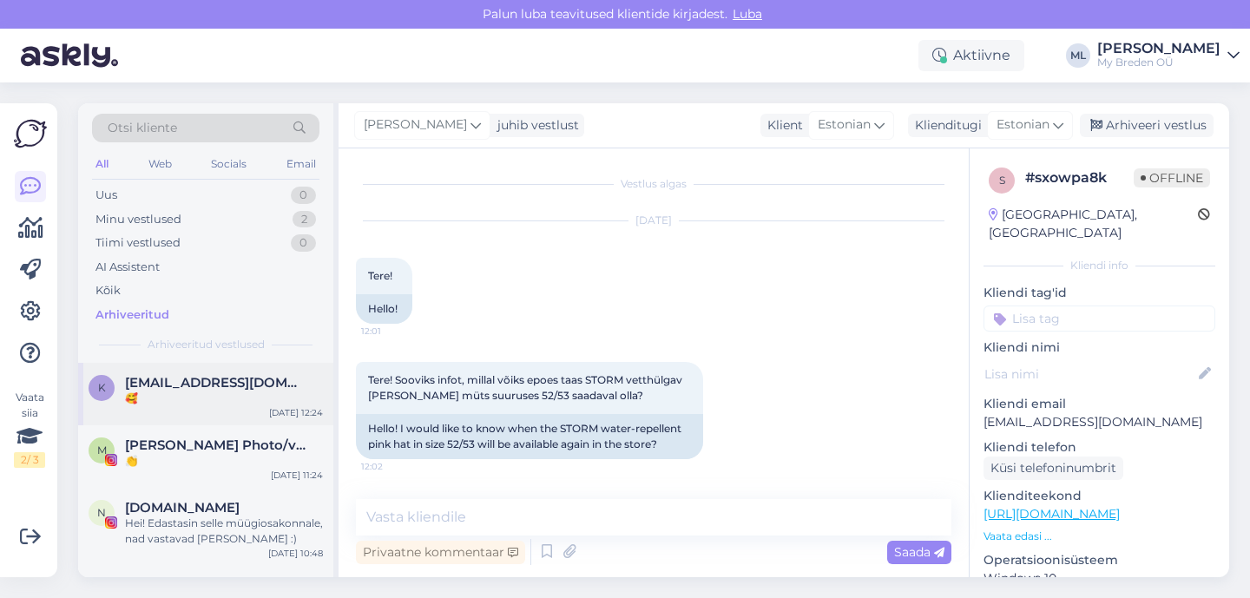
click at [211, 391] on div "🥰" at bounding box center [224, 399] width 198 height 16
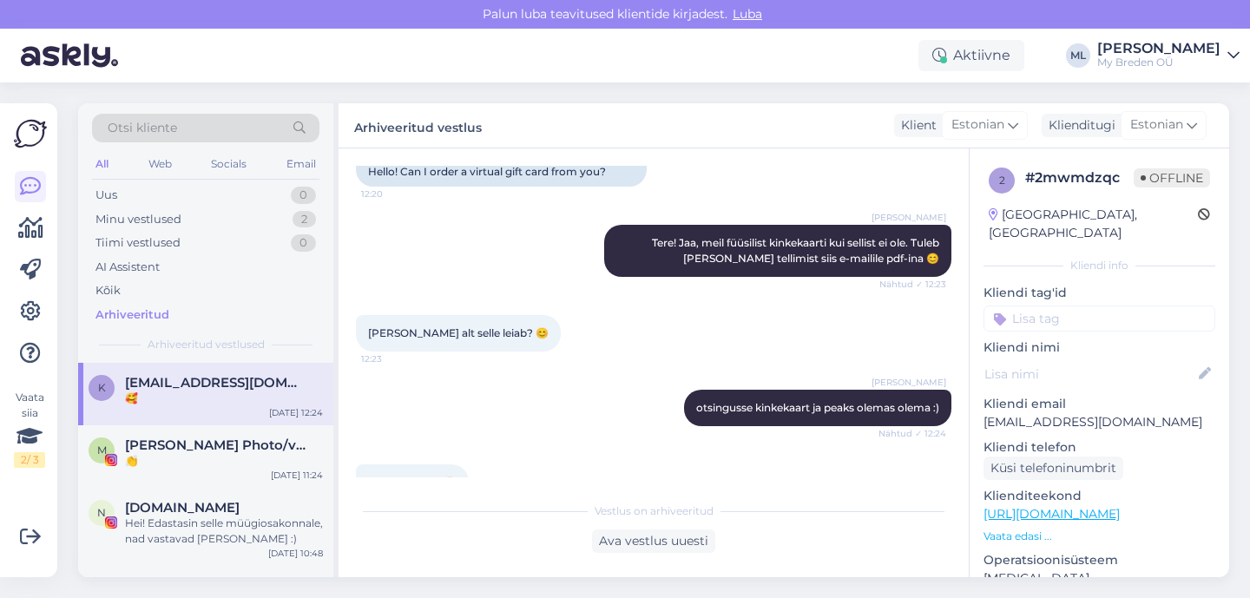
scroll to position [254, 0]
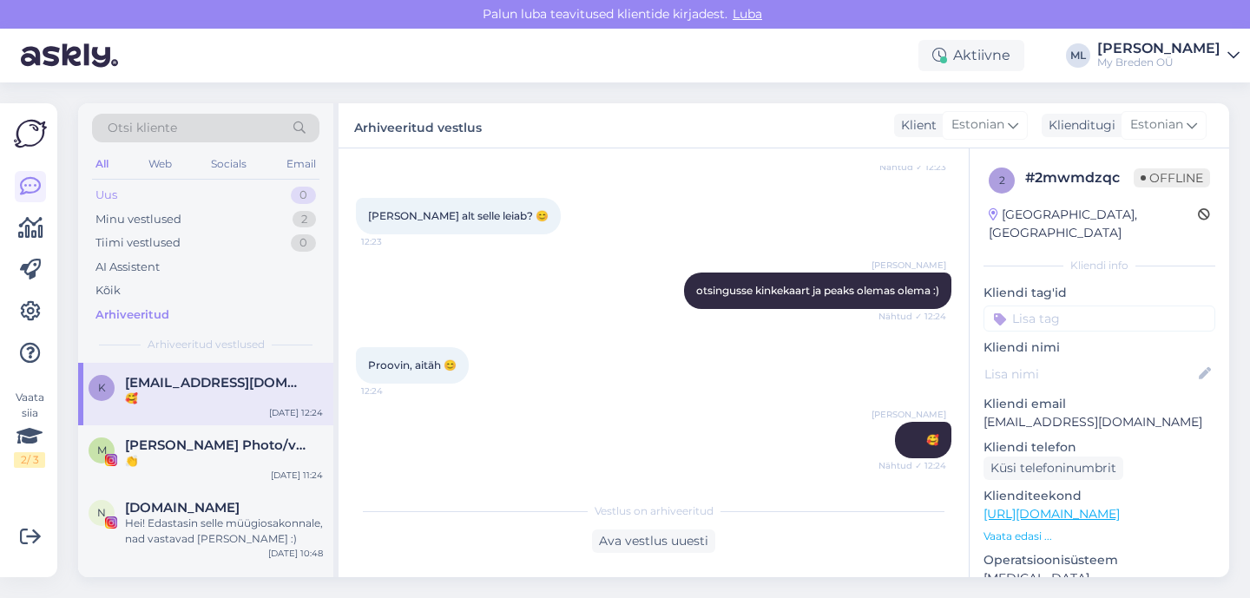
click at [115, 201] on div "Uus" at bounding box center [106, 195] width 22 height 17
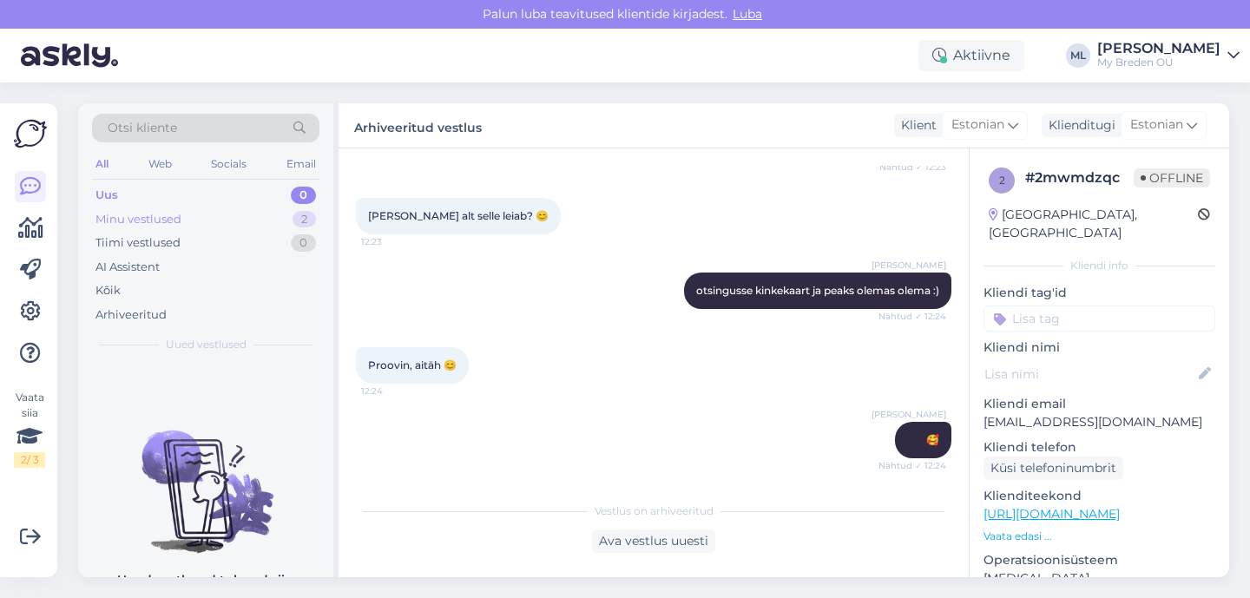
click at [119, 224] on div "Minu vestlused" at bounding box center [138, 219] width 86 height 17
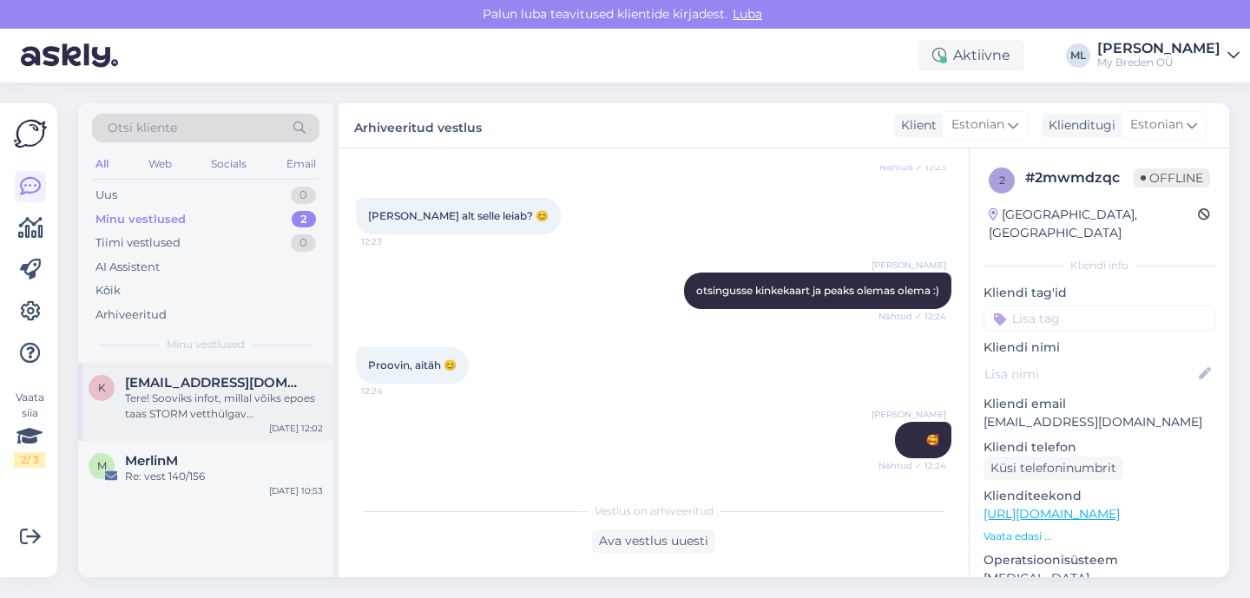
click at [181, 408] on div "Tere! Sooviks infot, millal võiks epoes taas STORM vetthülgav [PERSON_NAME] müt…" at bounding box center [224, 406] width 198 height 31
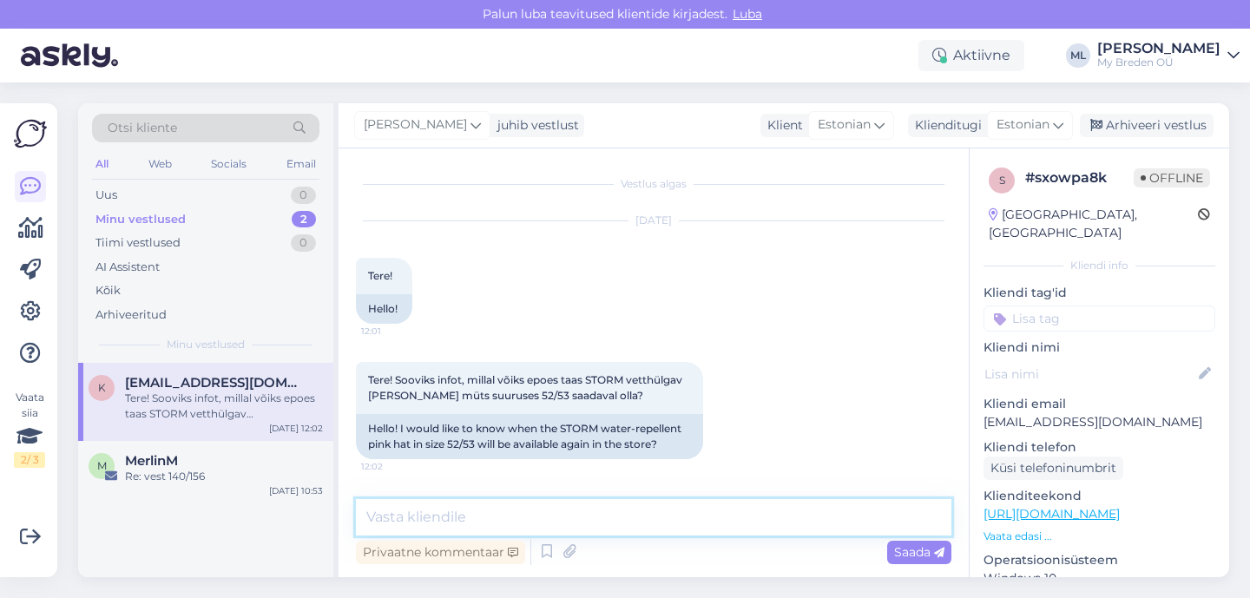
click at [488, 506] on textarea at bounding box center [653, 517] width 595 height 36
type textarea "Tere! Ma usun, et kahe-kolme nädala jooksul teeme juurde :)"
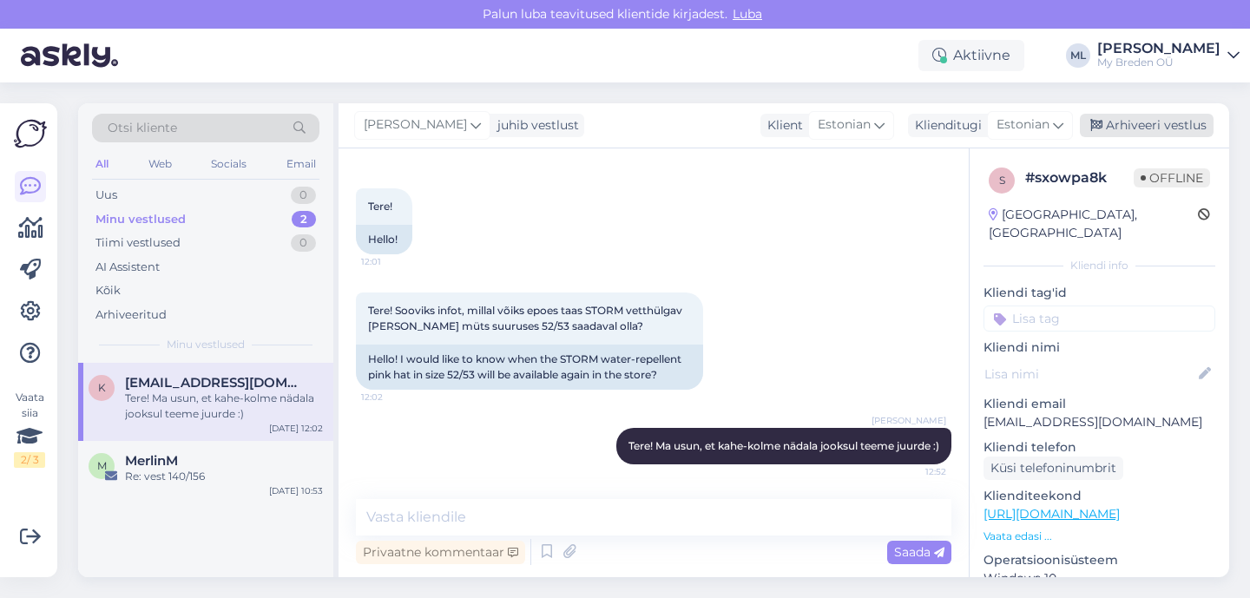
click at [1165, 133] on div "Arhiveeri vestlus" at bounding box center [1147, 125] width 134 height 23
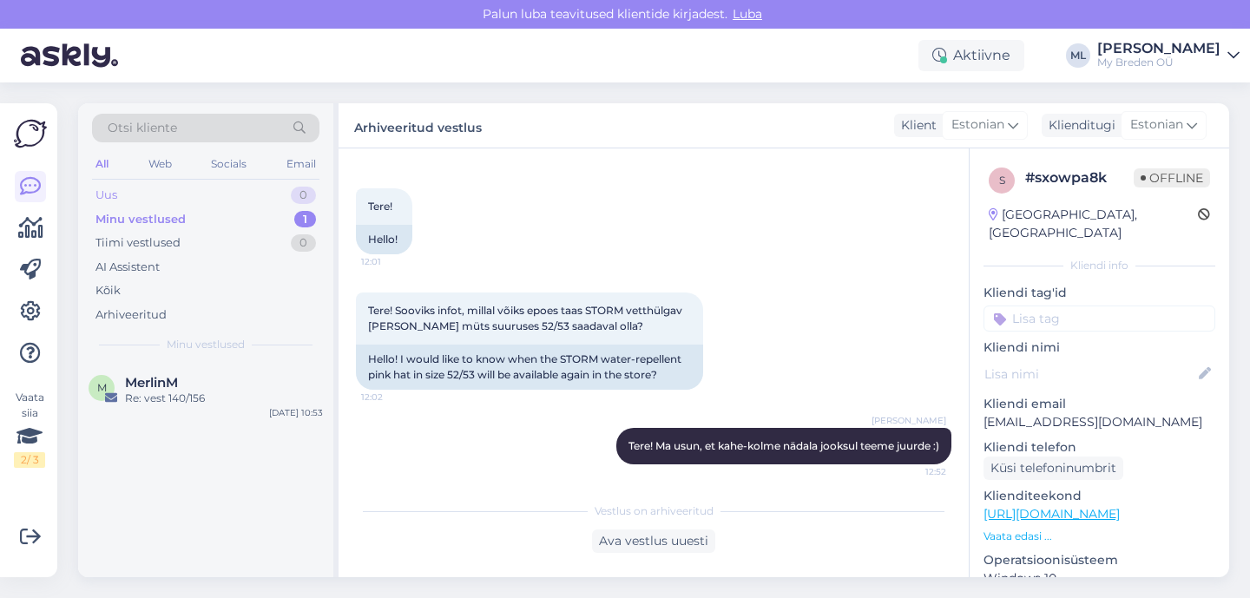
click at [206, 198] on div "Uus 0" at bounding box center [205, 195] width 227 height 24
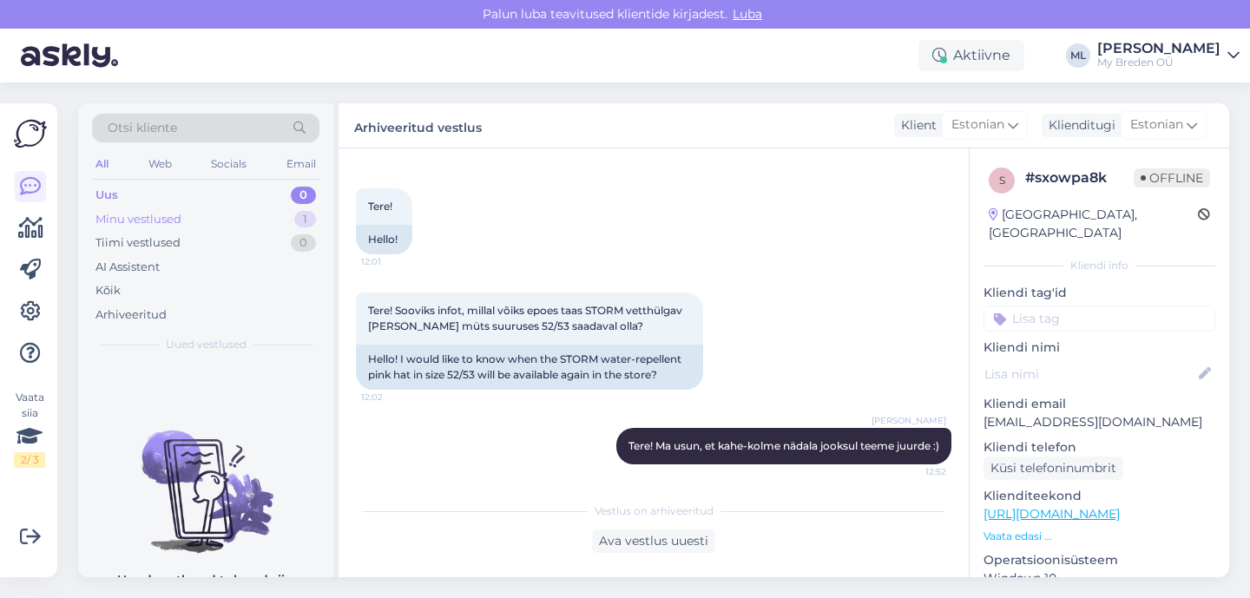
click at [162, 211] on div "Minu vestlused" at bounding box center [138, 219] width 86 height 17
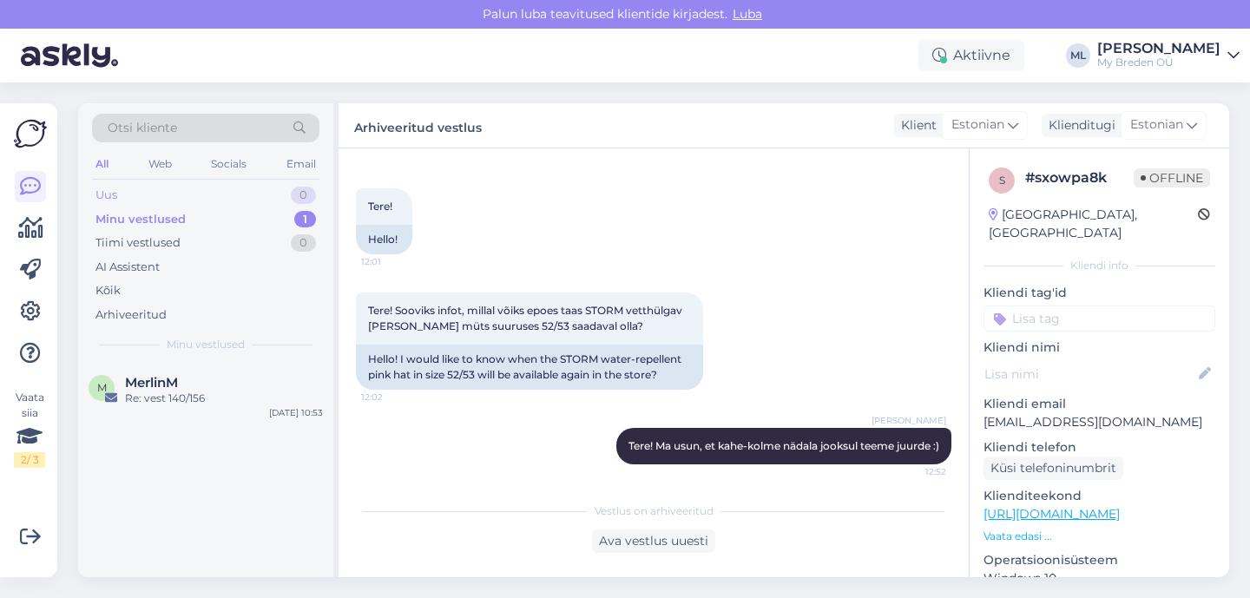
click at [115, 201] on div "Uus" at bounding box center [106, 195] width 22 height 17
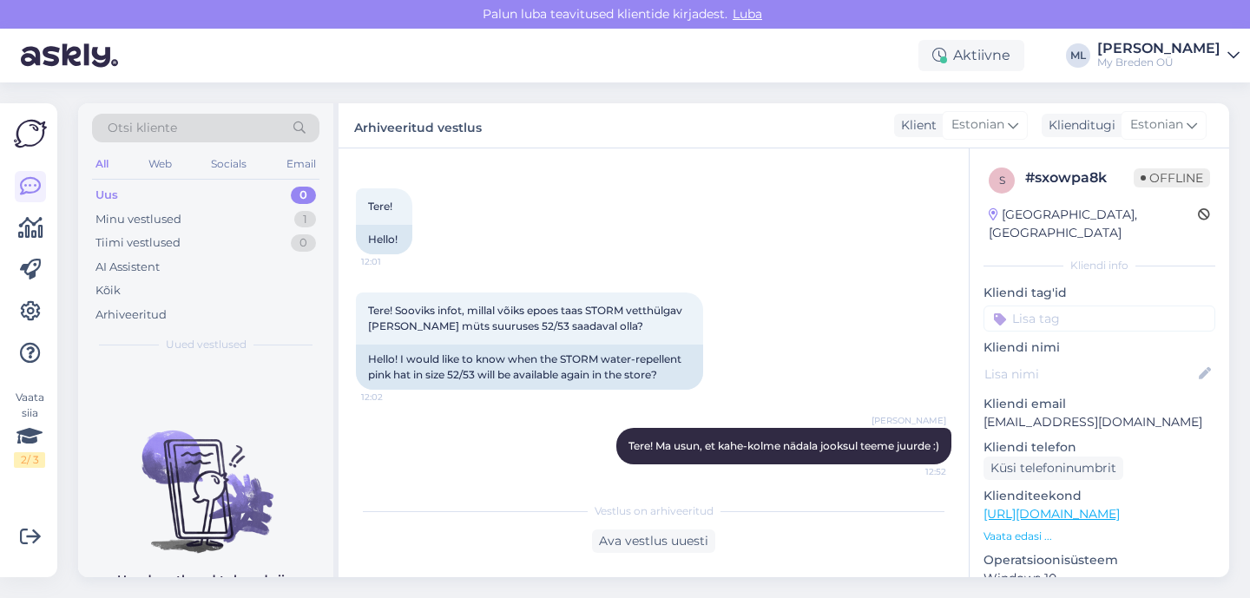
scroll to position [40, 0]
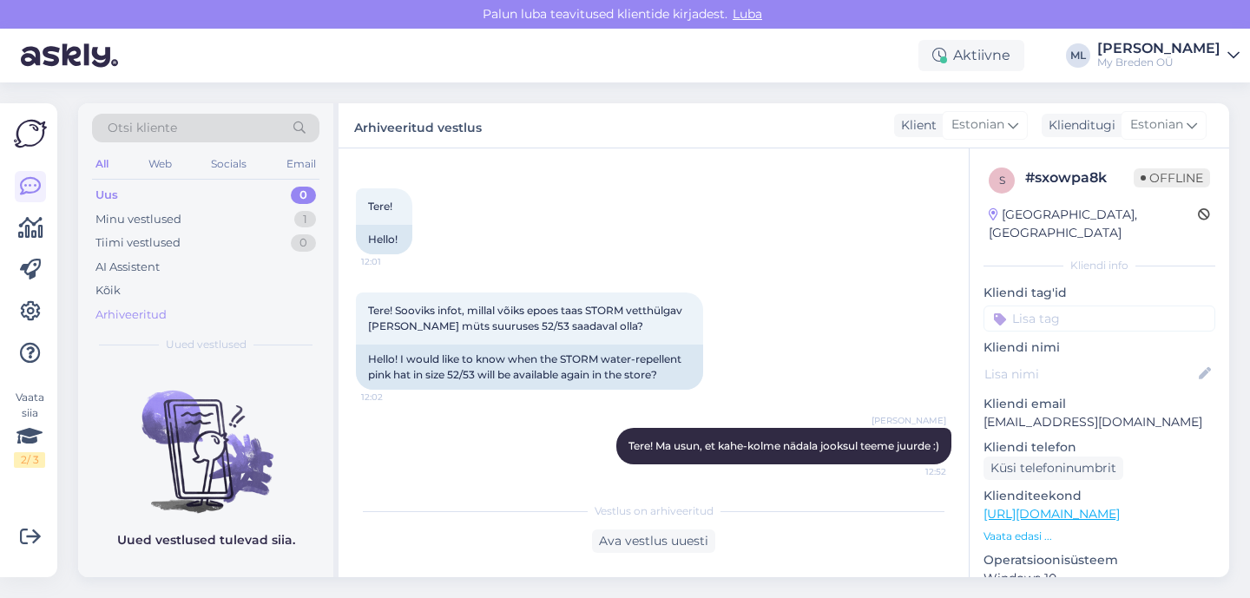
click at [140, 304] on div "Arhiveeritud" at bounding box center [205, 315] width 227 height 24
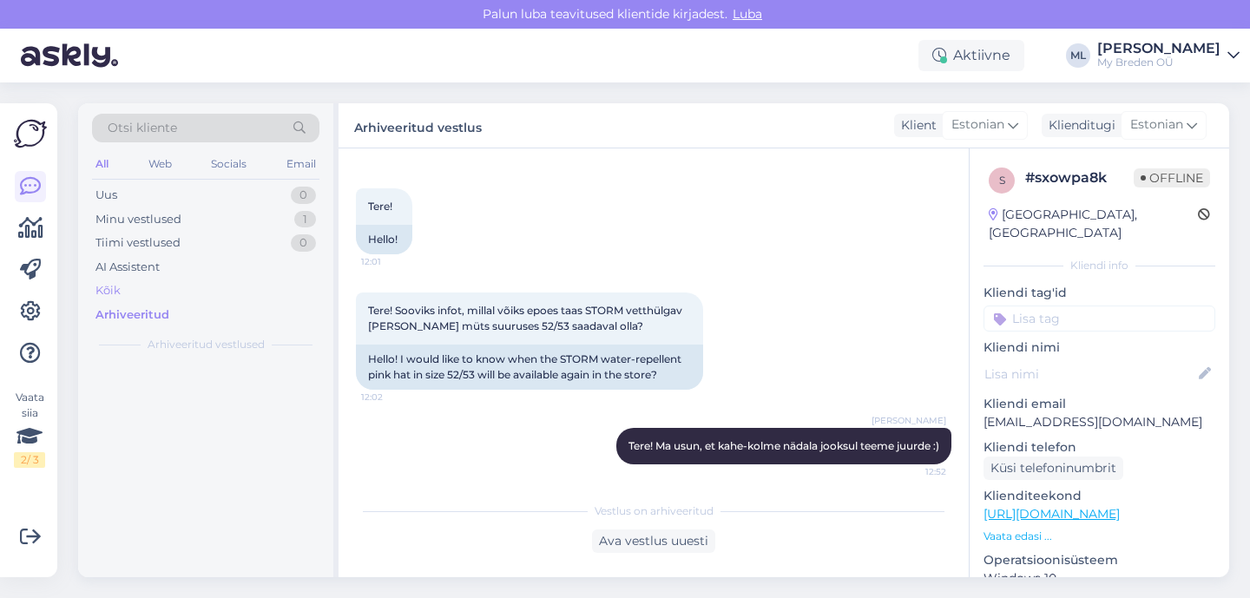
scroll to position [0, 0]
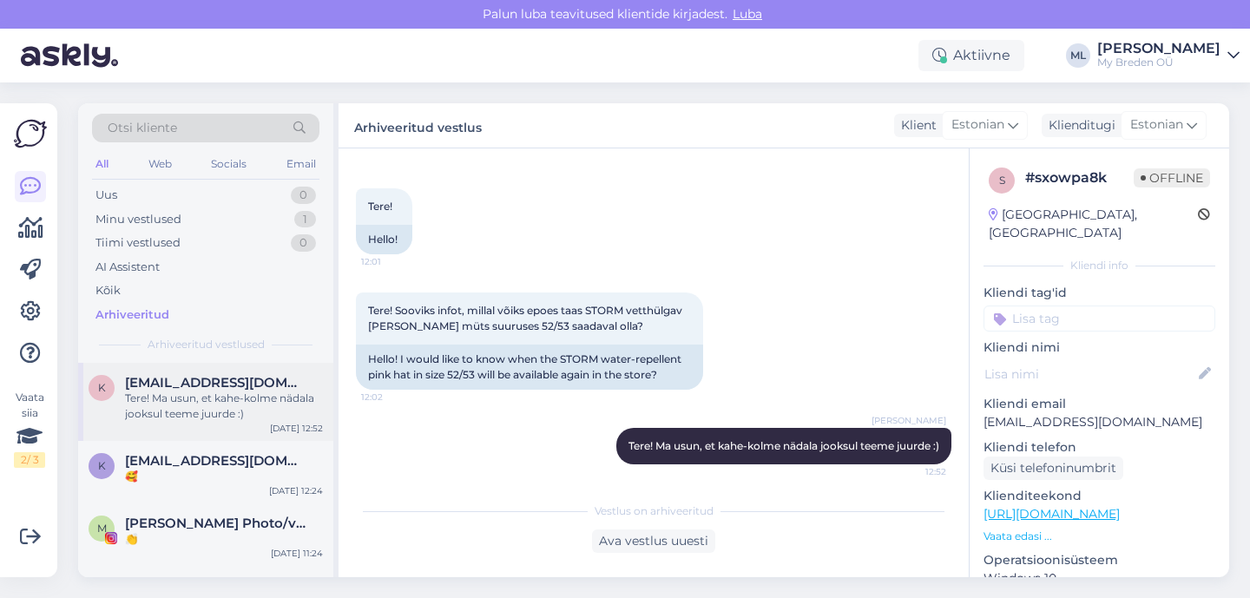
click at [142, 419] on div "Tere! Ma usun, et kahe-kolme nädala jooksul teeme juurde :)" at bounding box center [224, 406] width 198 height 31
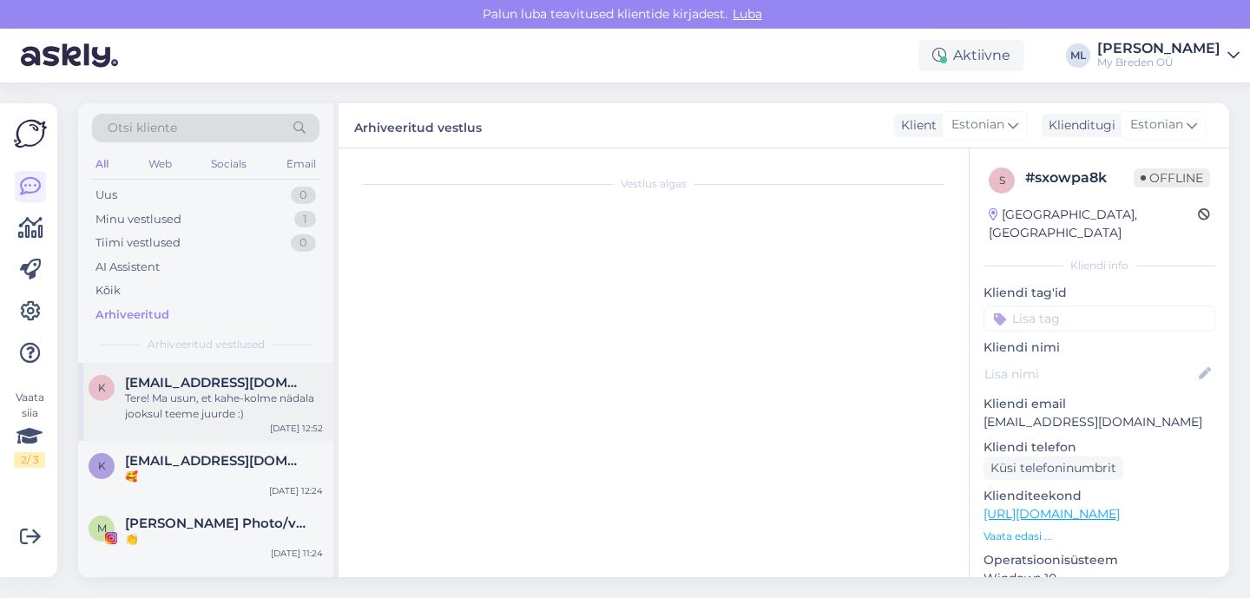
scroll to position [76, 0]
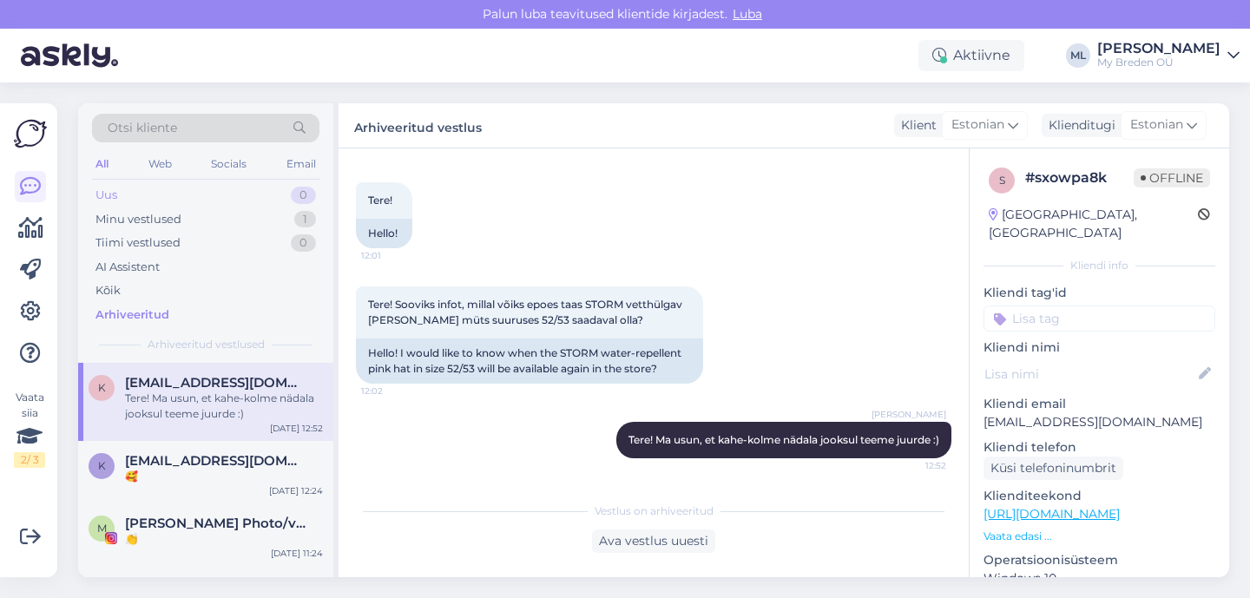
click at [122, 199] on div "Uus 0" at bounding box center [205, 195] width 227 height 24
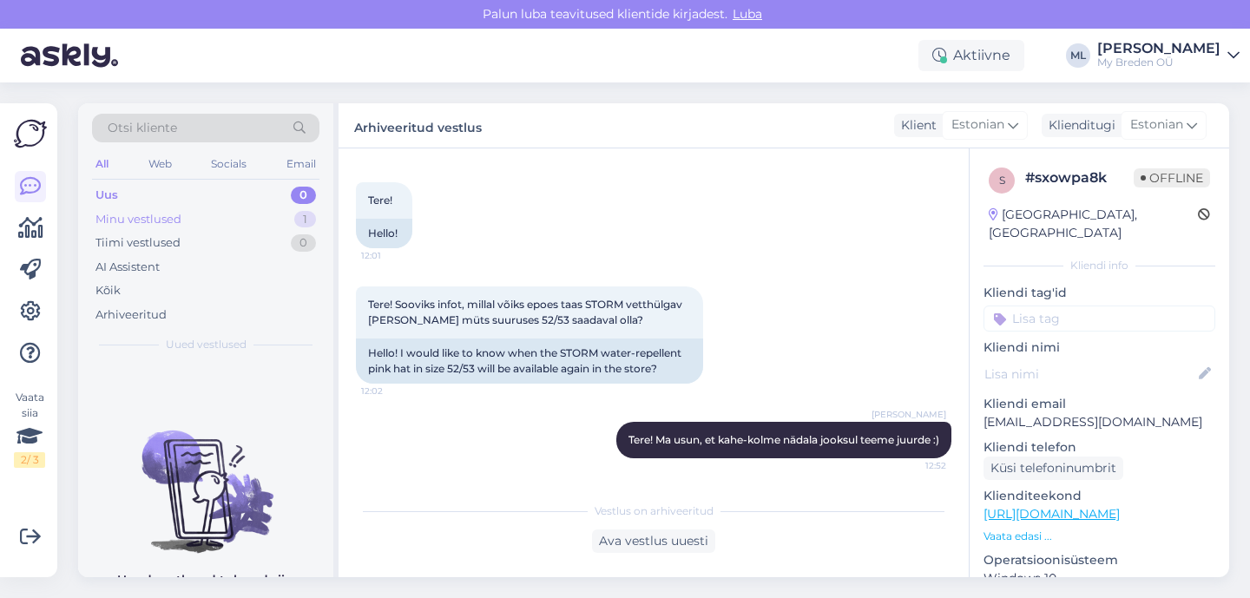
click at [109, 216] on div "Minu vestlused" at bounding box center [138, 219] width 86 height 17
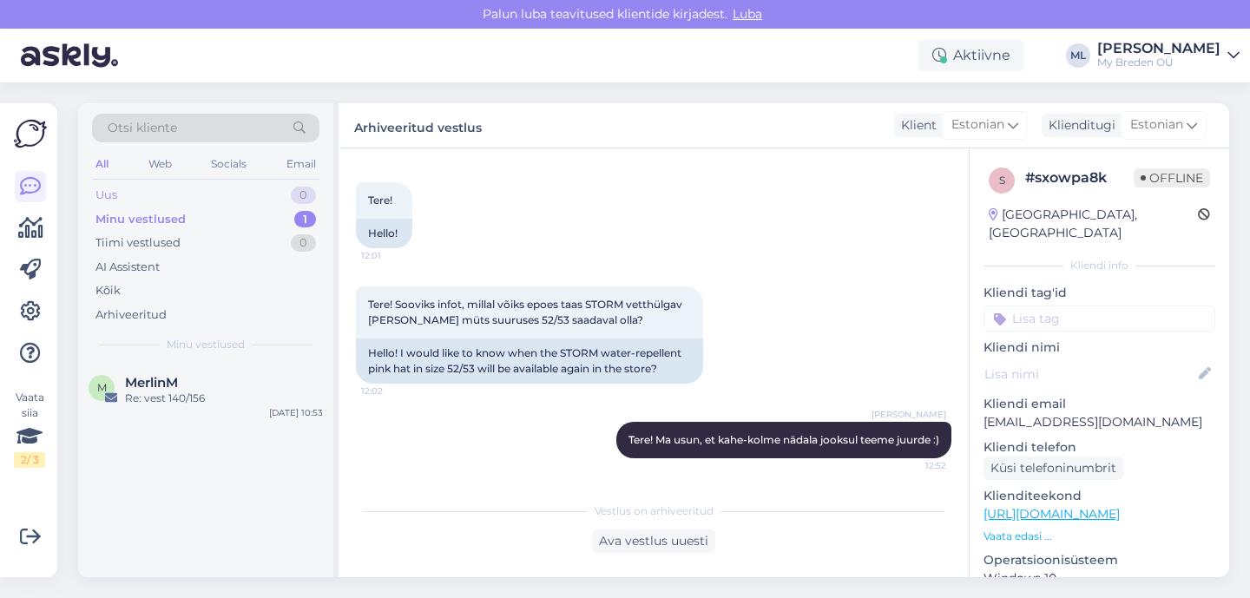
click at [100, 190] on div "Uus" at bounding box center [106, 195] width 22 height 17
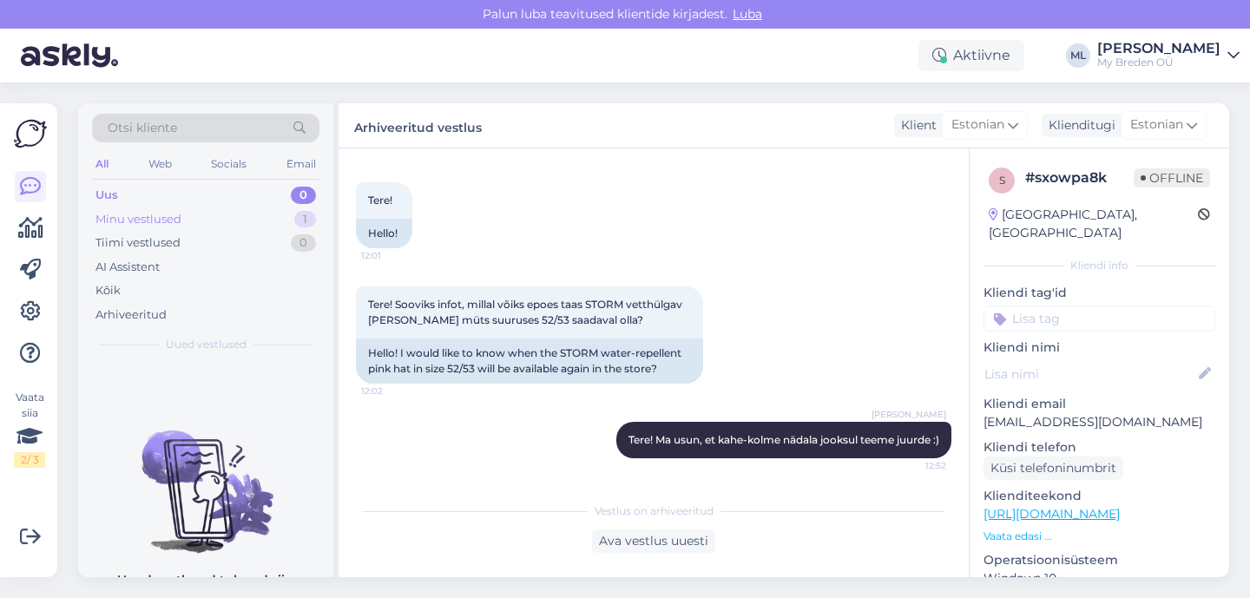
click at [120, 219] on div "Minu vestlused" at bounding box center [138, 219] width 86 height 17
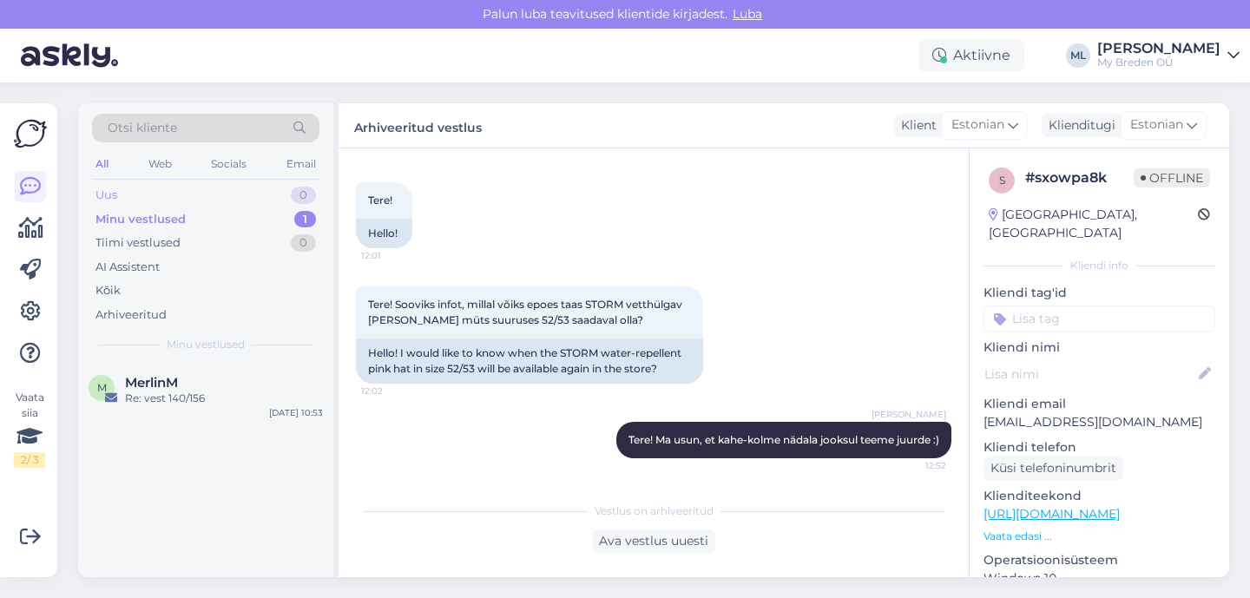
click at [102, 187] on div "Uus" at bounding box center [106, 195] width 22 height 17
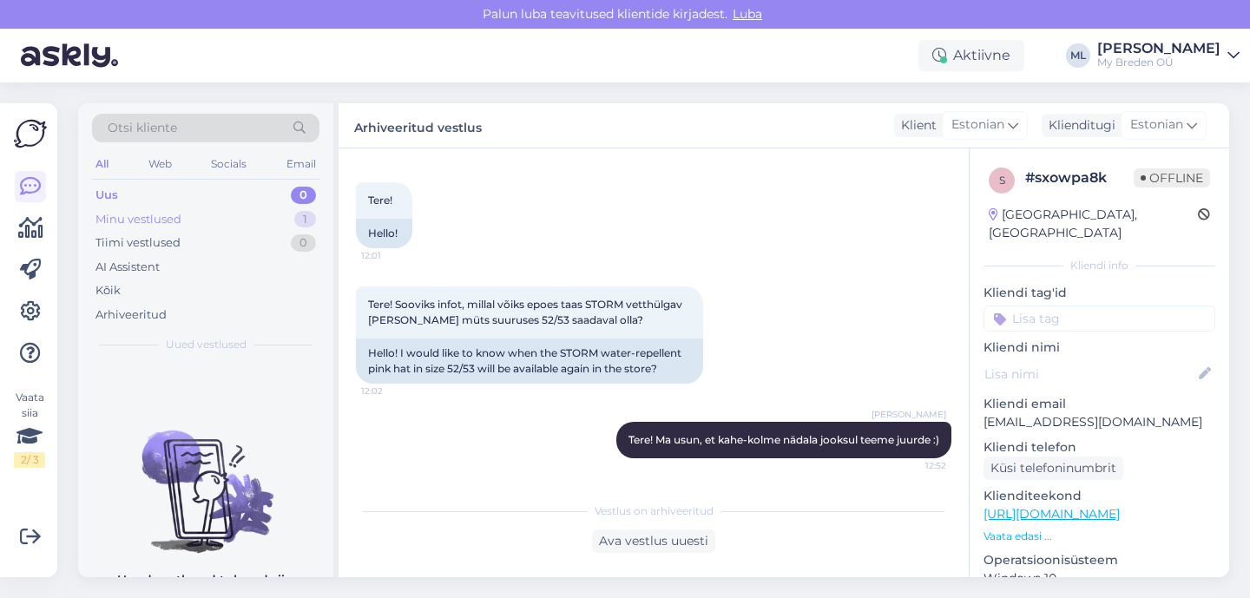
click at [208, 212] on div "Minu vestlused 1" at bounding box center [205, 219] width 227 height 24
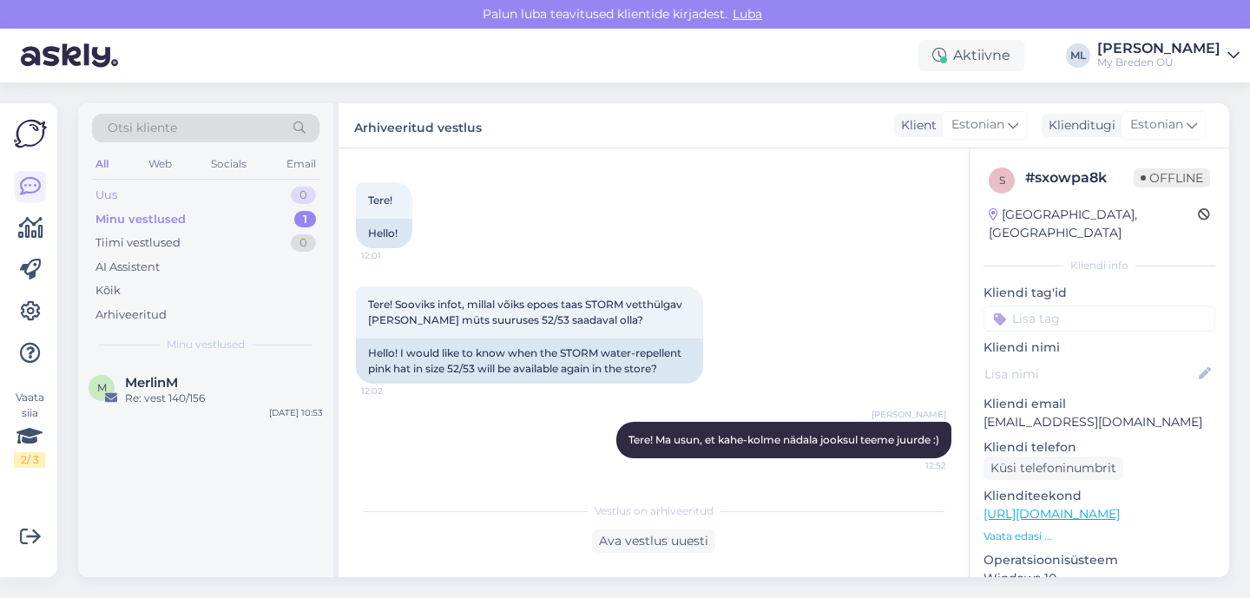
click at [212, 193] on div "Uus 0" at bounding box center [205, 195] width 227 height 24
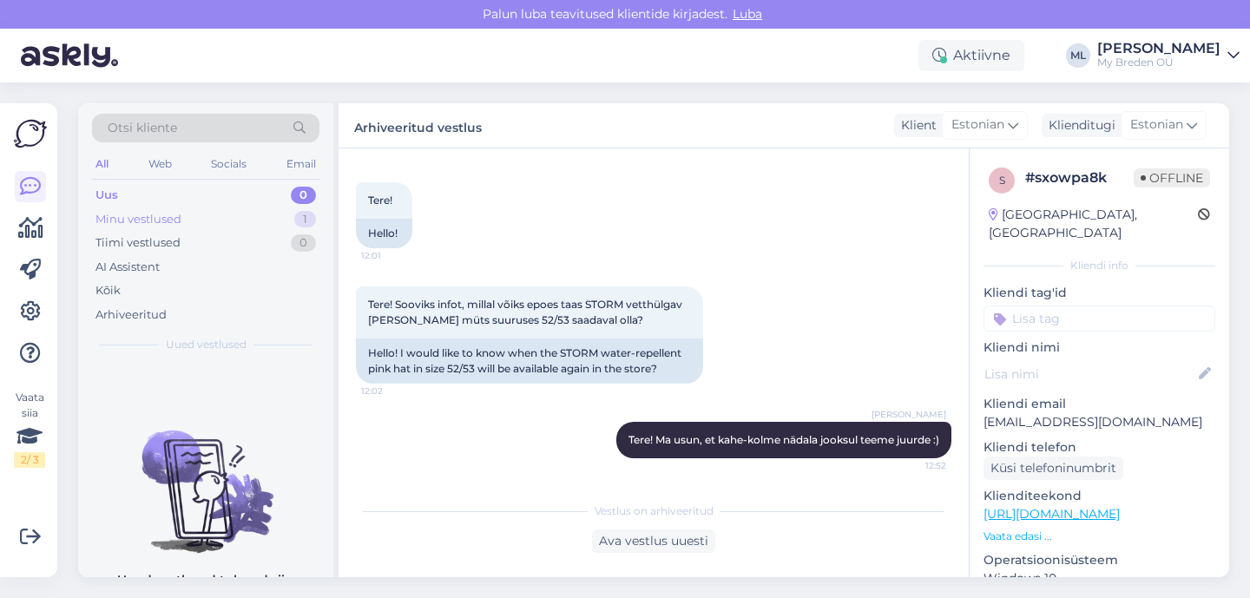
click at [119, 214] on div "Minu vestlused" at bounding box center [138, 219] width 86 height 17
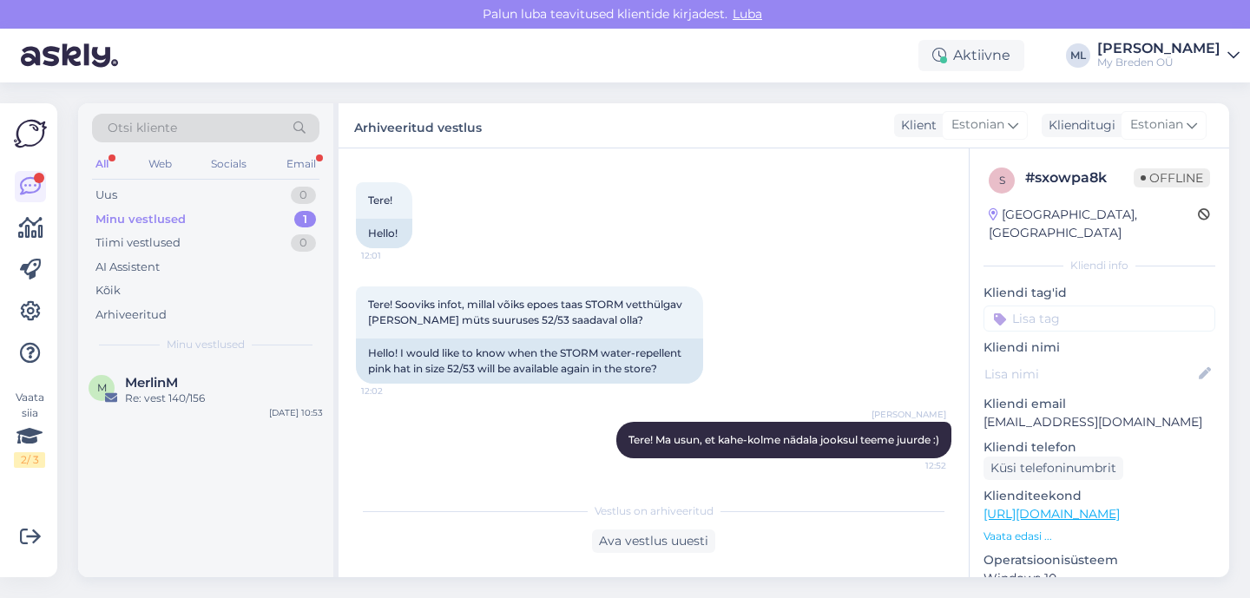
click at [147, 223] on div "Minu vestlused" at bounding box center [140, 219] width 90 height 17
click at [117, 198] on div "Uus 1" at bounding box center [205, 195] width 227 height 24
click at [220, 399] on div "TELLIMUS #30535" at bounding box center [224, 399] width 198 height 16
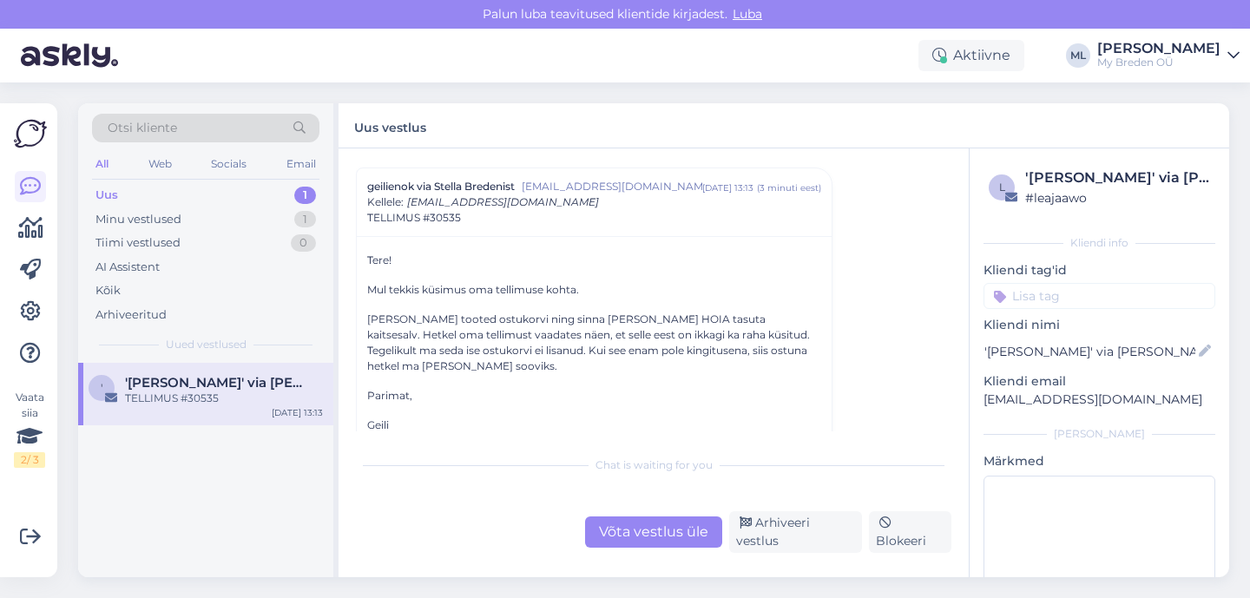
scroll to position [7547, 0]
click at [148, 182] on div "Otsi kliente All Web Socials Email Uus 1 Minu vestlused 1 Tiimi vestlused 0 AI …" at bounding box center [205, 233] width 255 height 260
click at [144, 194] on div "Uus 1" at bounding box center [205, 195] width 227 height 24
click at [194, 398] on div "TELLIMUS #30535" at bounding box center [224, 399] width 198 height 16
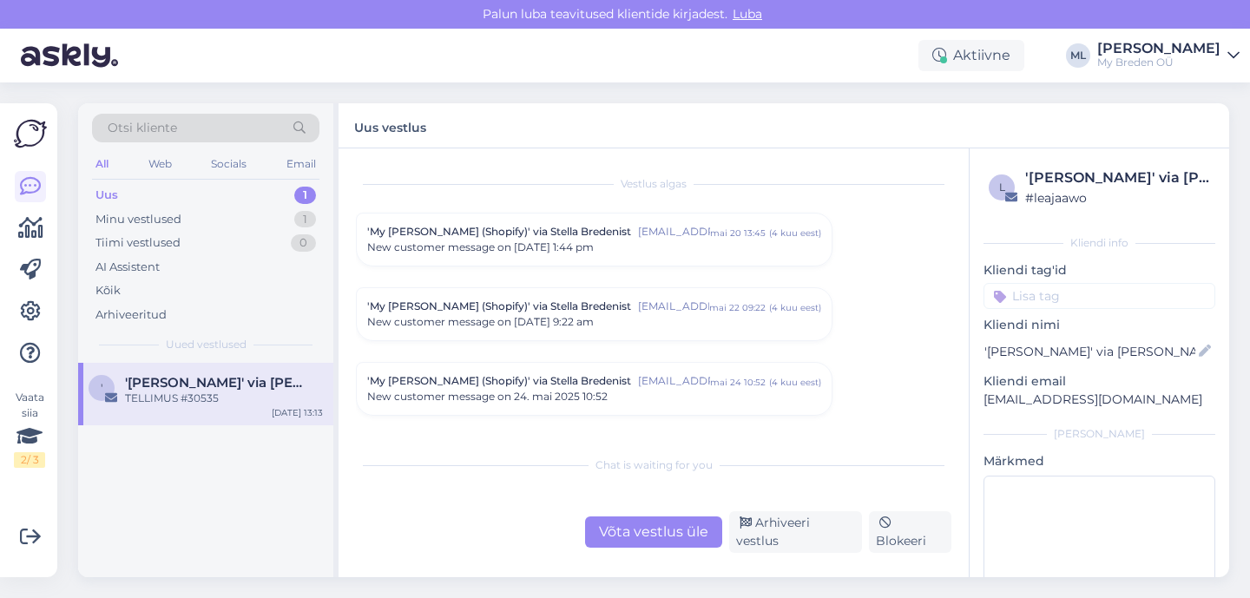
scroll to position [7549, 0]
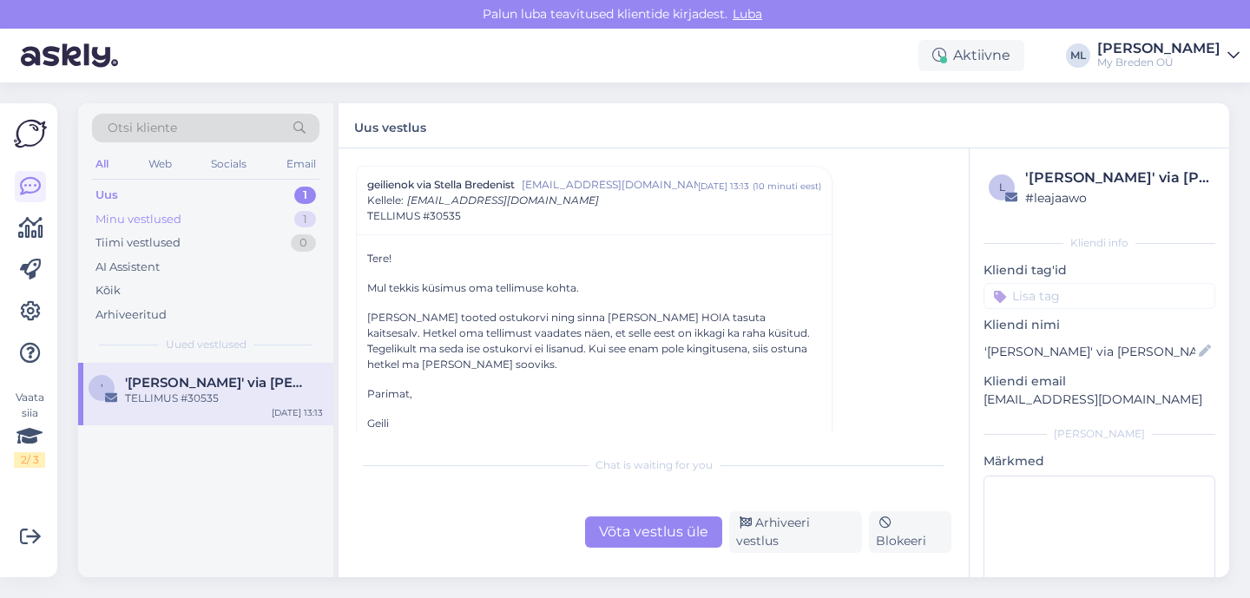
click at [155, 211] on div "Minu vestlused" at bounding box center [138, 219] width 86 height 17
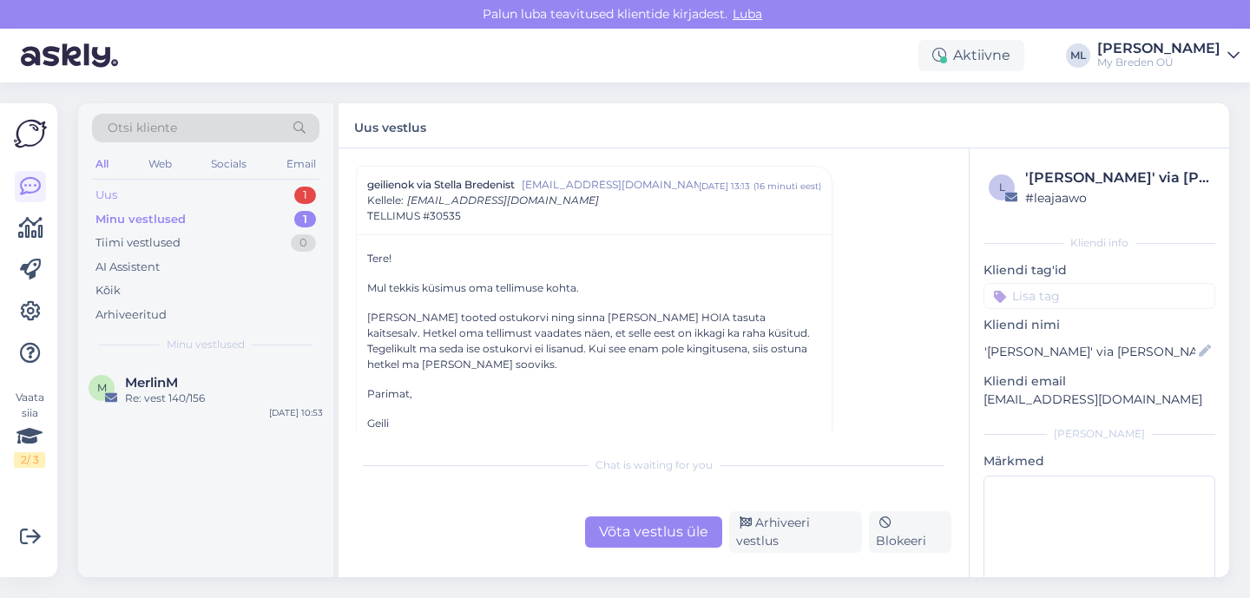
click at [122, 195] on div "Uus 1" at bounding box center [205, 195] width 227 height 24
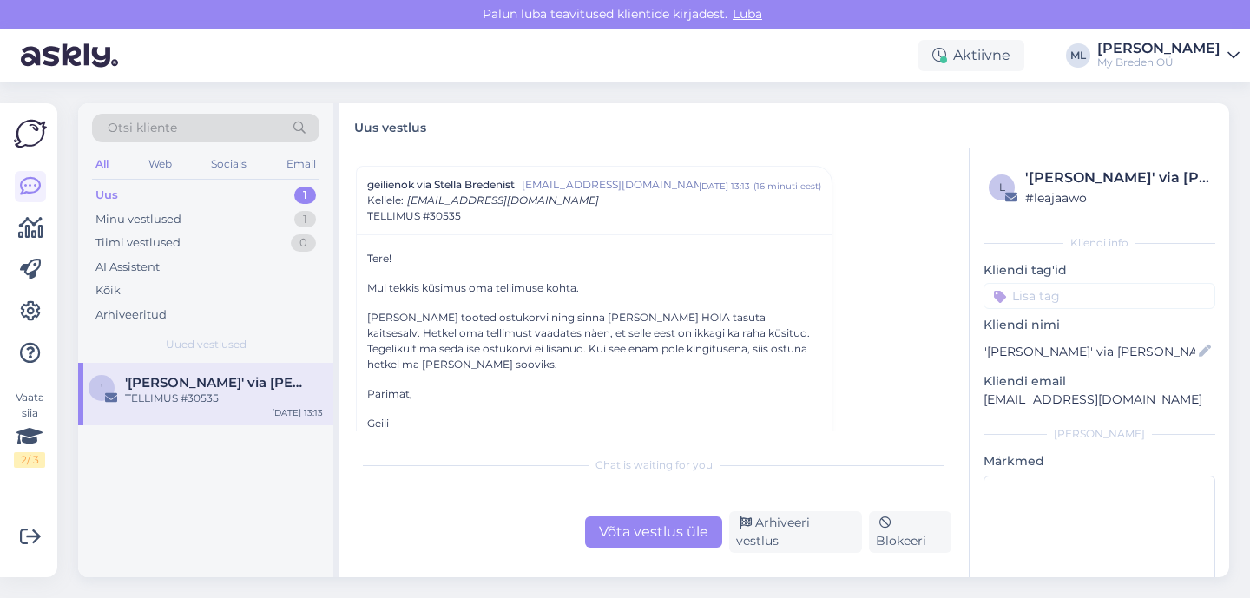
click at [168, 388] on span "'[PERSON_NAME]' via [PERSON_NAME] Bredenist" at bounding box center [215, 383] width 181 height 16
click at [238, 398] on div "TELLIMUS #30535" at bounding box center [224, 399] width 198 height 16
click at [297, 191] on div "1" at bounding box center [305, 195] width 22 height 17
click at [242, 209] on div "Minu vestlused 1" at bounding box center [205, 219] width 227 height 24
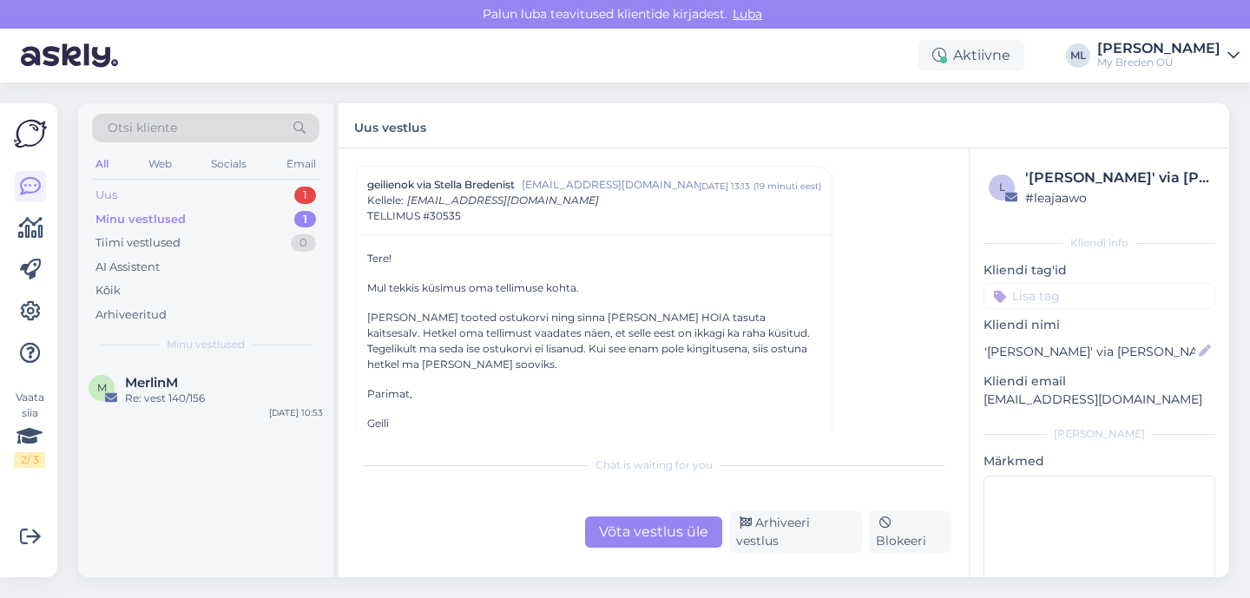
click at [234, 194] on div "Uus 1" at bounding box center [205, 195] width 227 height 24
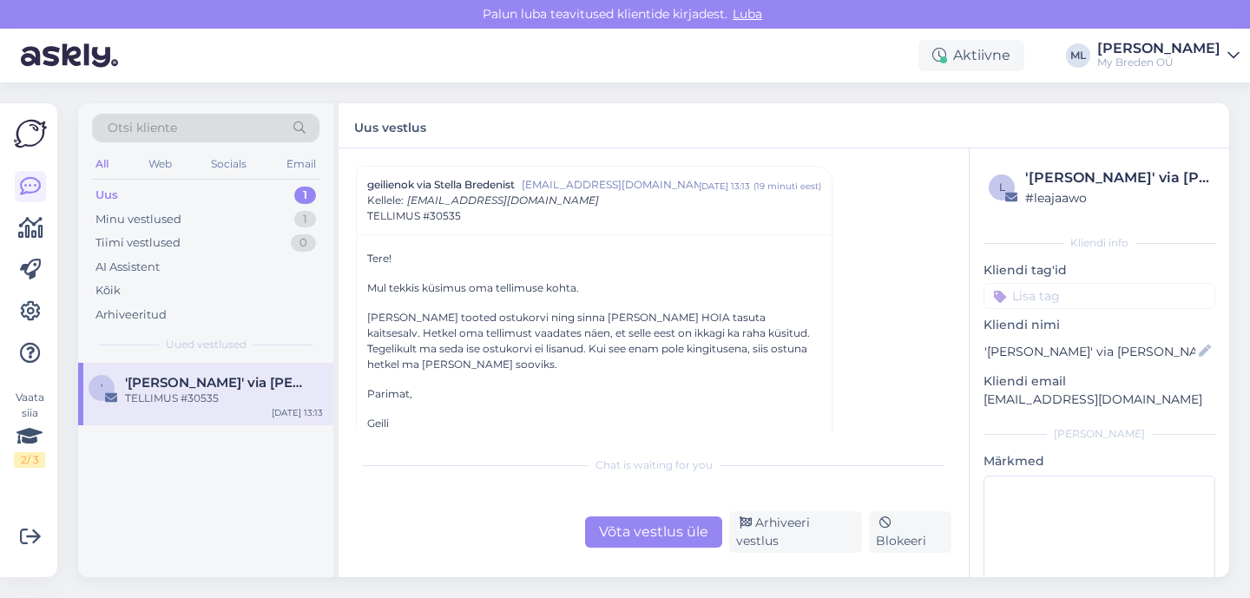
click at [195, 382] on span "'[PERSON_NAME]' via [PERSON_NAME] Bredenist" at bounding box center [215, 383] width 181 height 16
click at [139, 319] on div "Arhiveeritud" at bounding box center [130, 314] width 71 height 17
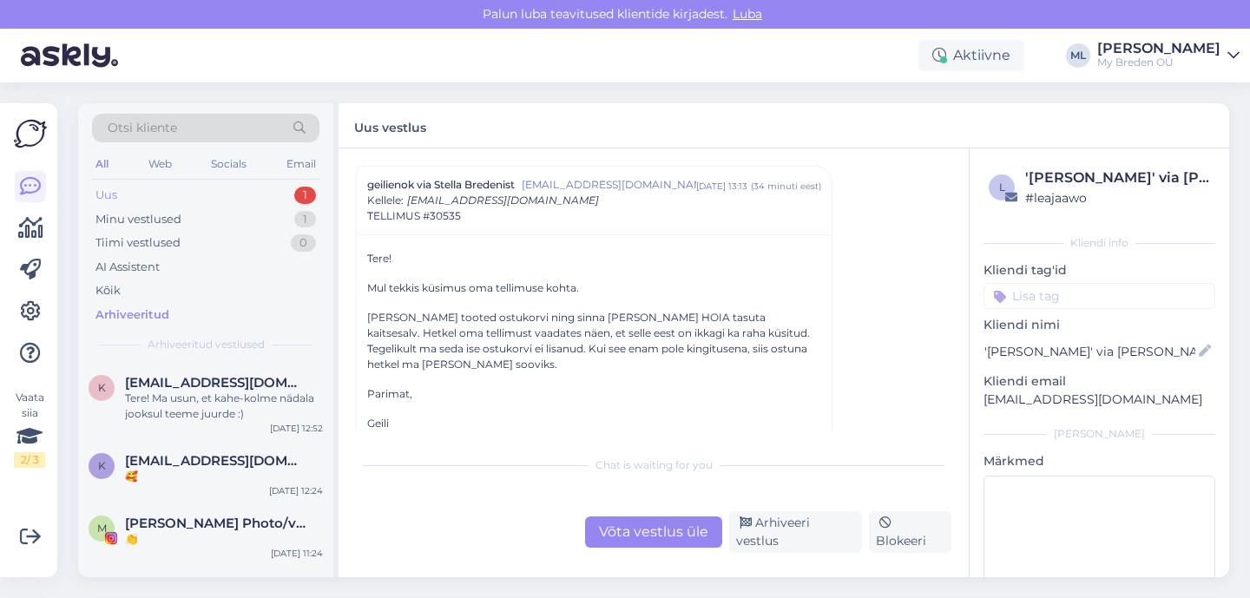
click at [114, 197] on div "Uus" at bounding box center [106, 195] width 22 height 17
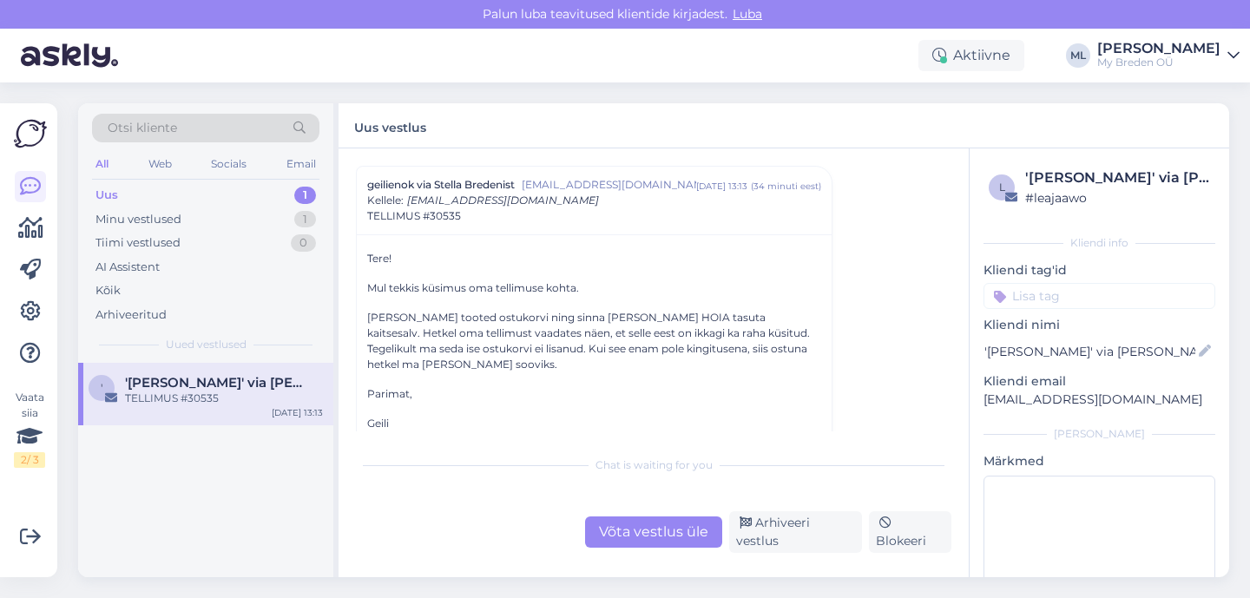
click at [114, 193] on div "Uus" at bounding box center [106, 195] width 23 height 17
click at [199, 407] on div "' '[PERSON_NAME]' via [PERSON_NAME] Bredenist TELLIMUS #30535 [DATE] 13:13" at bounding box center [205, 394] width 255 height 62
click at [773, 540] on div "Arhiveeri vestlus" at bounding box center [795, 532] width 133 height 42
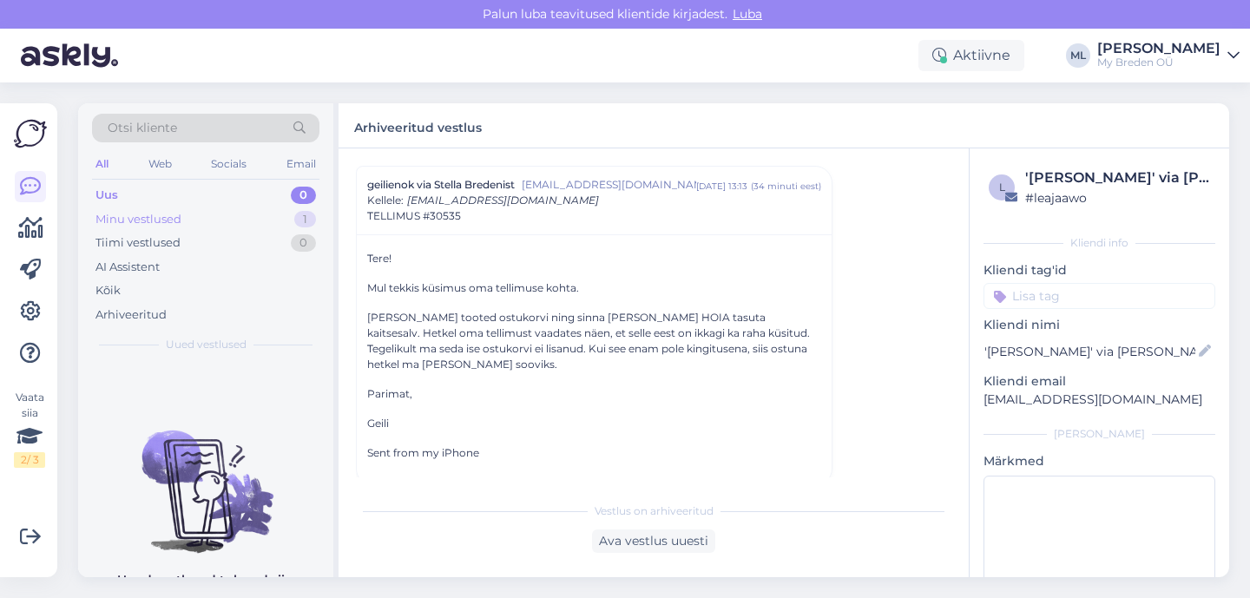
click at [177, 209] on div "Minu vestlused 1" at bounding box center [205, 219] width 227 height 24
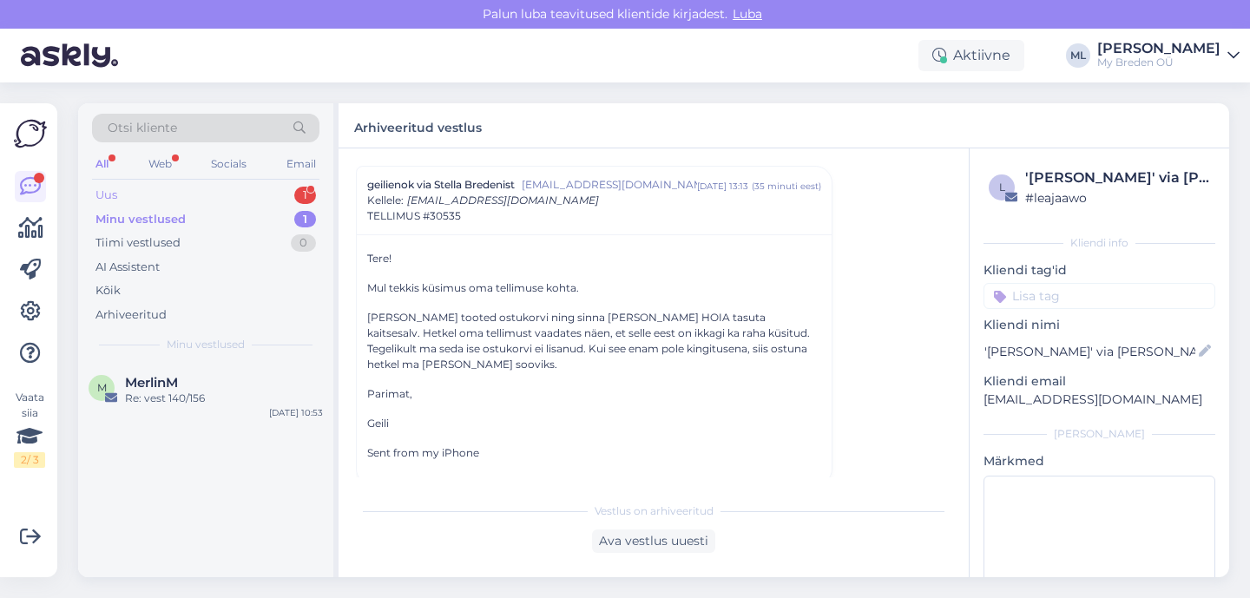
click at [185, 195] on div "Uus 1" at bounding box center [205, 195] width 227 height 24
click at [244, 202] on div "Uus 1" at bounding box center [205, 195] width 227 height 24
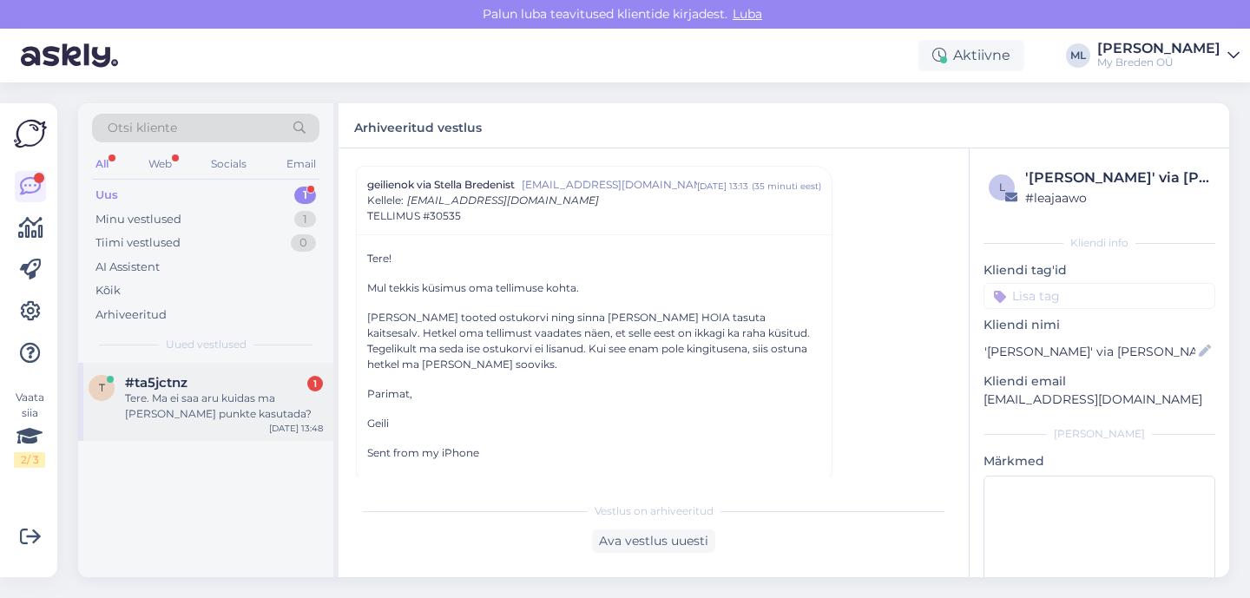
click at [214, 391] on div "Tere. Ma ei saa aru kuidas ma [PERSON_NAME] punkte kasutada?" at bounding box center [224, 406] width 198 height 31
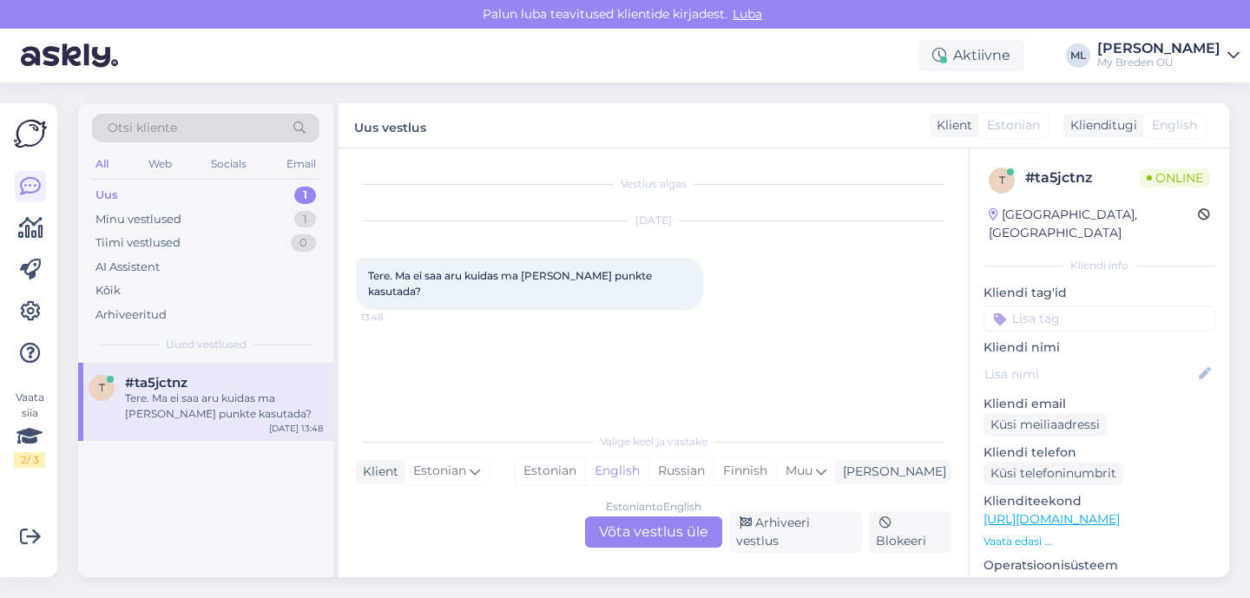
click at [641, 548] on div "Estonian to English Võta vestlus üle" at bounding box center [653, 531] width 137 height 31
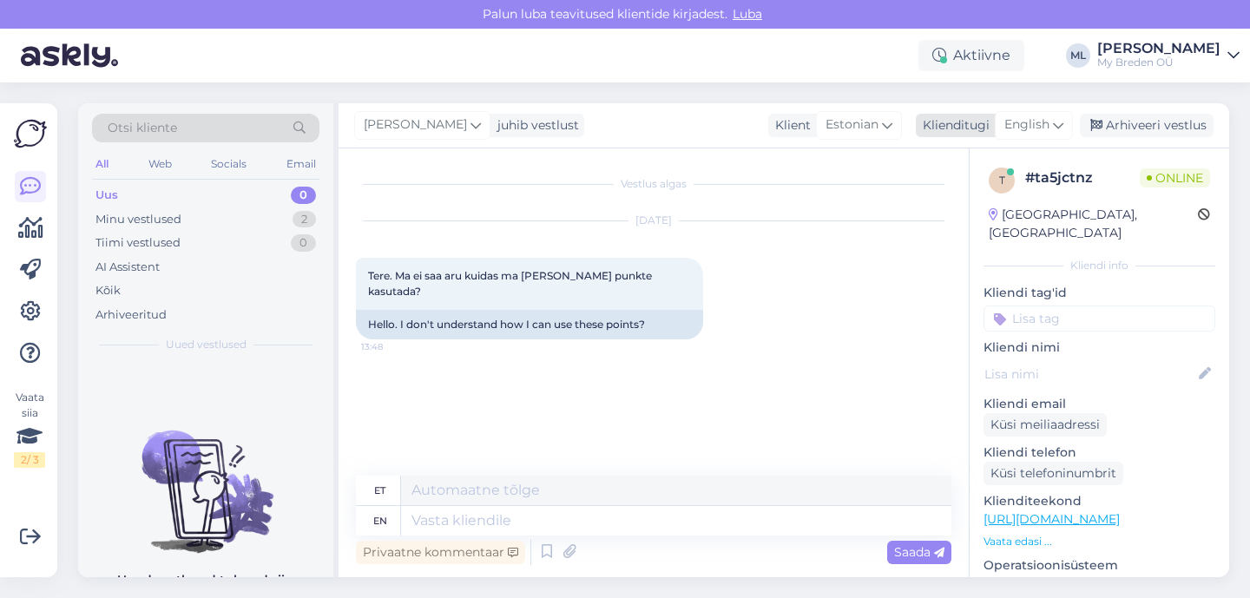
click at [1047, 134] on span "English" at bounding box center [1026, 124] width 45 height 19
type input "est"
click at [937, 208] on link "Estonian" at bounding box center [994, 202] width 191 height 28
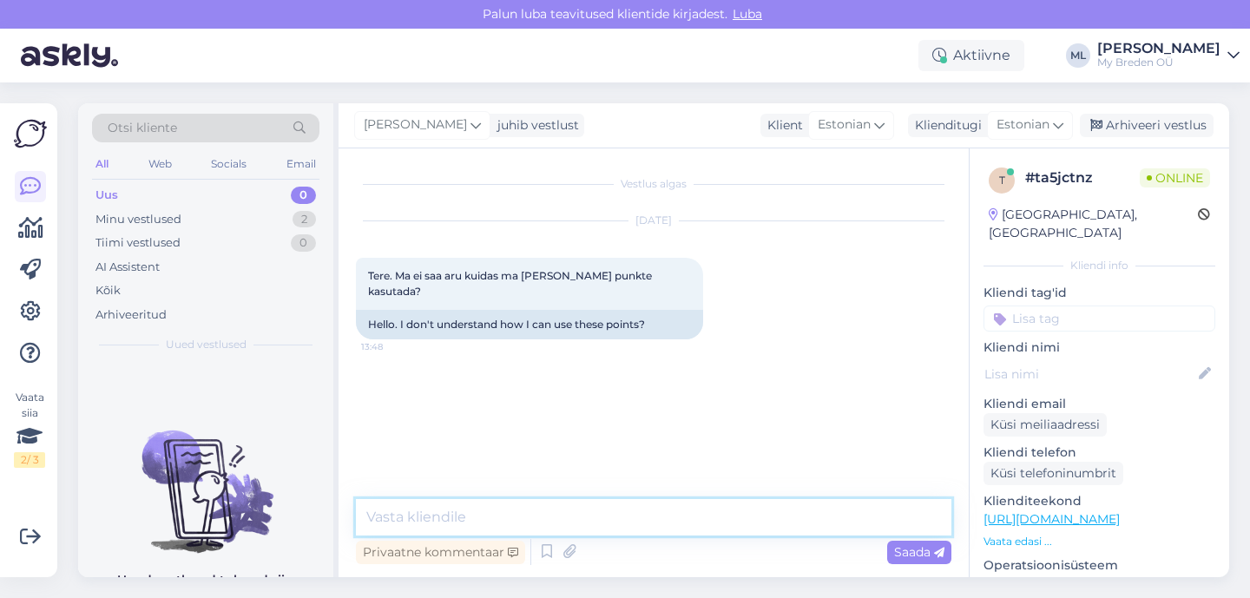
click at [480, 533] on textarea at bounding box center [653, 517] width 595 height 36
paste textarea "[URL][DOMAIN_NAME]"
click at [403, 514] on textarea "Tere! [URL][DOMAIN_NAME]" at bounding box center [653, 517] width 595 height 36
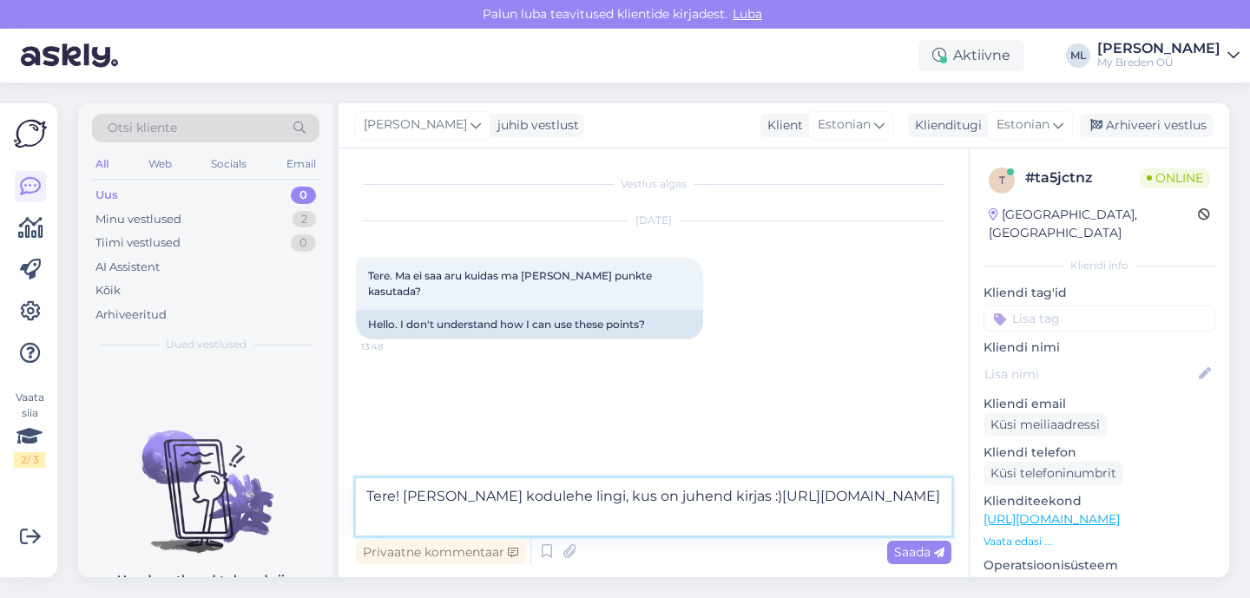
type textarea "Tere! [PERSON_NAME] kodulehe lingi, kus on juhend kirjas :) [URL][DOMAIN_NAME]"
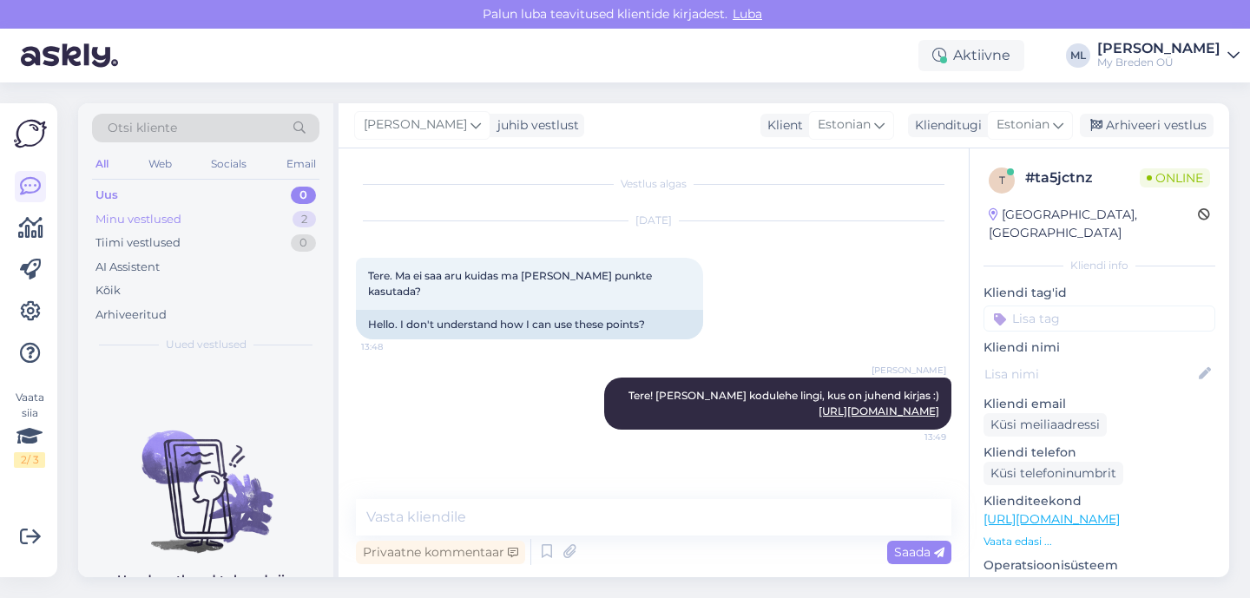
click at [144, 220] on div "Minu vestlused" at bounding box center [138, 219] width 86 height 17
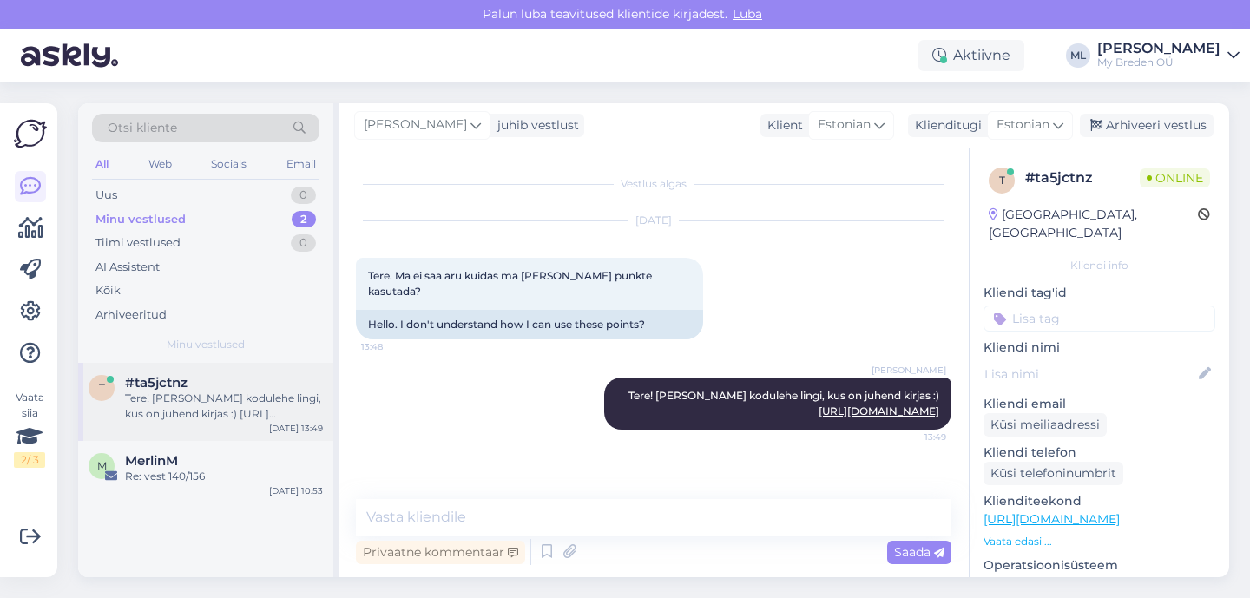
click at [227, 391] on div "Tere! [PERSON_NAME] kodulehe lingi, kus on juhend kirjas :) [URL][DOMAIN_NAME]" at bounding box center [224, 406] width 198 height 31
click at [1141, 129] on div "Arhiveeri vestlus" at bounding box center [1147, 125] width 134 height 23
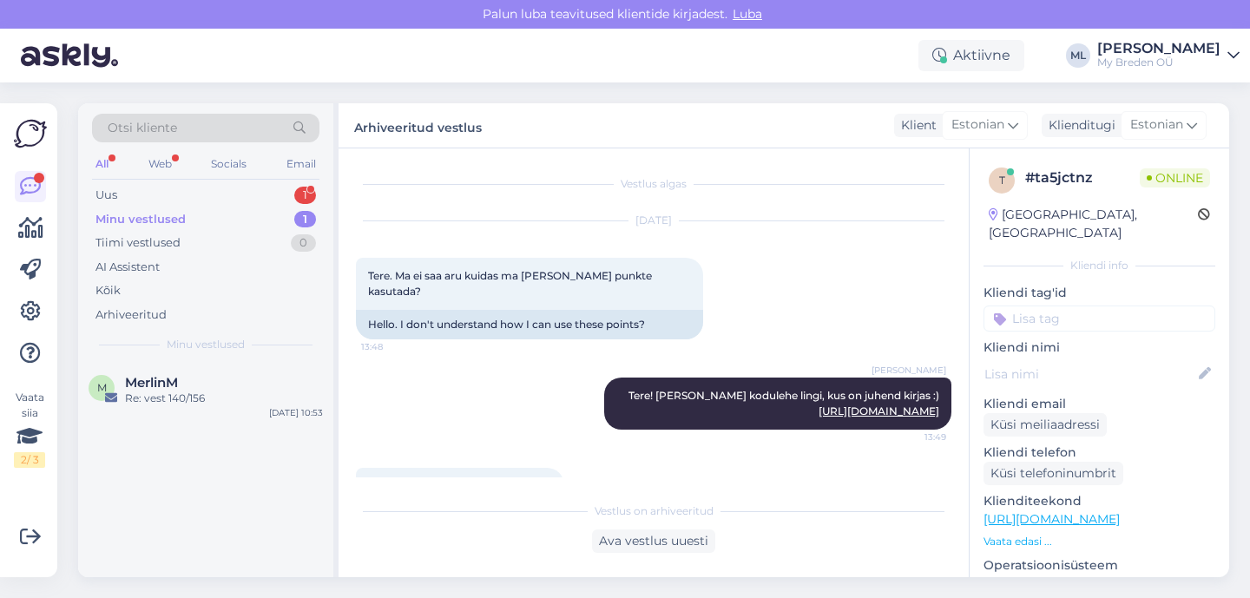
scroll to position [105, 0]
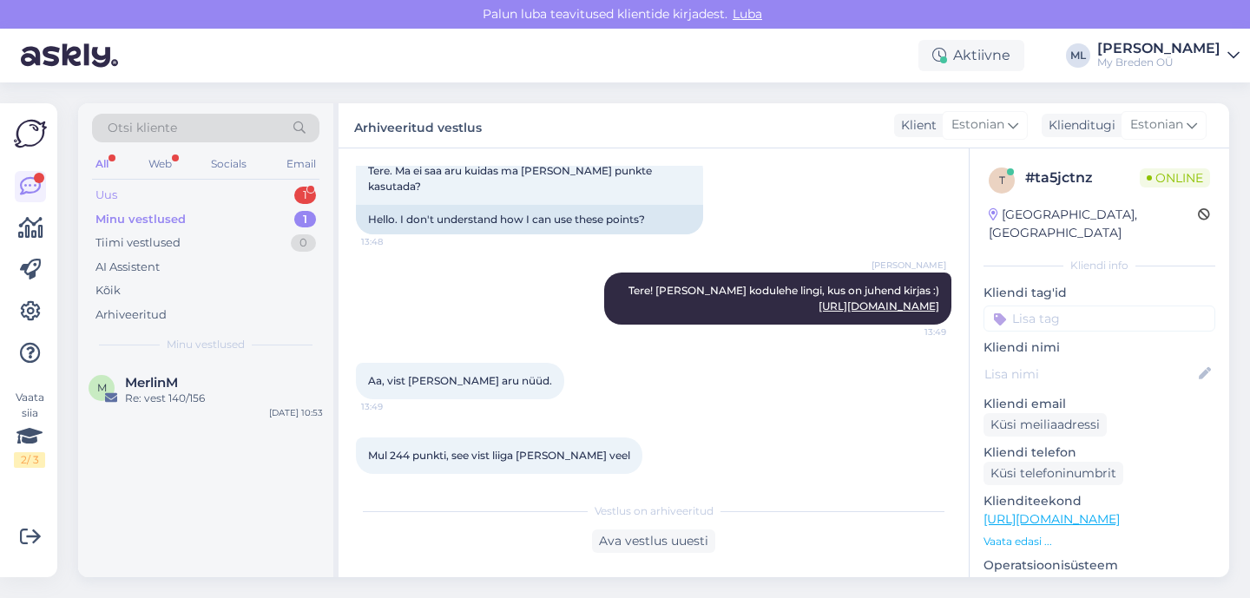
click at [235, 197] on div "Uus 1" at bounding box center [205, 195] width 227 height 24
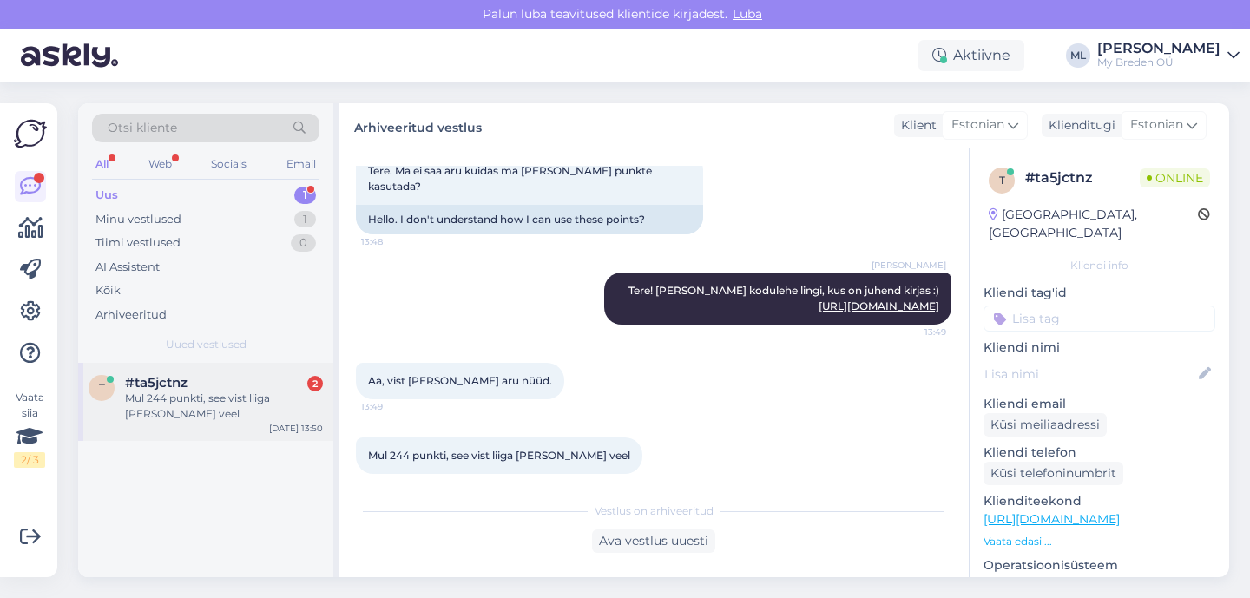
click at [131, 385] on span "#ta5jctnz" at bounding box center [156, 383] width 62 height 16
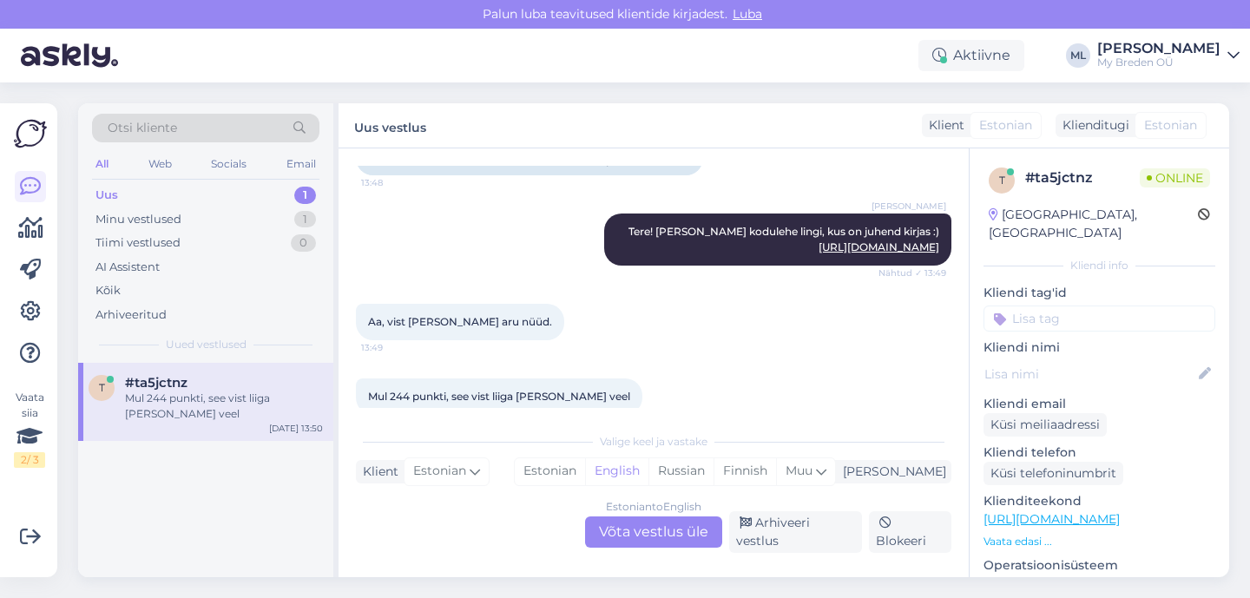
click at [109, 193] on div "Uus" at bounding box center [106, 195] width 23 height 17
click at [179, 423] on div "t #ta5jctnz Mul 244 punkti, see vist liiga [PERSON_NAME] veel [DATE] 13:50" at bounding box center [205, 402] width 255 height 78
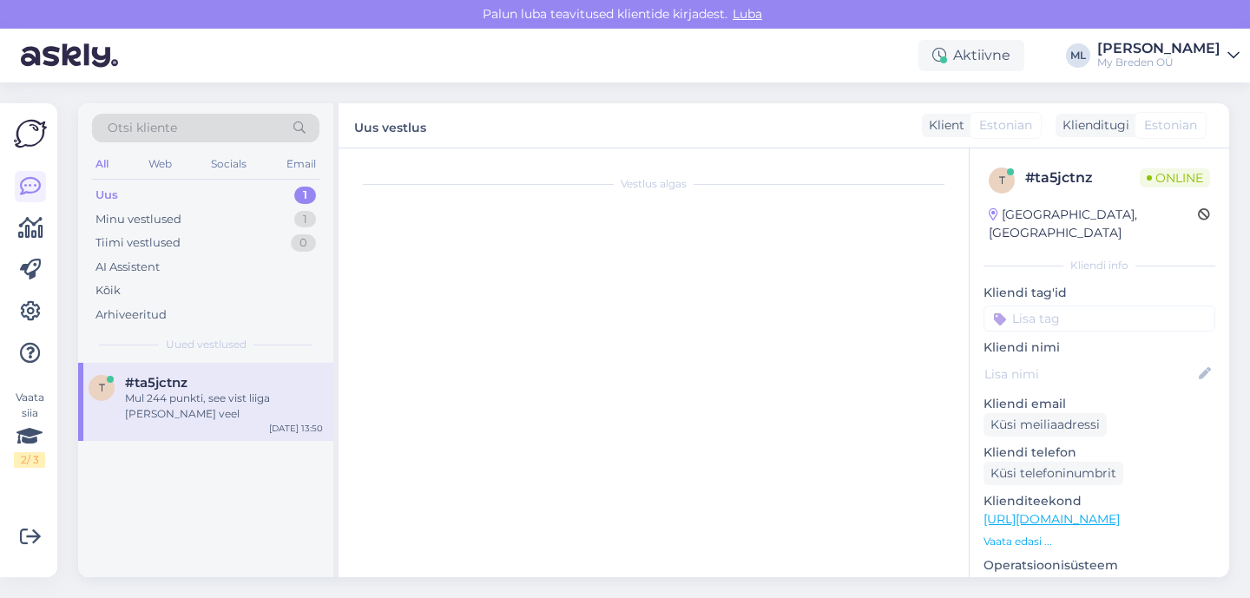
scroll to position [0, 0]
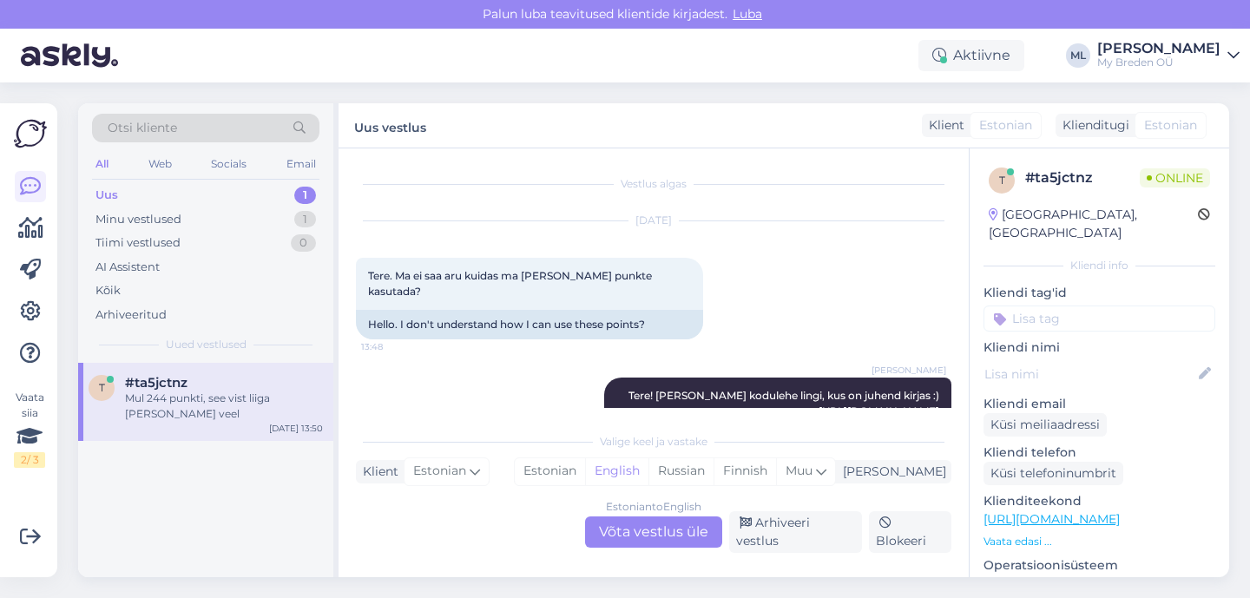
click at [188, 406] on div "t #ta5jctnz Mul 244 punkti, see vist liiga [PERSON_NAME] veel [DATE] 13:50" at bounding box center [205, 402] width 255 height 78
click at [646, 545] on div "Estonian to English Võta vestlus üle" at bounding box center [653, 531] width 137 height 31
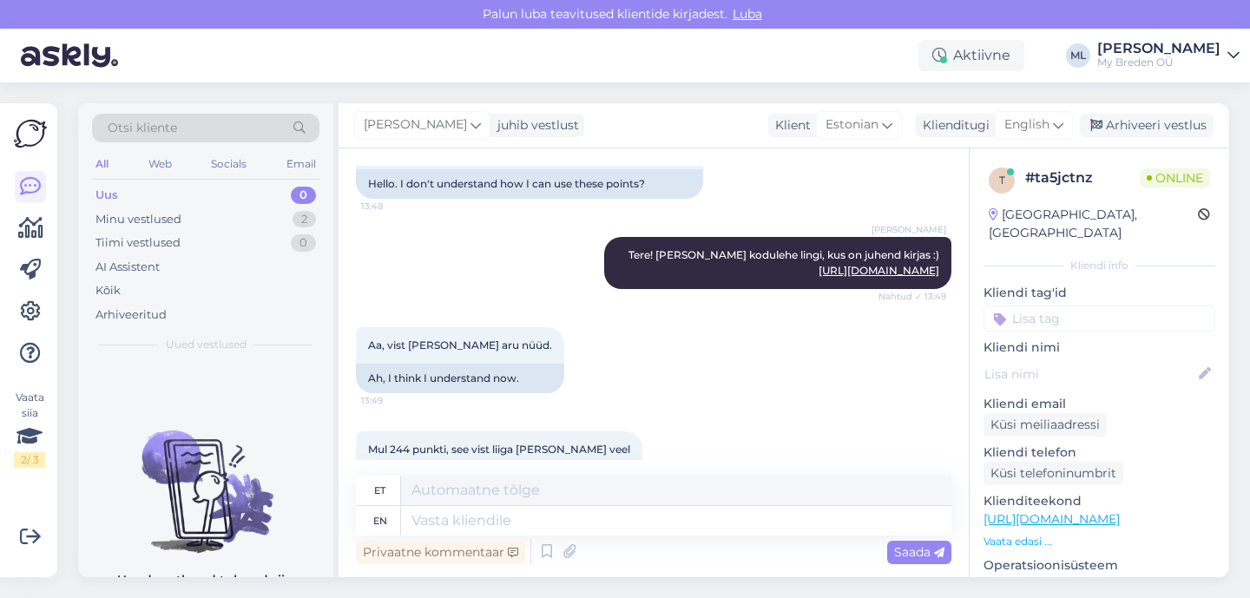
scroll to position [181, 0]
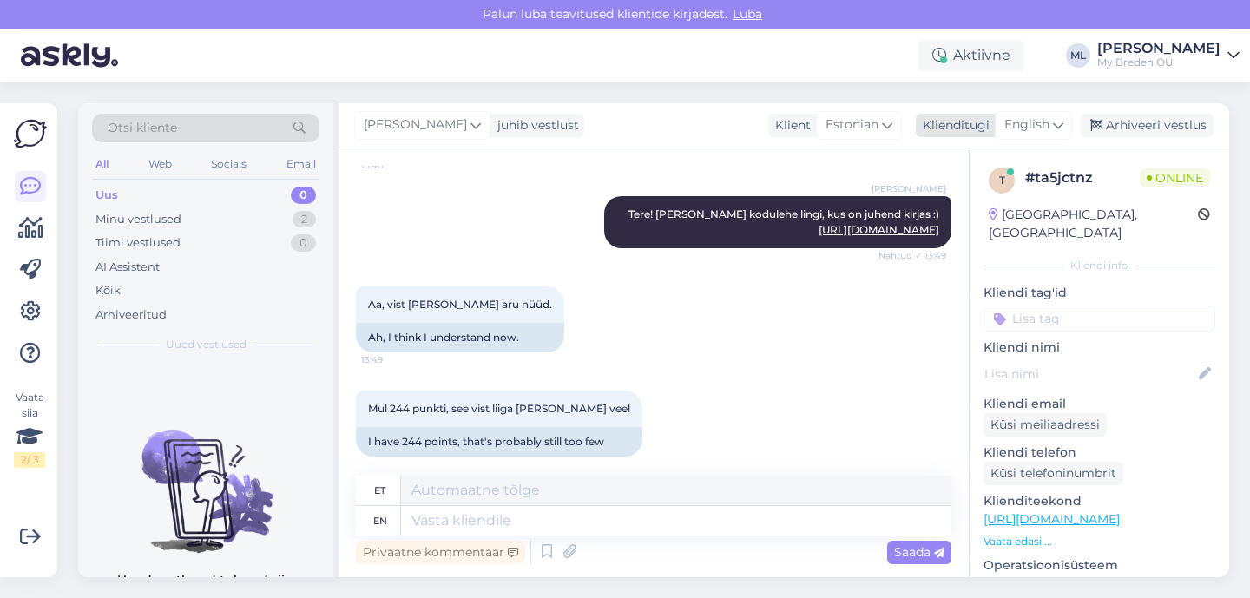
click at [1012, 128] on span "English" at bounding box center [1026, 124] width 45 height 19
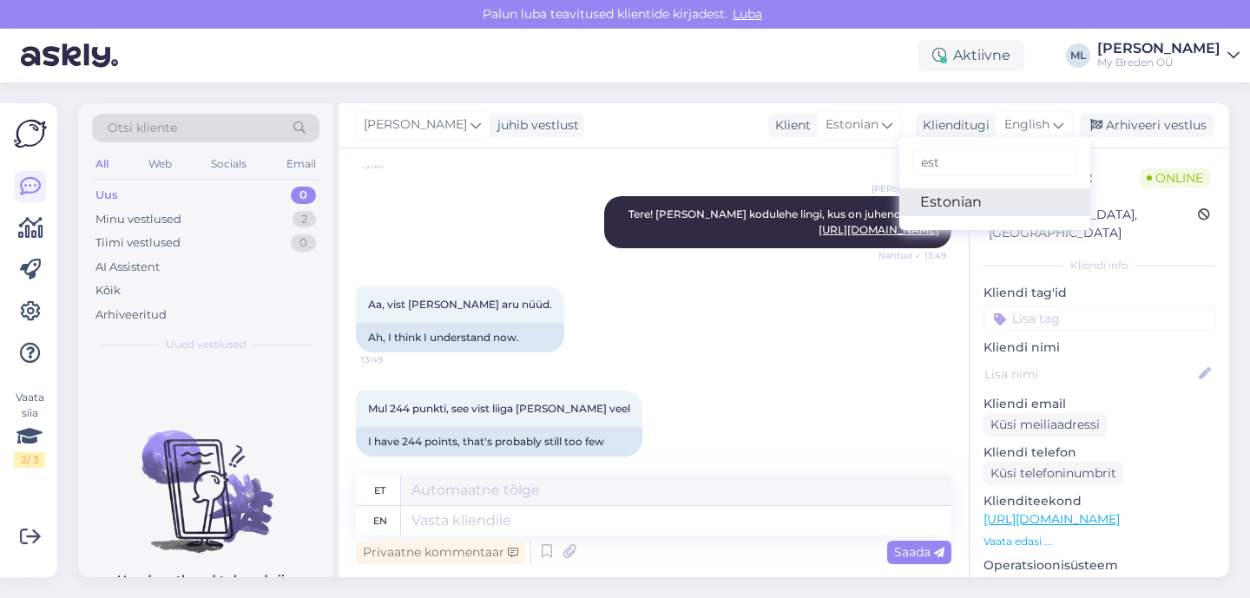
click at [952, 205] on link "Estonian" at bounding box center [994, 202] width 191 height 28
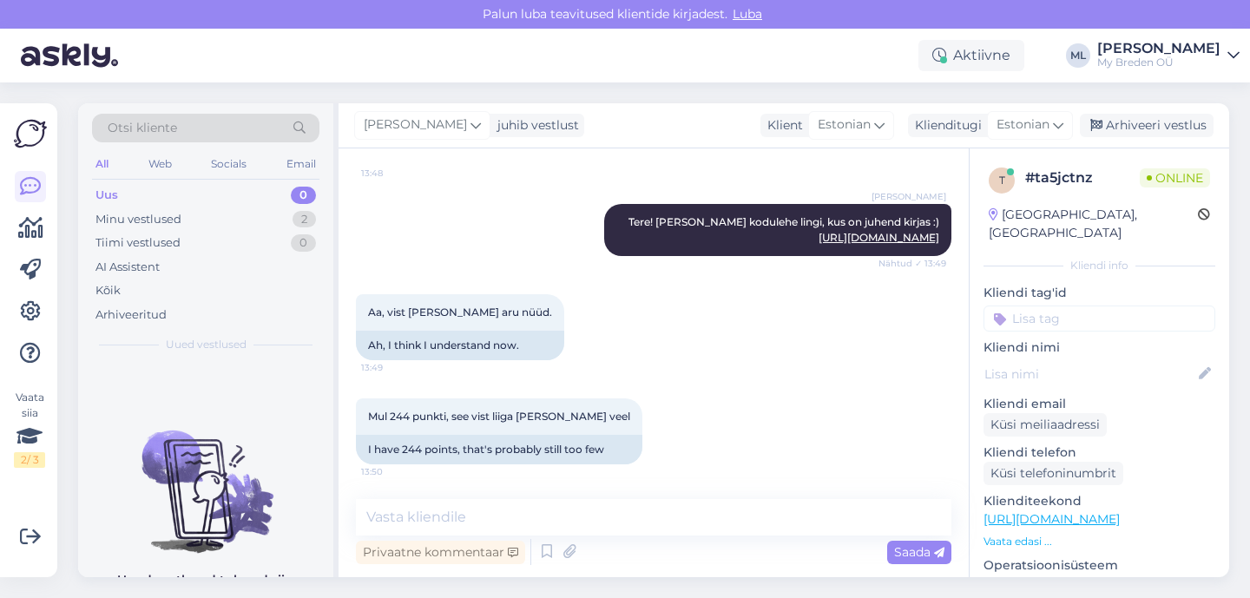
scroll to position [158, 0]
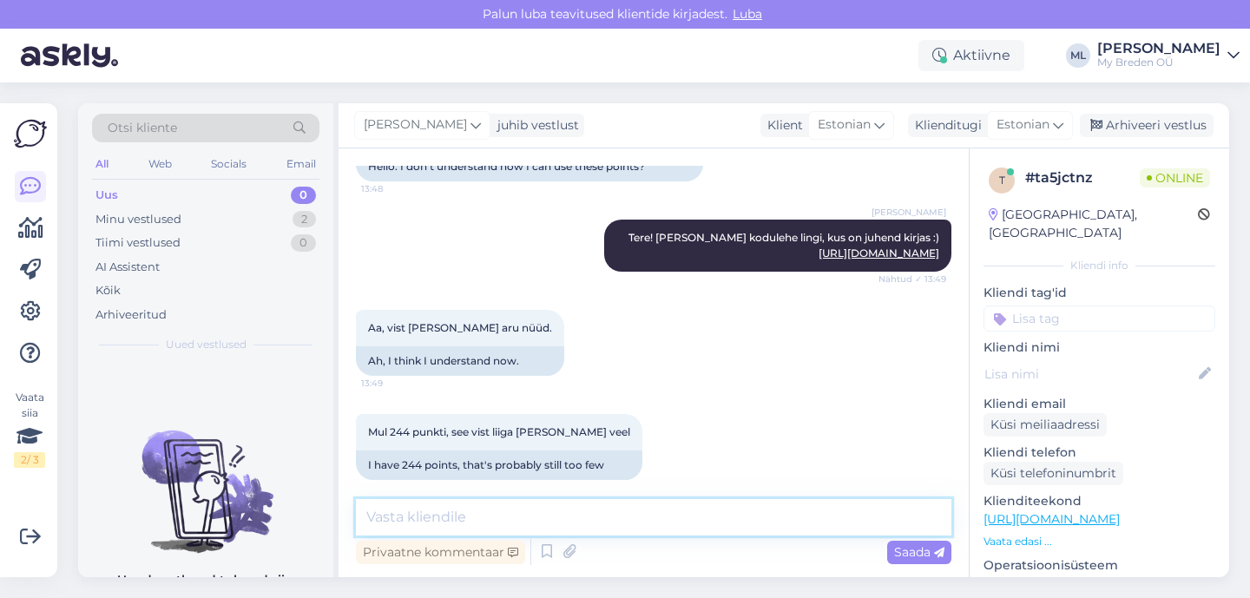
click at [418, 511] on textarea at bounding box center [653, 517] width 595 height 36
click at [464, 517] on textarea "[PERSON_NAME]" at bounding box center [653, 517] width 595 height 36
drag, startPoint x: 424, startPoint y: 512, endPoint x: 299, endPoint y: 510, distance: 124.1
click at [299, 510] on div "Otsi kliente All Web Socials Email Uus 0 Minu vestlused 2 Tiimi vestlused 0 AI …" at bounding box center [653, 340] width 1151 height 474
click at [454, 518] on textarea "selge" at bounding box center [653, 517] width 595 height 36
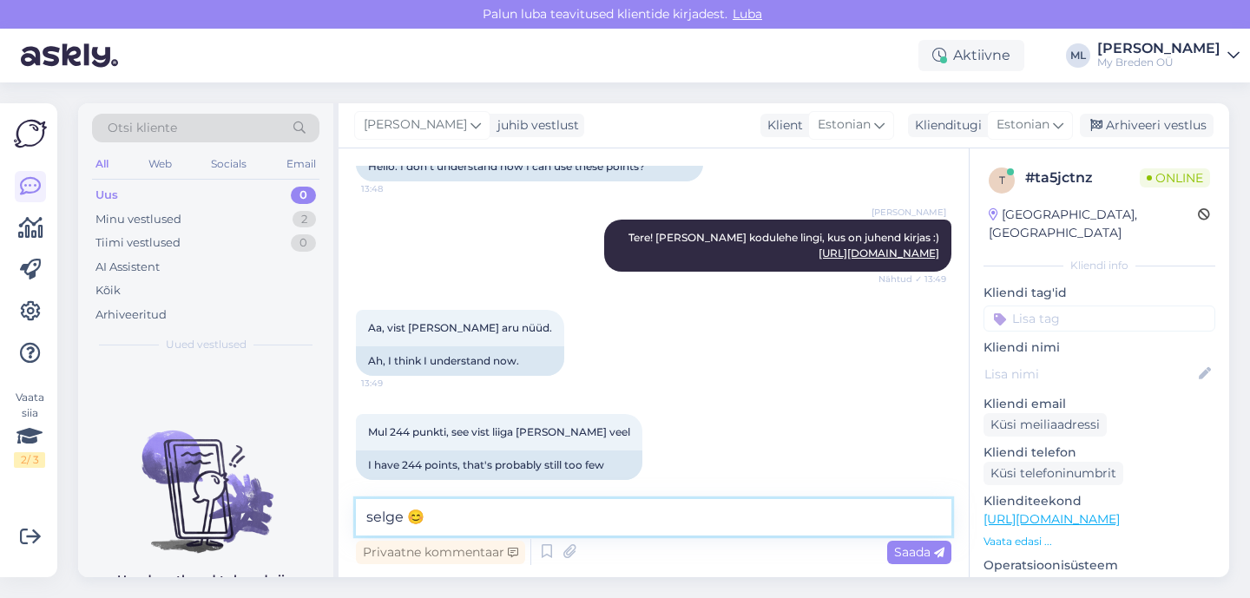
type textarea "selge 😊"
click at [905, 557] on span "Saada" at bounding box center [919, 552] width 50 height 16
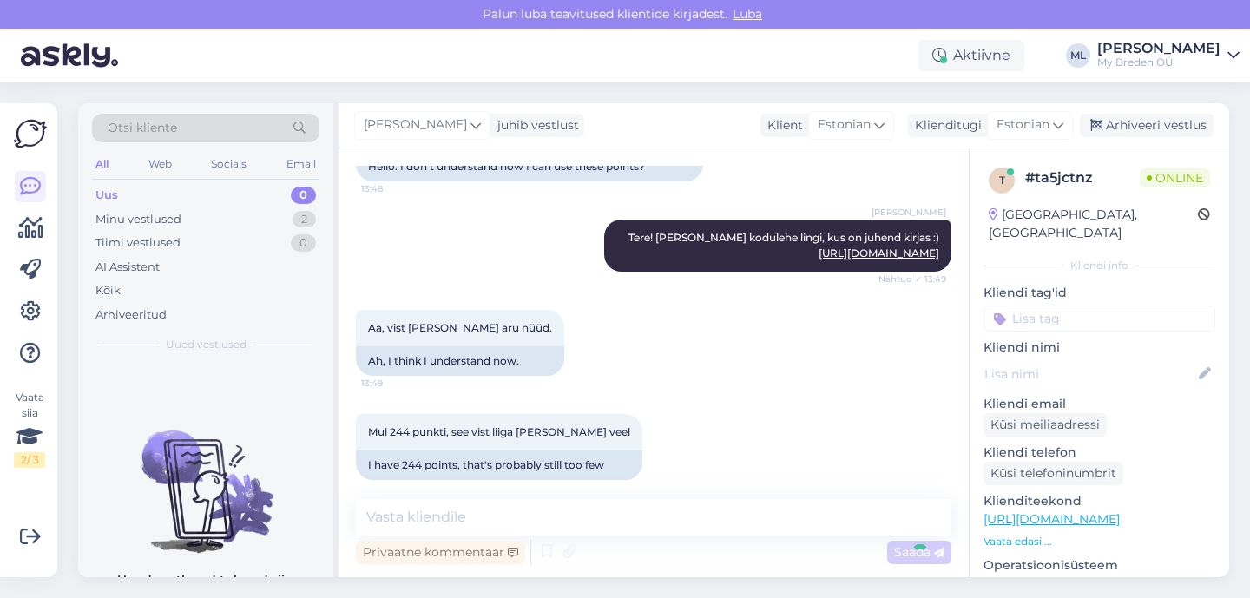
scroll to position [233, 0]
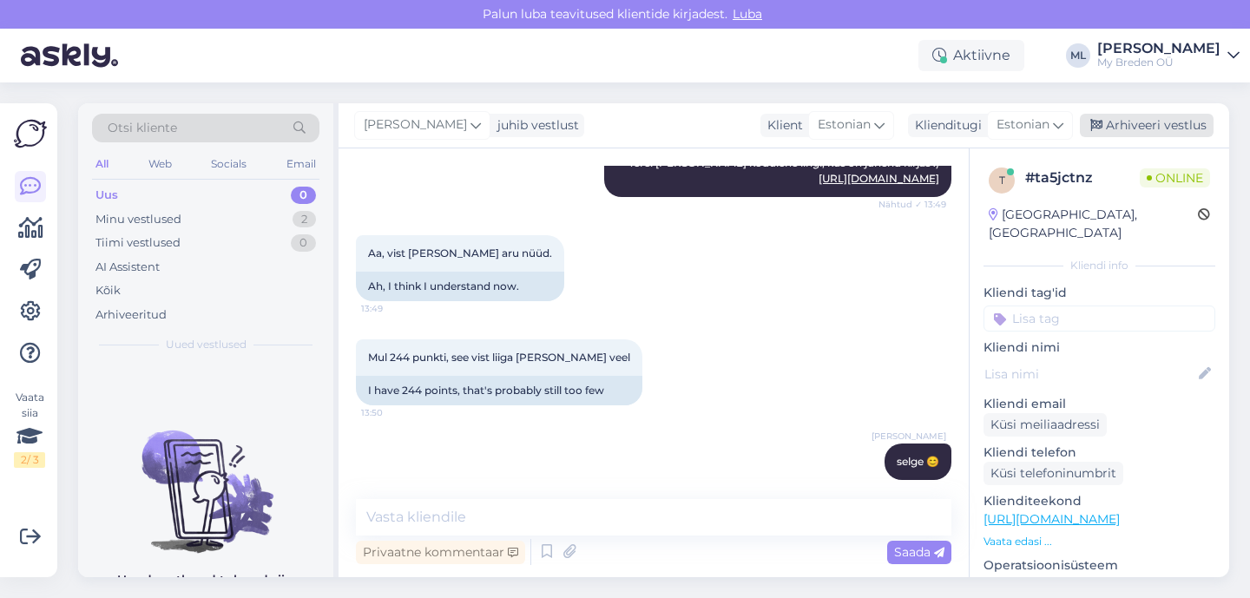
click at [1104, 127] on div "Arhiveeri vestlus" at bounding box center [1147, 125] width 134 height 23
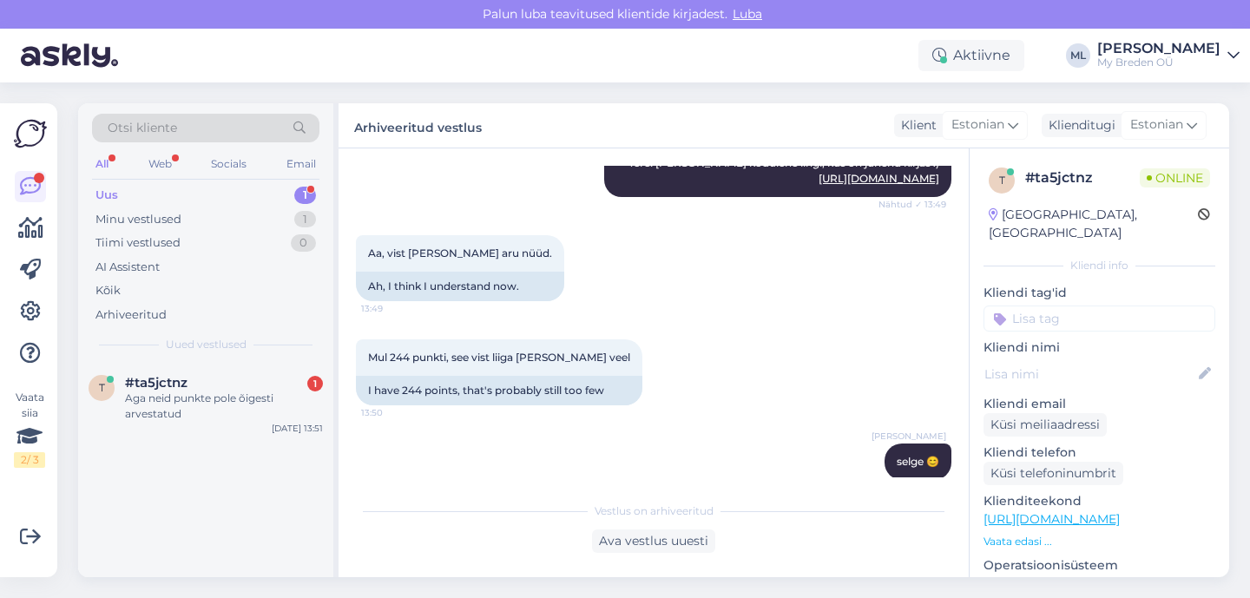
scroll to position [313, 0]
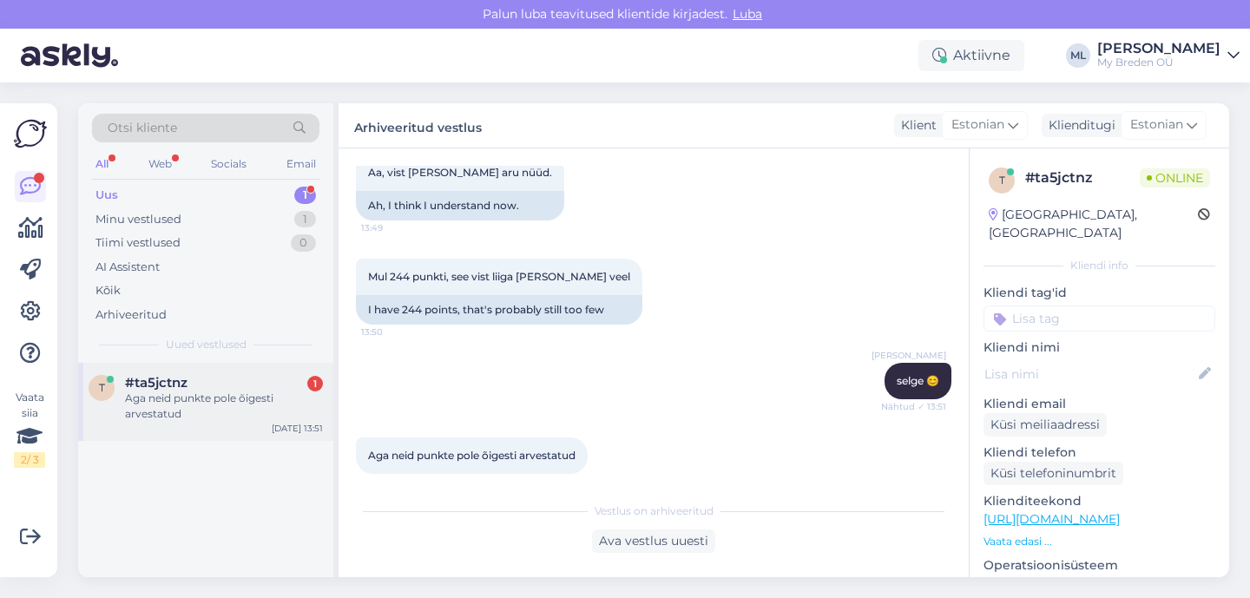
click at [202, 380] on div "#ta5jctnz 1" at bounding box center [224, 383] width 198 height 16
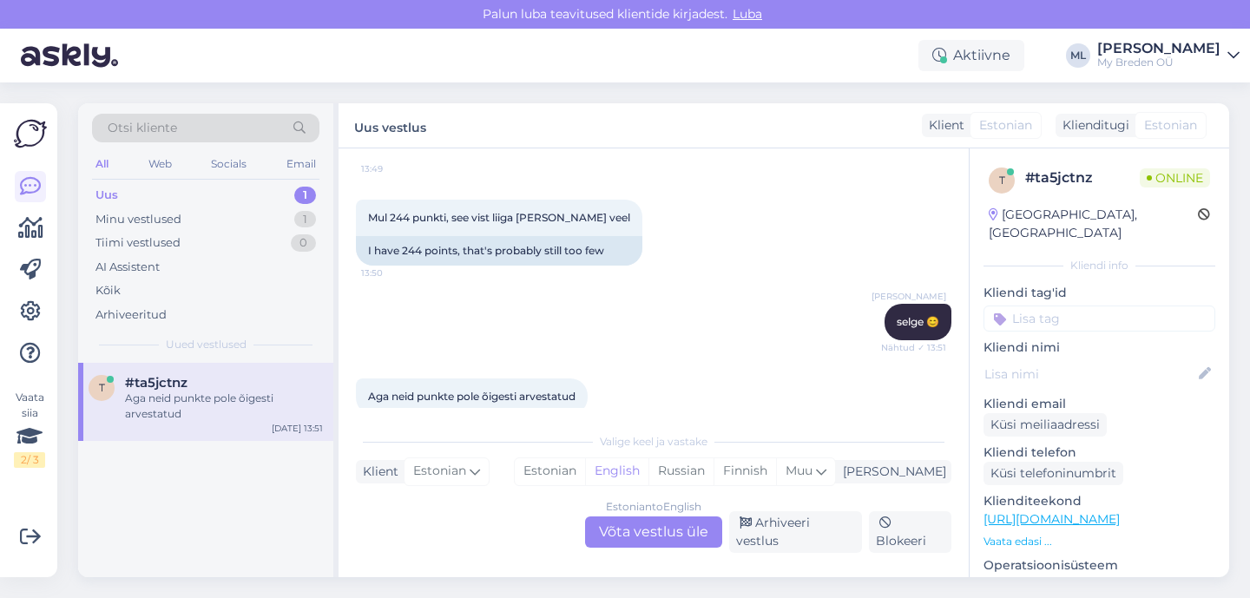
click at [672, 548] on div "Estonian to English Võta vestlus üle" at bounding box center [653, 531] width 137 height 31
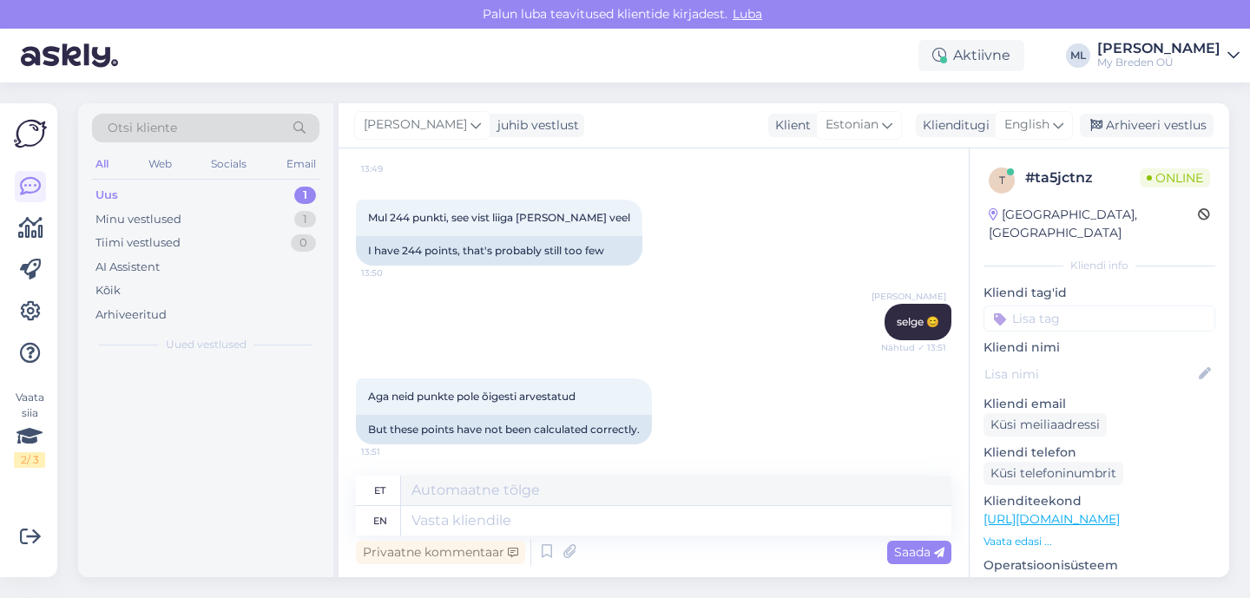
scroll to position [360, 0]
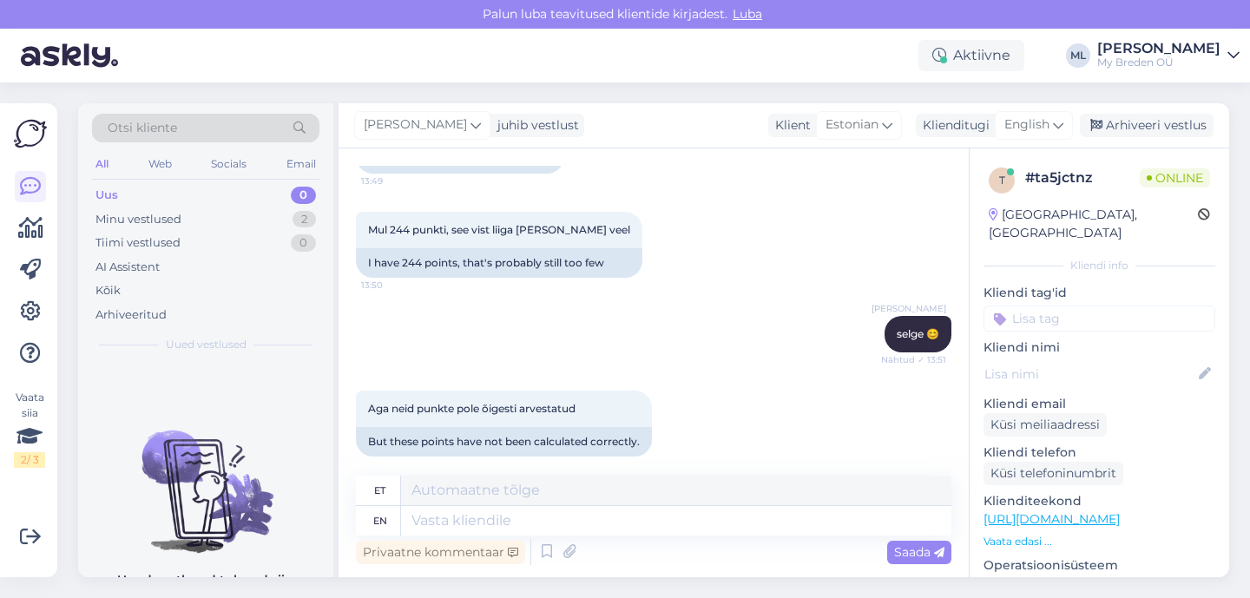
click at [672, 552] on div "Privaatne kommentaar Saada" at bounding box center [653, 552] width 595 height 33
click at [1042, 121] on span "English" at bounding box center [1026, 124] width 45 height 19
click at [948, 207] on link "Estonian" at bounding box center [994, 202] width 191 height 28
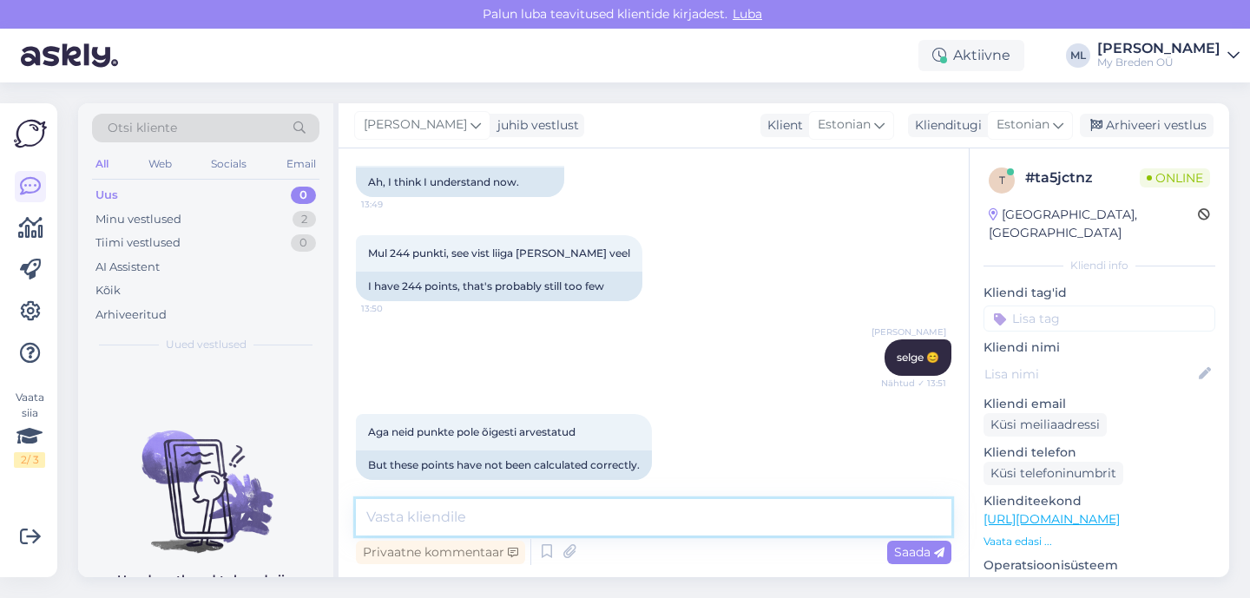
click at [429, 505] on textarea at bounding box center [653, 517] width 595 height 36
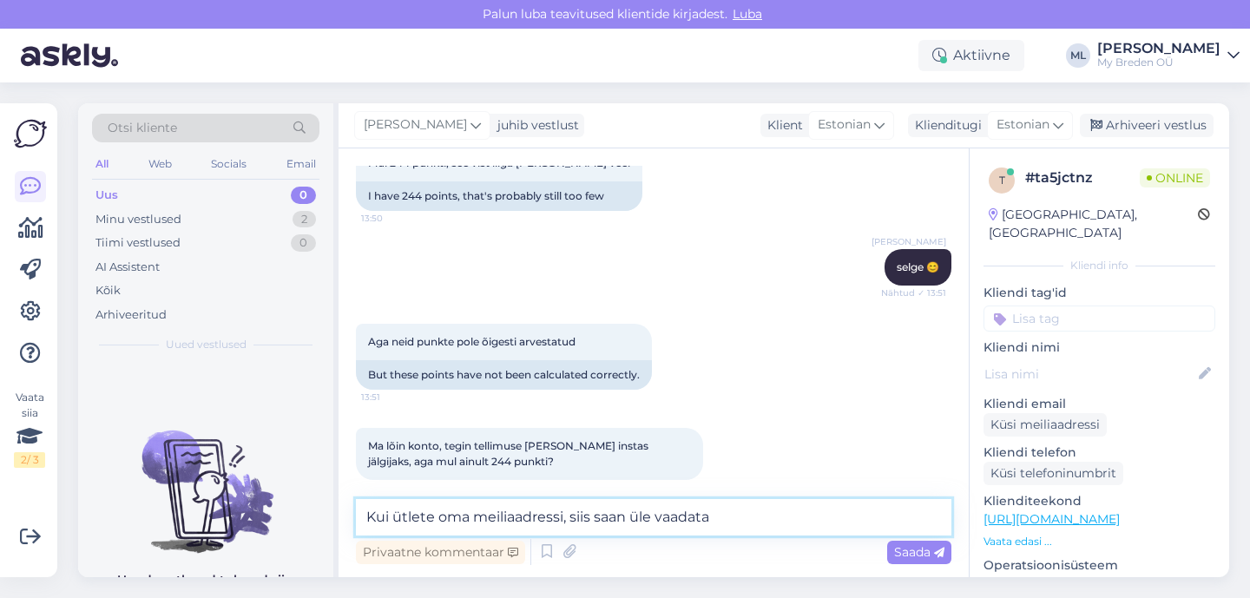
type textarea "Kui ütlete oma meiliaadressi, siis saan üle vaadata"
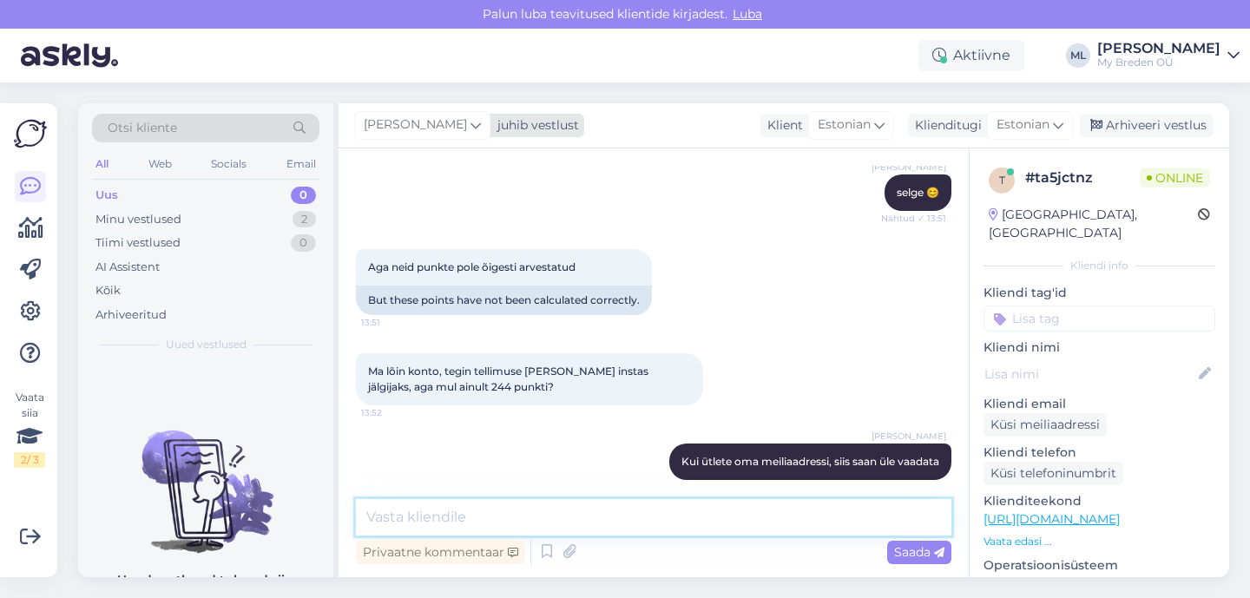
scroll to position [576, 0]
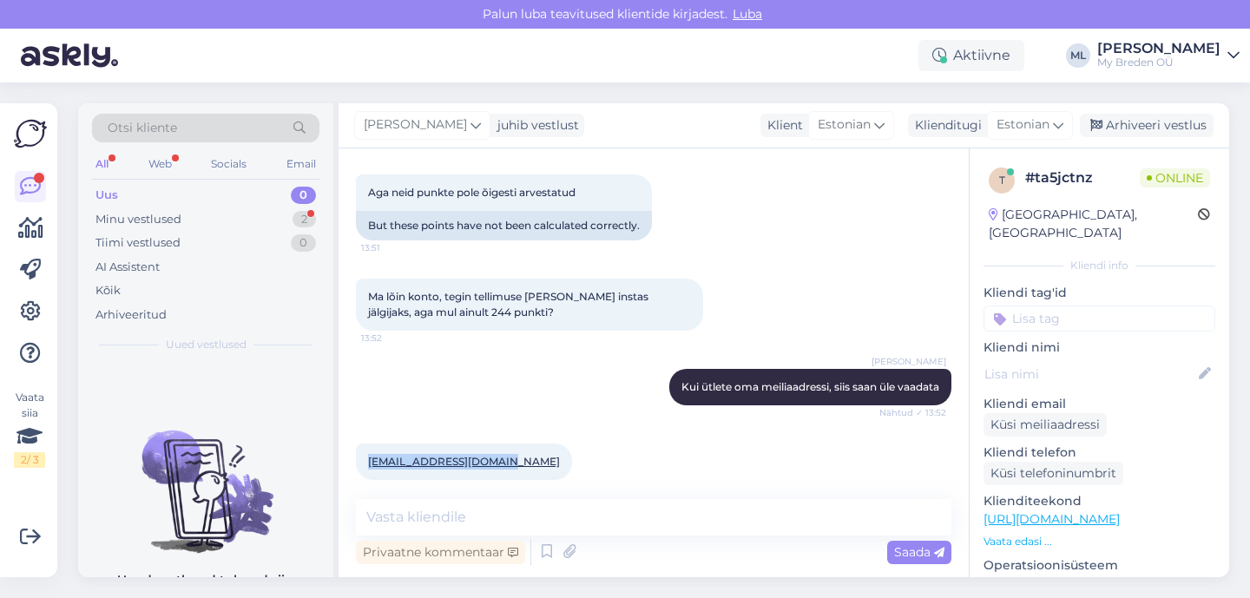
drag, startPoint x: 512, startPoint y: 450, endPoint x: 362, endPoint y: 449, distance: 150.2
click at [362, 449] on div "[EMAIL_ADDRESS][DOMAIN_NAME] 13:52" at bounding box center [464, 462] width 216 height 36
copy link "[EMAIL_ADDRESS][DOMAIN_NAME]"
click at [543, 450] on div "[EMAIL_ADDRESS][DOMAIN_NAME] 13:52" at bounding box center [653, 461] width 595 height 75
click at [112, 198] on div "Uus" at bounding box center [106, 195] width 23 height 17
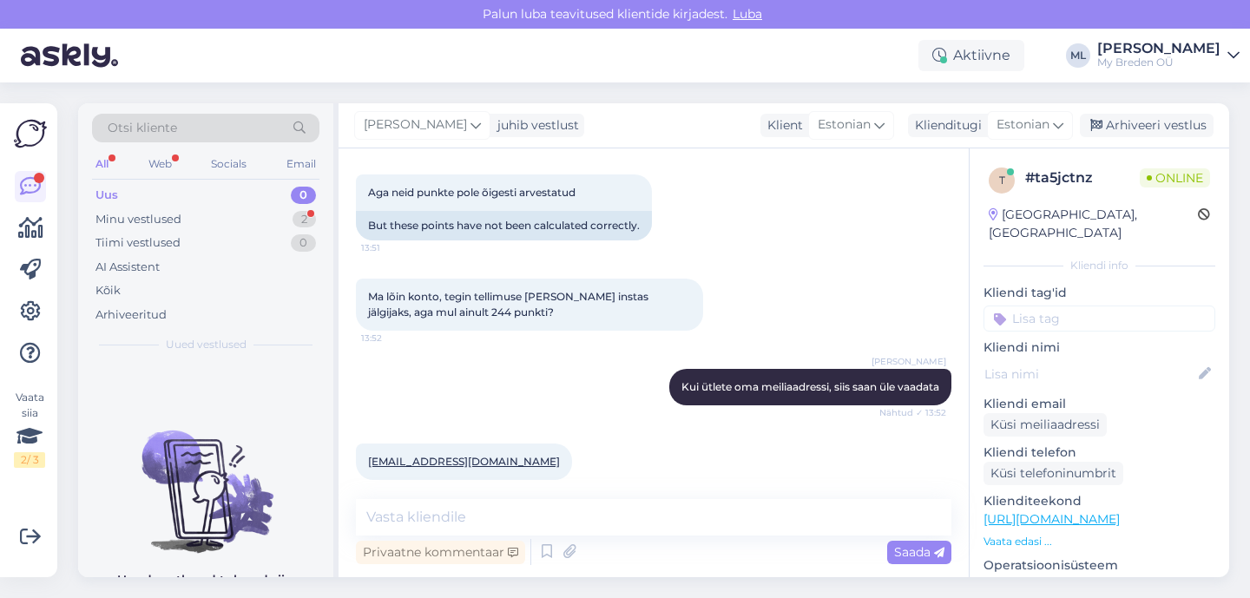
click at [110, 193] on div "Uus" at bounding box center [106, 195] width 23 height 17
click at [113, 214] on div "Minu vestlused" at bounding box center [138, 219] width 86 height 17
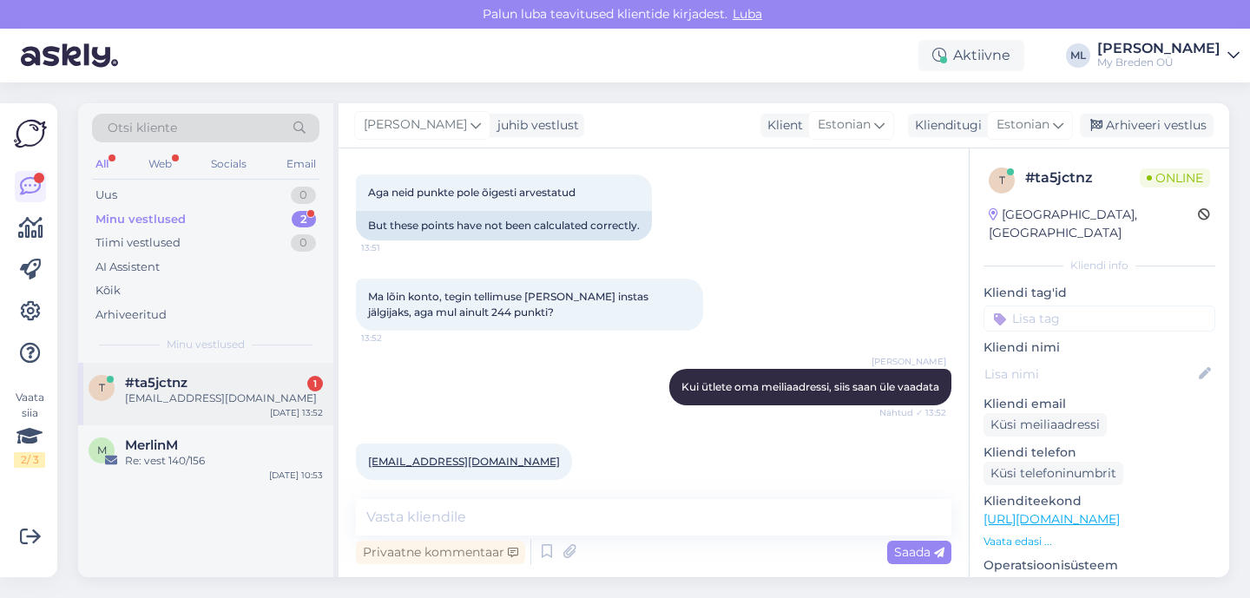
click at [169, 393] on div "[EMAIL_ADDRESS][DOMAIN_NAME]" at bounding box center [224, 399] width 198 height 16
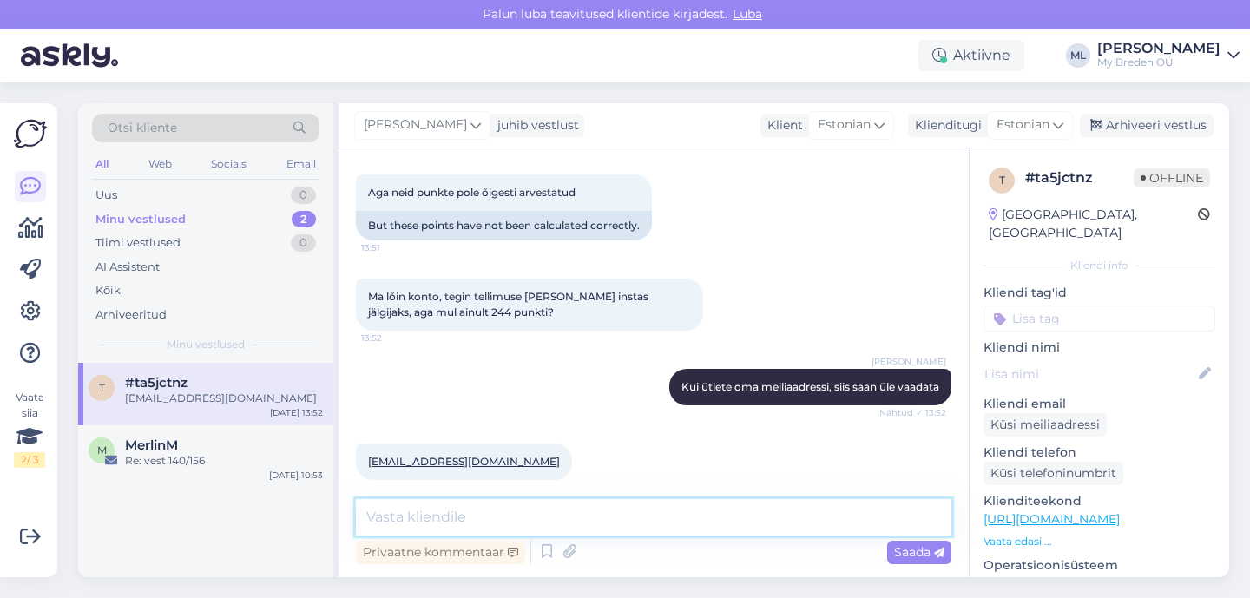
click at [395, 507] on textarea at bounding box center [653, 517] width 595 height 36
type textarea "t"
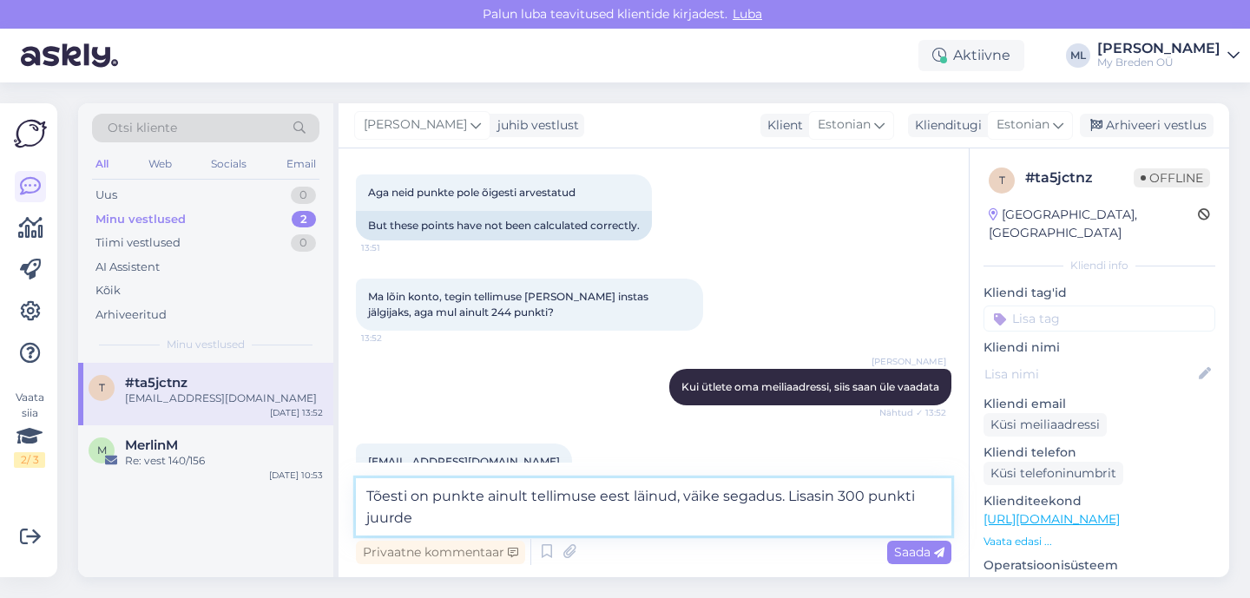
click at [684, 518] on textarea "Tõesti on punkte ainult tellimuse eest läinud, väike segadus. Lisasin 300 punkt…" at bounding box center [653, 506] width 595 height 57
click at [780, 501] on textarea "Tõesti on punkte ainult tellimuse eest läinud, väike segadus. Lisasin 300 punkt…" at bounding box center [653, 506] width 595 height 57
click at [671, 500] on textarea "Tõesti on punkte ainult tellimuse eest läinud, väike segadus, vabandan. Lisasin…" at bounding box center [653, 506] width 595 height 57
click at [862, 500] on textarea "Tõesti on punkte ainult tellimuse eest tulnud, väike segadus, vabandan. Lisasin…" at bounding box center [653, 506] width 595 height 57
click at [412, 522] on textarea "Tõesti on punkte ainult tellimuse eest tulnud, väike segadus, väga vabandame. L…" at bounding box center [653, 506] width 595 height 57
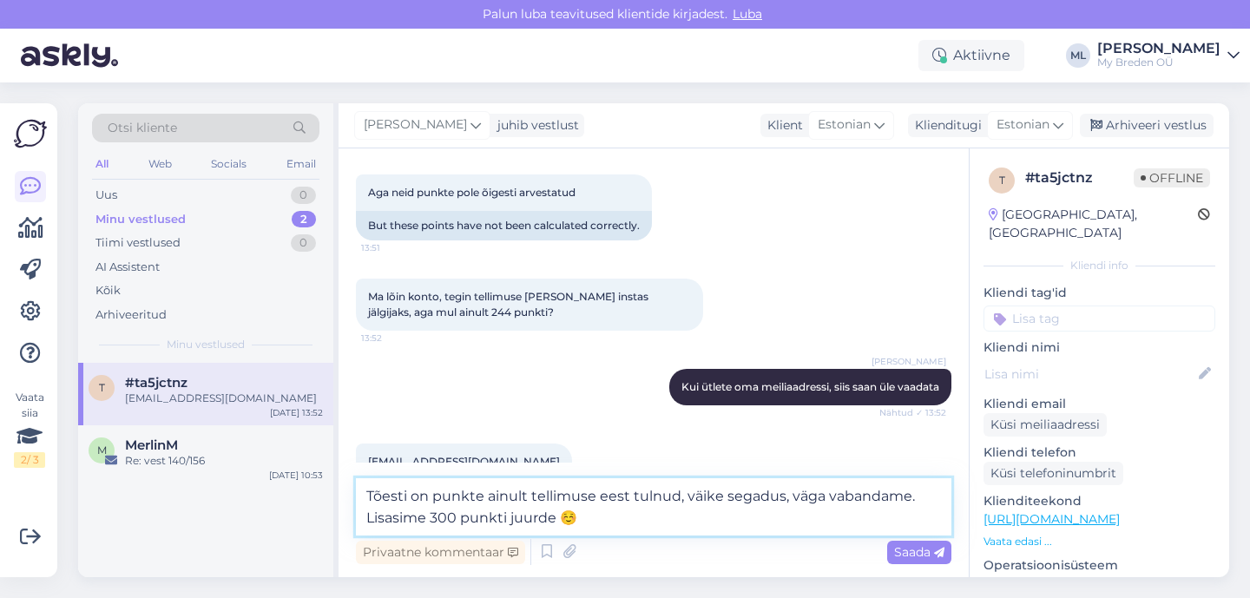
type textarea "Tõesti on punkte ainult tellimuse eest tulnud, väike segadus, väga vabandame. L…"
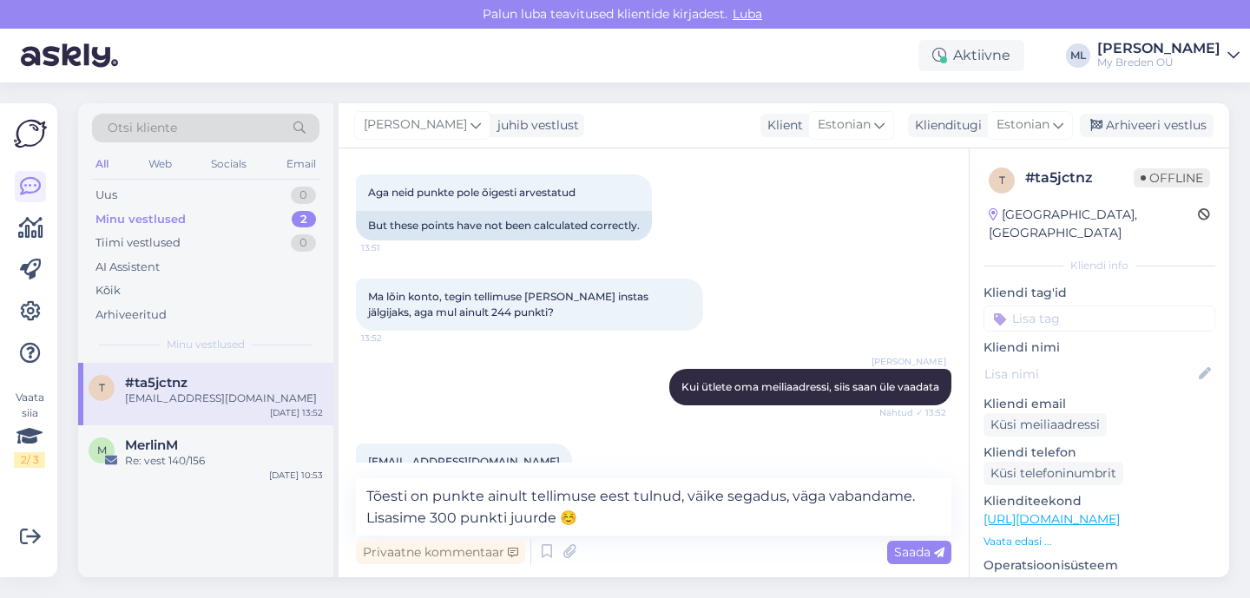
click at [885, 549] on div "Privaatne kommentaar Saada" at bounding box center [653, 552] width 595 height 33
click at [889, 550] on div "Saada" at bounding box center [919, 552] width 64 height 23
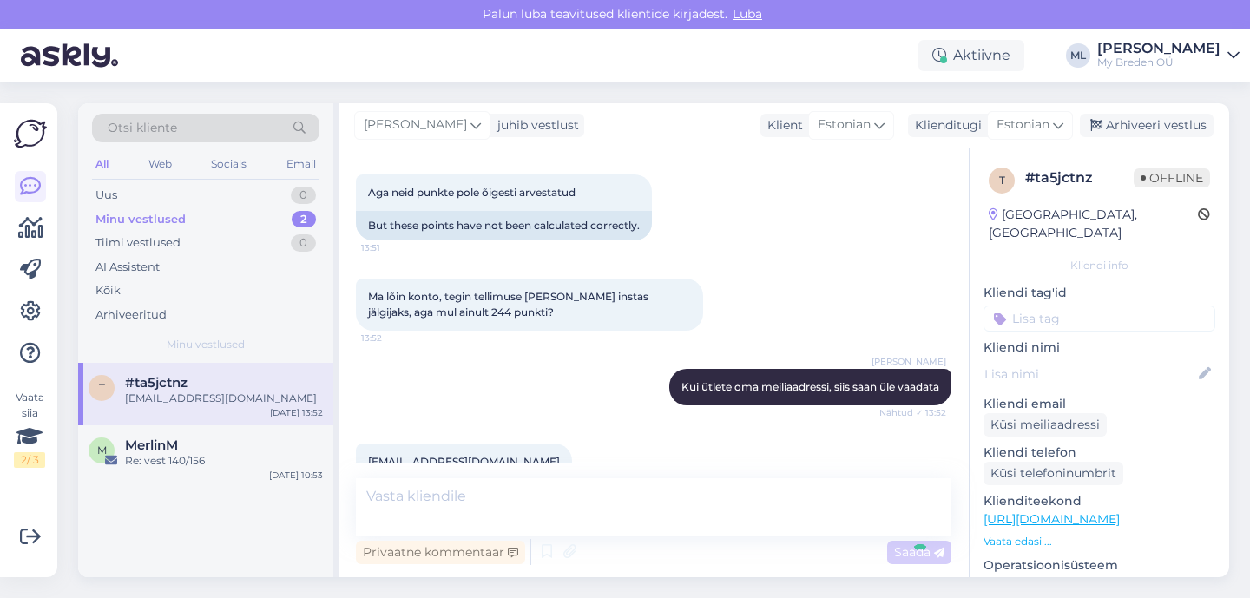
scroll to position [667, 0]
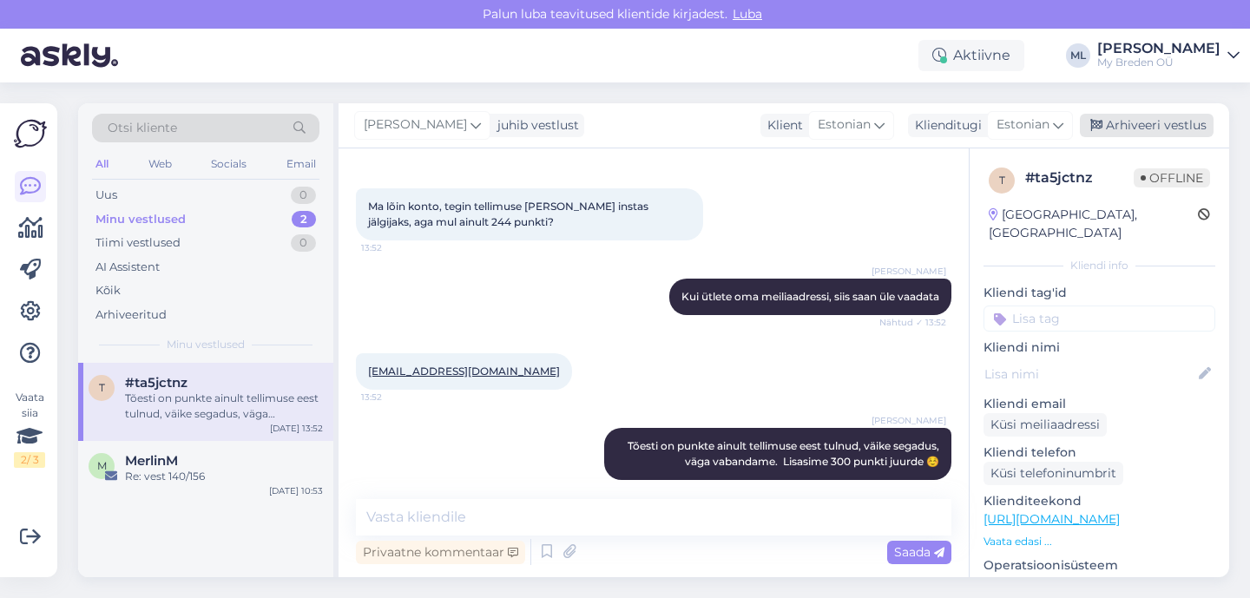
click at [1185, 132] on div "Arhiveeri vestlus" at bounding box center [1147, 125] width 134 height 23
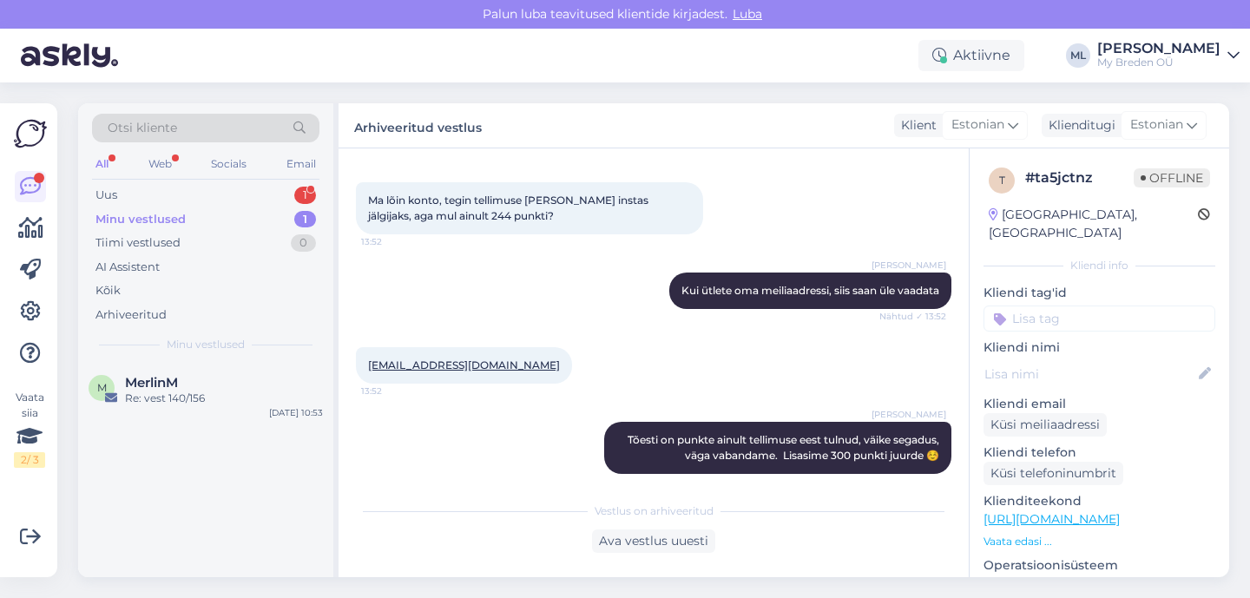
scroll to position [747, 0]
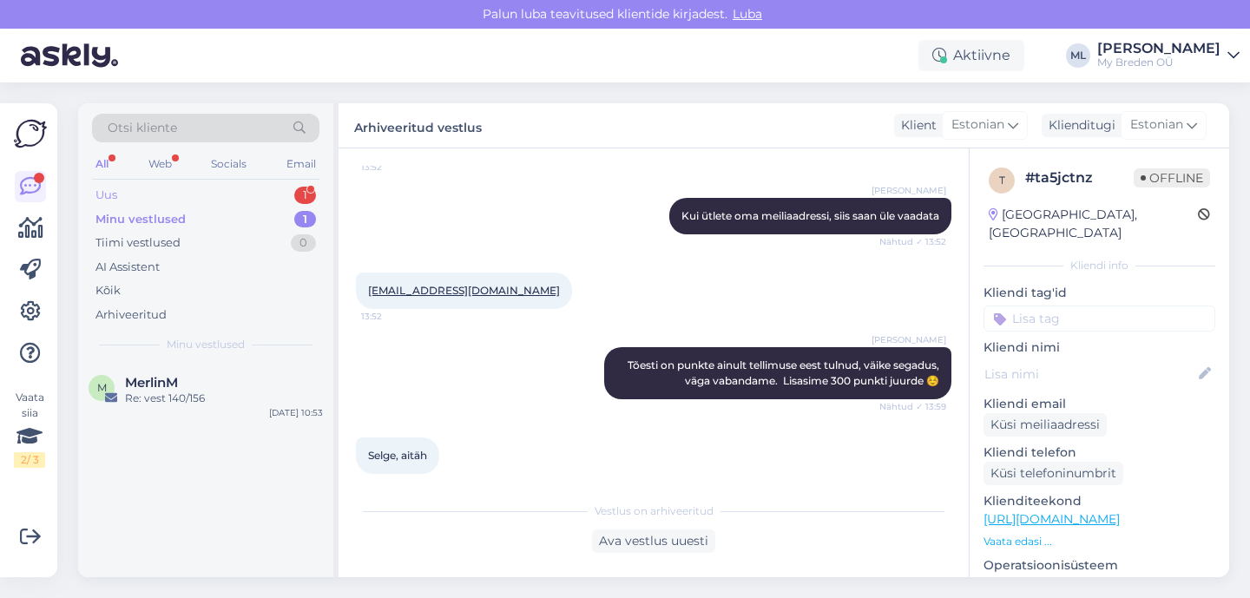
click at [153, 199] on div "Uus 1" at bounding box center [205, 195] width 227 height 24
click at [137, 399] on div "Selge, aitäh" at bounding box center [224, 399] width 198 height 16
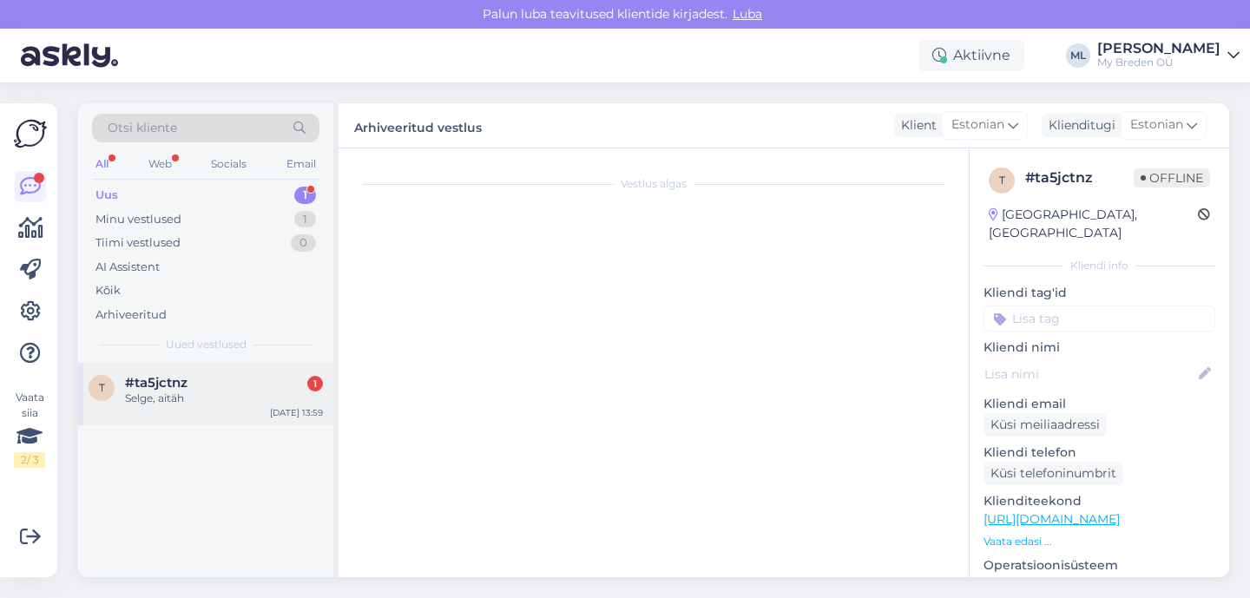
scroll to position [806, 0]
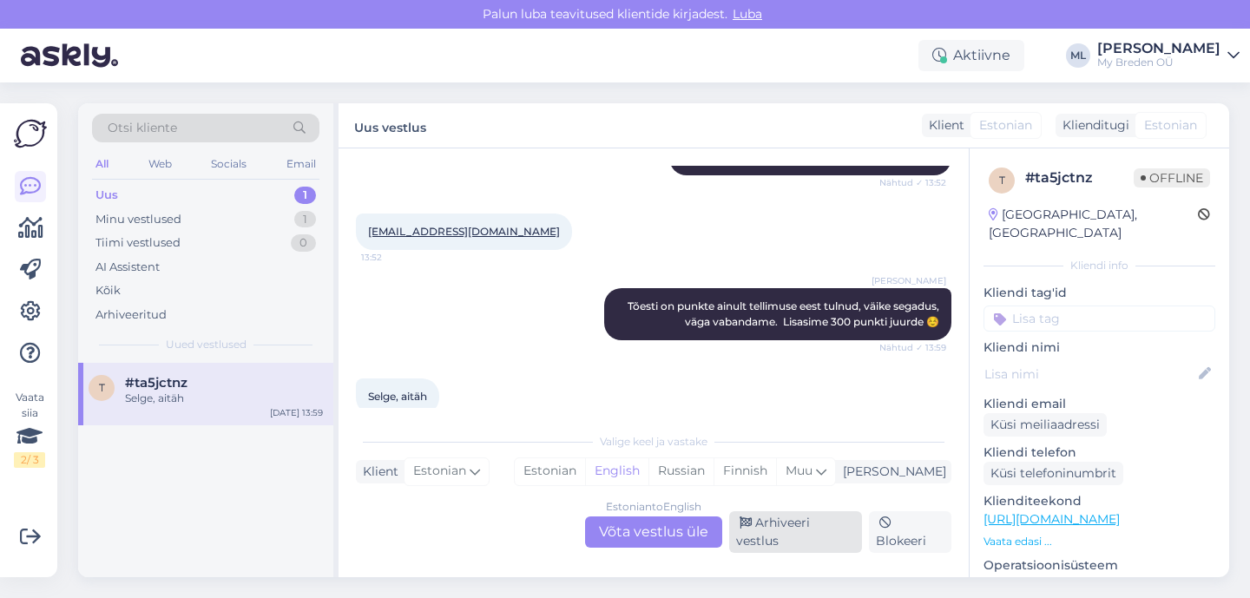
click at [834, 537] on div "Arhiveeri vestlus" at bounding box center [795, 532] width 133 height 42
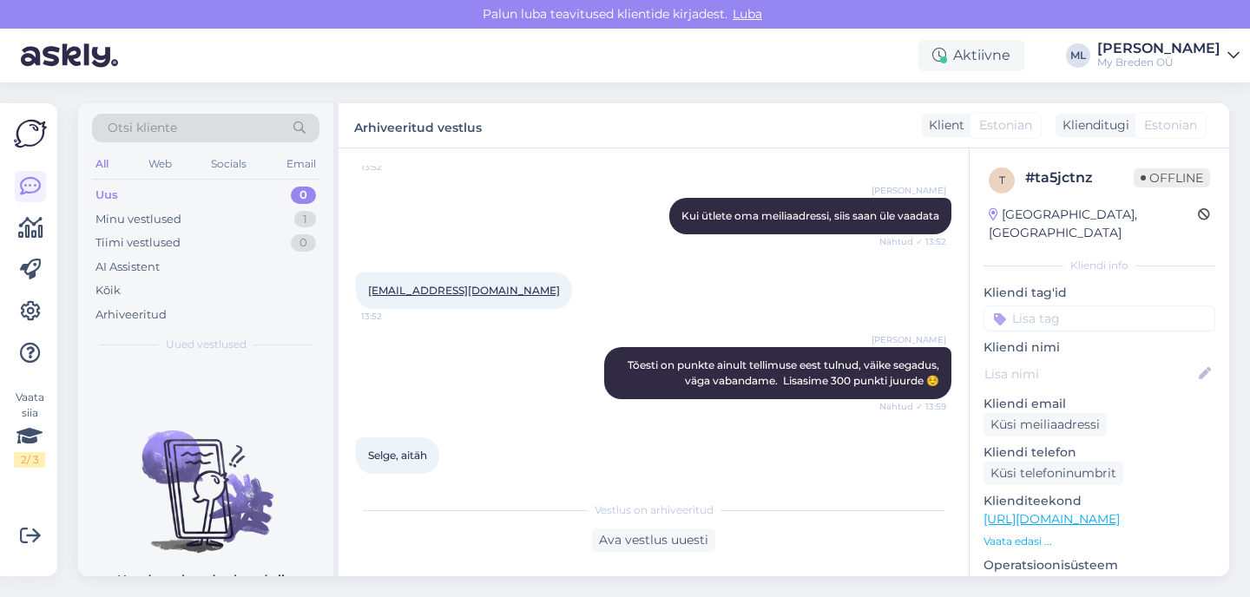
scroll to position [748, 0]
